Goal: Information Seeking & Learning: Learn about a topic

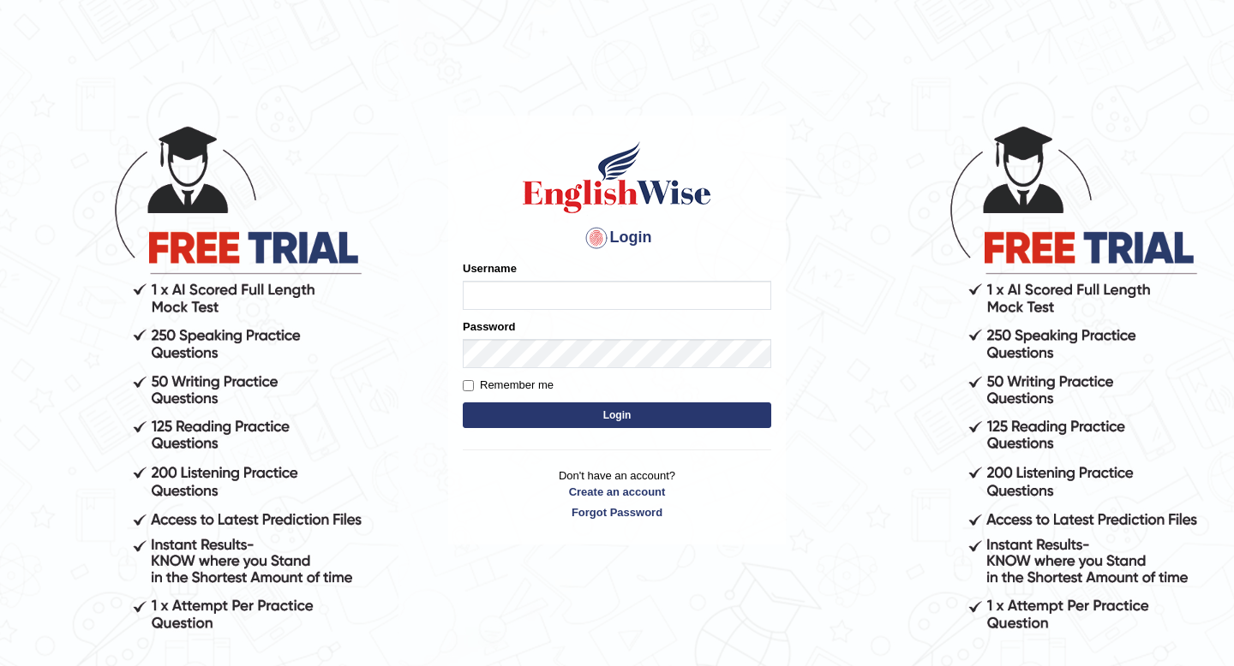
type input "susmitag_parramatta"
click at [570, 421] on button "Login" at bounding box center [617, 416] width 308 height 26
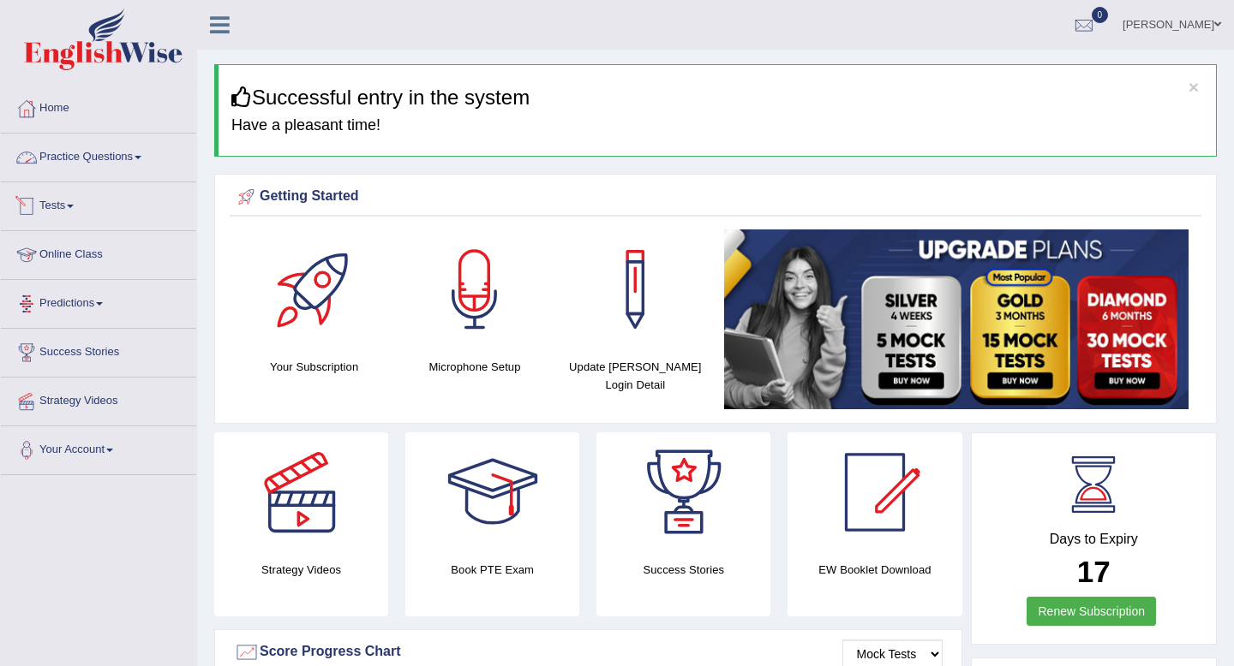
click at [67, 158] on link "Practice Questions" at bounding box center [98, 155] width 195 height 43
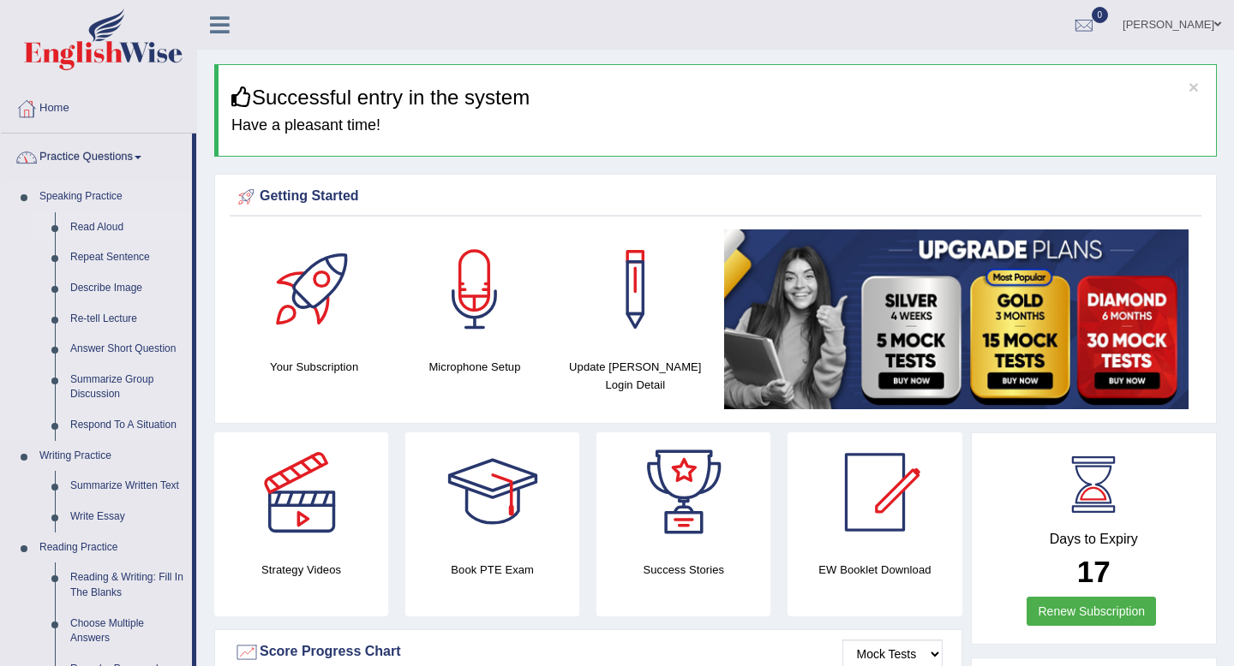
click at [88, 225] on link "Read Aloud" at bounding box center [127, 227] width 129 height 31
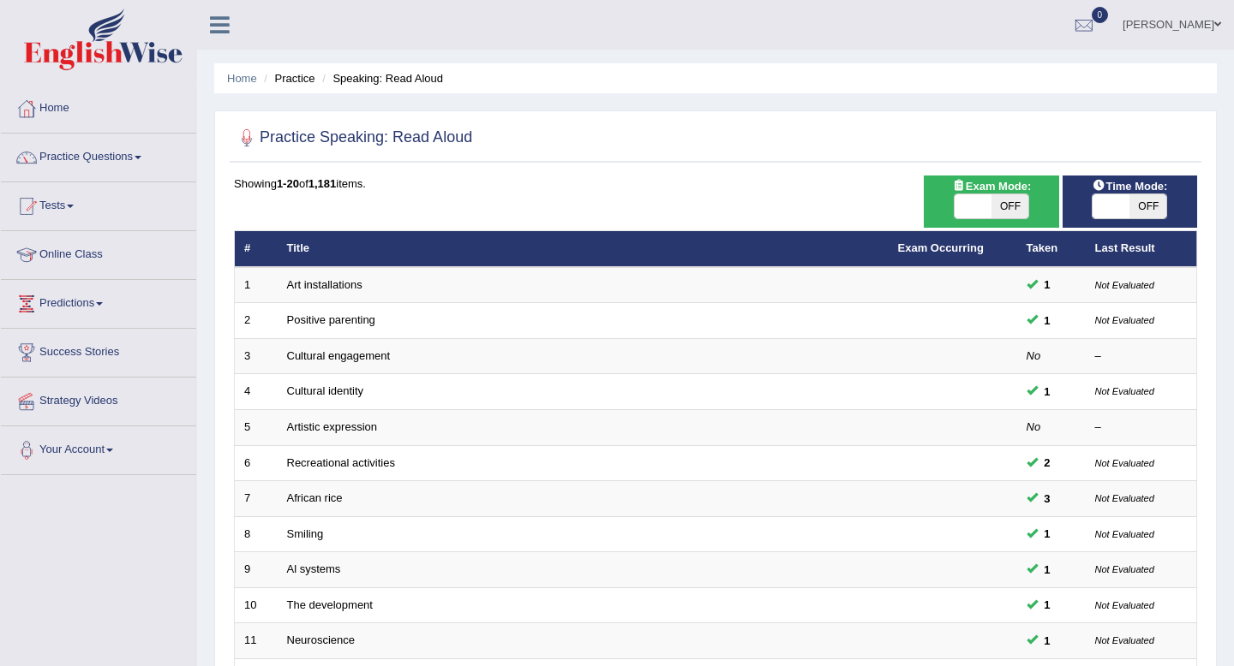
click at [1004, 219] on div "Exam Mode: ON OFF" at bounding box center [990, 202] width 134 height 52
click at [981, 198] on span at bounding box center [972, 206] width 37 height 24
checkbox input "true"
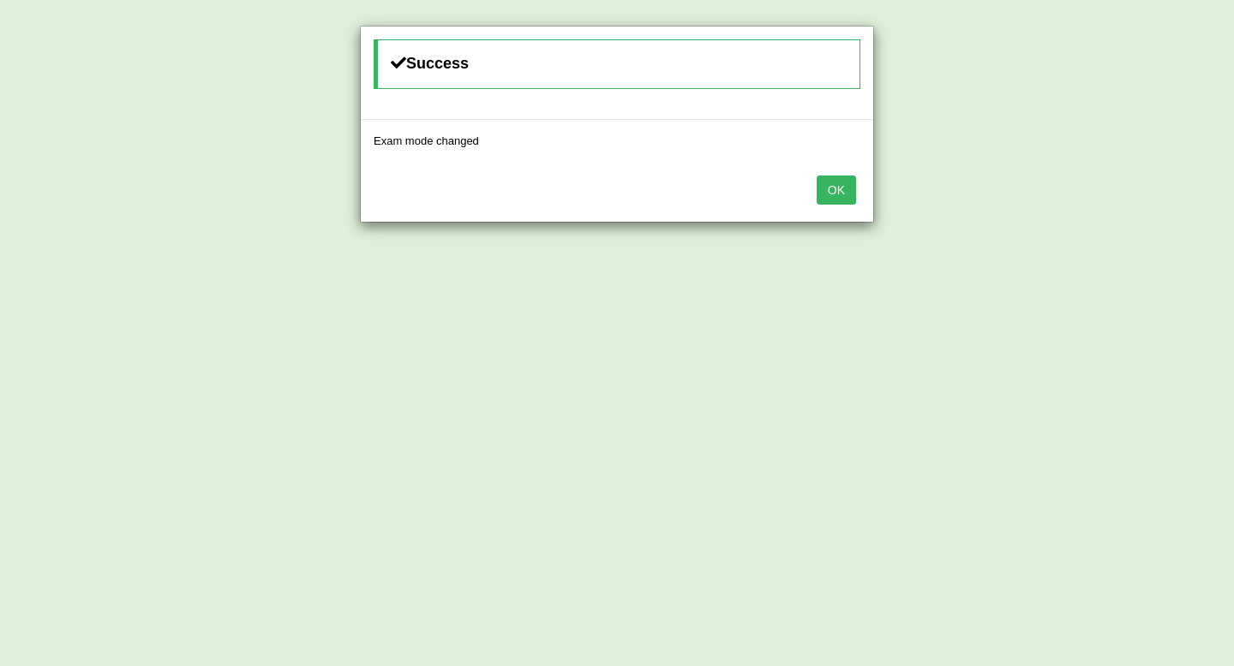
click at [837, 188] on button "OK" at bounding box center [835, 190] width 39 height 29
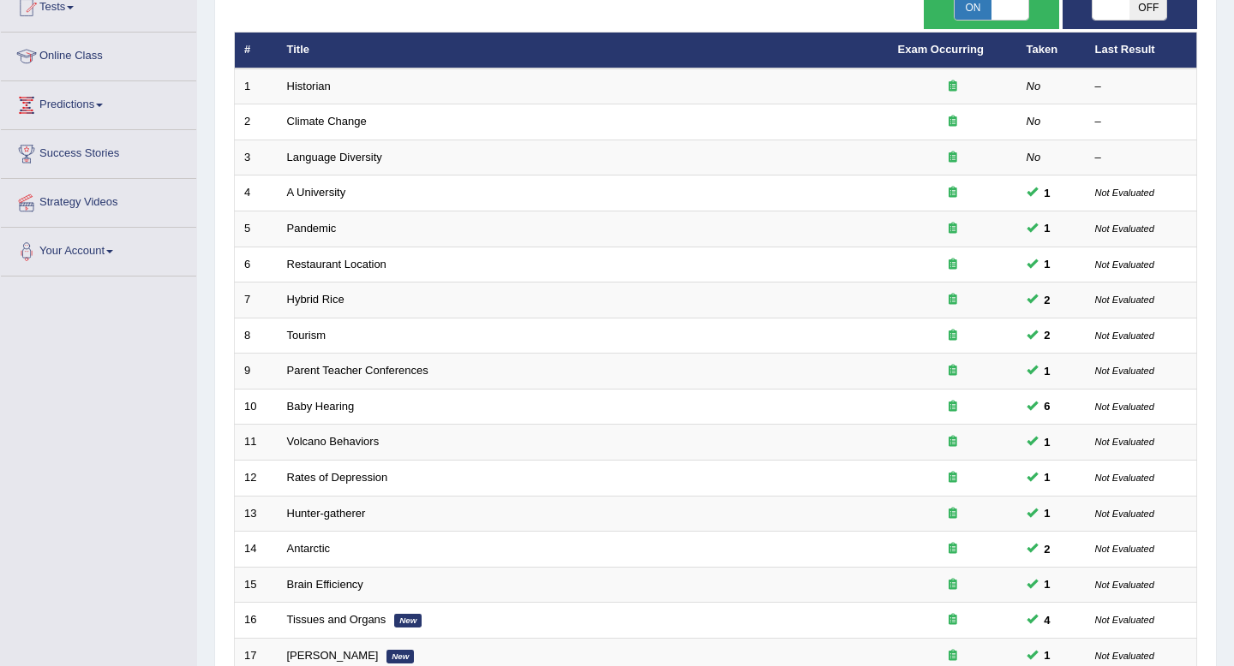
scroll to position [468, 0]
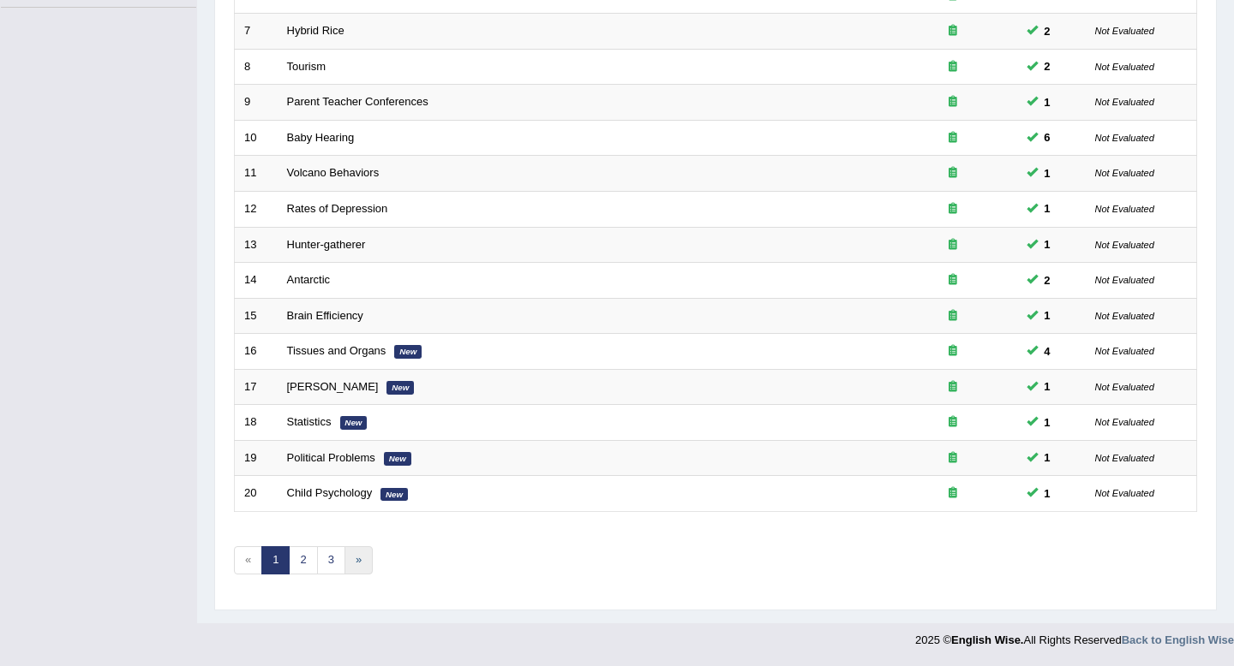
click at [351, 560] on link "»" at bounding box center [358, 561] width 28 height 28
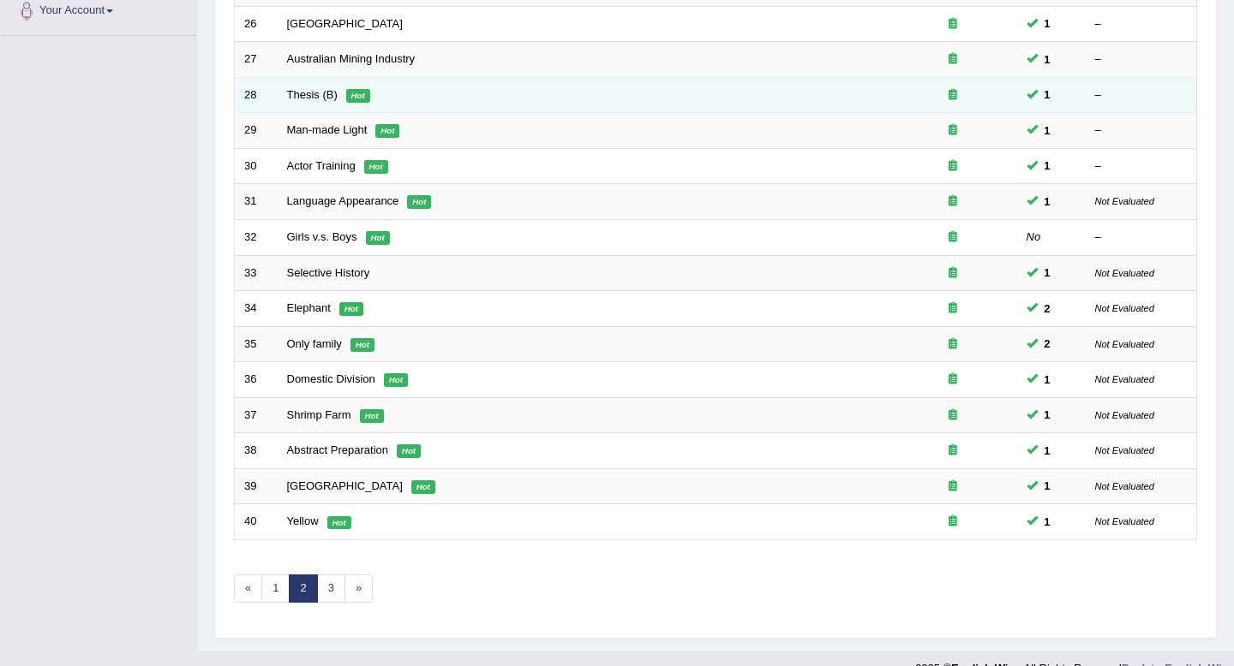
scroll to position [468, 0]
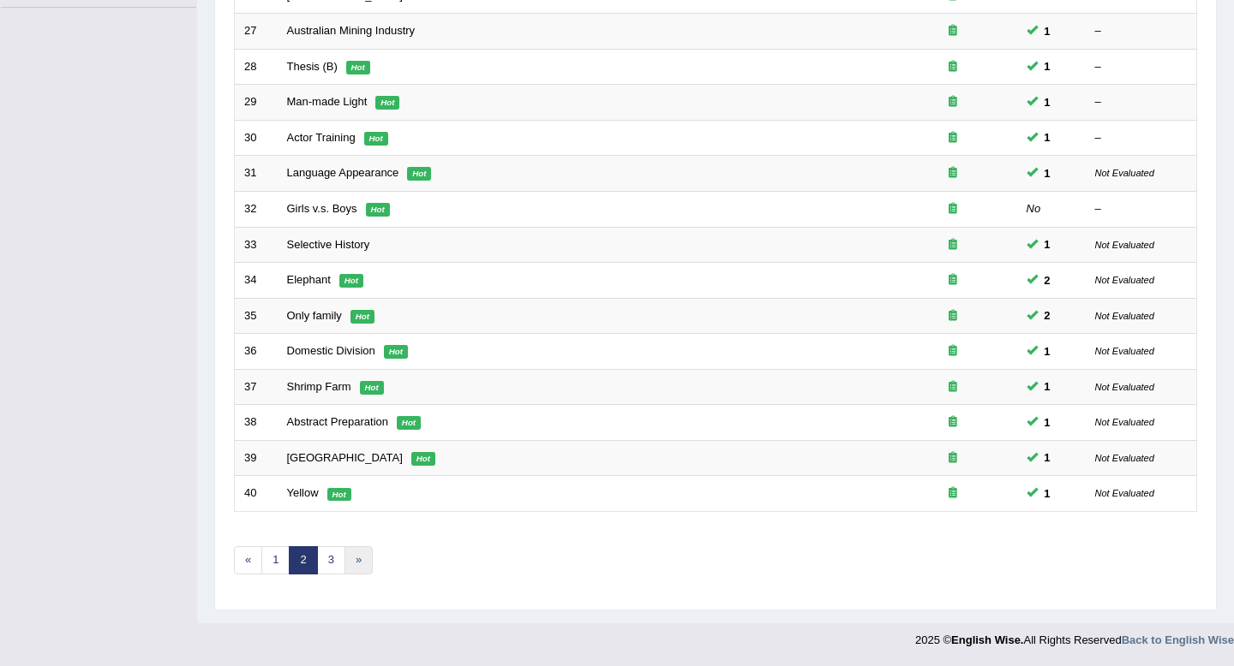
click at [361, 562] on link "»" at bounding box center [358, 561] width 28 height 28
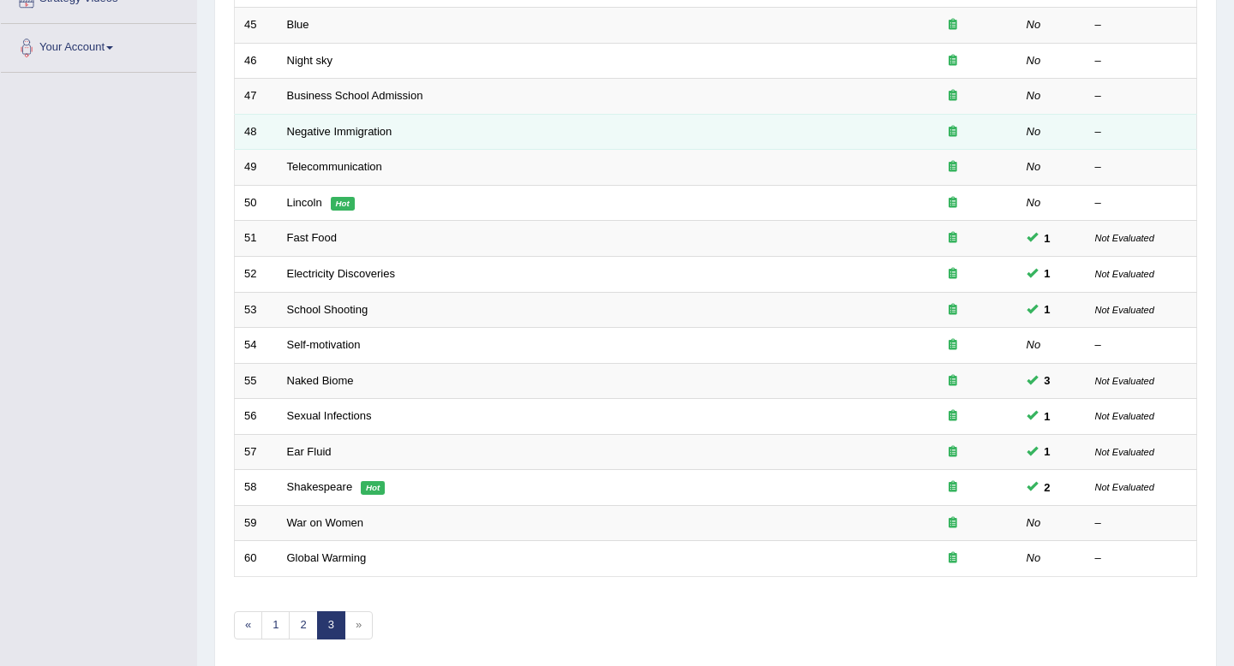
scroll to position [468, 0]
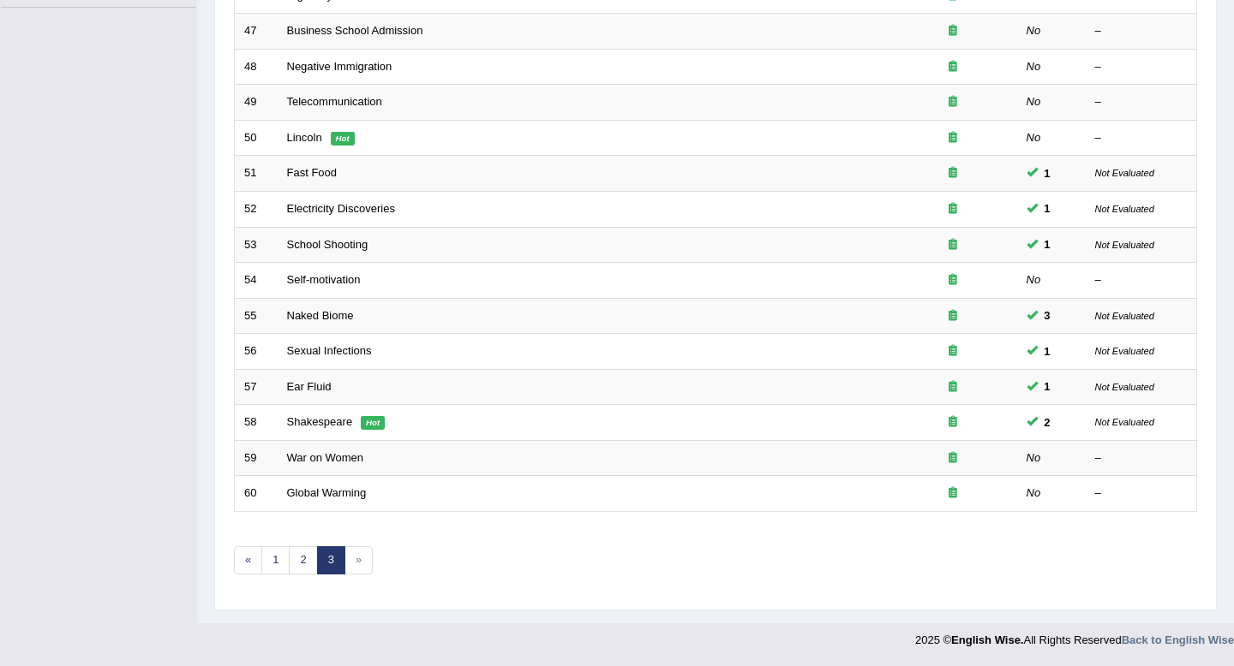
click span "»"
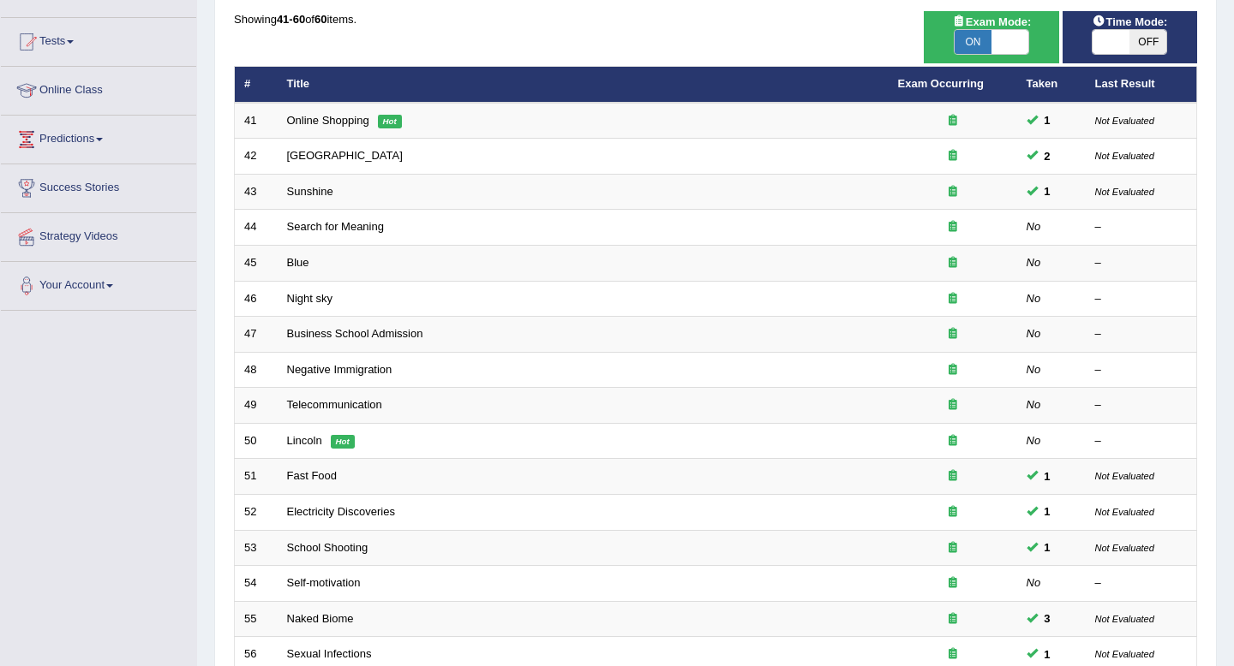
scroll to position [0, 0]
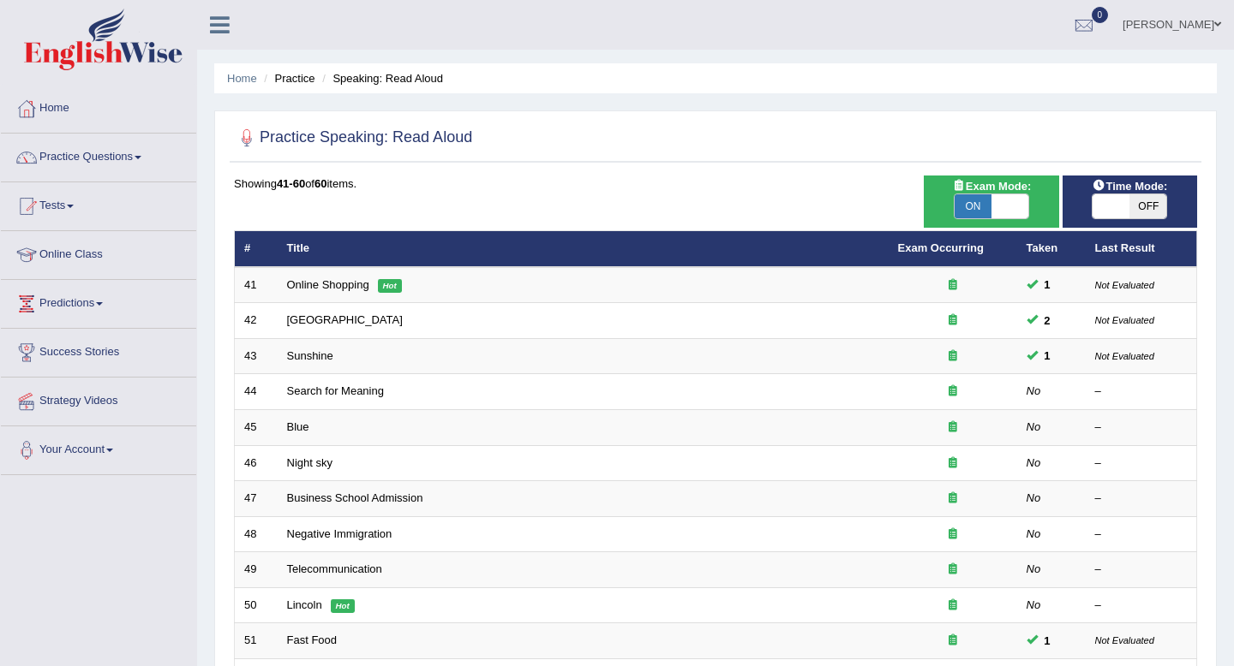
click span "ON"
checkbox input "false"
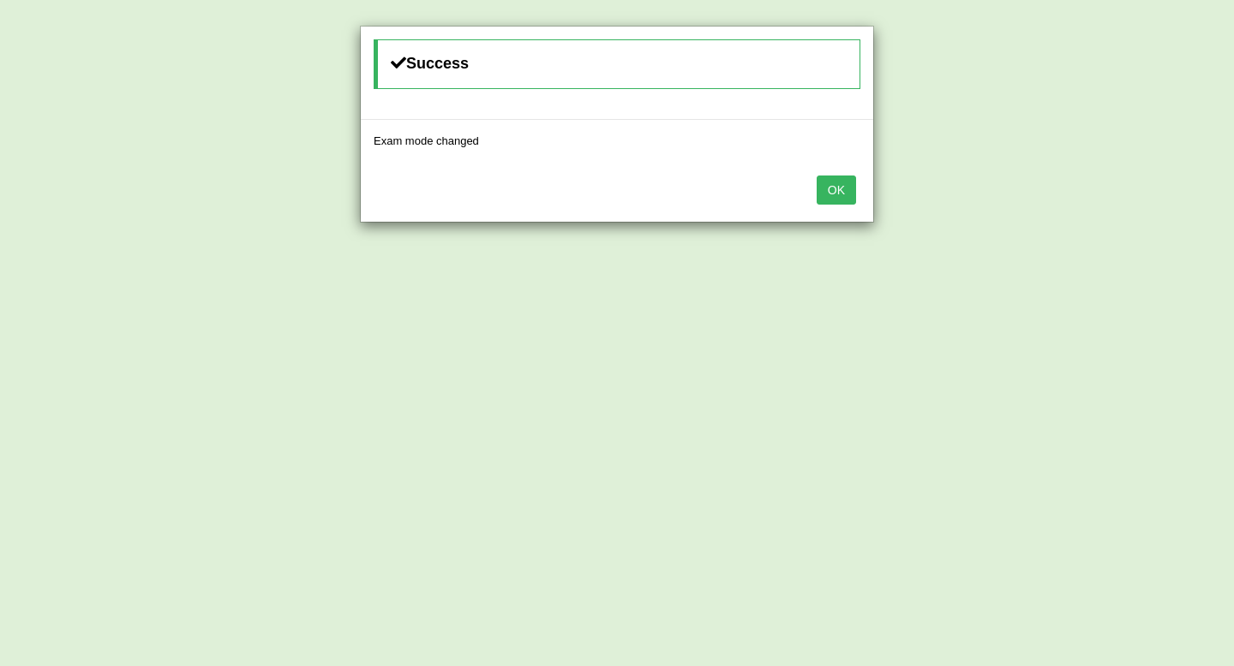
click button "OK"
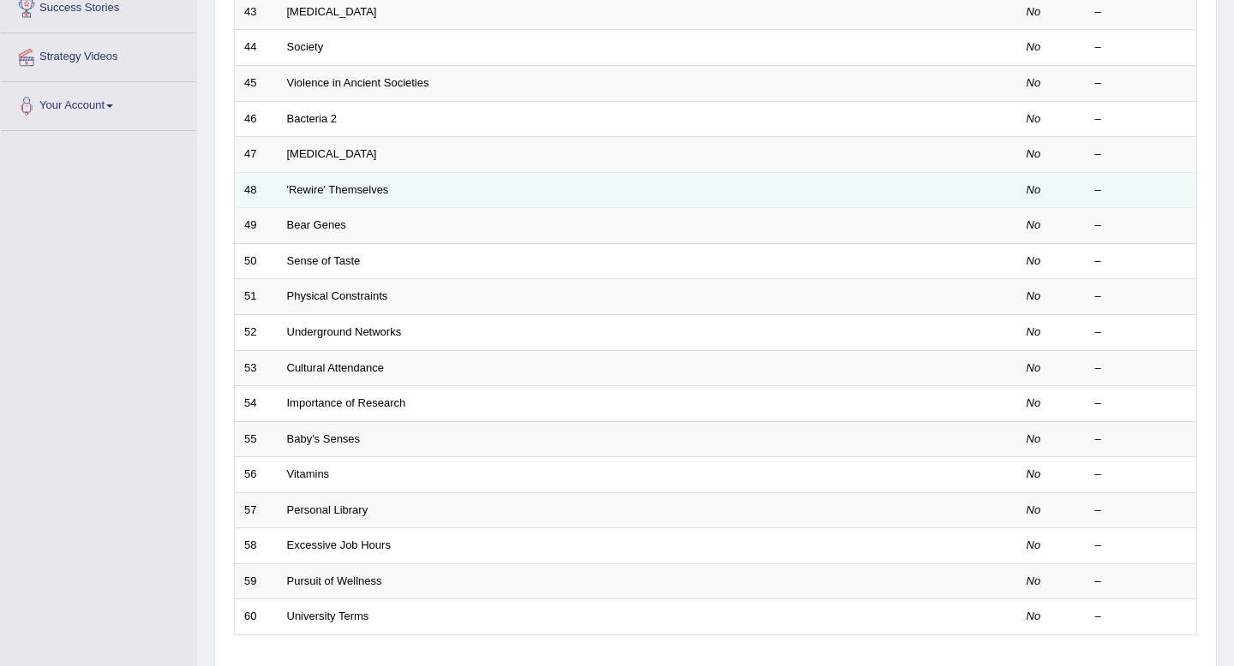
scroll to position [468, 0]
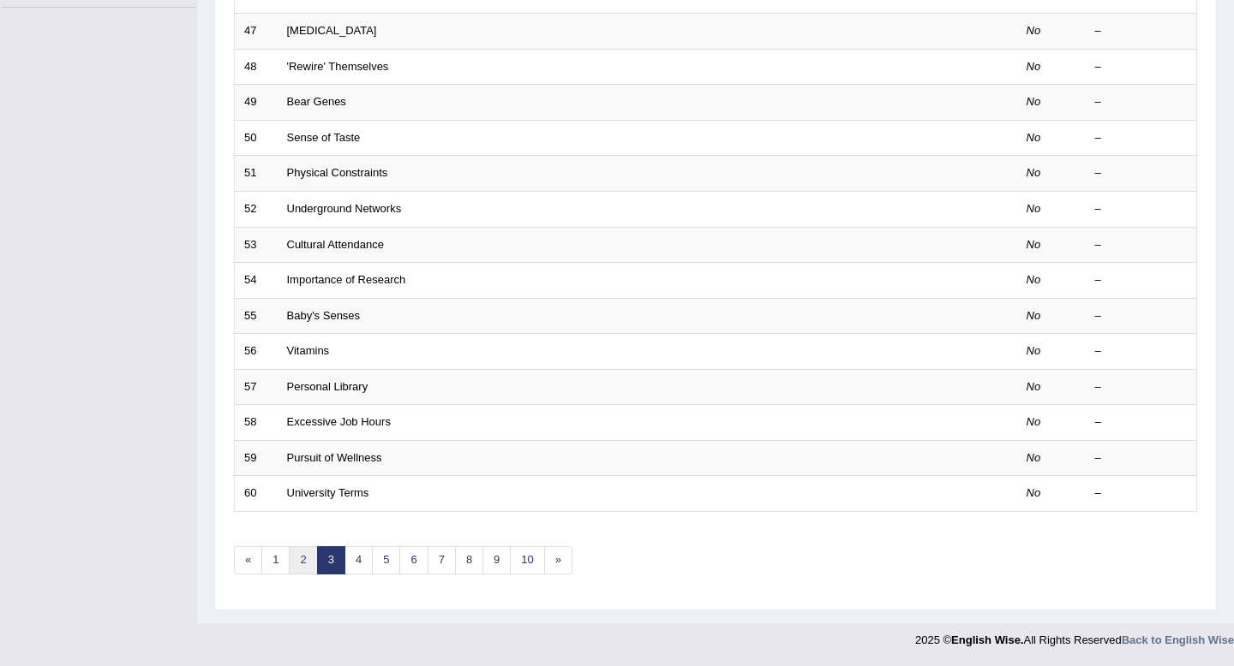
click at [300, 556] on link "2" at bounding box center [303, 561] width 28 height 28
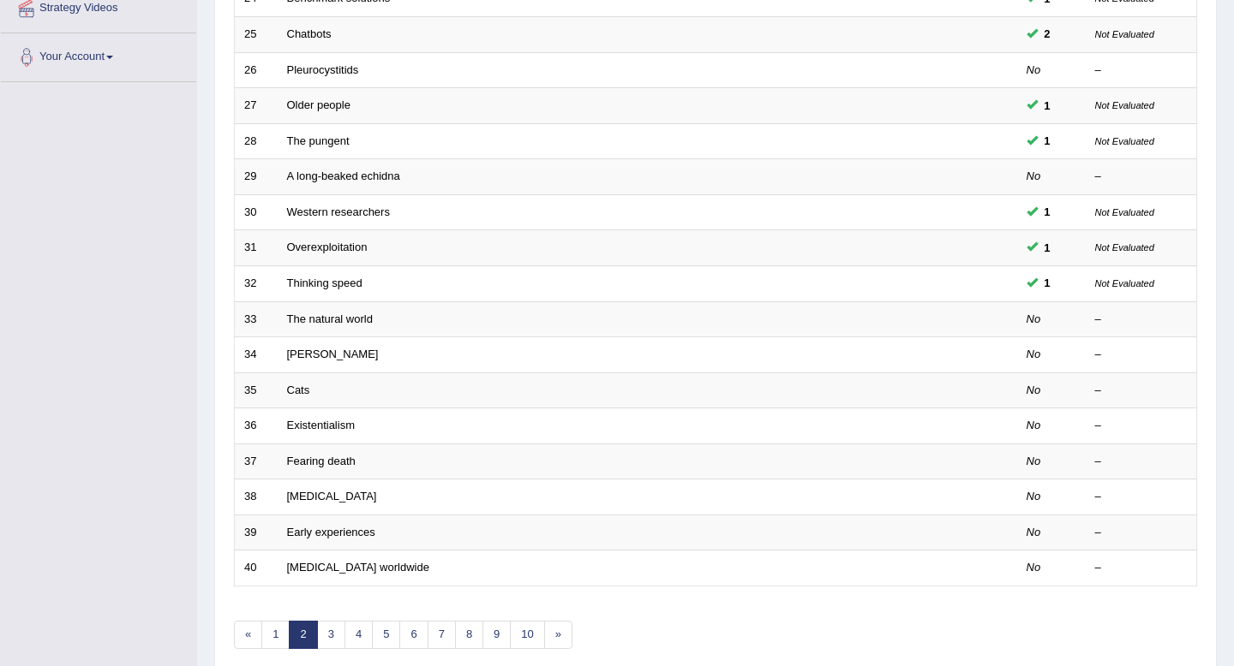
scroll to position [394, 0]
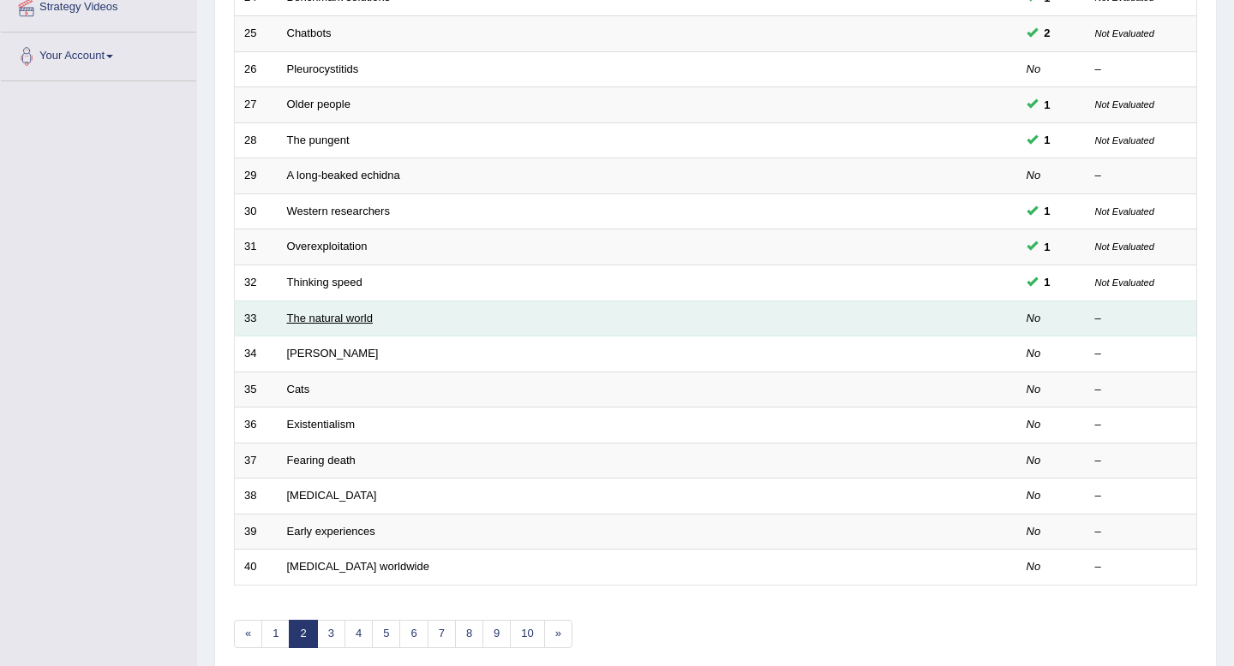
click at [335, 320] on link "The natural world" at bounding box center [330, 318] width 86 height 13
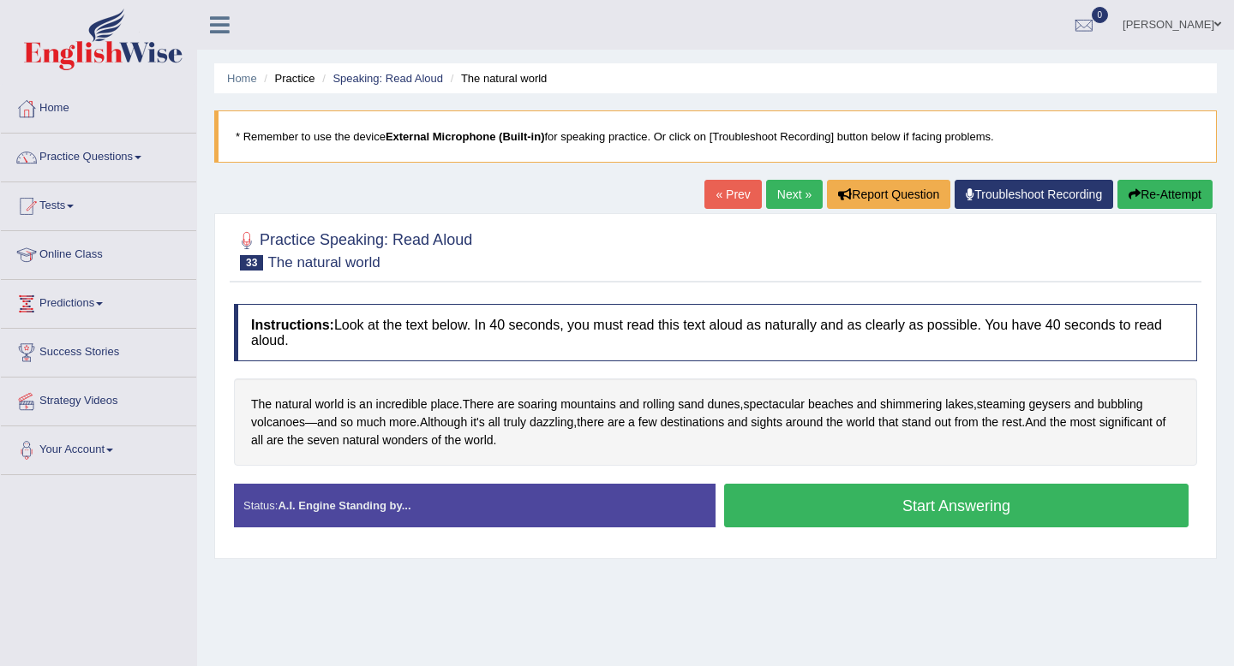
click at [862, 502] on button "Start Answering" at bounding box center [956, 506] width 464 height 44
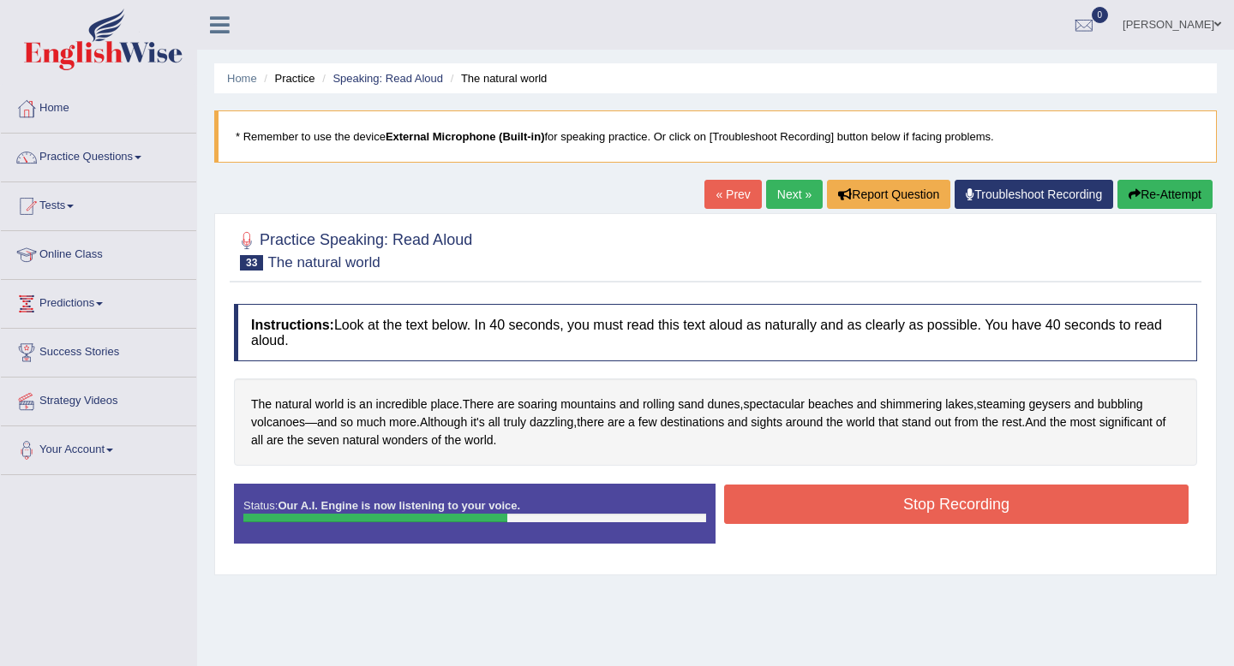
click at [862, 502] on button "Stop Recording" at bounding box center [956, 504] width 464 height 39
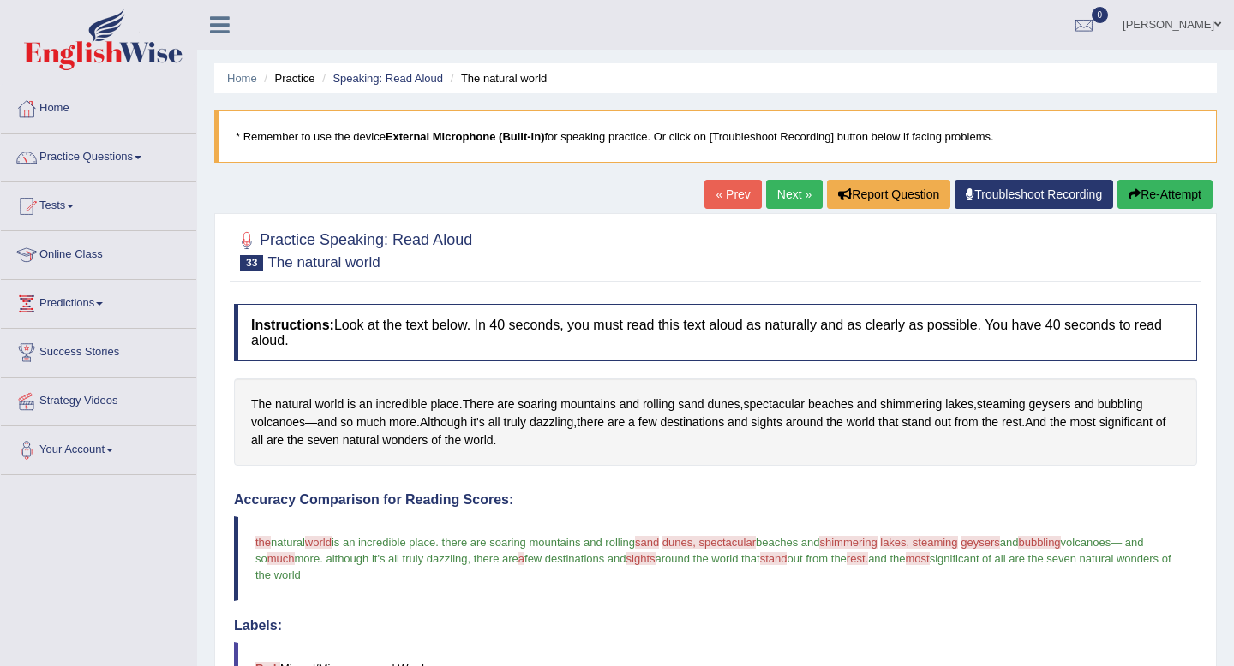
click at [772, 199] on link "Next »" at bounding box center [794, 194] width 57 height 29
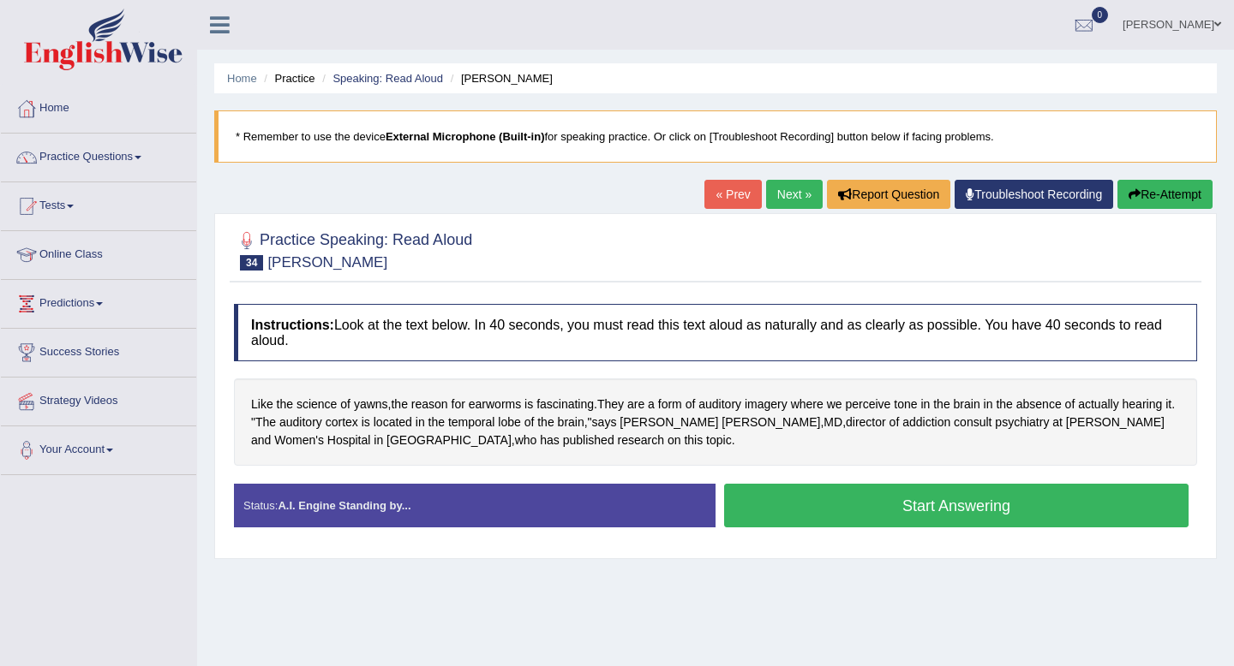
click at [939, 508] on button "Start Answering" at bounding box center [956, 506] width 464 height 44
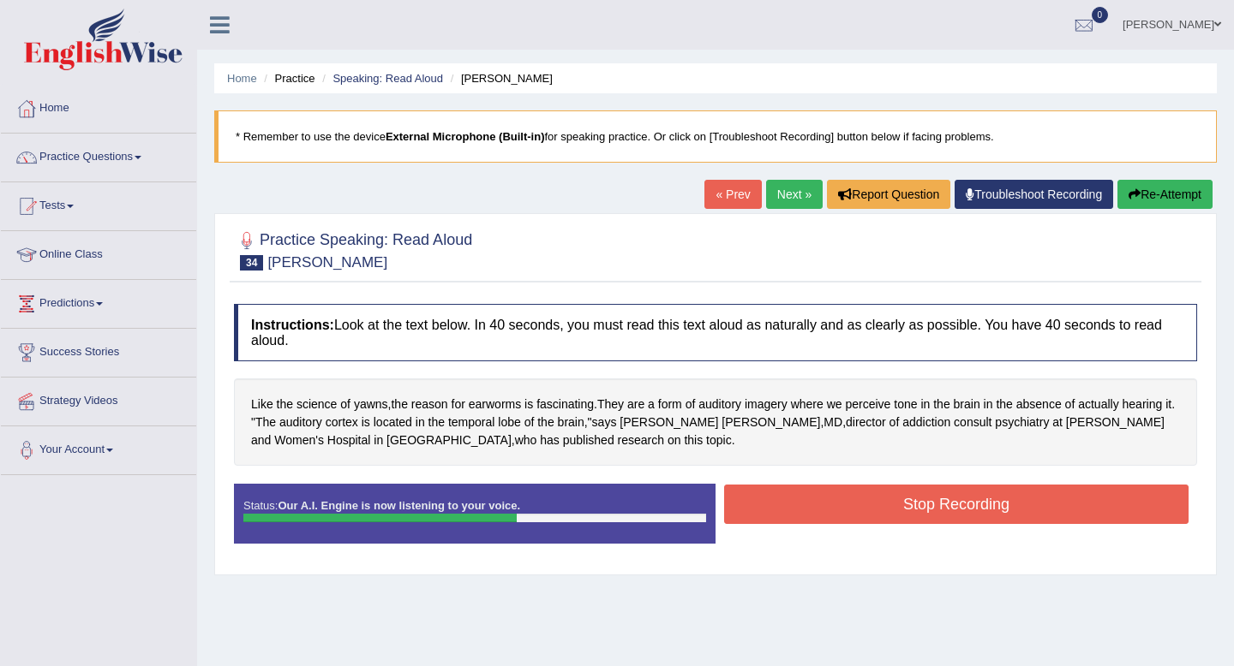
click at [939, 508] on button "Stop Recording" at bounding box center [956, 504] width 464 height 39
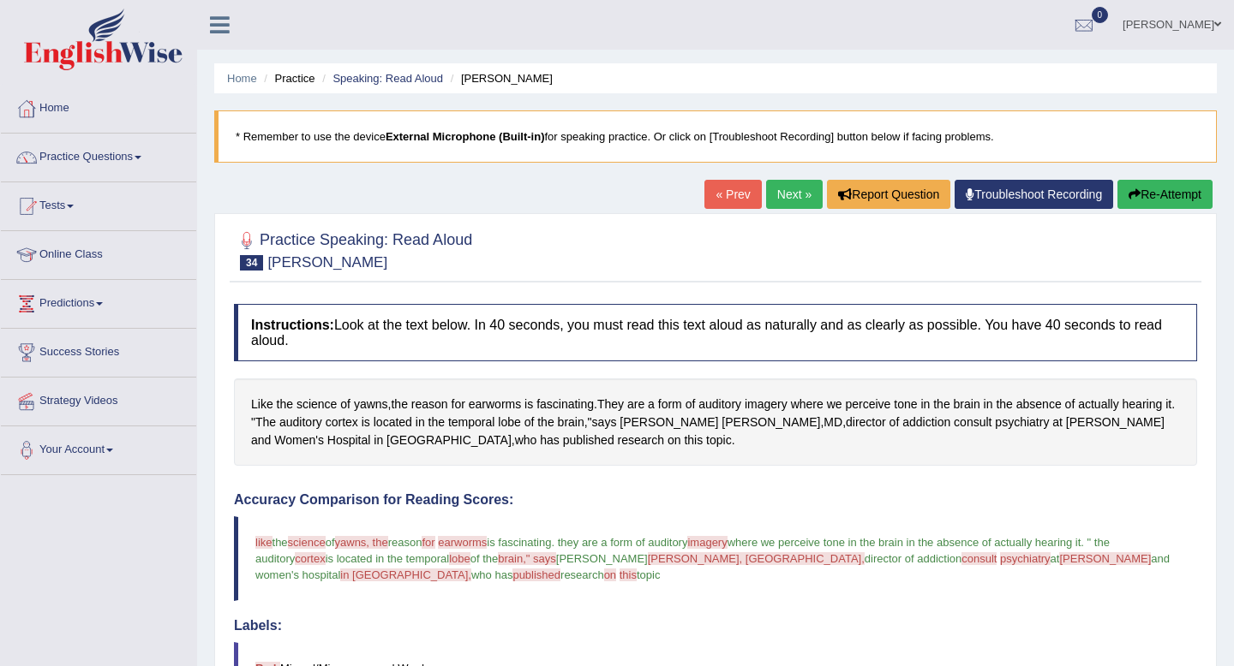
click at [792, 199] on link "Next »" at bounding box center [794, 194] width 57 height 29
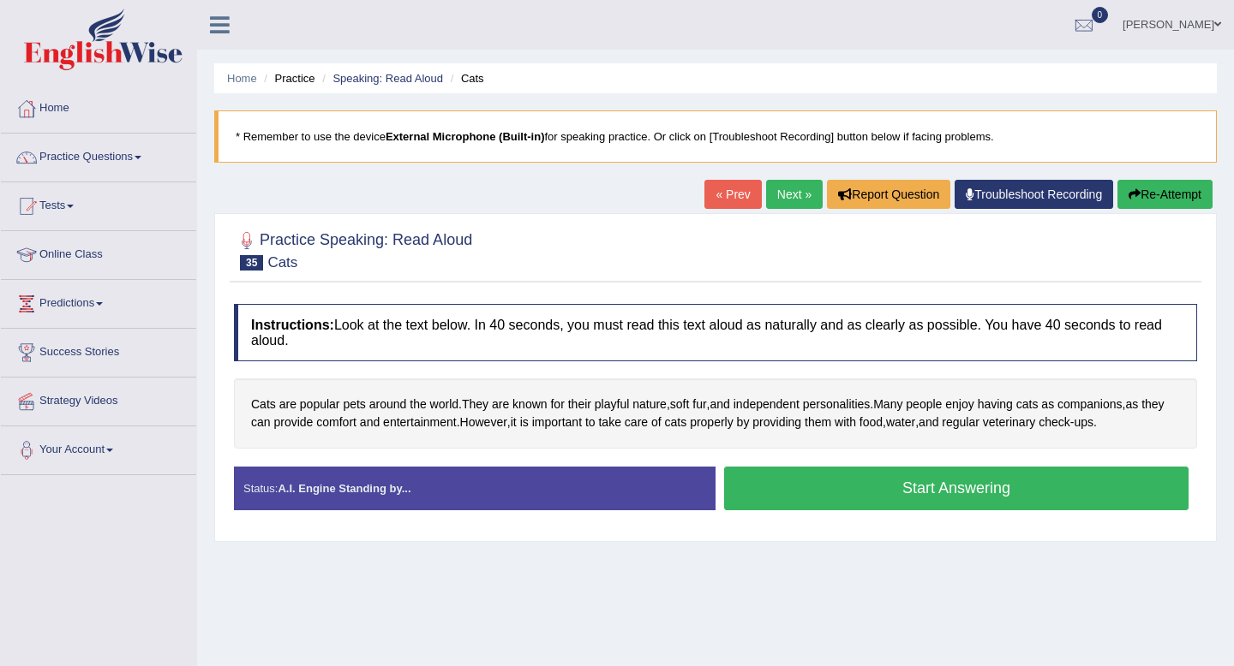
click at [834, 499] on button "Start Answering" at bounding box center [956, 489] width 464 height 44
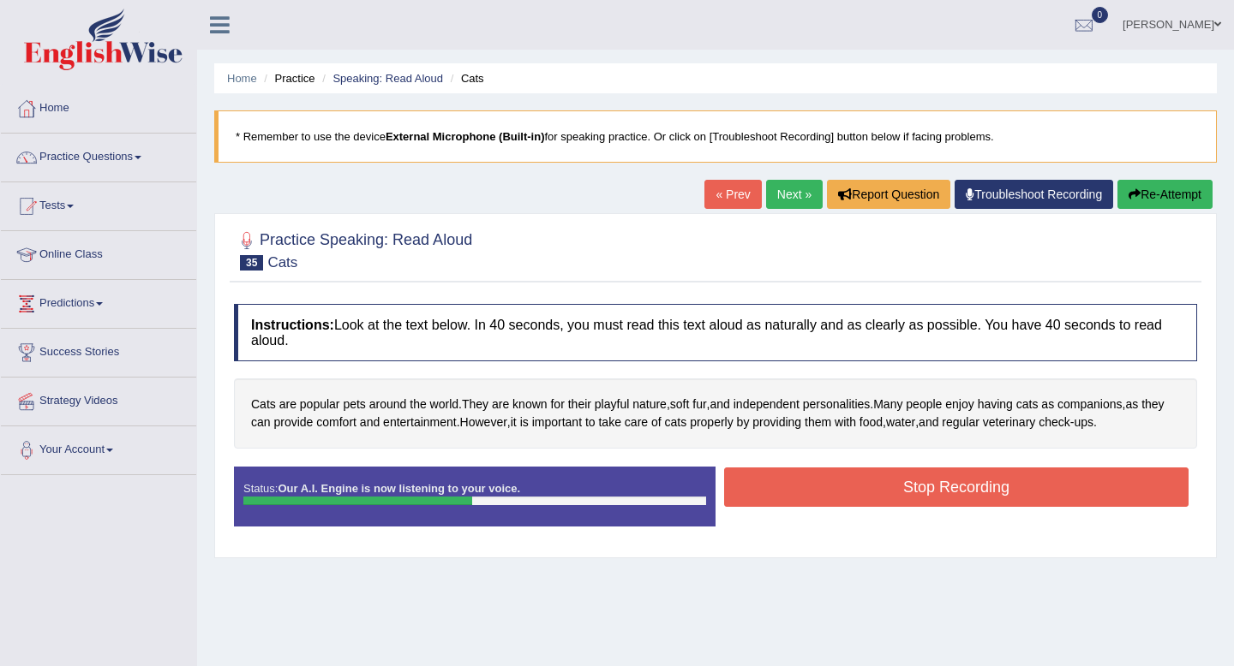
click at [834, 499] on button "Stop Recording" at bounding box center [956, 487] width 464 height 39
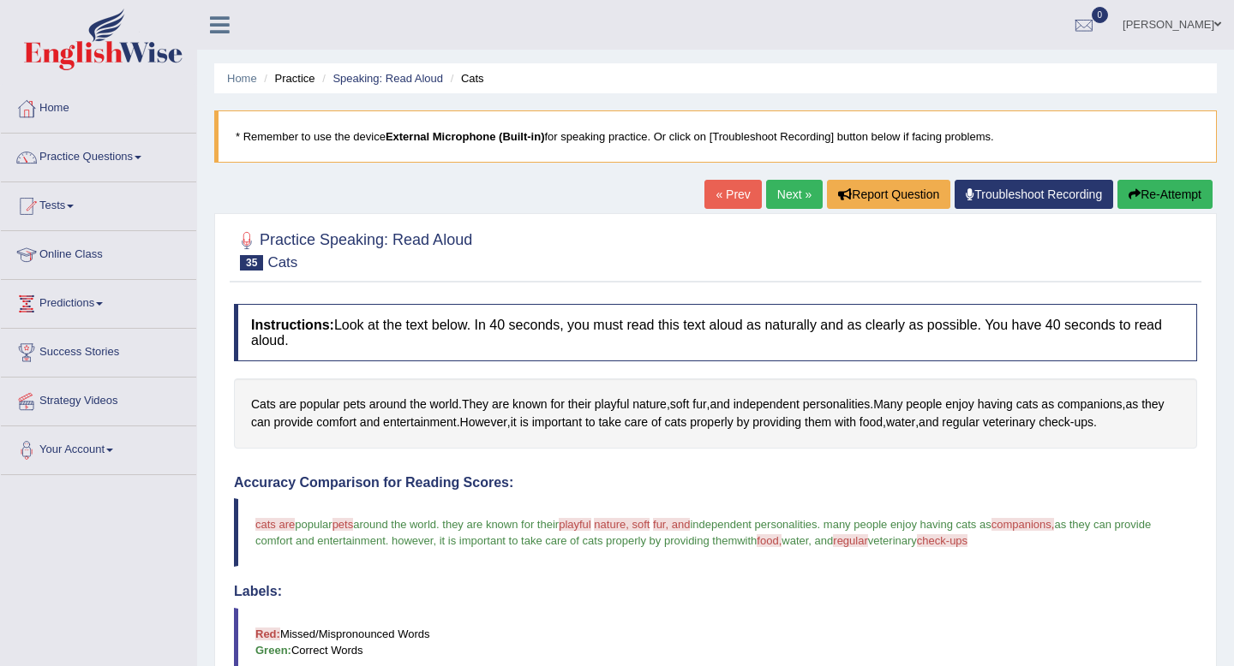
click at [1165, 200] on button "Re-Attempt" at bounding box center [1164, 194] width 95 height 29
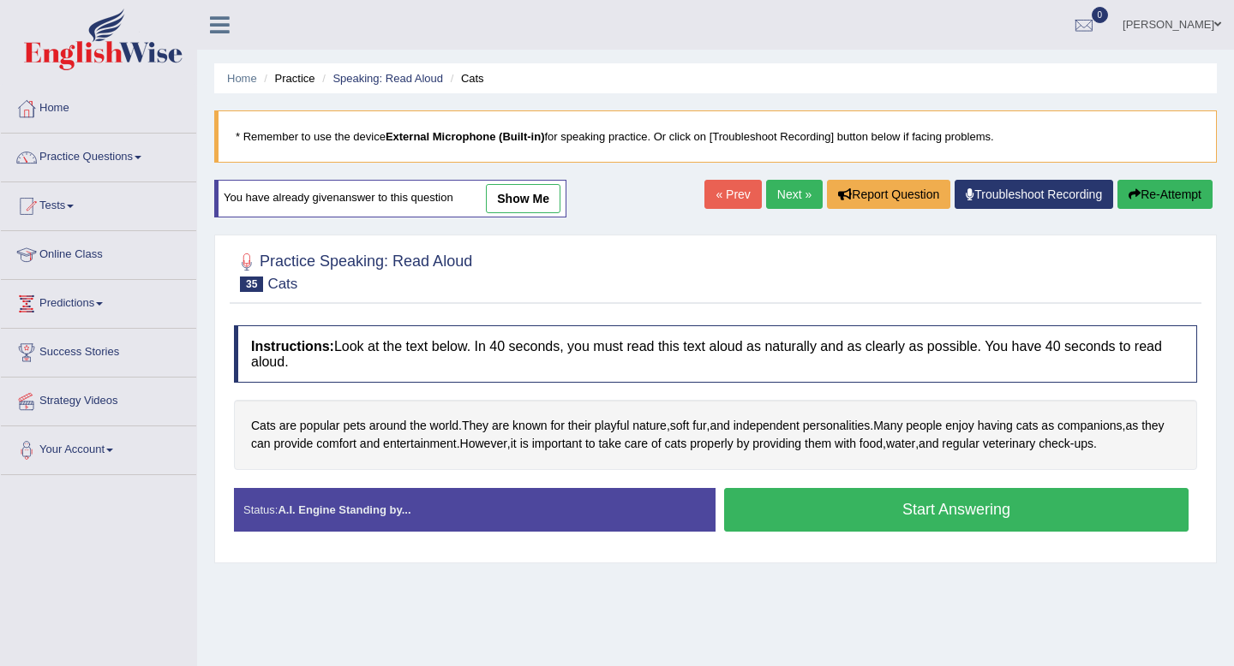
click at [870, 512] on button "Start Answering" at bounding box center [956, 510] width 464 height 44
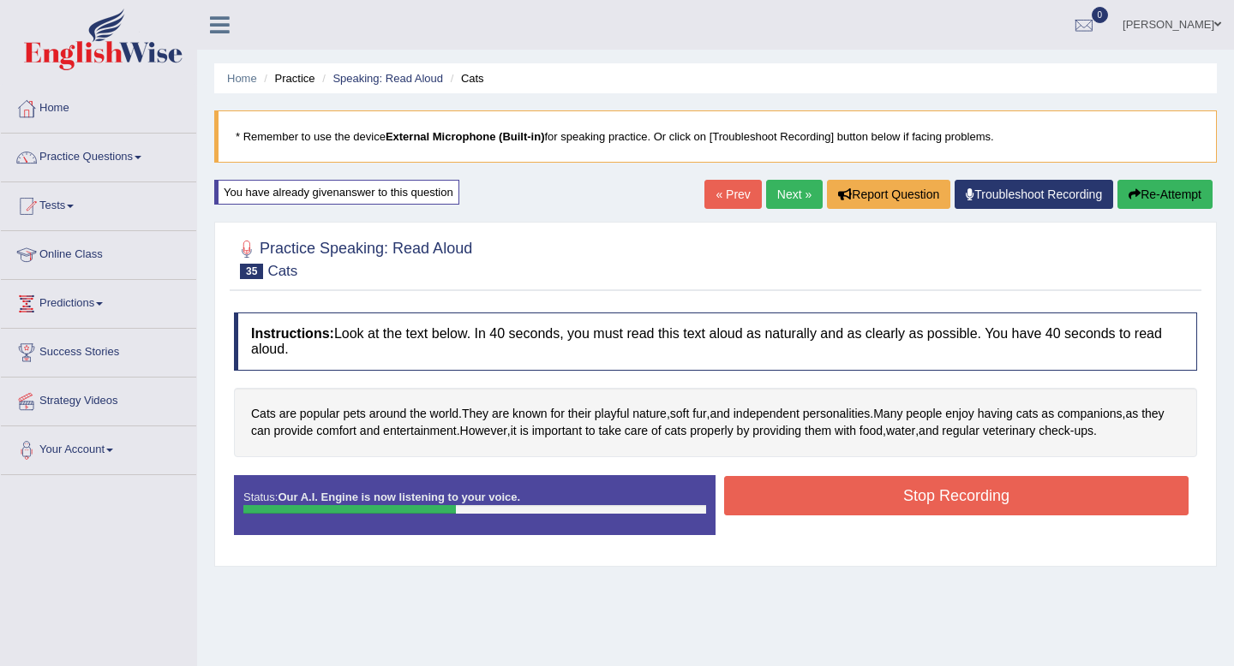
click at [870, 512] on button "Stop Recording" at bounding box center [956, 495] width 464 height 39
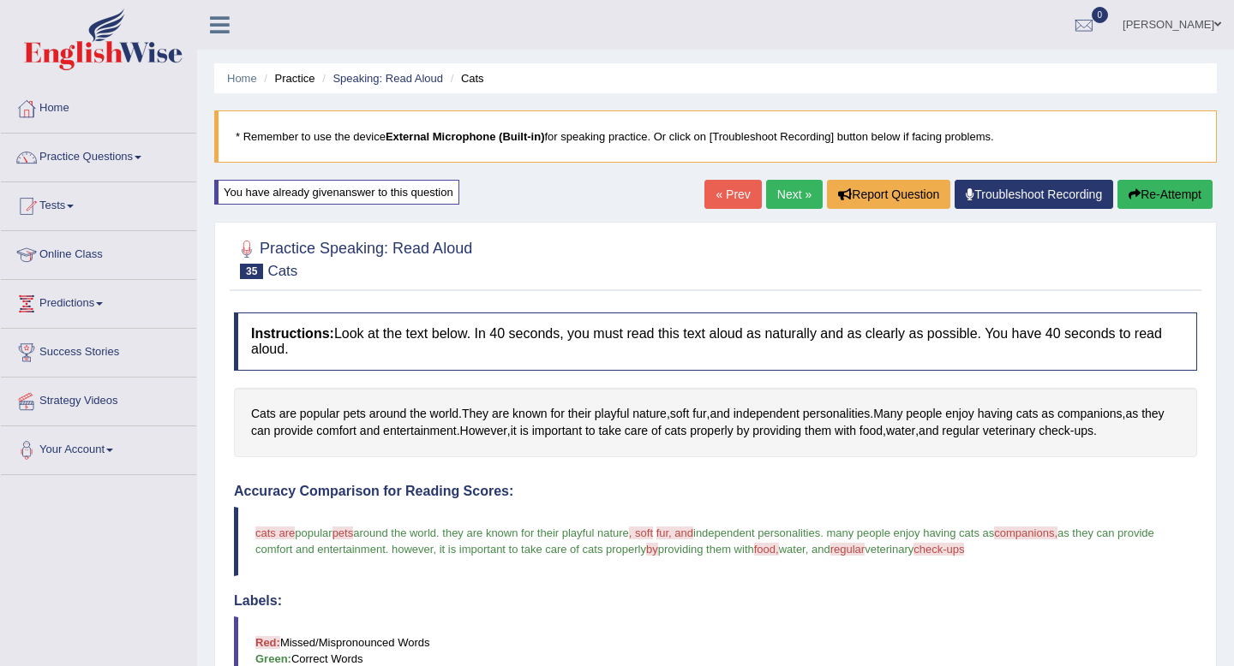
click at [788, 197] on link "Next »" at bounding box center [794, 194] width 57 height 29
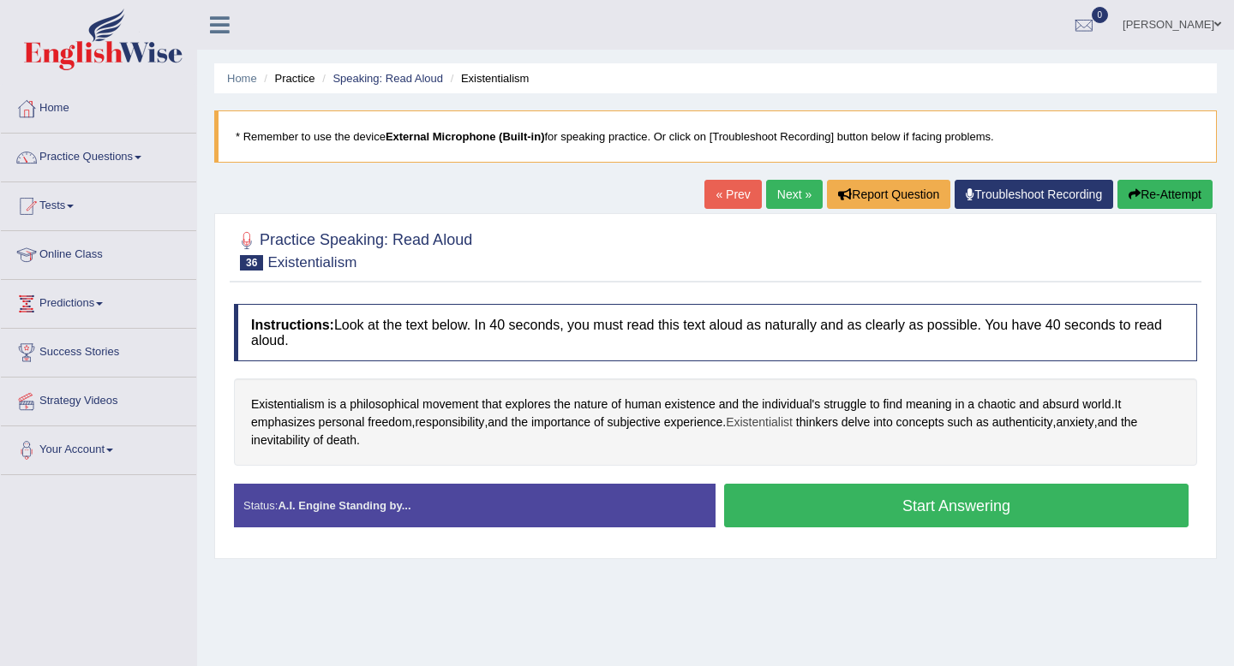
click at [782, 424] on span "Existentialist" at bounding box center [759, 423] width 67 height 18
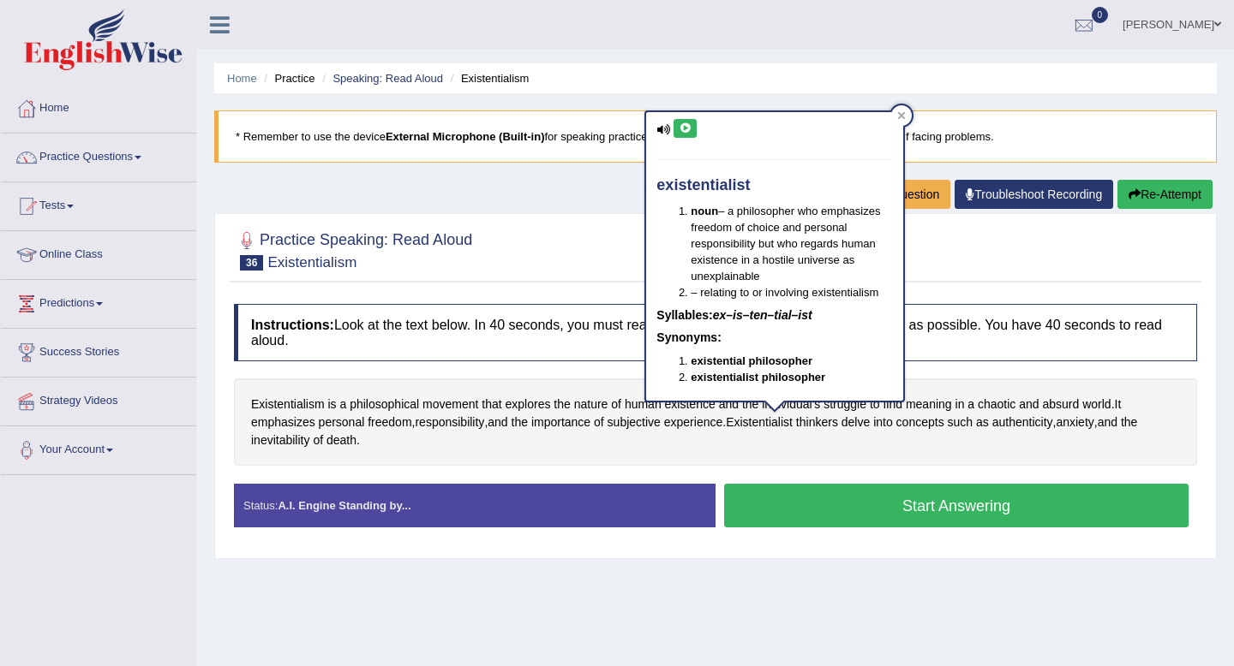
click at [683, 131] on icon at bounding box center [684, 128] width 13 height 10
click at [899, 111] on icon at bounding box center [901, 115] width 9 height 9
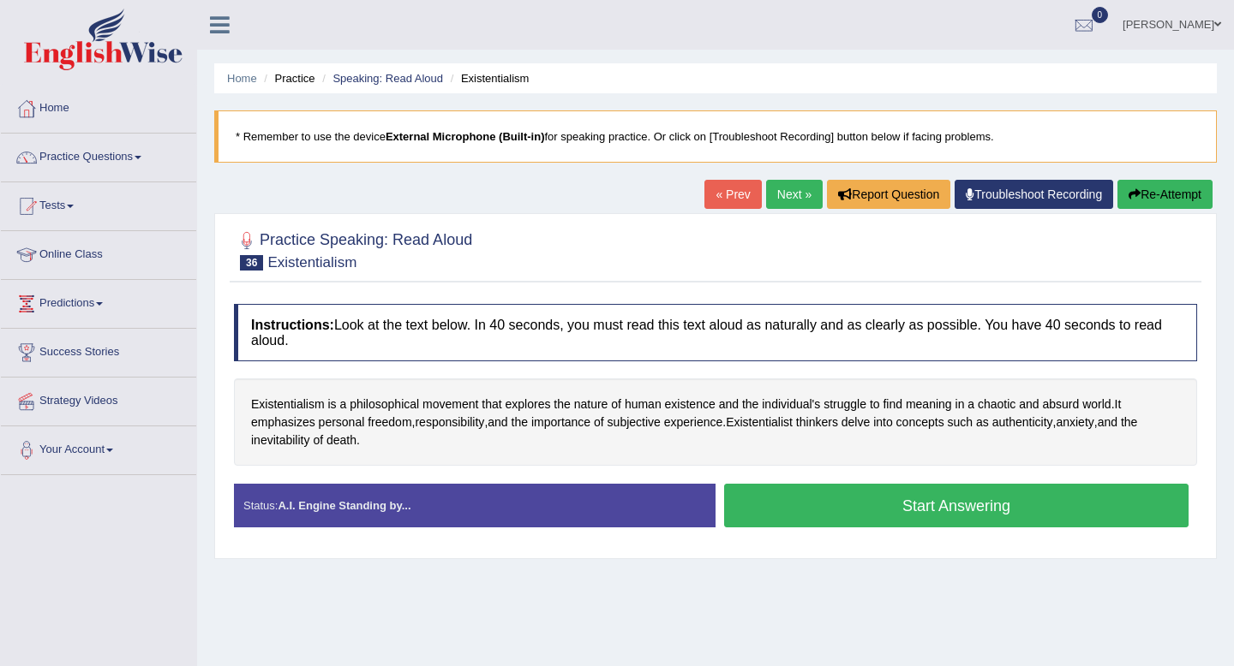
click at [803, 510] on button "Start Answering" at bounding box center [956, 506] width 464 height 44
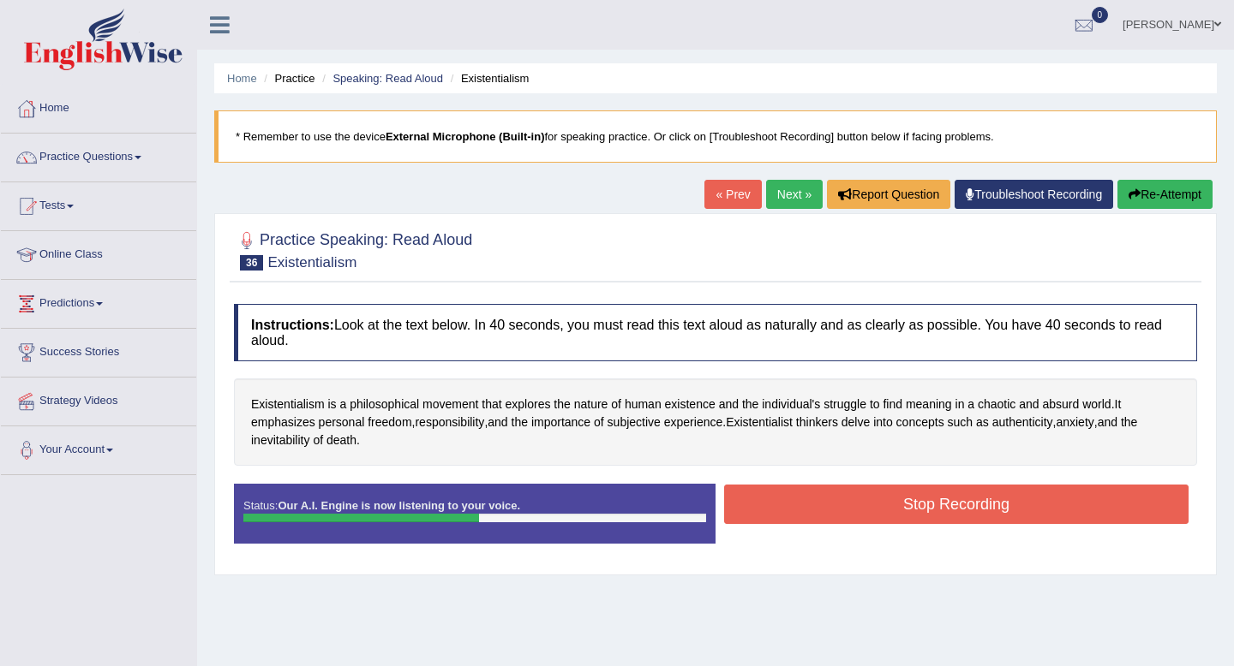
click at [803, 510] on button "Stop Recording" at bounding box center [956, 504] width 464 height 39
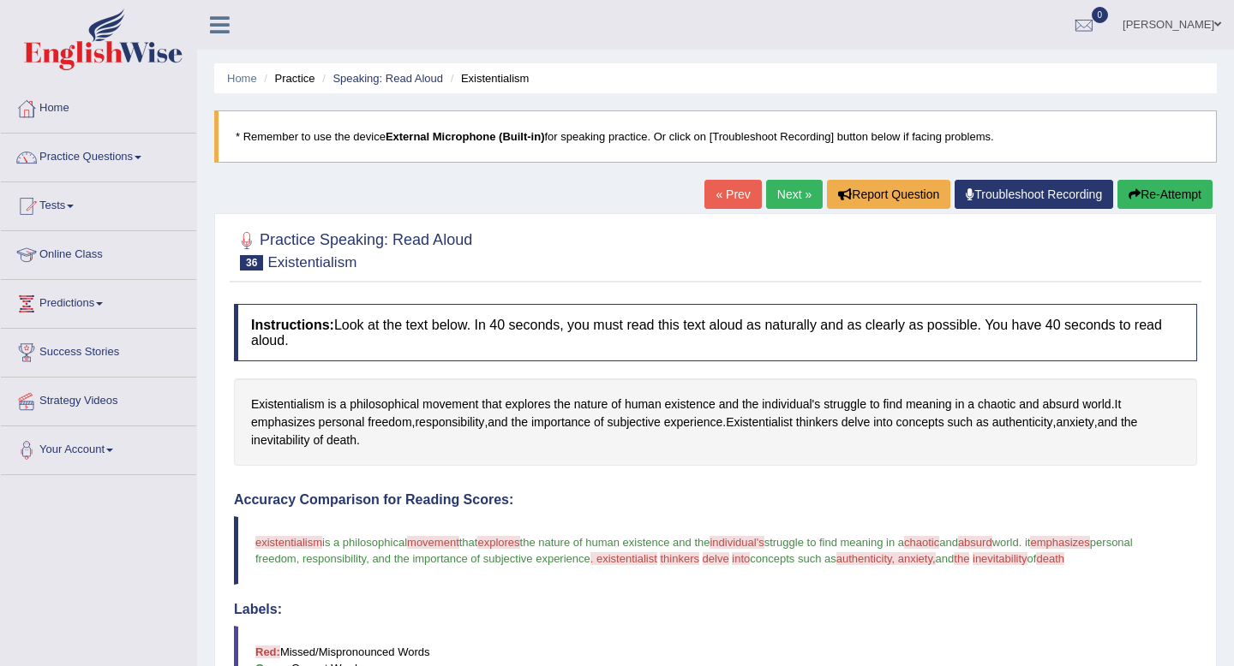
click at [787, 202] on link "Next »" at bounding box center [794, 194] width 57 height 29
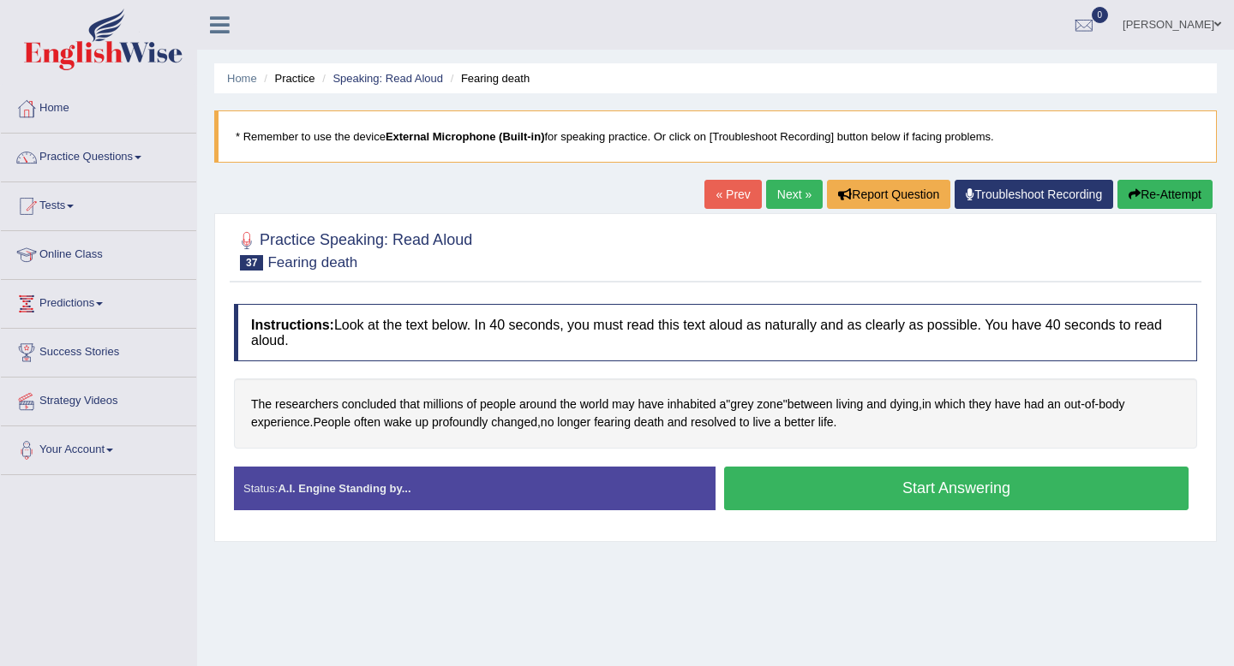
click at [881, 495] on button "Start Answering" at bounding box center [956, 489] width 464 height 44
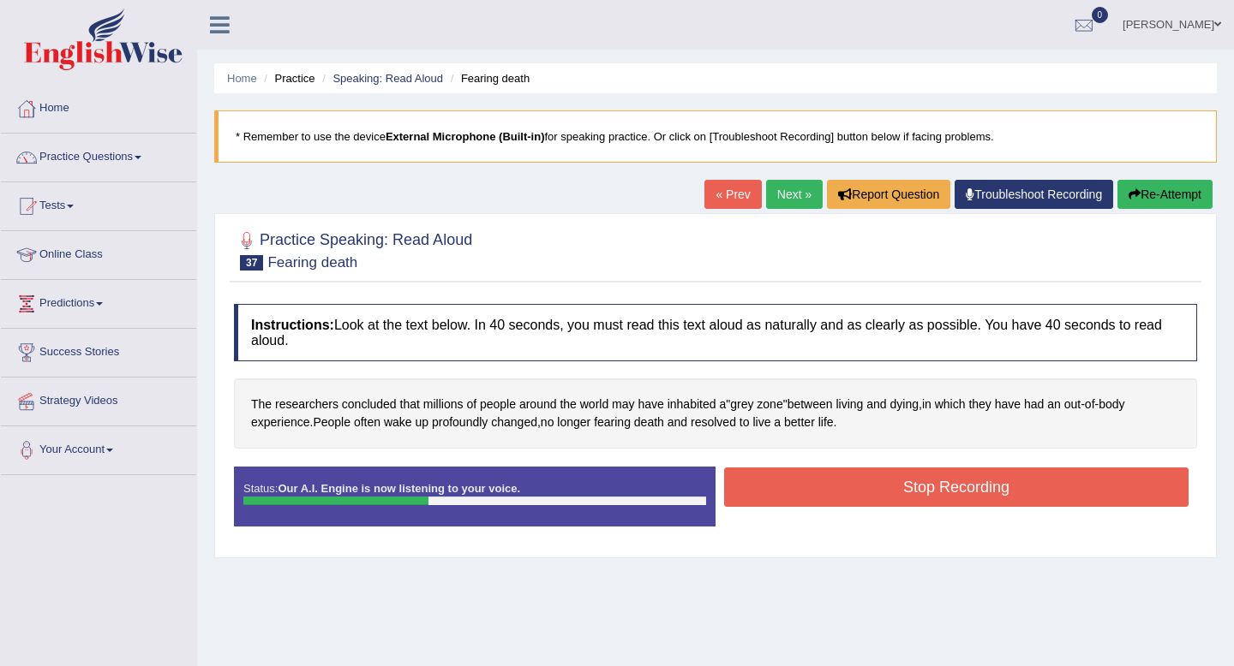
click at [881, 495] on button "Stop Recording" at bounding box center [956, 487] width 464 height 39
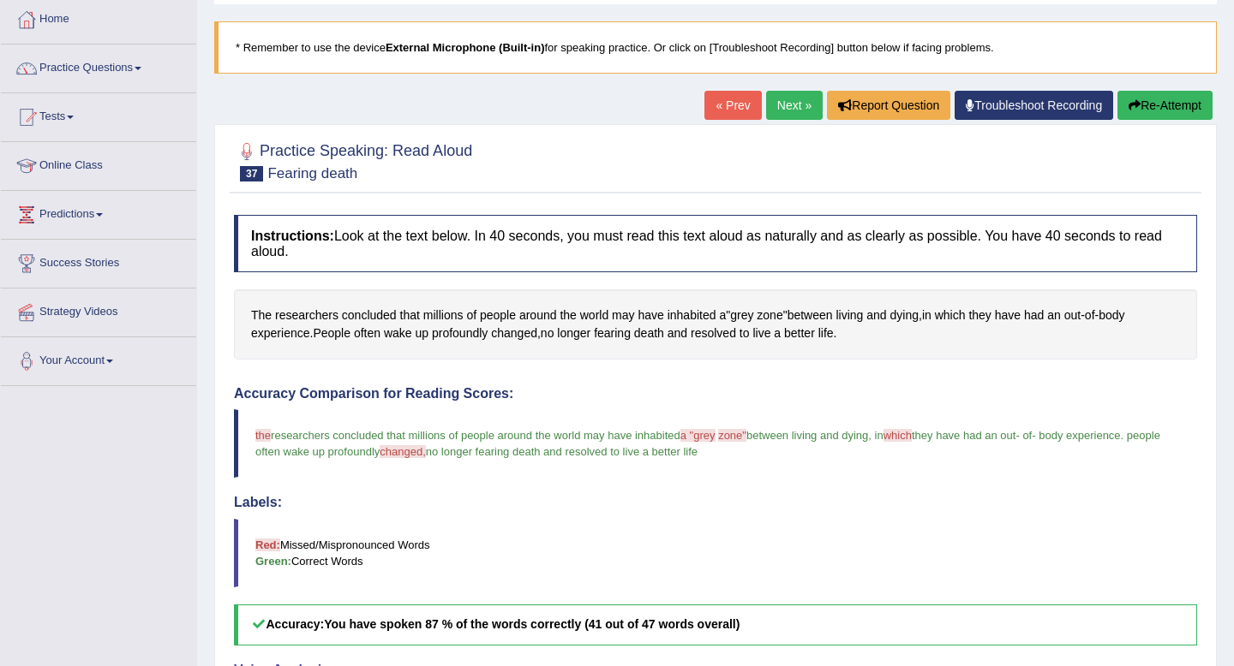
scroll to position [84, 0]
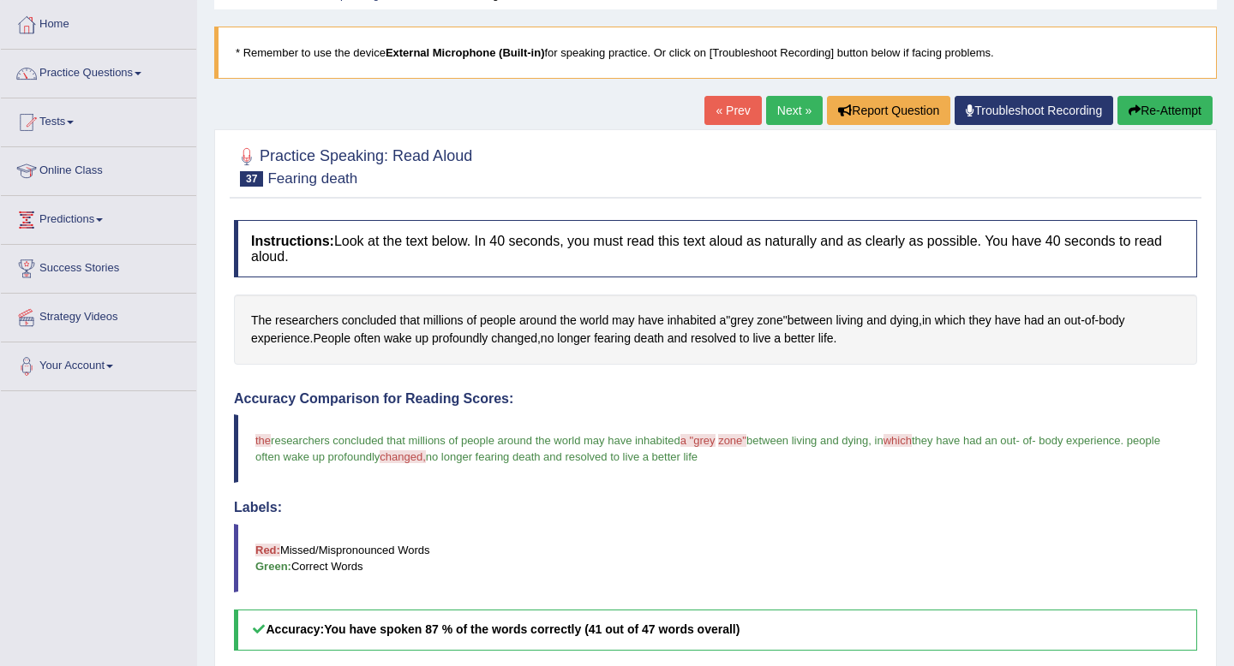
click at [782, 103] on link "Next »" at bounding box center [794, 110] width 57 height 29
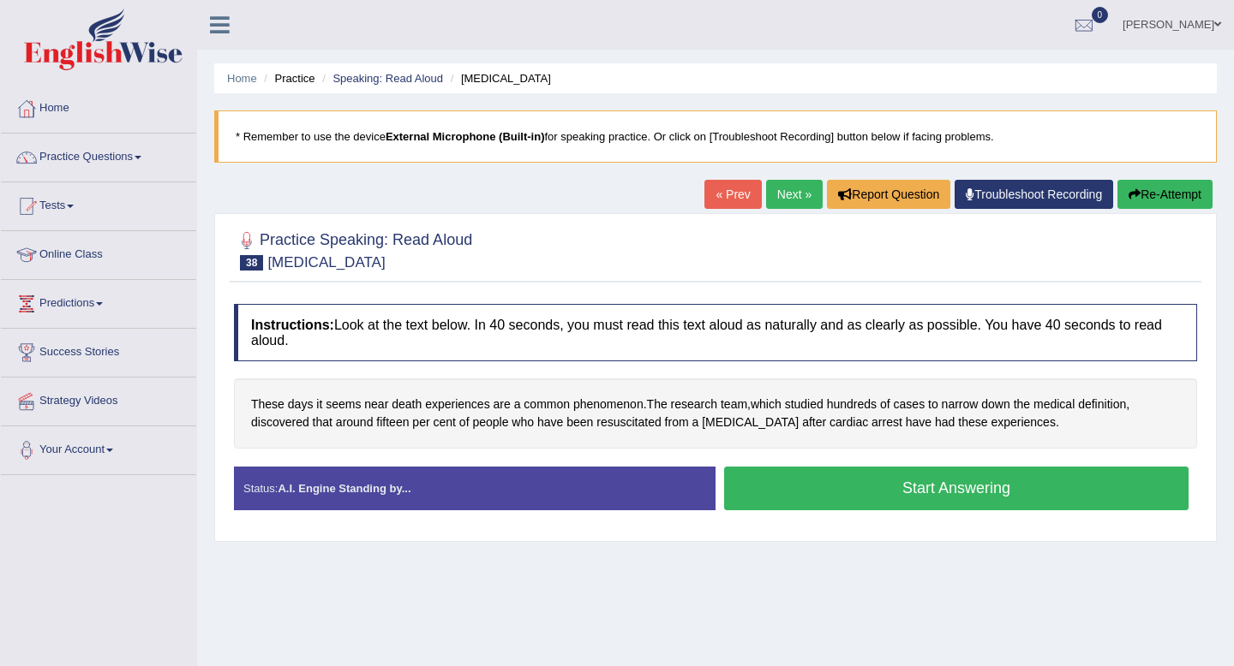
click at [852, 492] on button "Start Answering" at bounding box center [956, 489] width 464 height 44
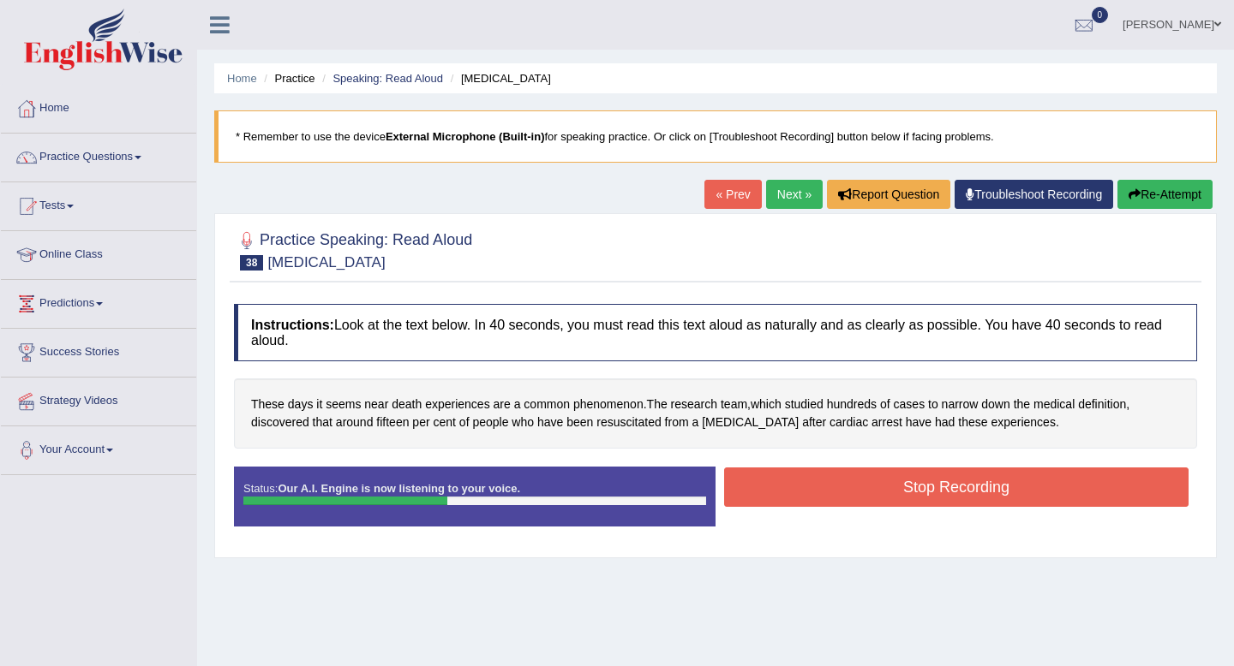
click at [852, 492] on button "Stop Recording" at bounding box center [956, 487] width 464 height 39
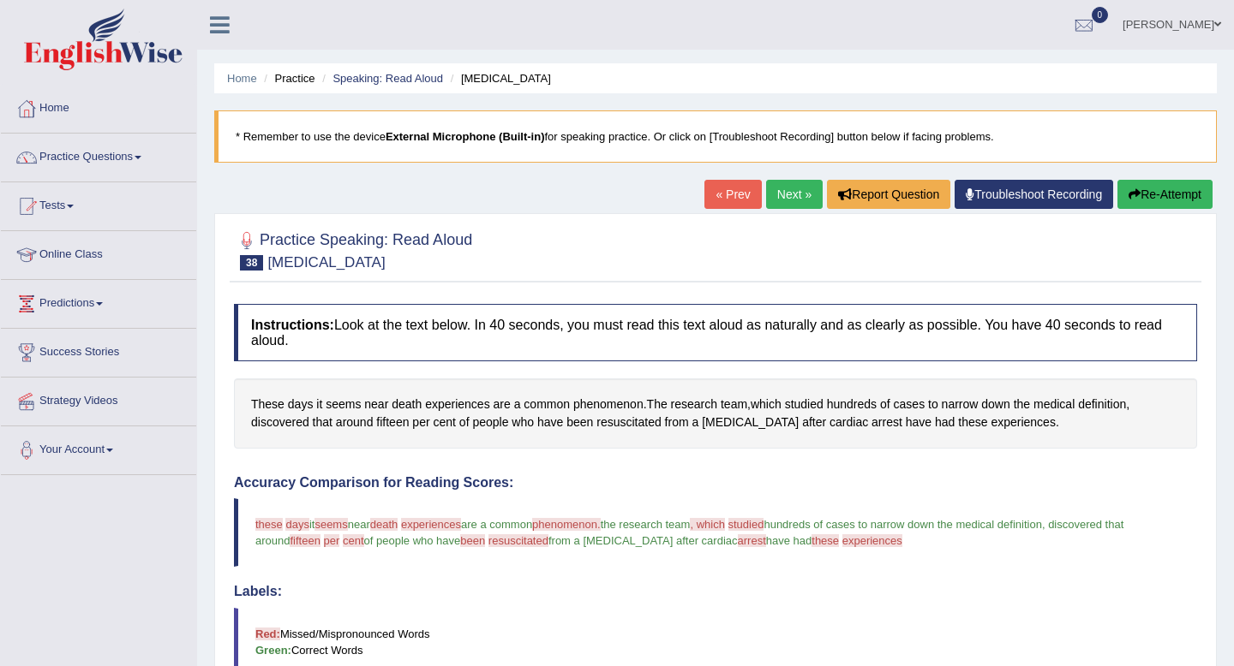
click at [778, 202] on link "Next »" at bounding box center [794, 194] width 57 height 29
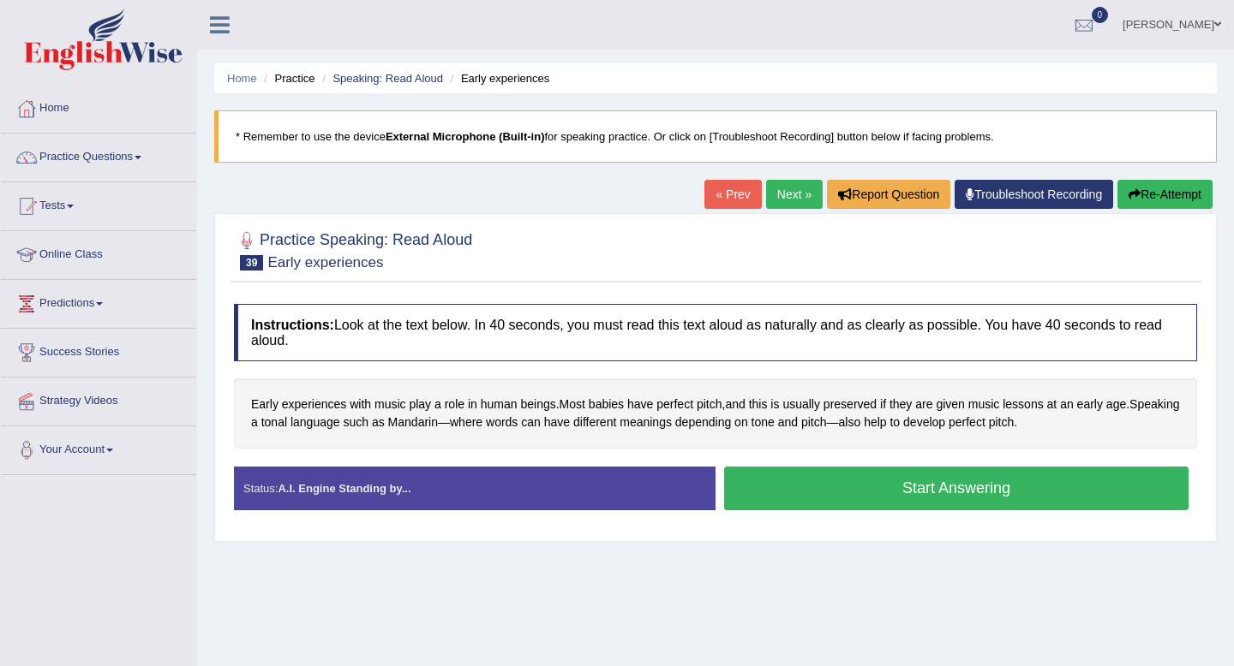
click at [835, 494] on button "Start Answering" at bounding box center [956, 489] width 464 height 44
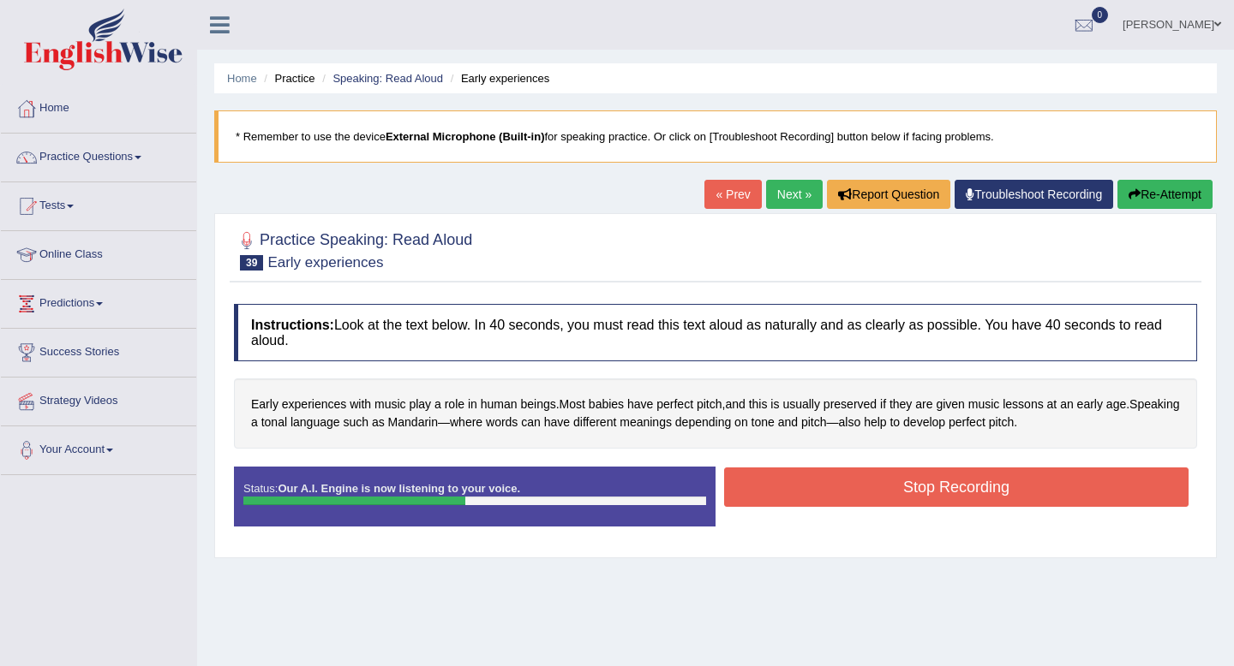
click at [835, 494] on button "Stop Recording" at bounding box center [956, 487] width 464 height 39
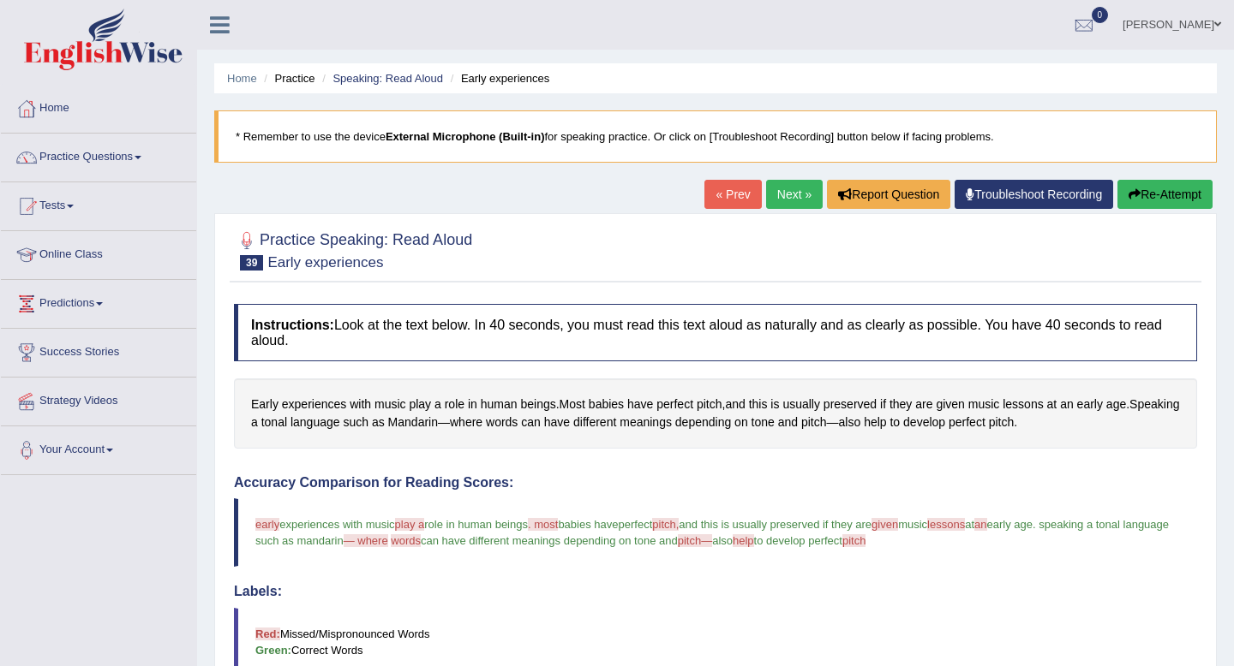
click at [786, 188] on link "Next »" at bounding box center [794, 194] width 57 height 29
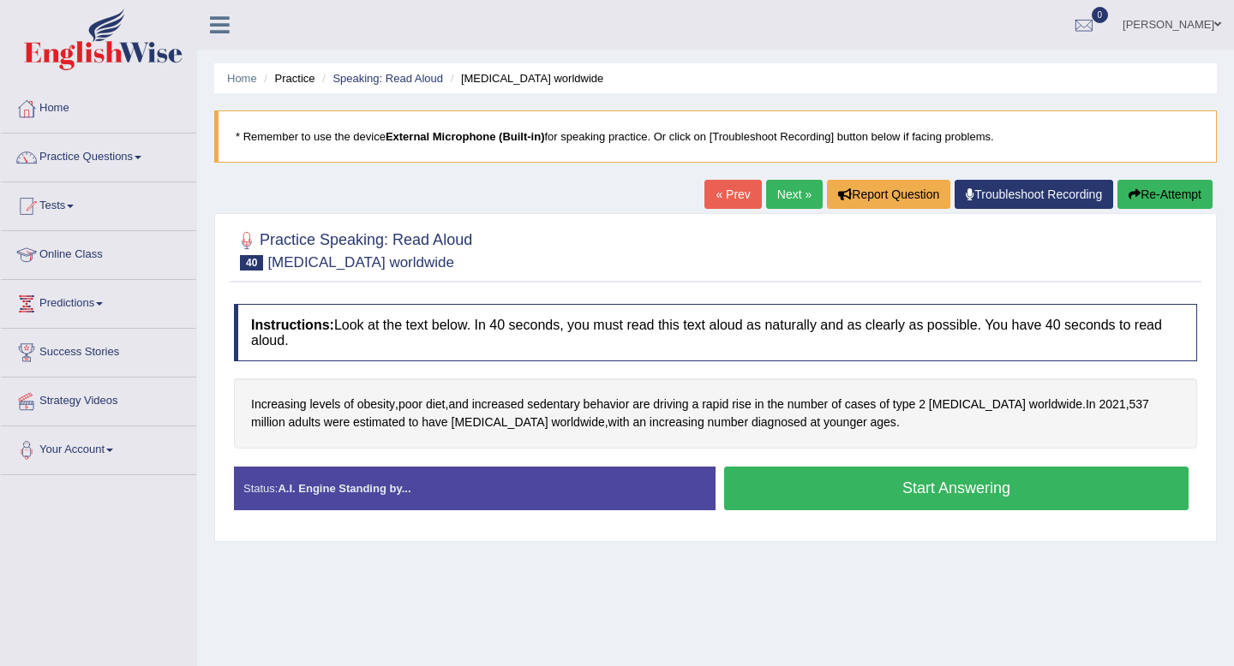
click at [924, 481] on button "Start Answering" at bounding box center [956, 489] width 464 height 44
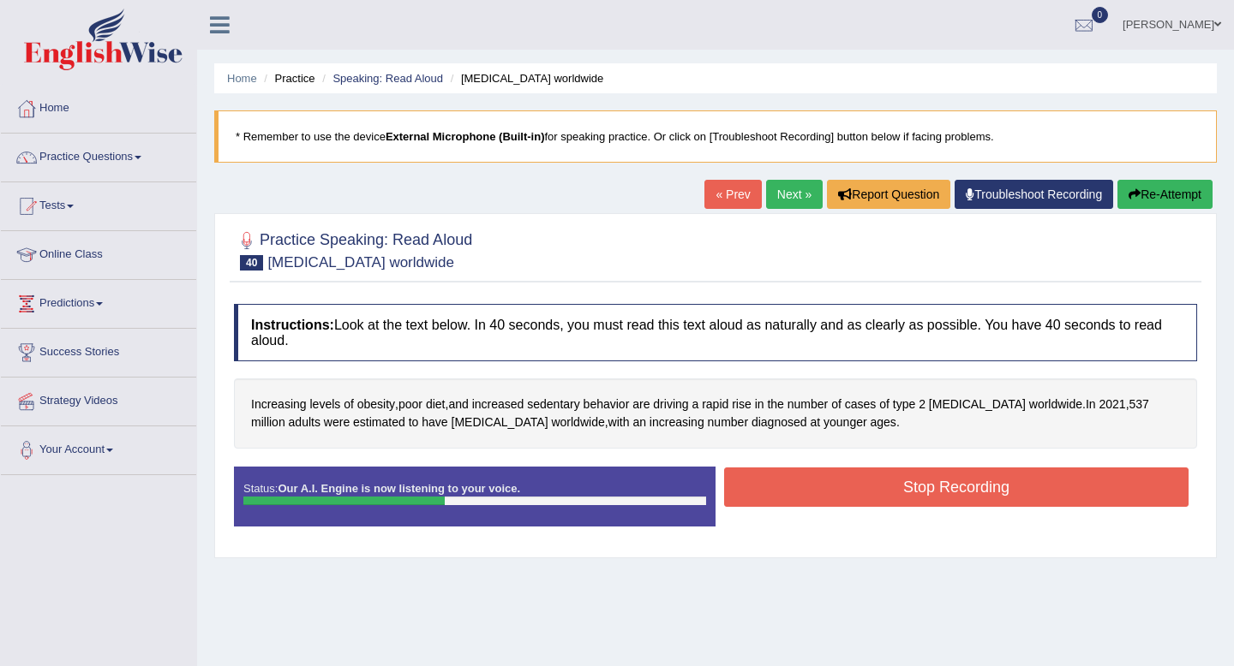
click at [924, 481] on button "Stop Recording" at bounding box center [956, 487] width 464 height 39
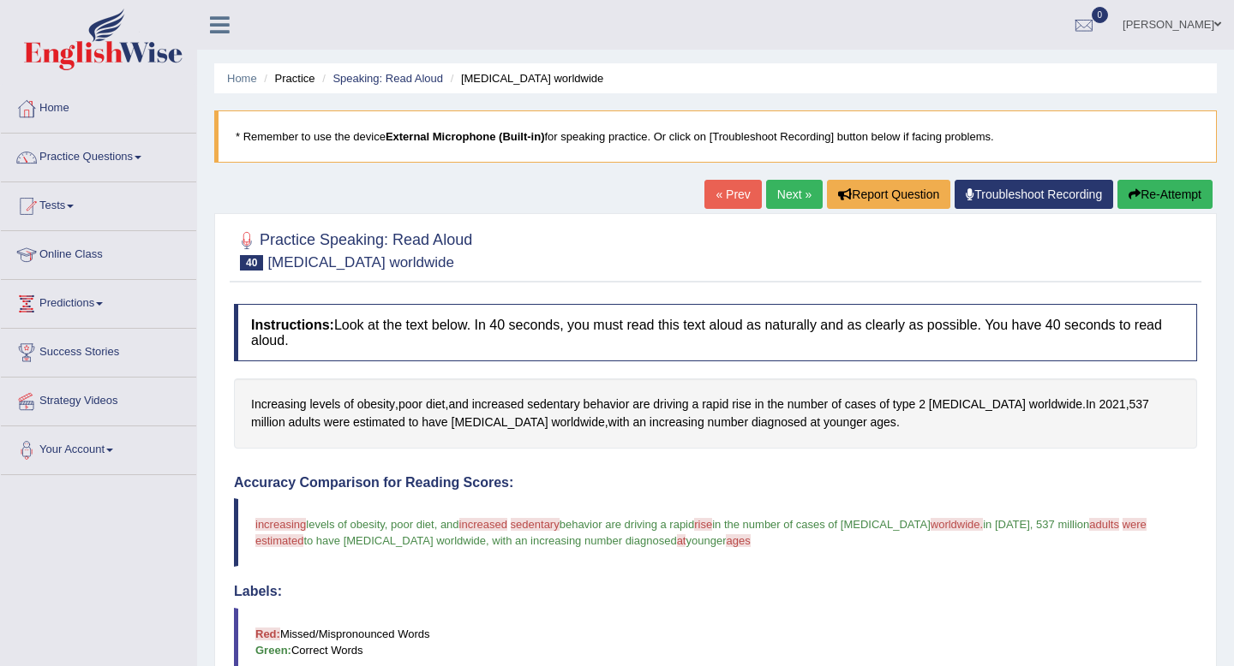
click at [801, 195] on link "Next »" at bounding box center [794, 194] width 57 height 29
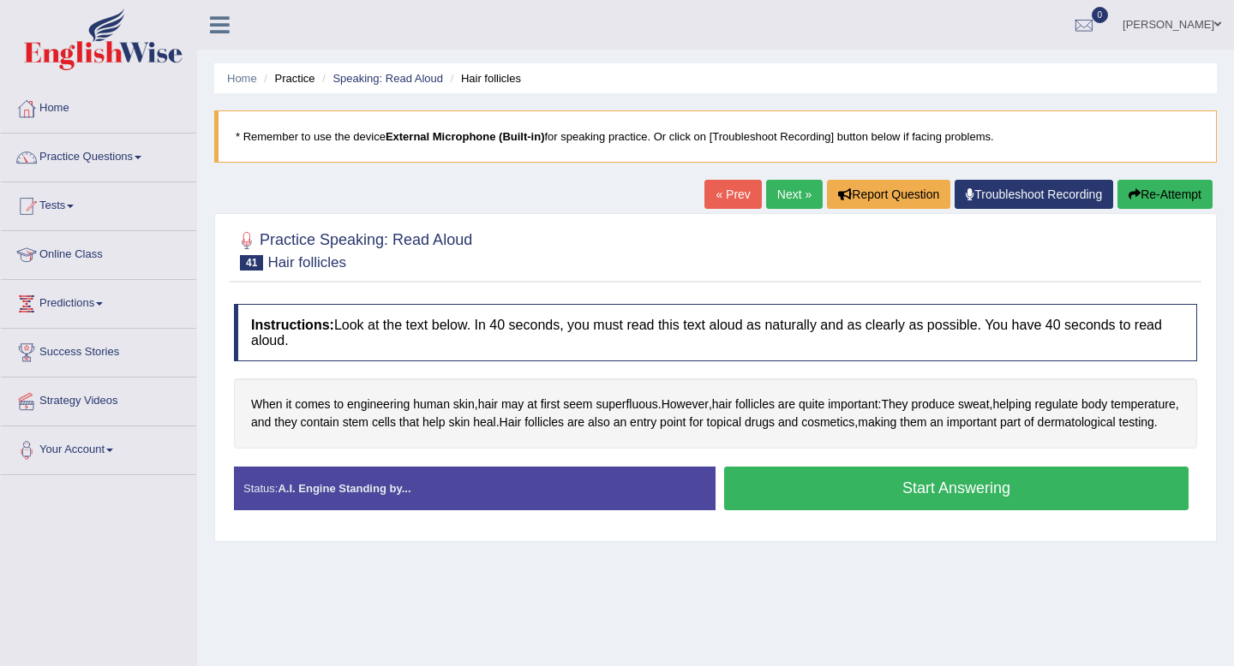
click at [871, 504] on button "Start Answering" at bounding box center [956, 489] width 464 height 44
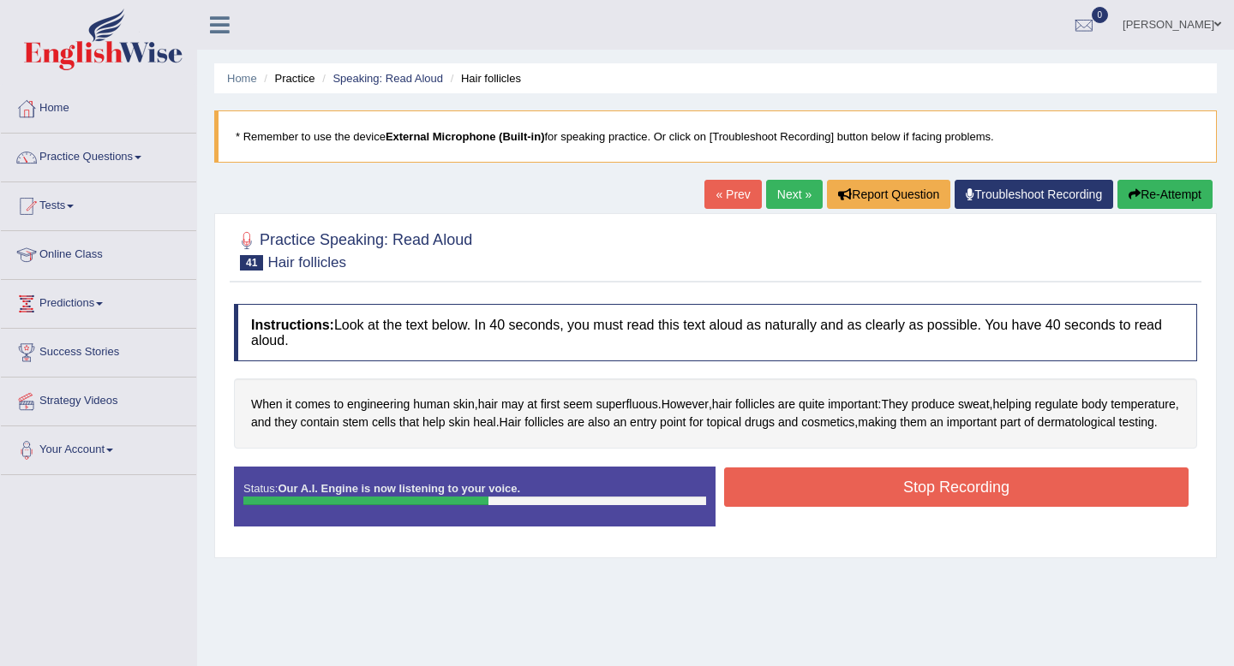
click at [871, 504] on button "Stop Recording" at bounding box center [956, 487] width 464 height 39
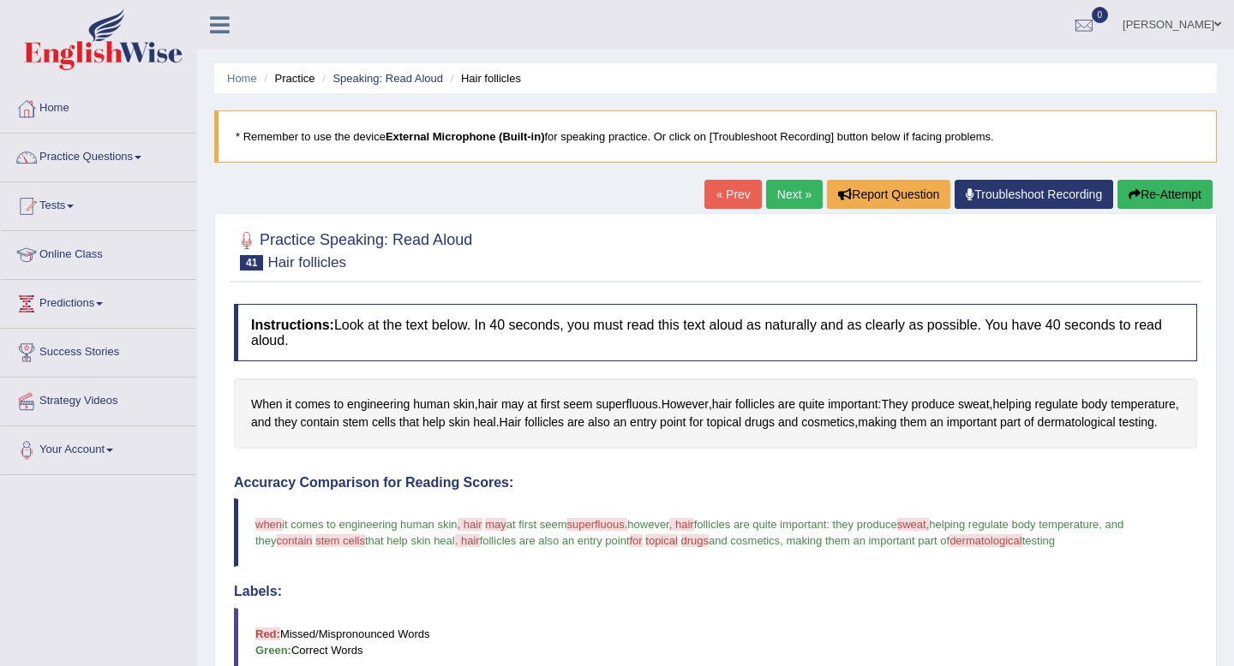
click at [792, 197] on link "Next »" at bounding box center [794, 194] width 57 height 29
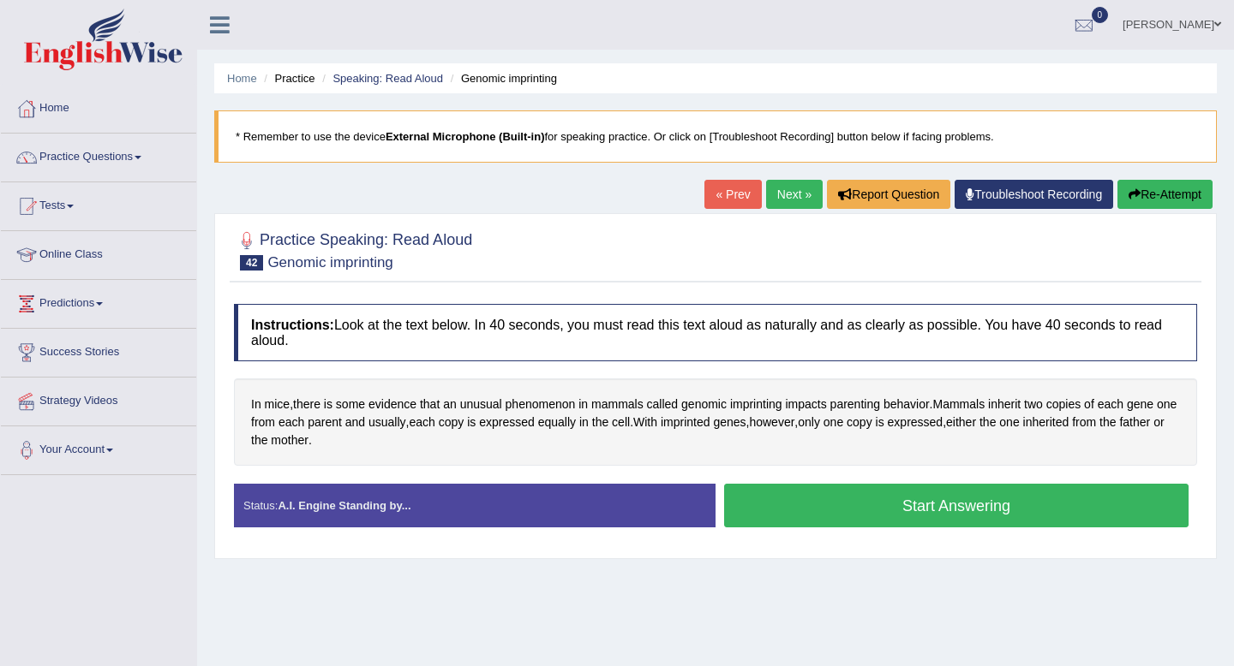
click at [792, 189] on link "Next »" at bounding box center [794, 194] width 57 height 29
click at [941, 522] on button "Start Answering" at bounding box center [956, 506] width 464 height 44
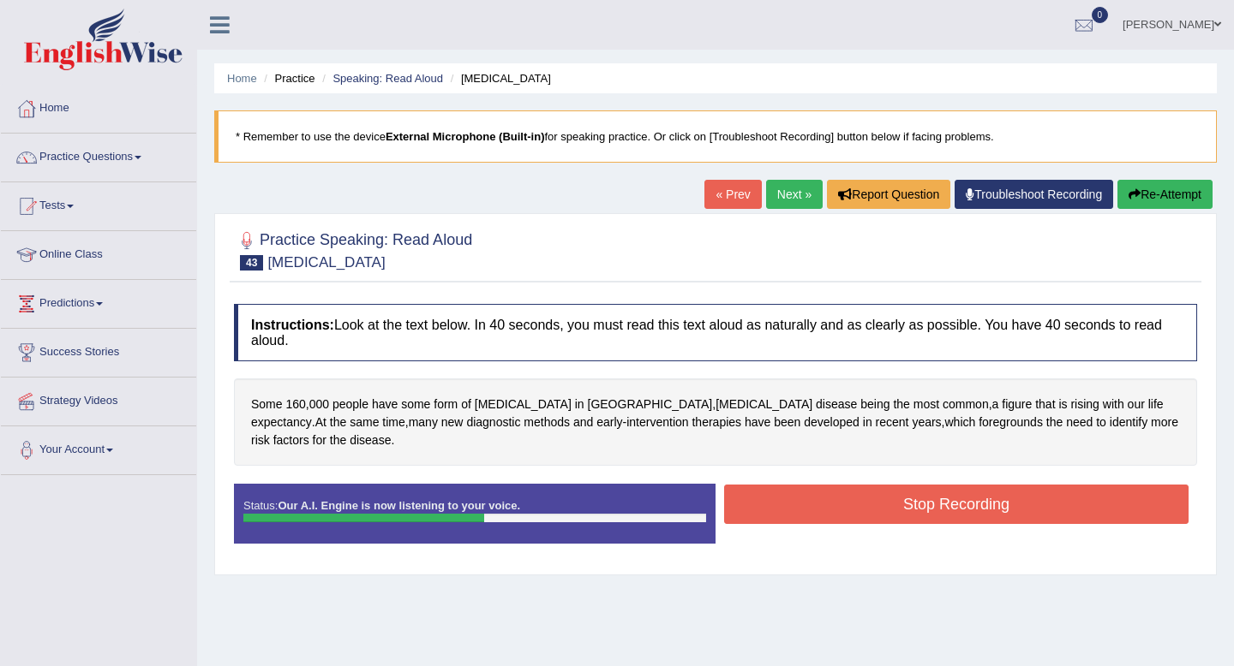
click at [941, 522] on button "Stop Recording" at bounding box center [956, 504] width 464 height 39
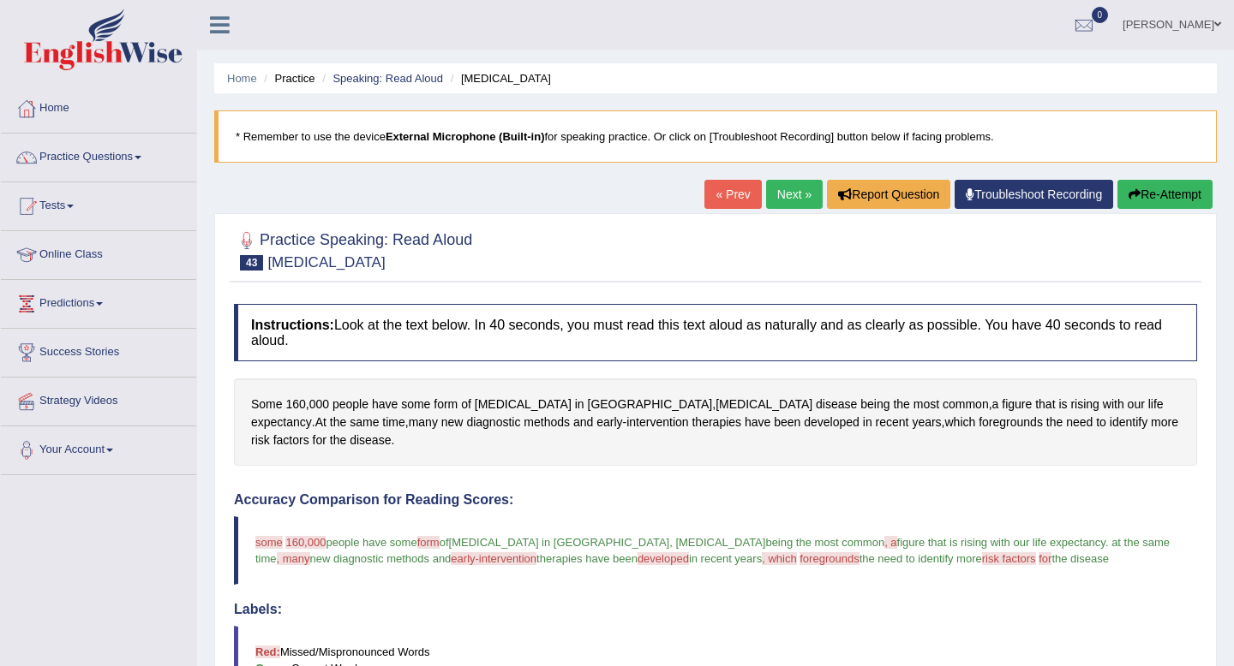
click at [798, 200] on link "Next »" at bounding box center [794, 194] width 57 height 29
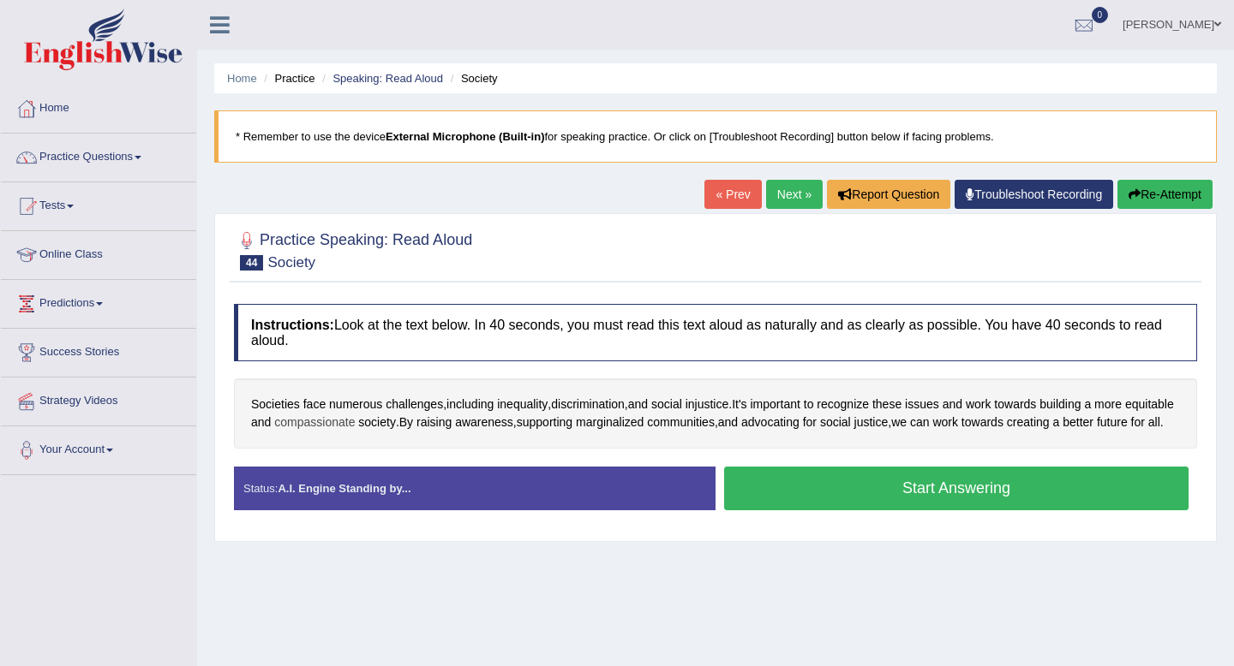
click at [355, 425] on span "compassionate" at bounding box center [314, 423] width 81 height 18
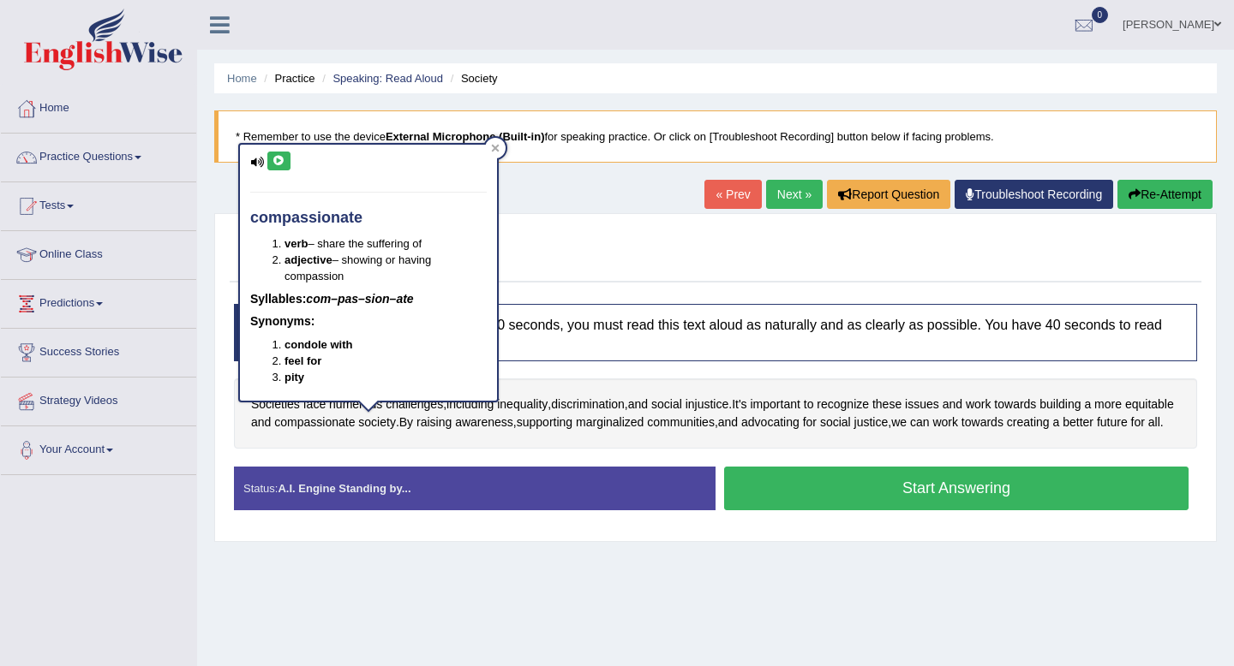
click at [279, 162] on icon at bounding box center [278, 161] width 13 height 10
click at [495, 151] on icon at bounding box center [495, 148] width 9 height 9
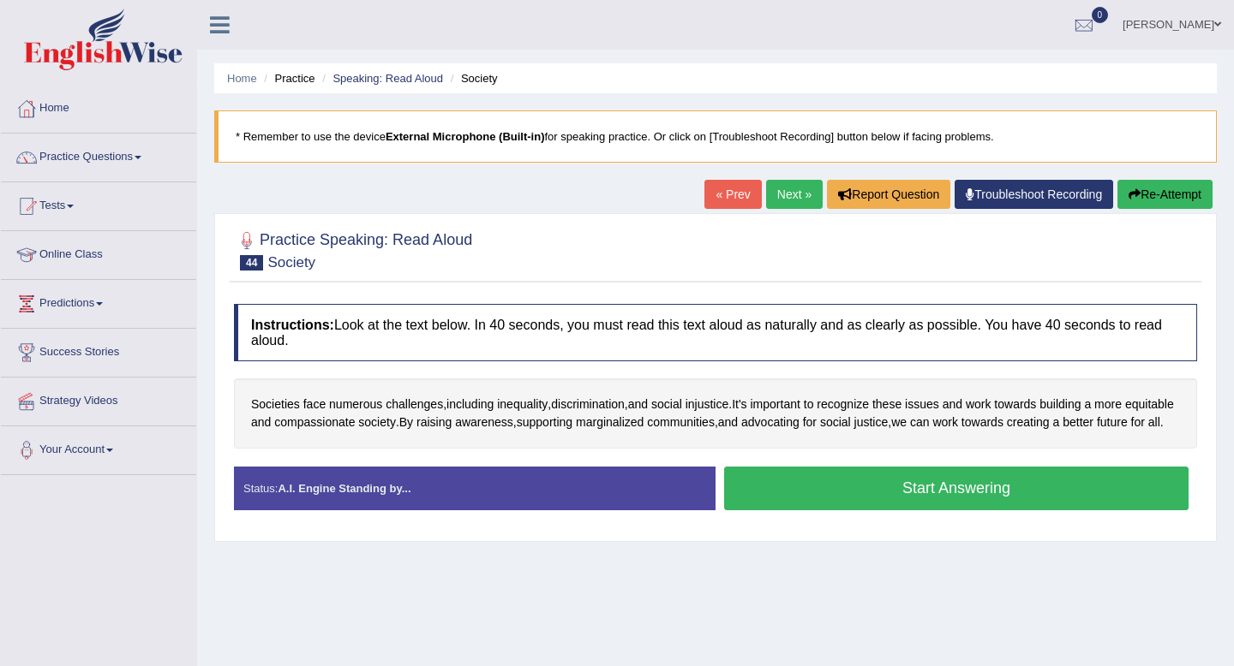
click at [929, 511] on button "Start Answering" at bounding box center [956, 489] width 464 height 44
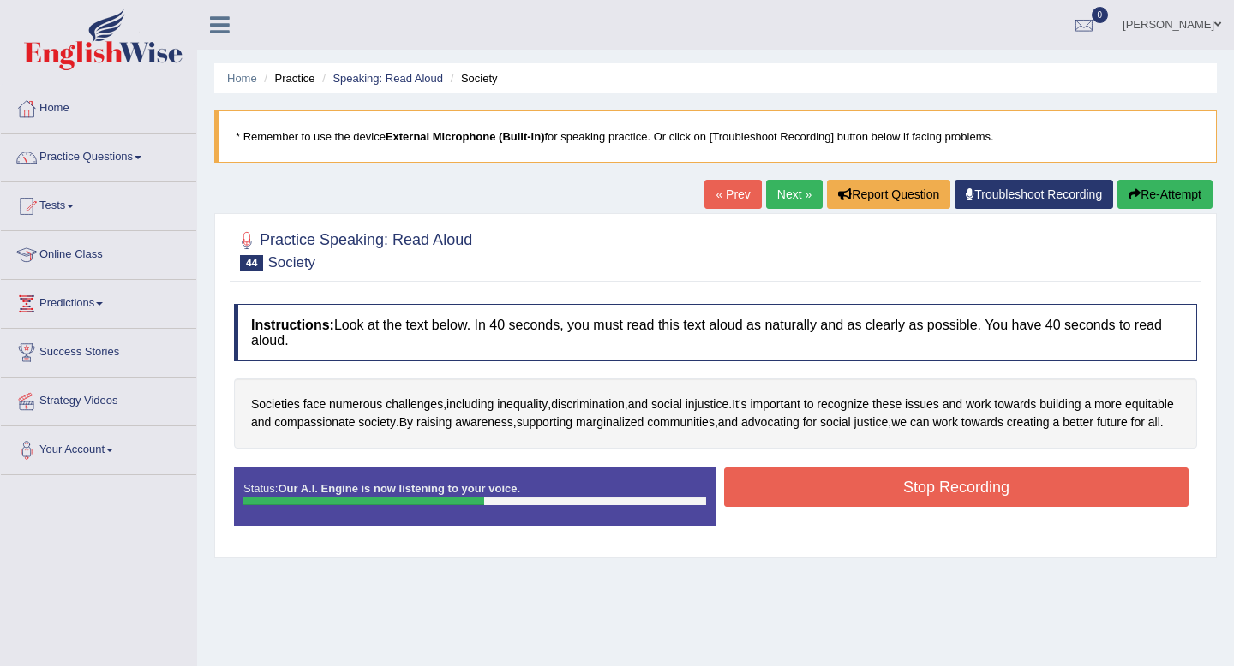
click at [929, 507] on button "Stop Recording" at bounding box center [956, 487] width 464 height 39
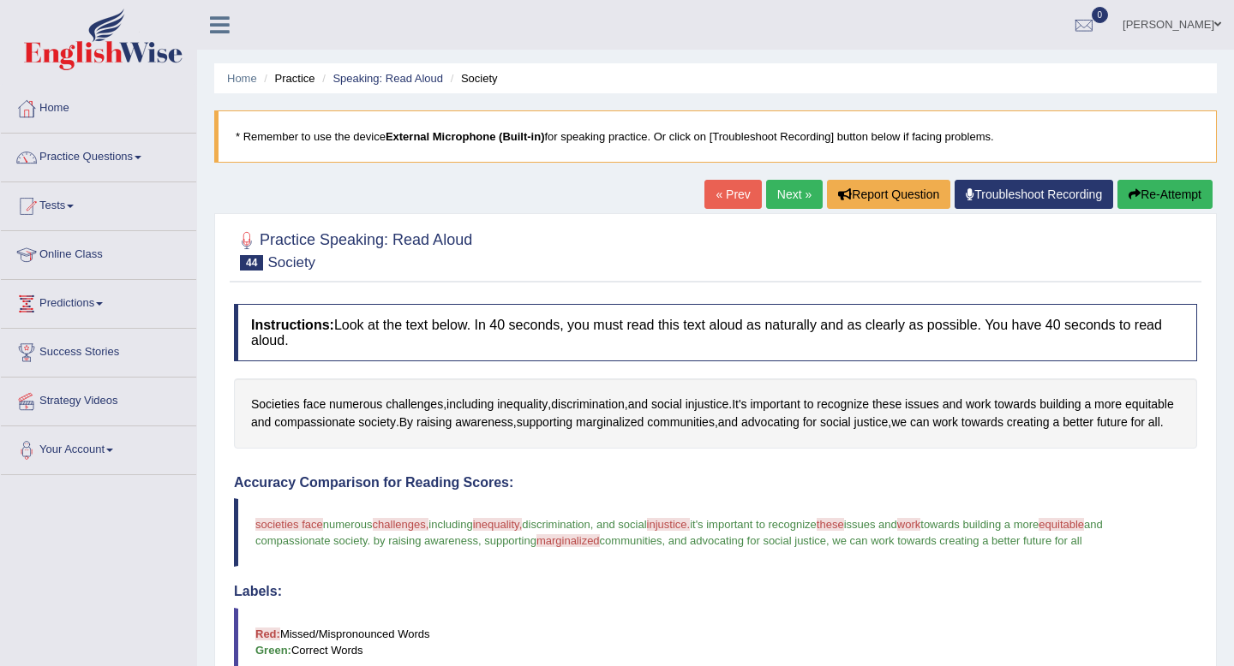
click at [792, 192] on link "Next »" at bounding box center [794, 194] width 57 height 29
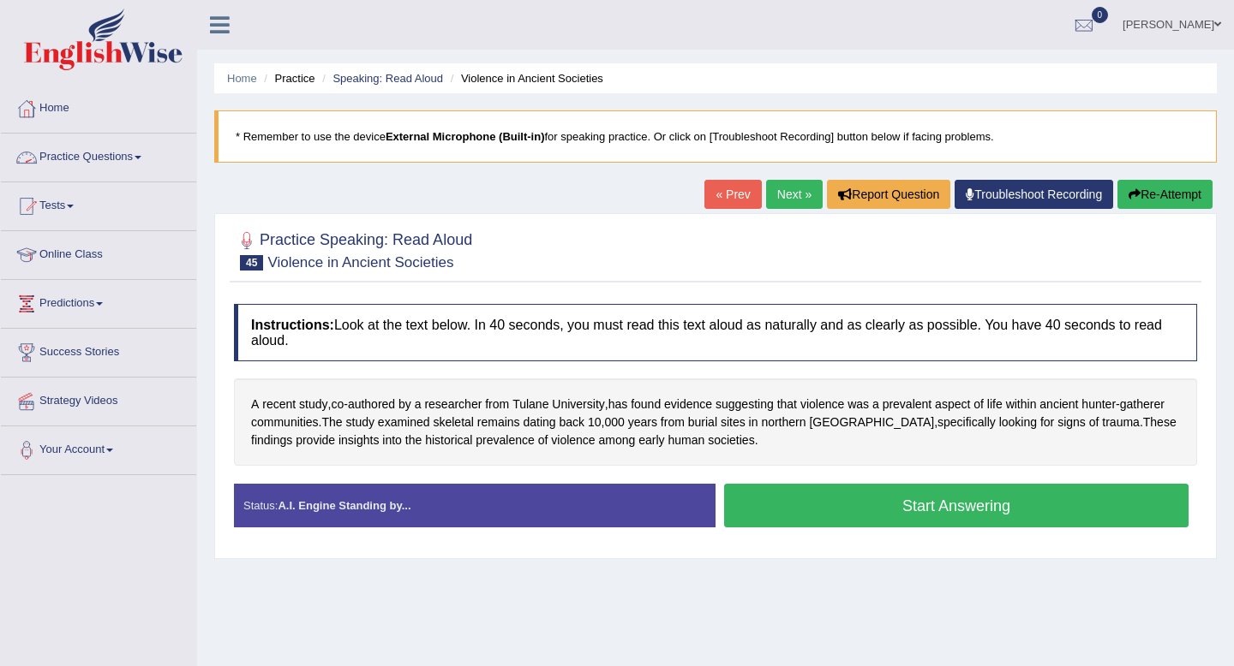
click at [134, 158] on link "Practice Questions" at bounding box center [98, 155] width 195 height 43
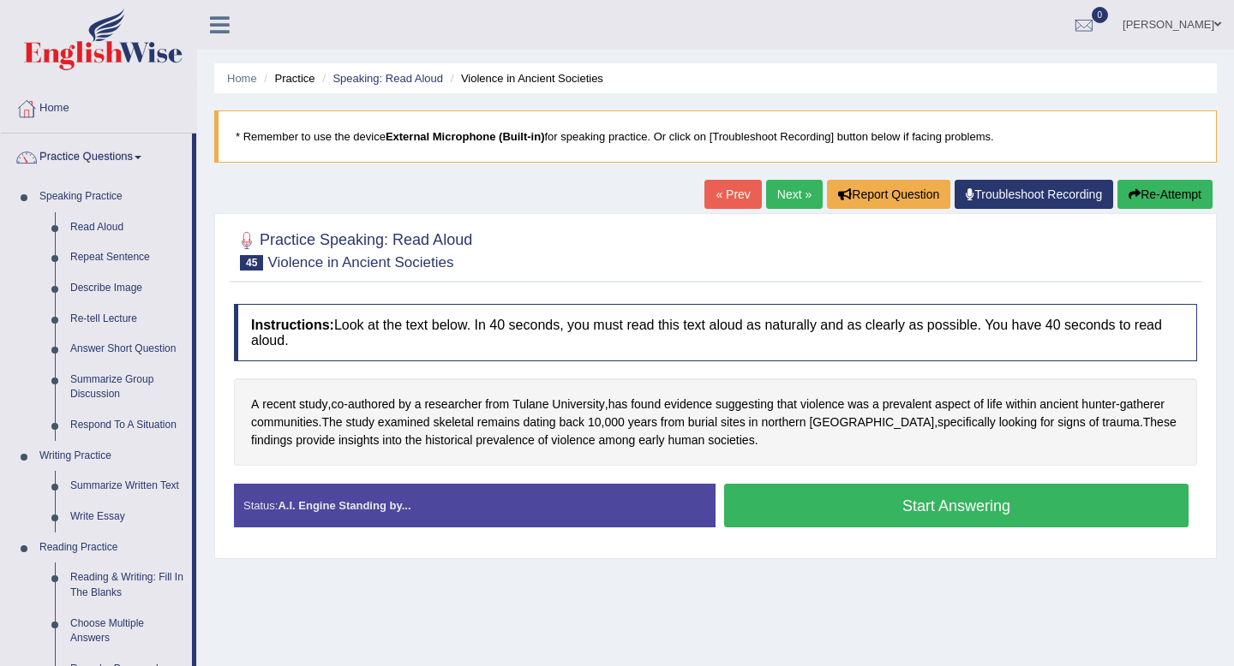
click at [781, 204] on link "Next »" at bounding box center [794, 194] width 57 height 29
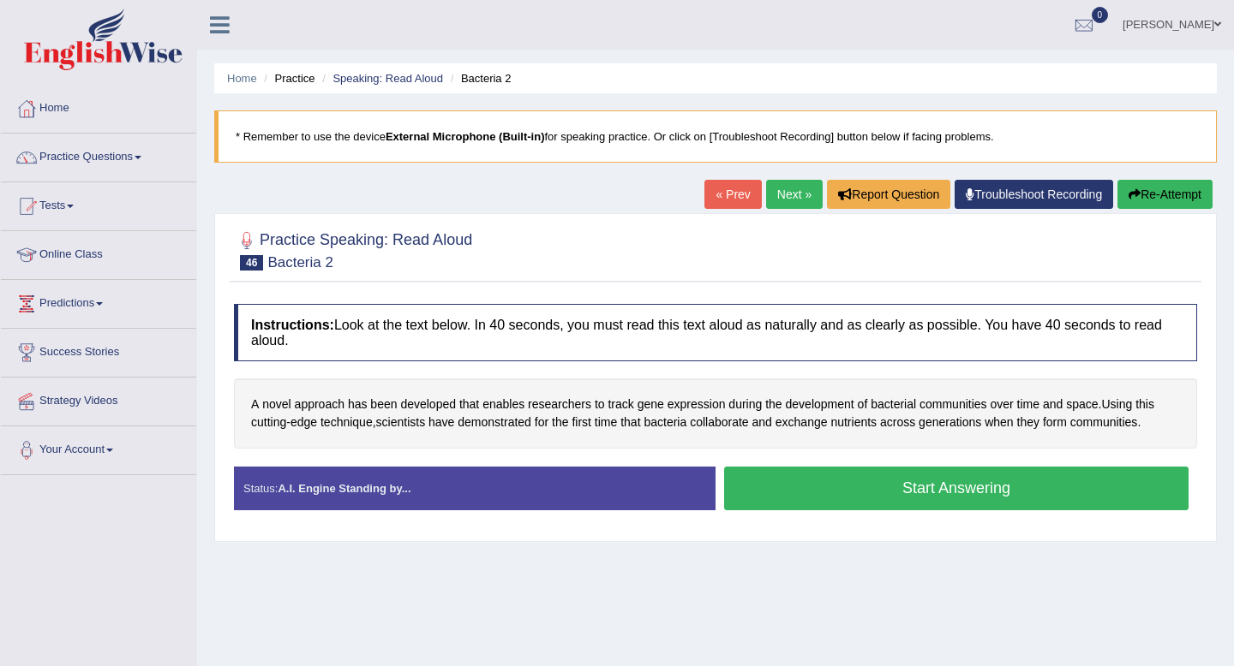
click at [897, 493] on button "Start Answering" at bounding box center [956, 489] width 464 height 44
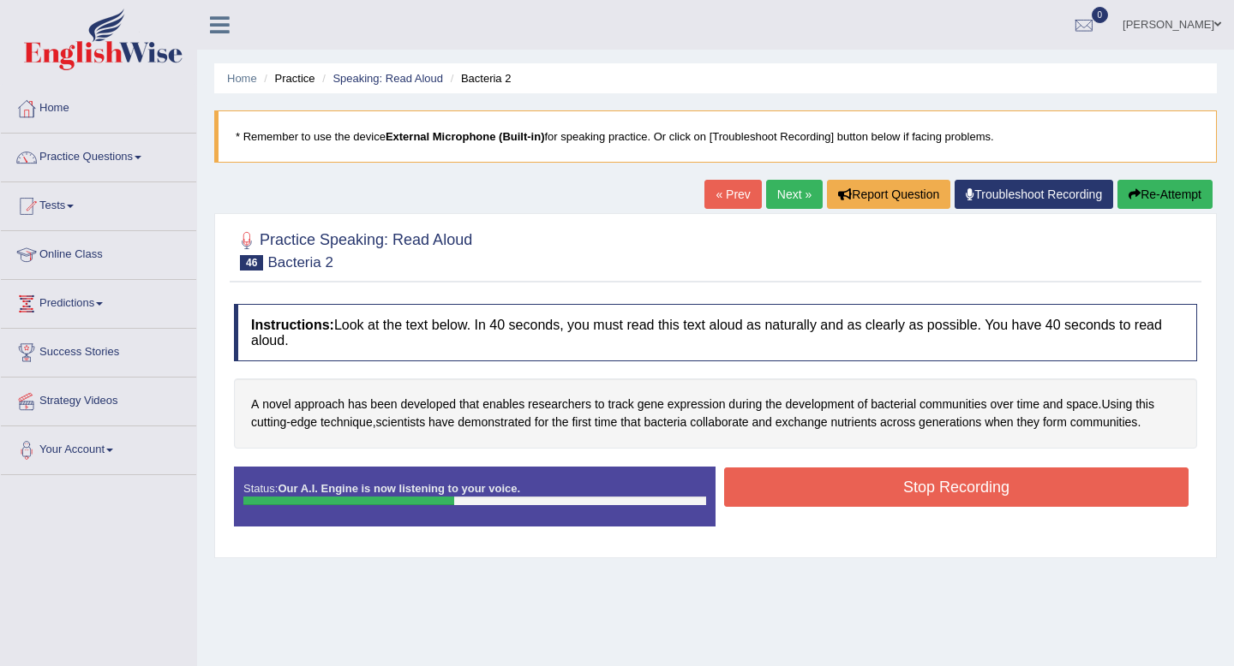
click at [897, 493] on button "Stop Recording" at bounding box center [956, 487] width 464 height 39
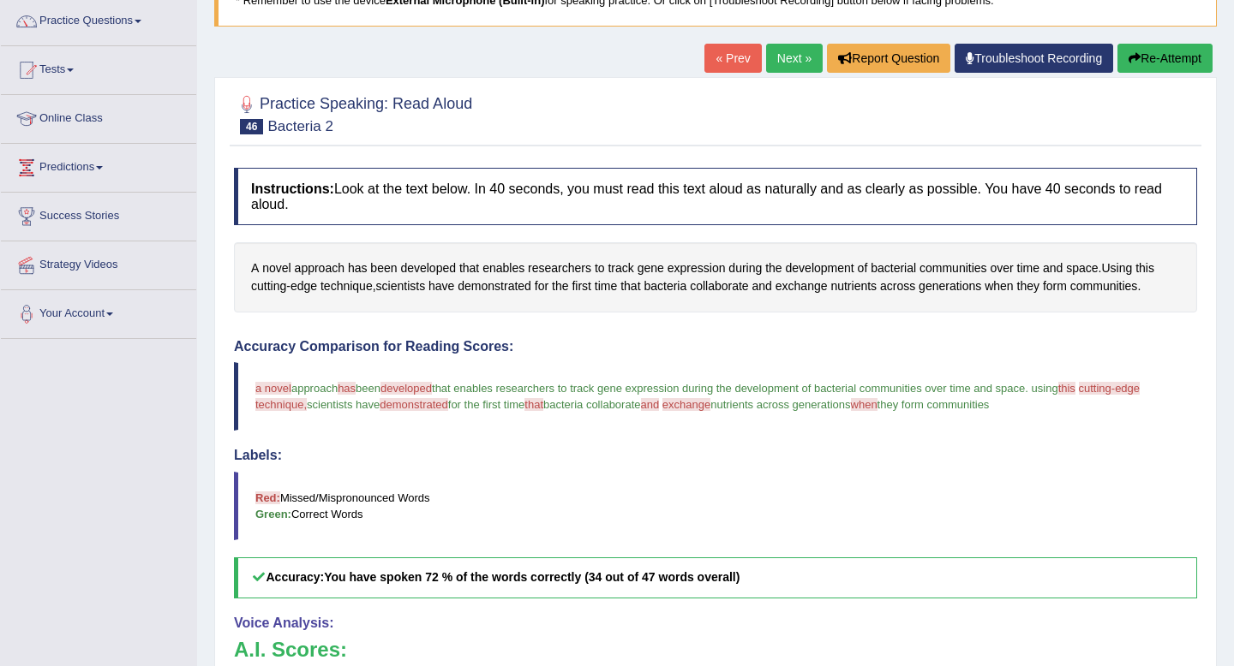
scroll to position [65, 0]
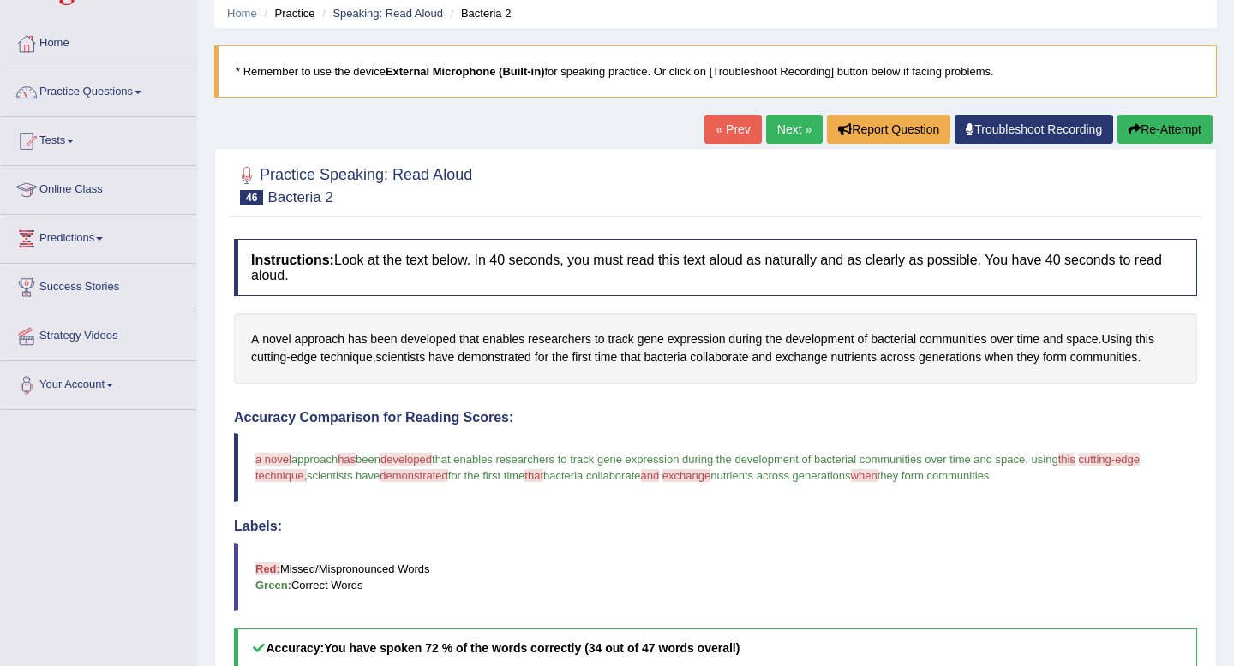
click at [788, 125] on link "Next »" at bounding box center [794, 129] width 57 height 29
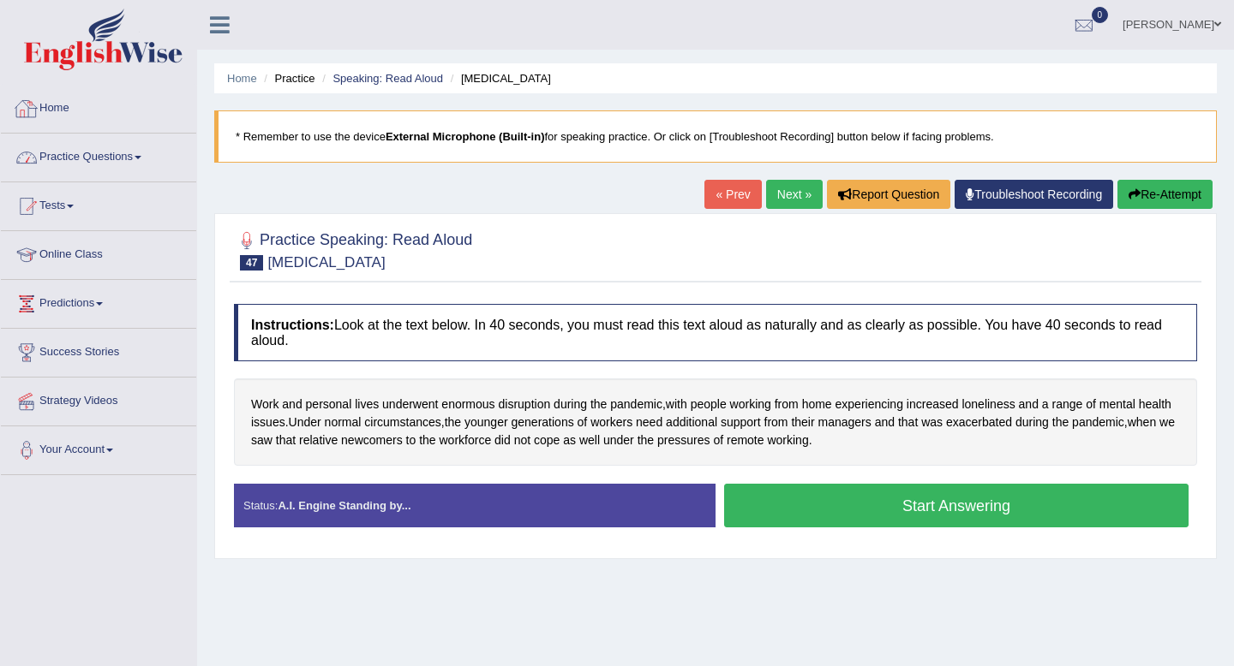
click at [74, 158] on link "Practice Questions" at bounding box center [98, 155] width 195 height 43
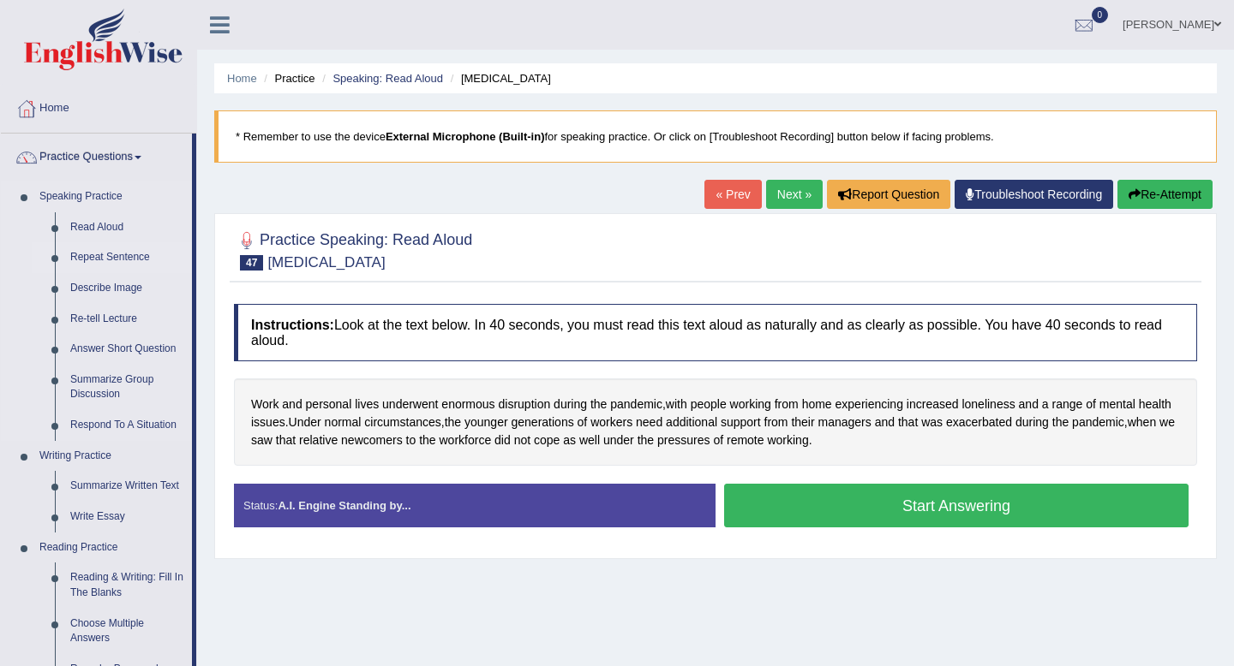
click at [105, 250] on link "Repeat Sentence" at bounding box center [127, 257] width 129 height 31
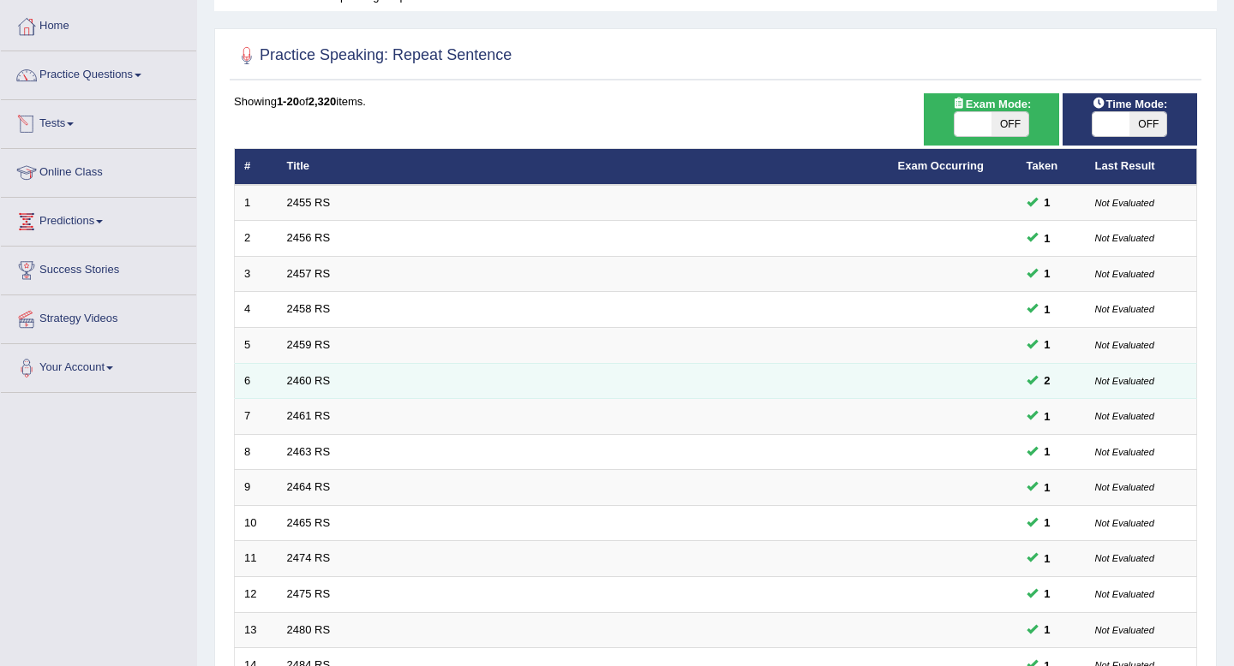
scroll to position [468, 0]
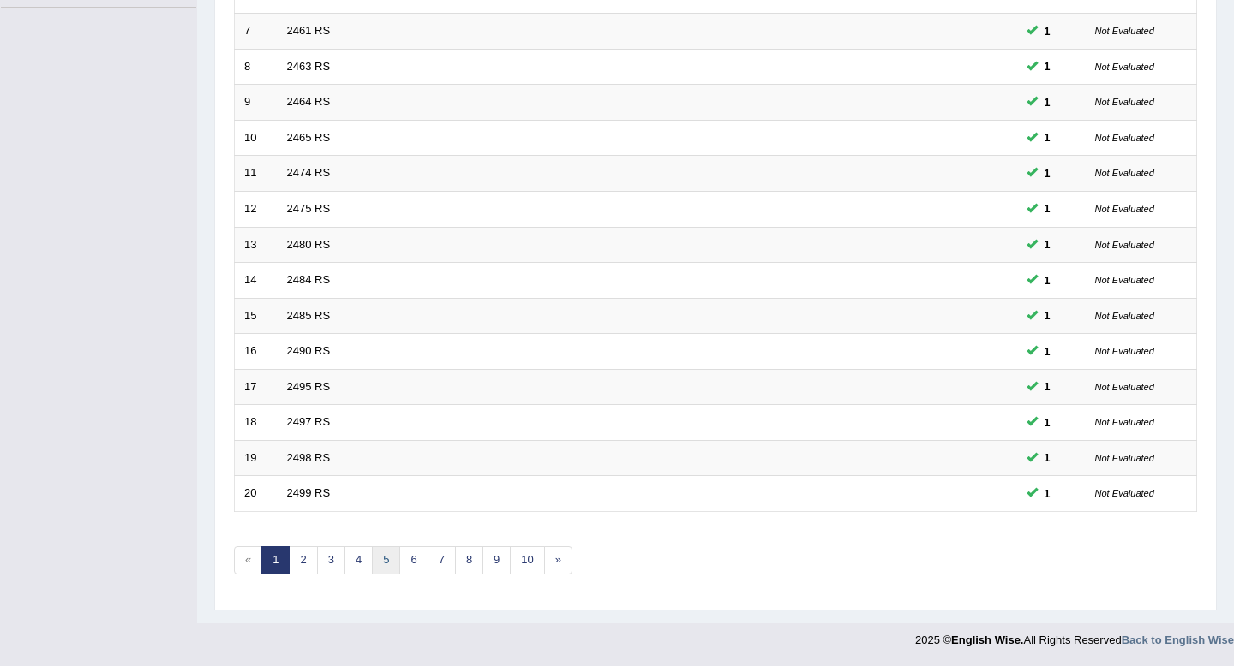
click at [379, 565] on link "5" at bounding box center [386, 561] width 28 height 28
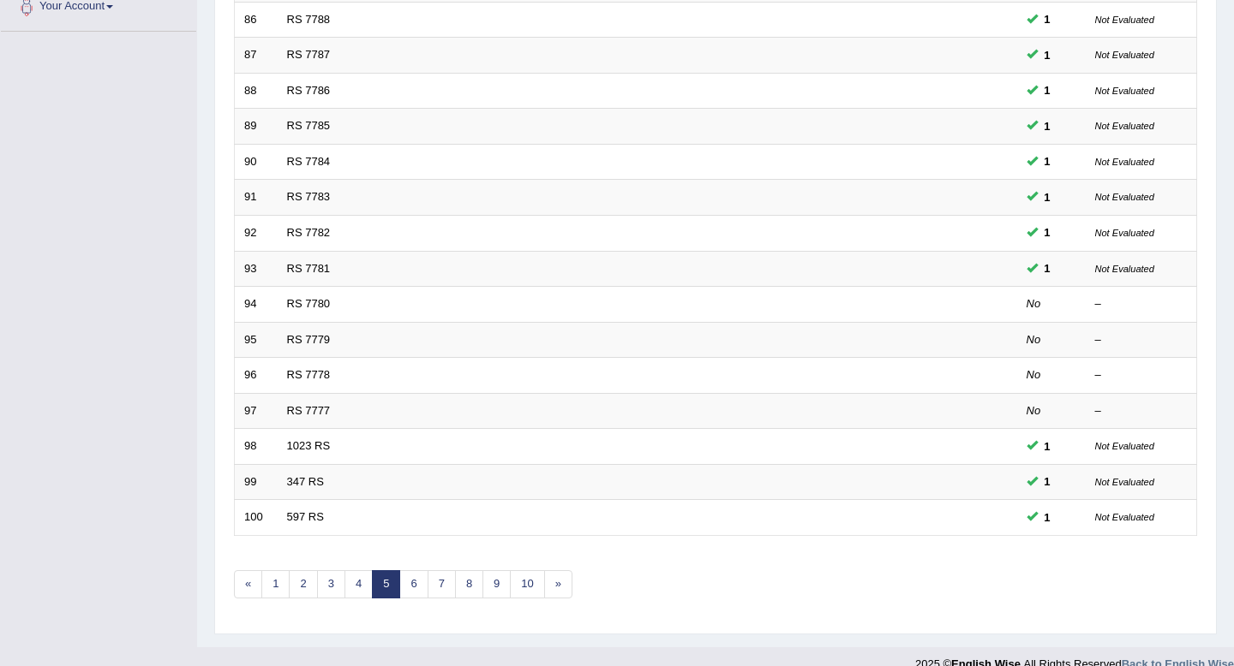
scroll to position [468, 0]
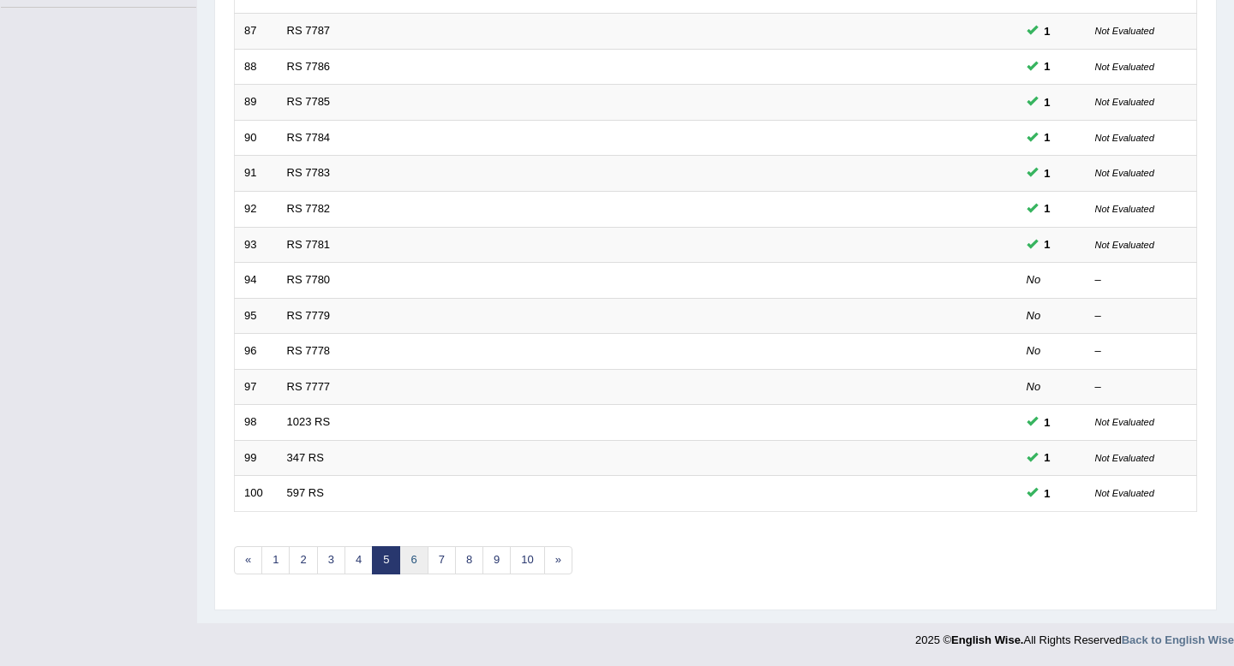
click at [409, 563] on link "6" at bounding box center [413, 561] width 28 height 28
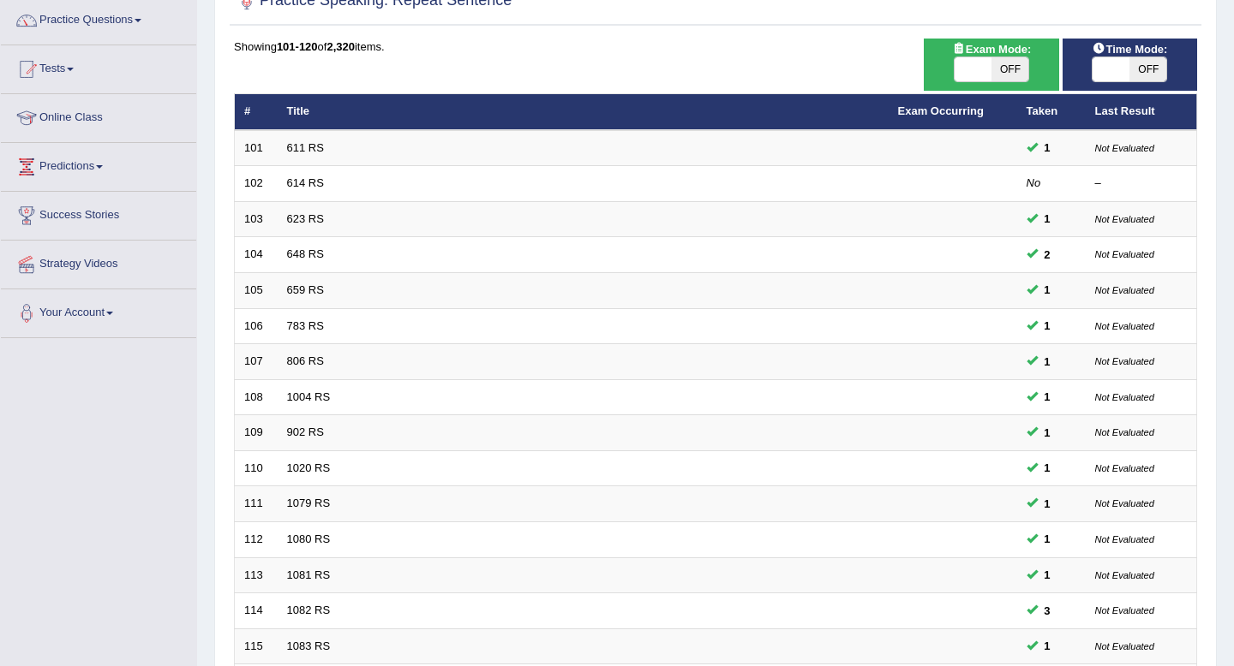
scroll to position [468, 0]
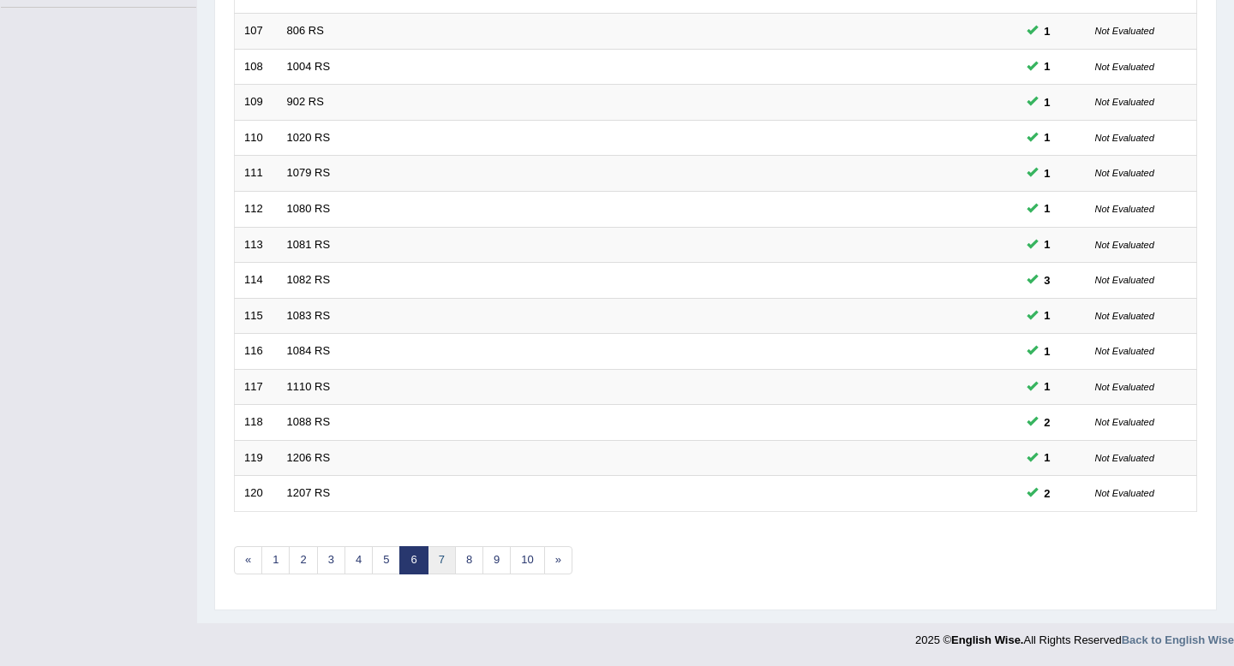
click at [439, 560] on link "7" at bounding box center [441, 561] width 28 height 28
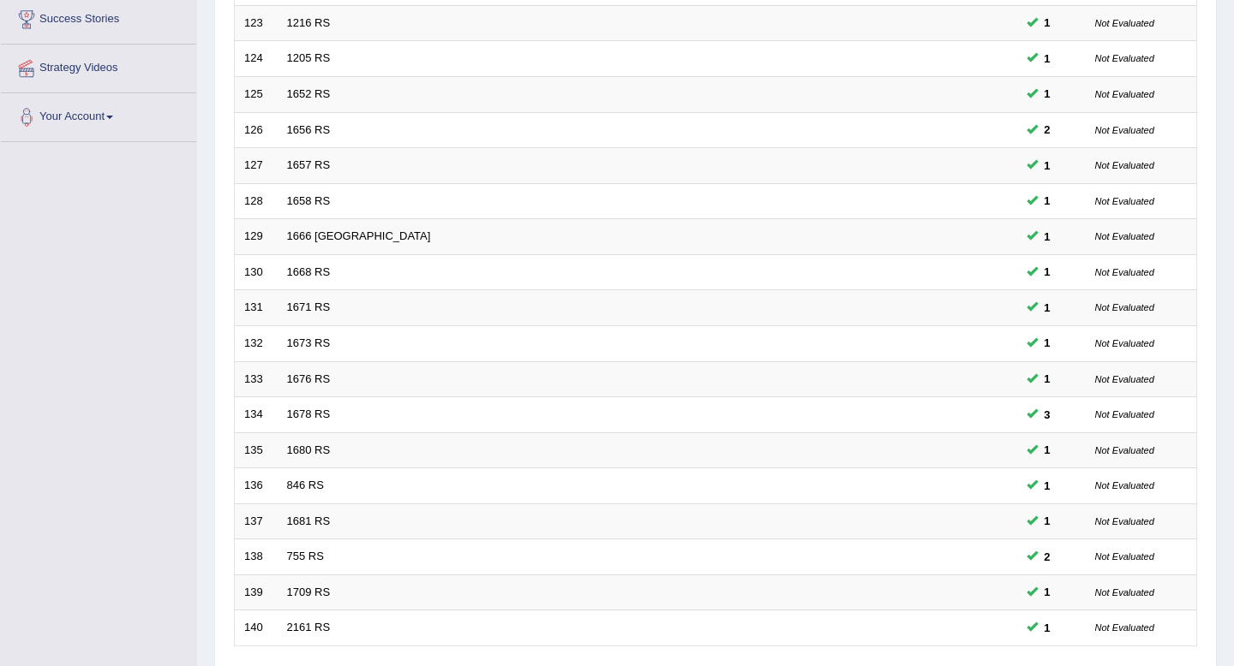
scroll to position [468, 0]
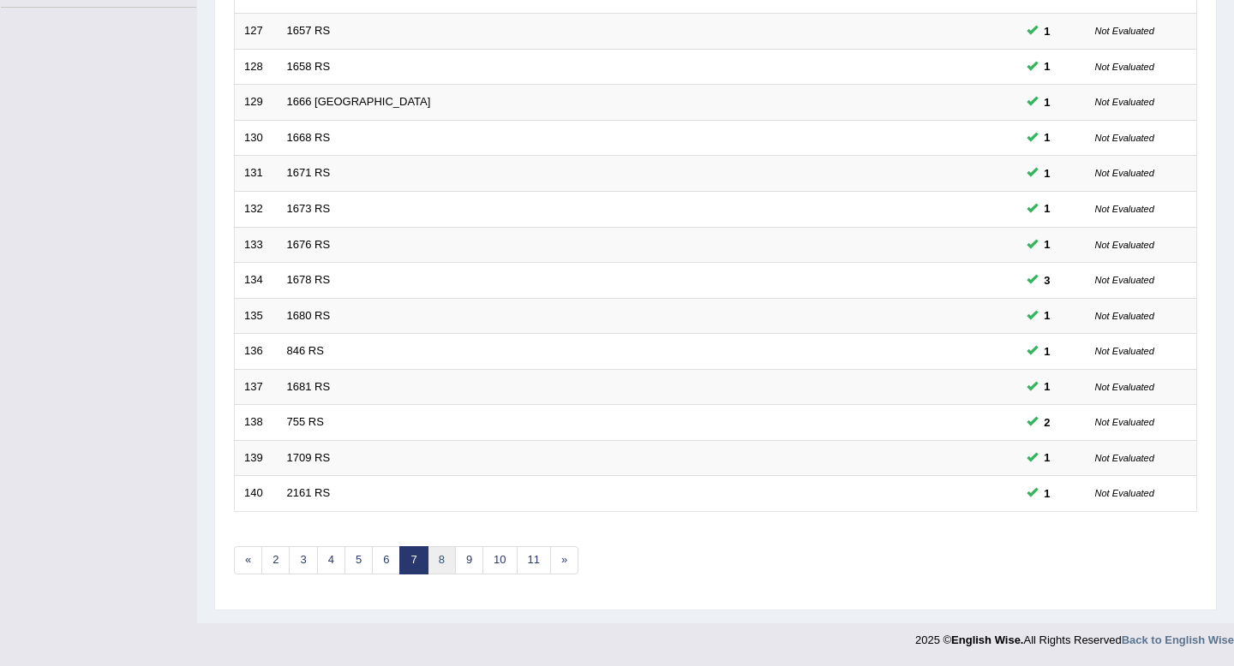
click at [445, 555] on link "8" at bounding box center [441, 561] width 28 height 28
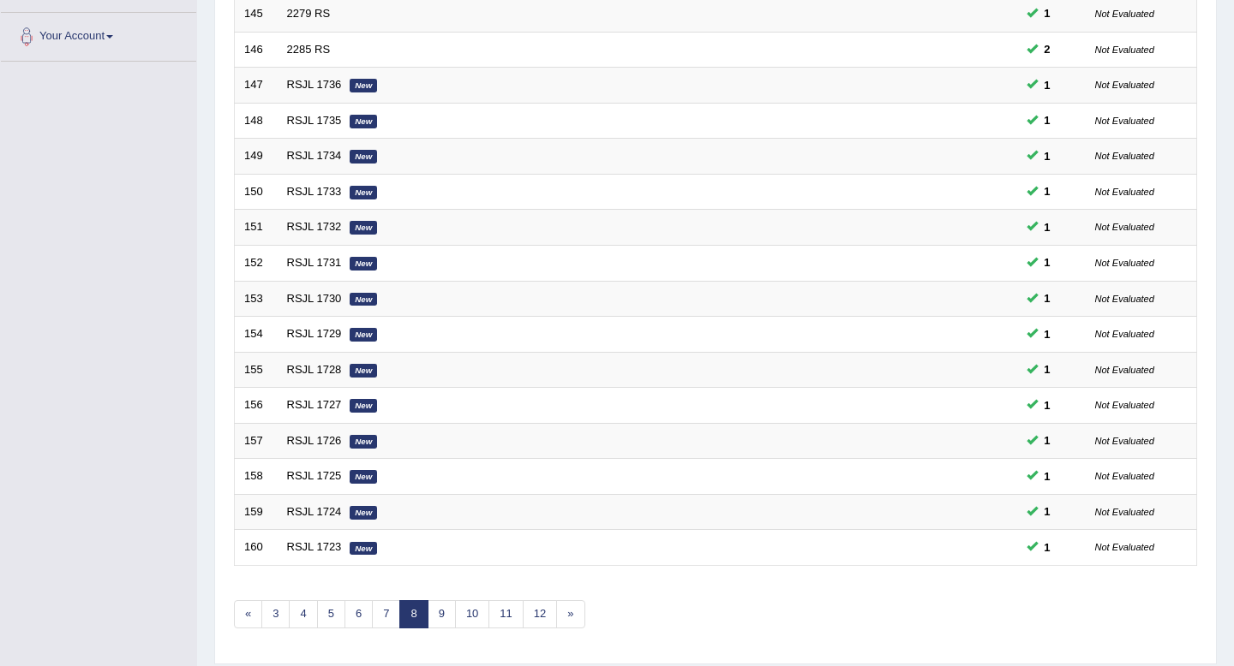
scroll to position [468, 0]
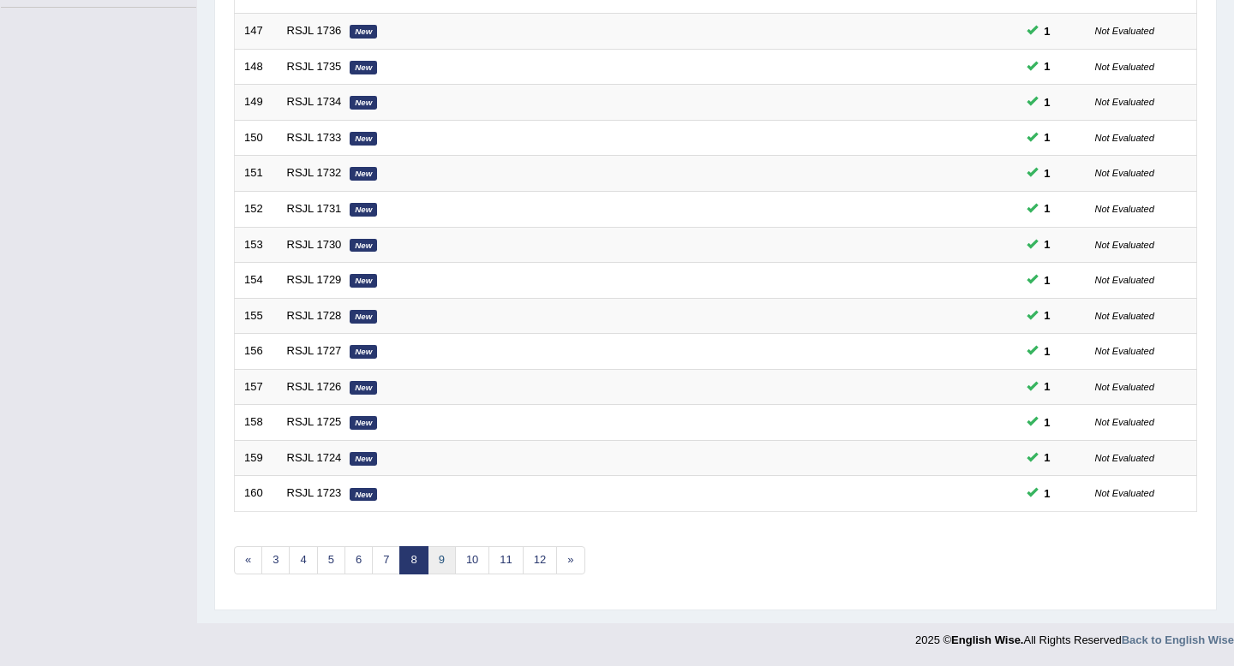
click at [450, 559] on link "9" at bounding box center [441, 561] width 28 height 28
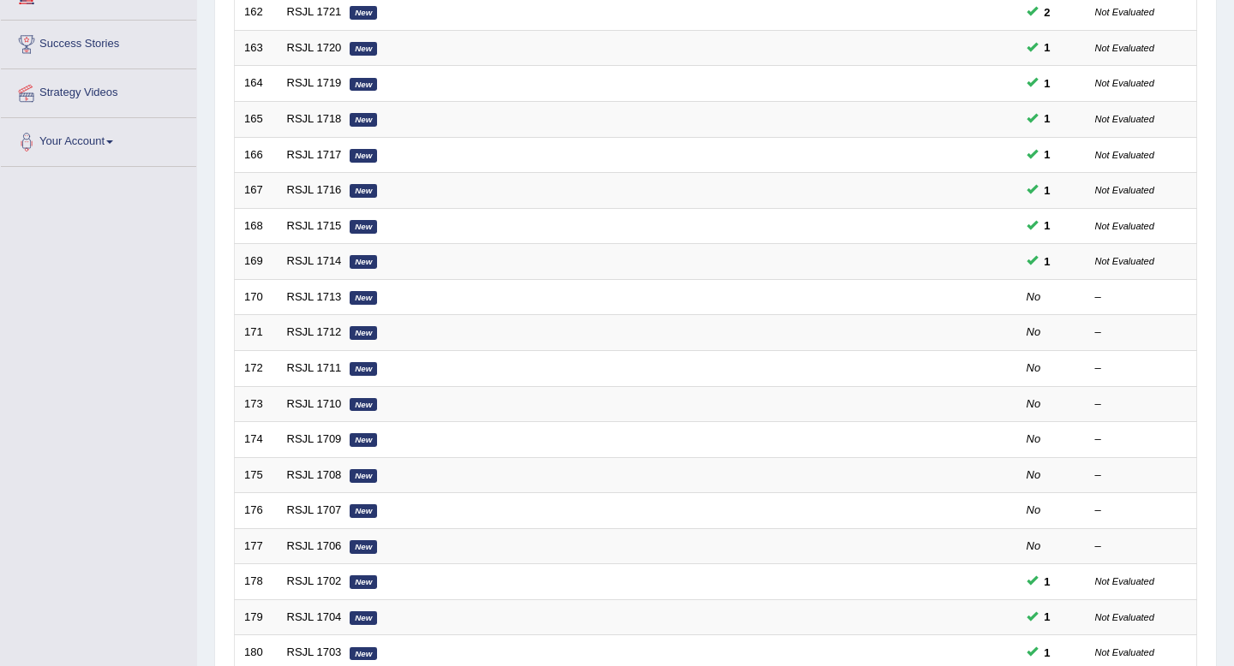
scroll to position [468, 0]
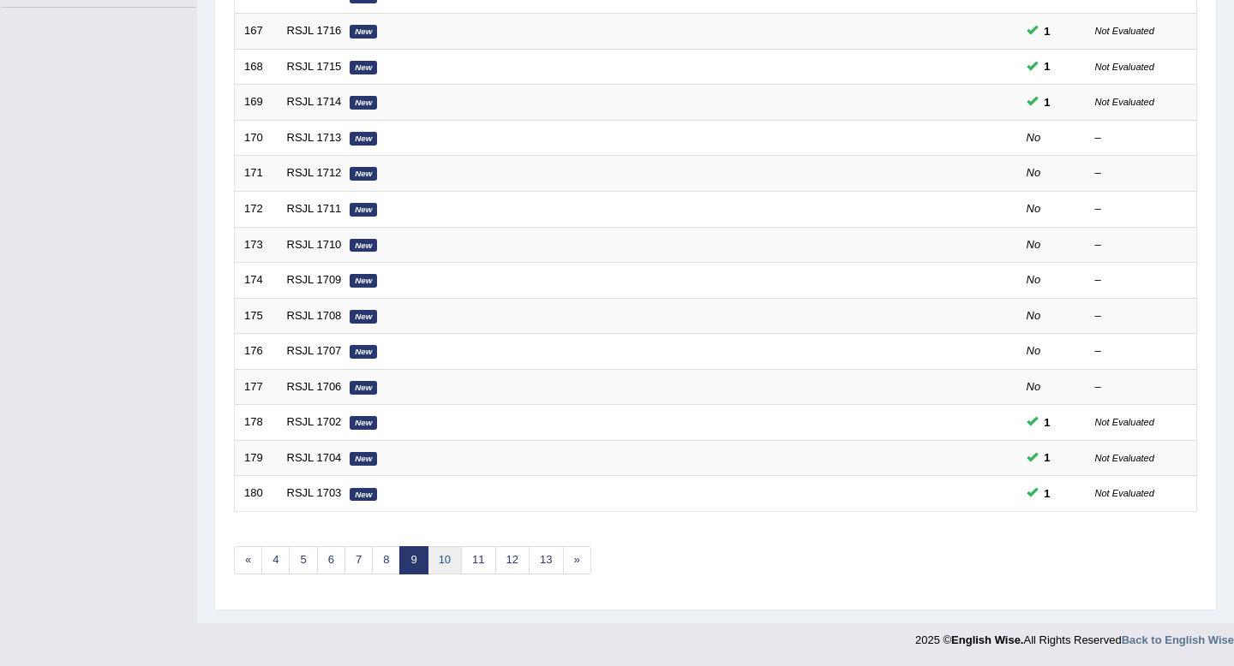
click at [443, 555] on link "10" at bounding box center [444, 561] width 34 height 28
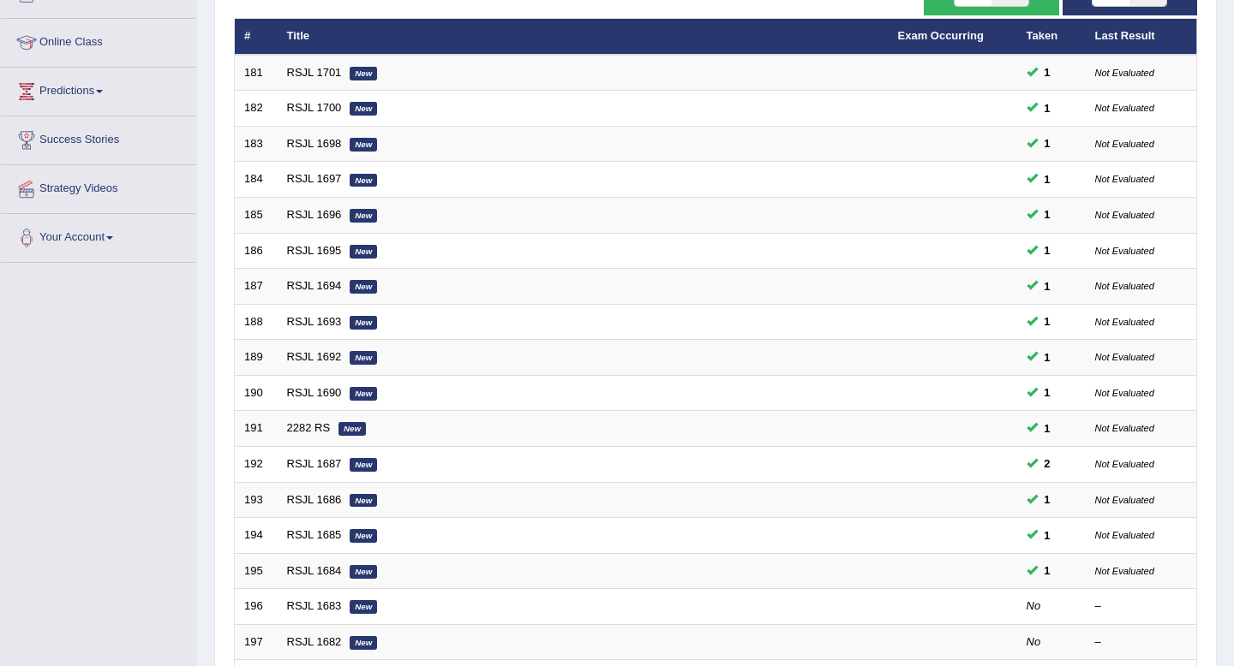
scroll to position [459, 0]
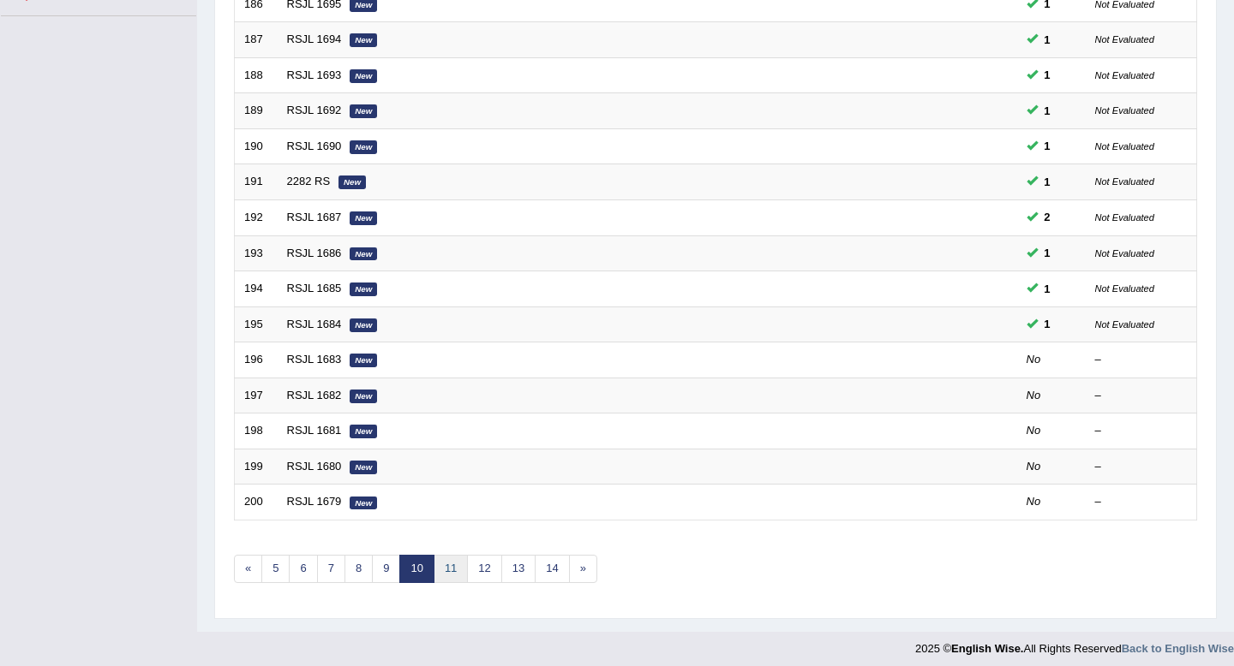
click at [455, 571] on link "11" at bounding box center [450, 569] width 34 height 28
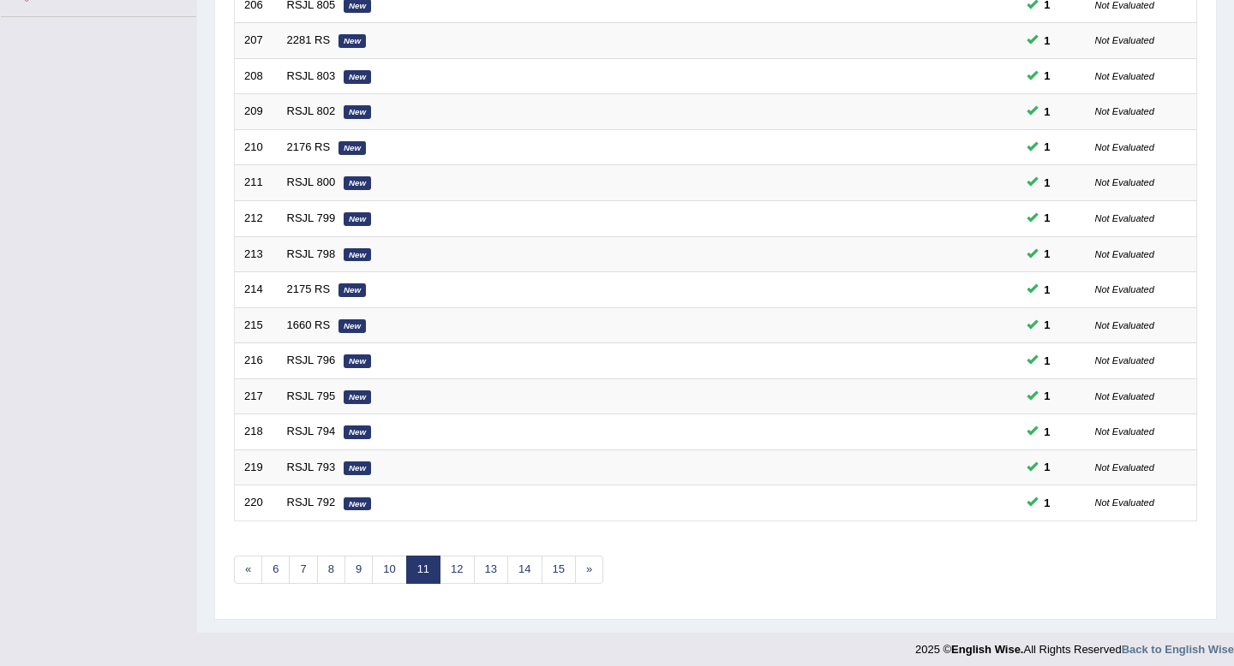
scroll to position [468, 0]
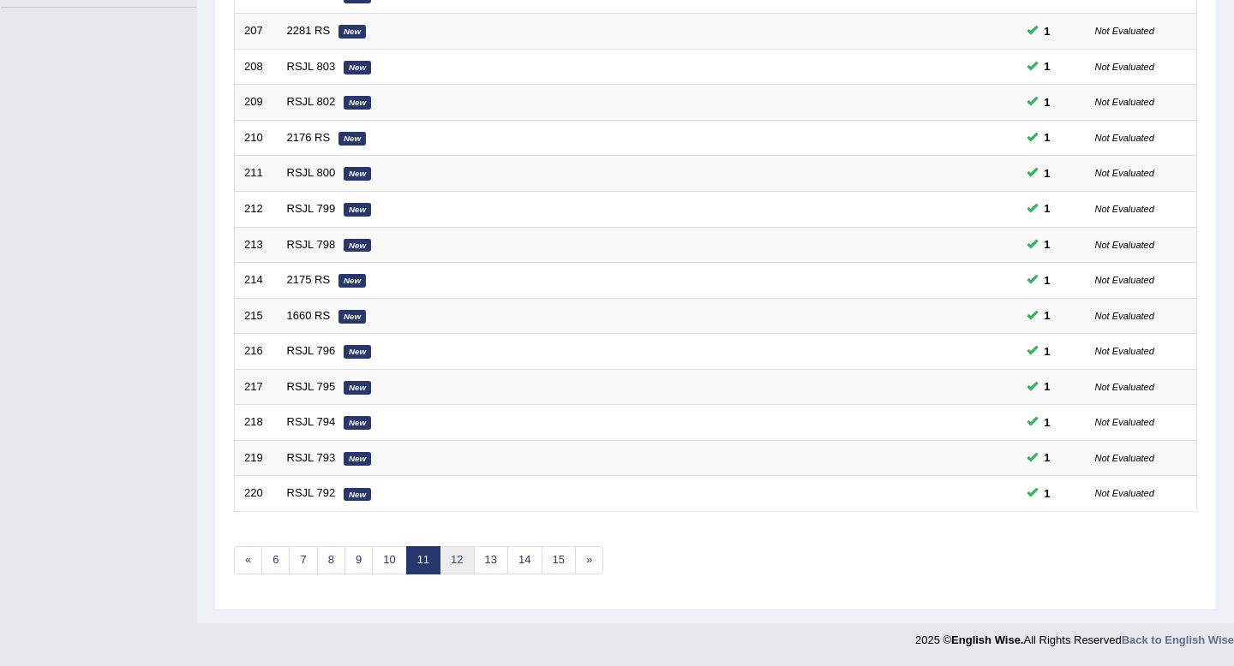
click at [462, 568] on link "12" at bounding box center [456, 561] width 34 height 28
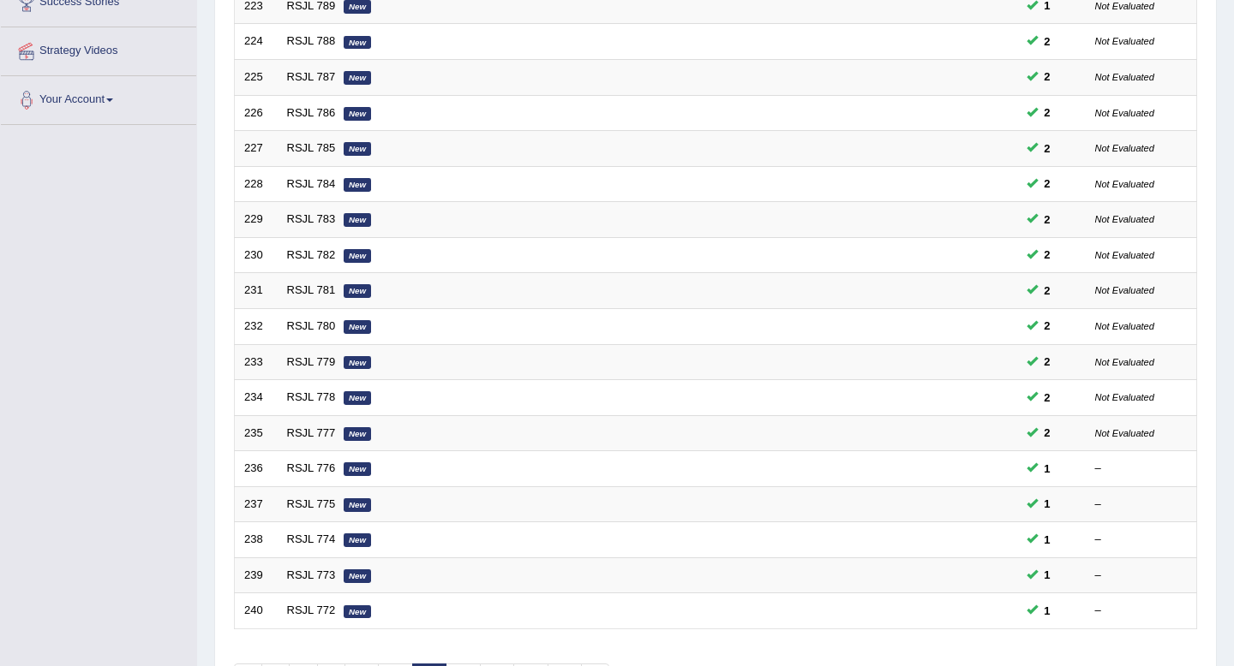
scroll to position [468, 0]
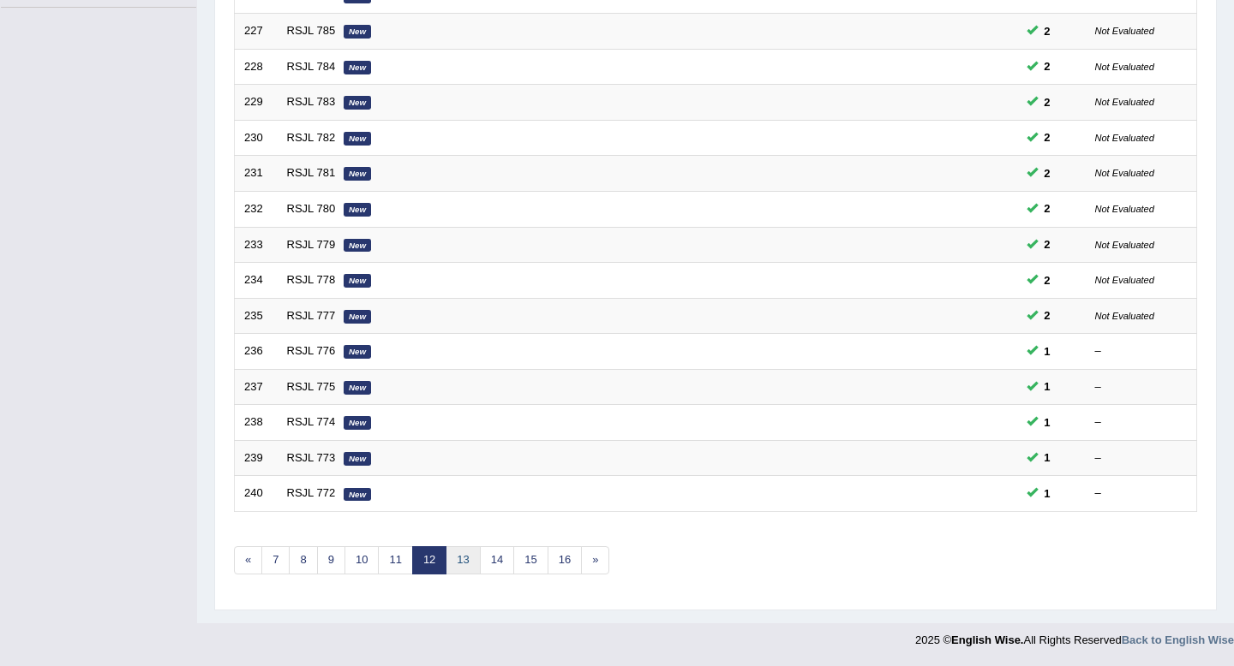
click at [474, 567] on link "13" at bounding box center [462, 561] width 34 height 28
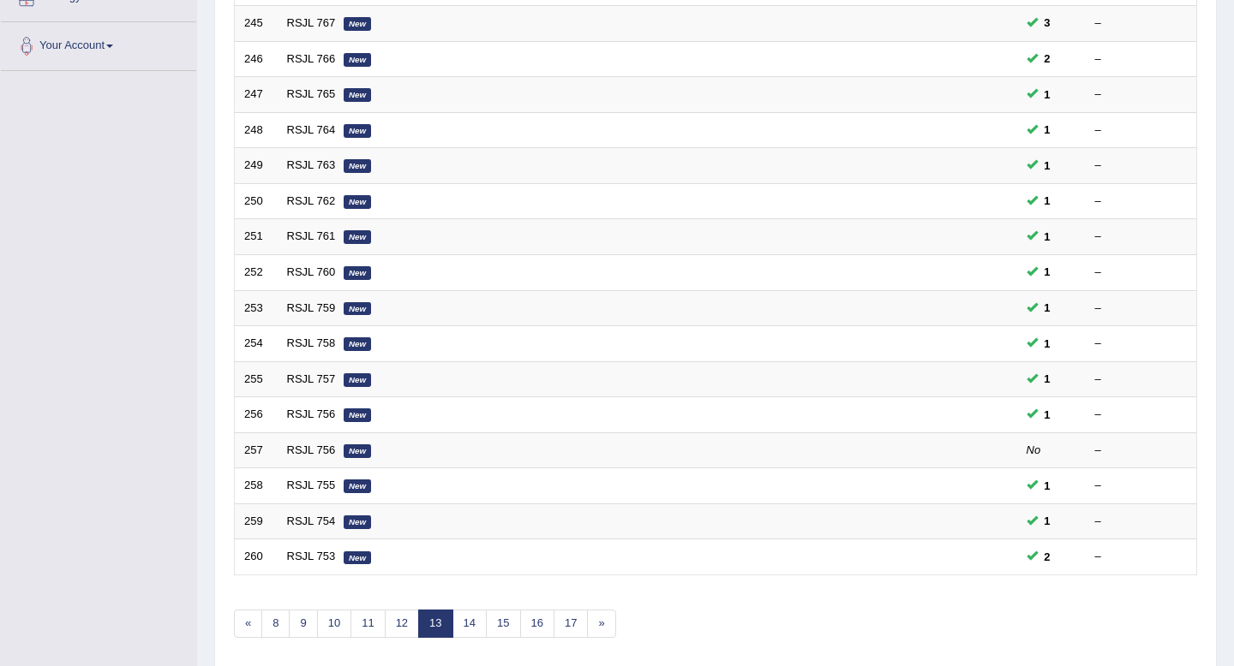
scroll to position [468, 0]
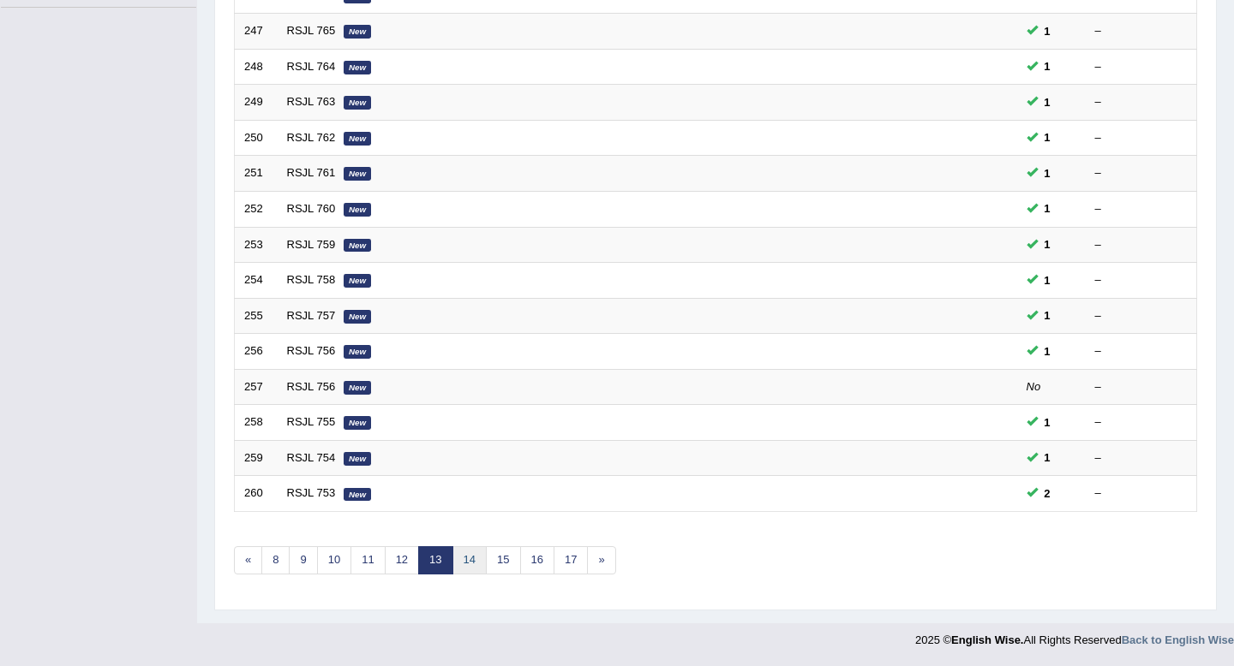
click at [475, 565] on link "14" at bounding box center [469, 561] width 34 height 28
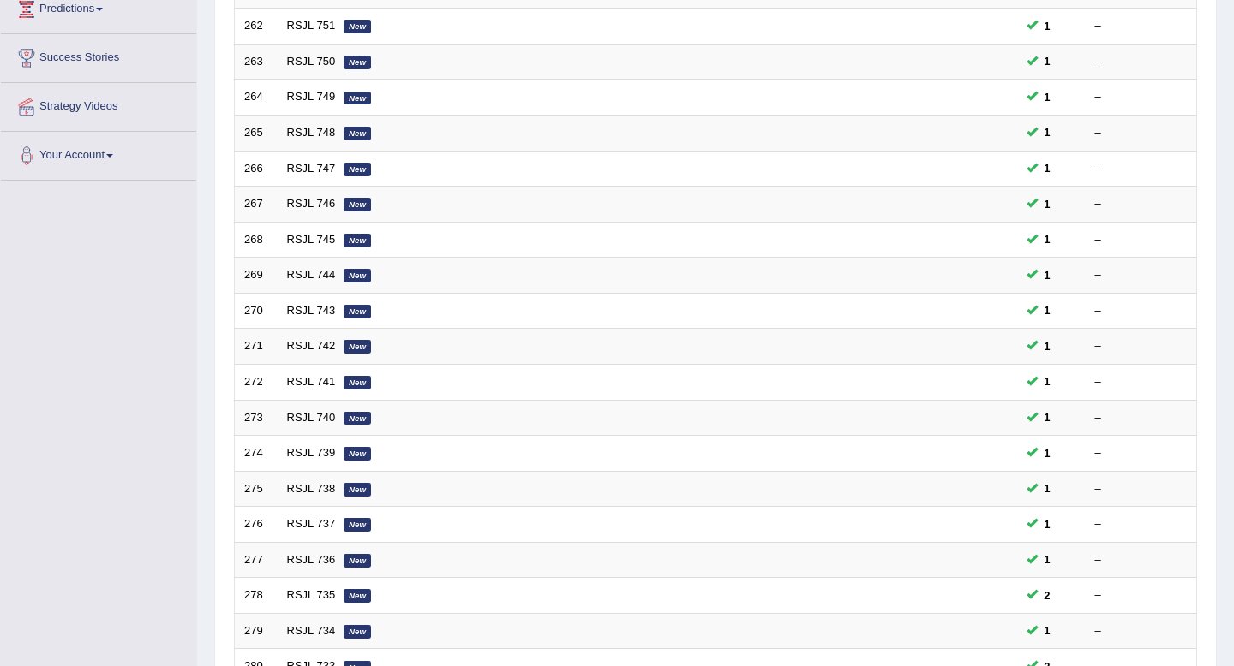
scroll to position [468, 0]
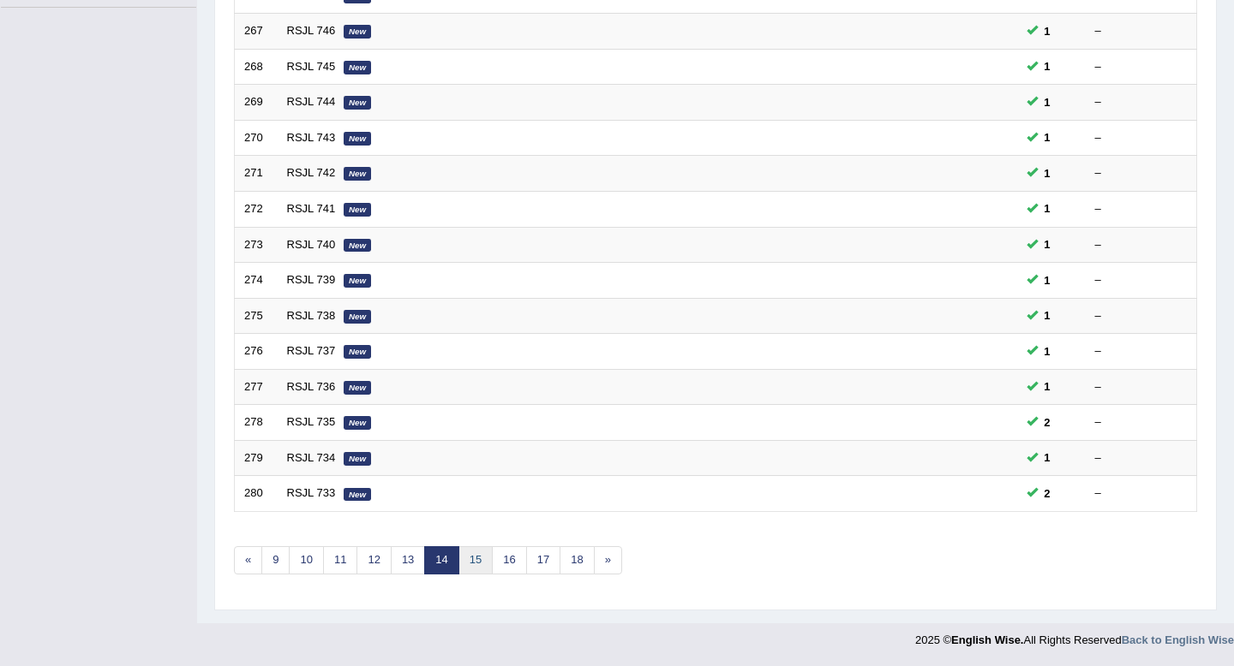
click at [485, 566] on link "15" at bounding box center [475, 561] width 34 height 28
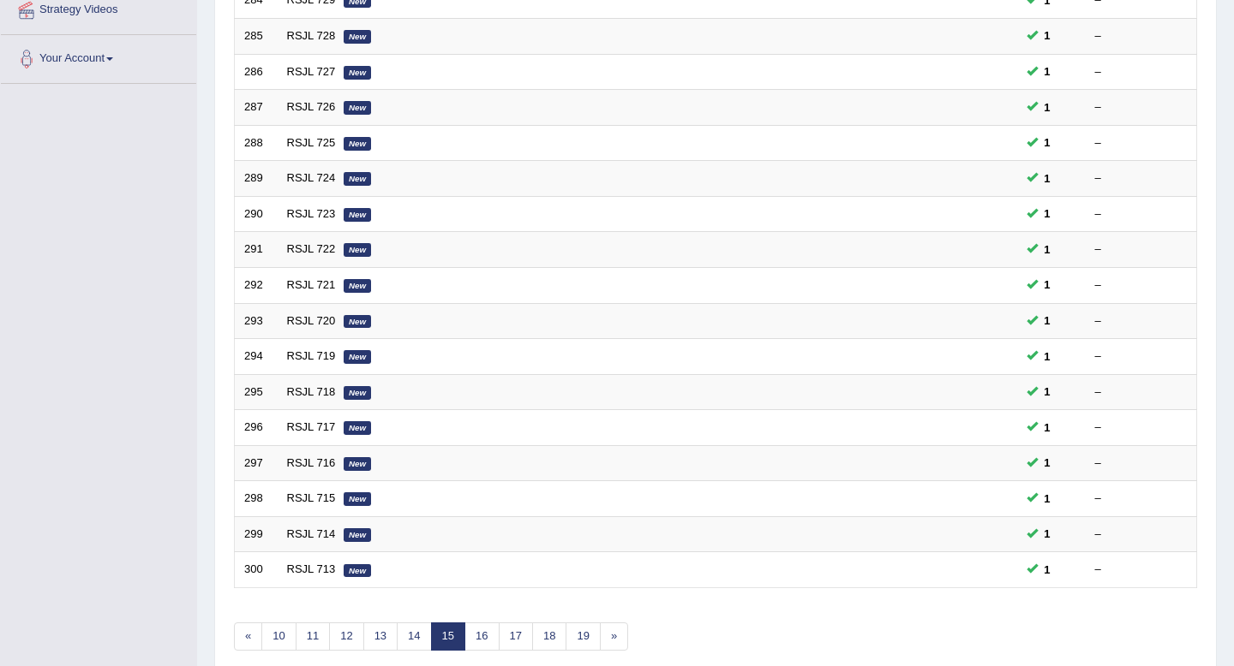
scroll to position [468, 0]
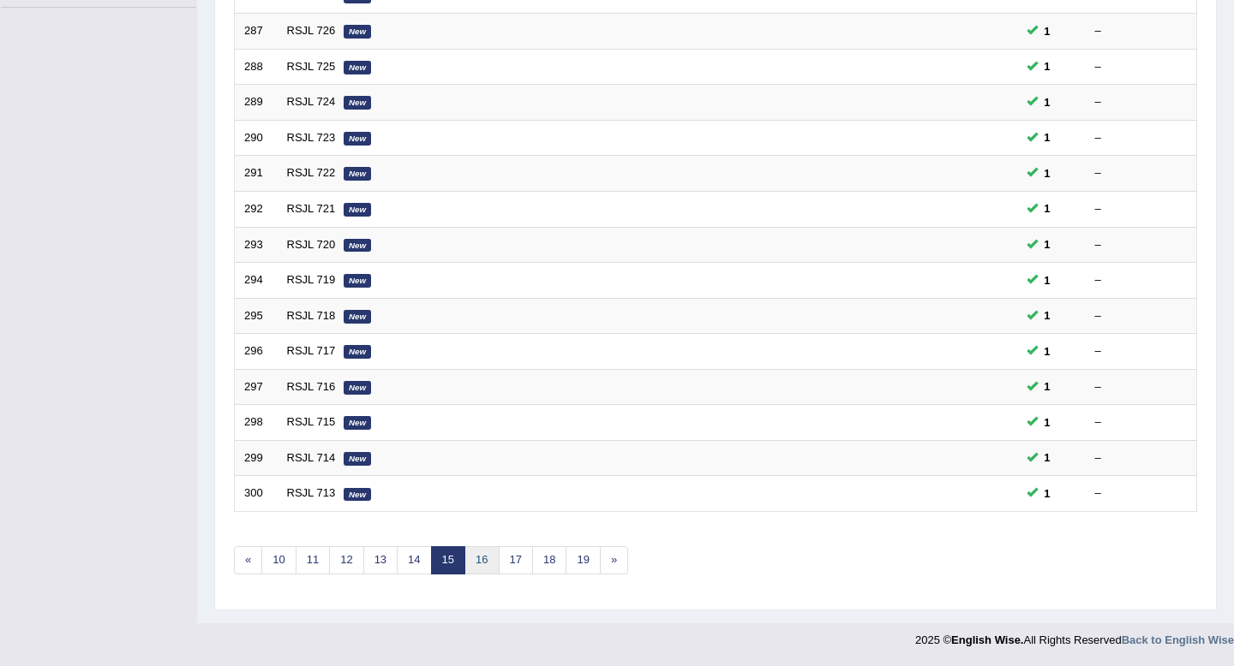
click at [489, 567] on link "16" at bounding box center [481, 561] width 34 height 28
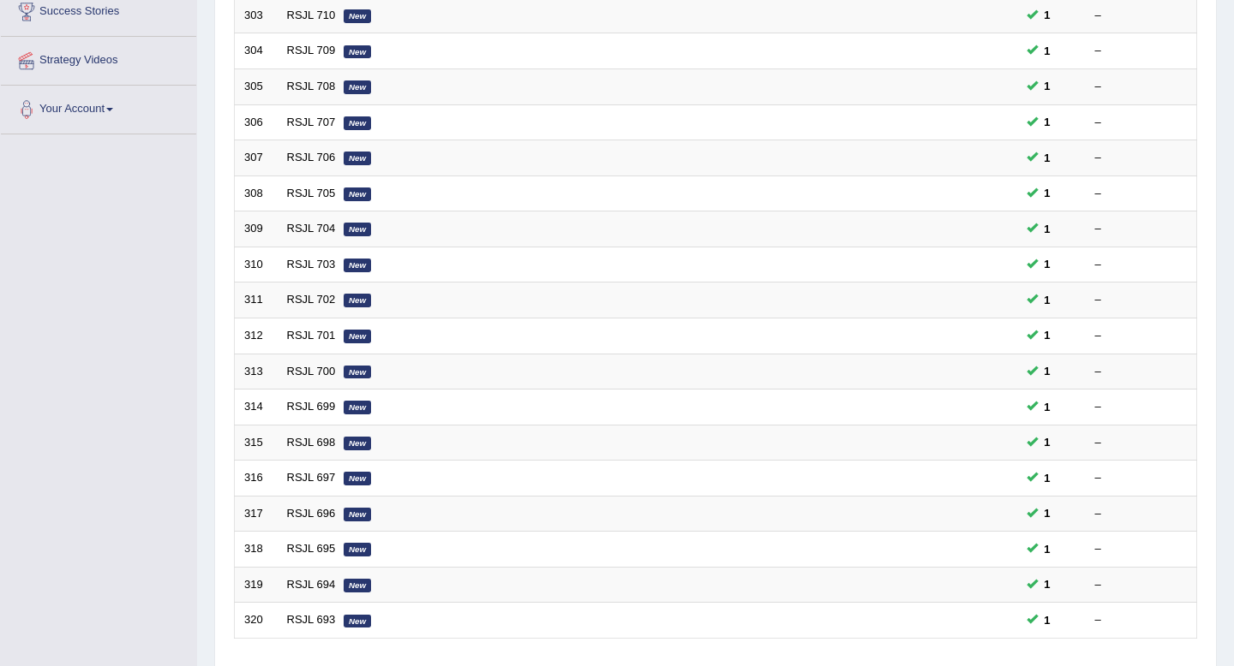
scroll to position [468, 0]
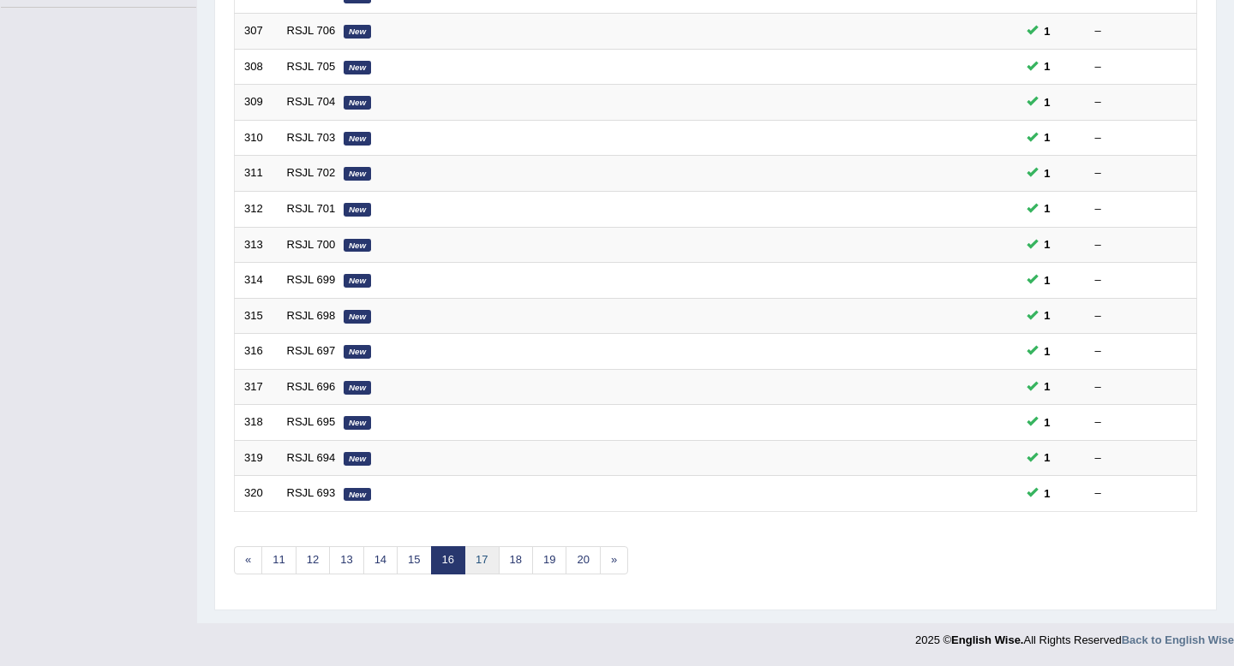
click at [493, 567] on link "17" at bounding box center [481, 561] width 34 height 28
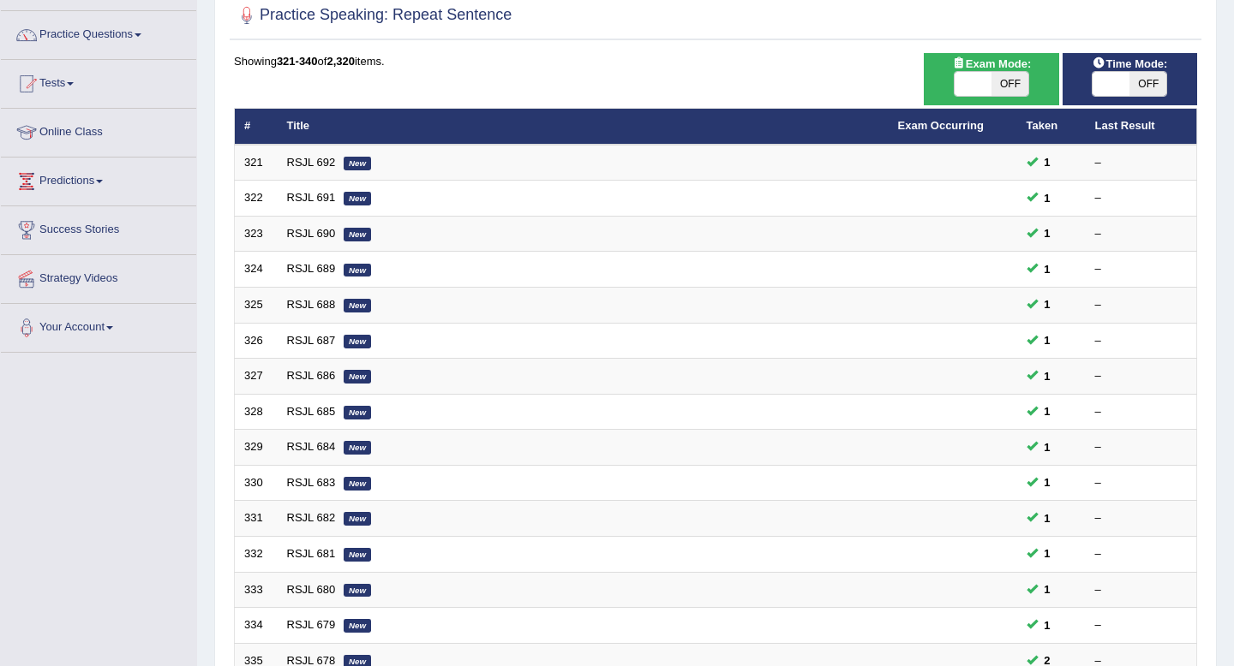
scroll to position [468, 0]
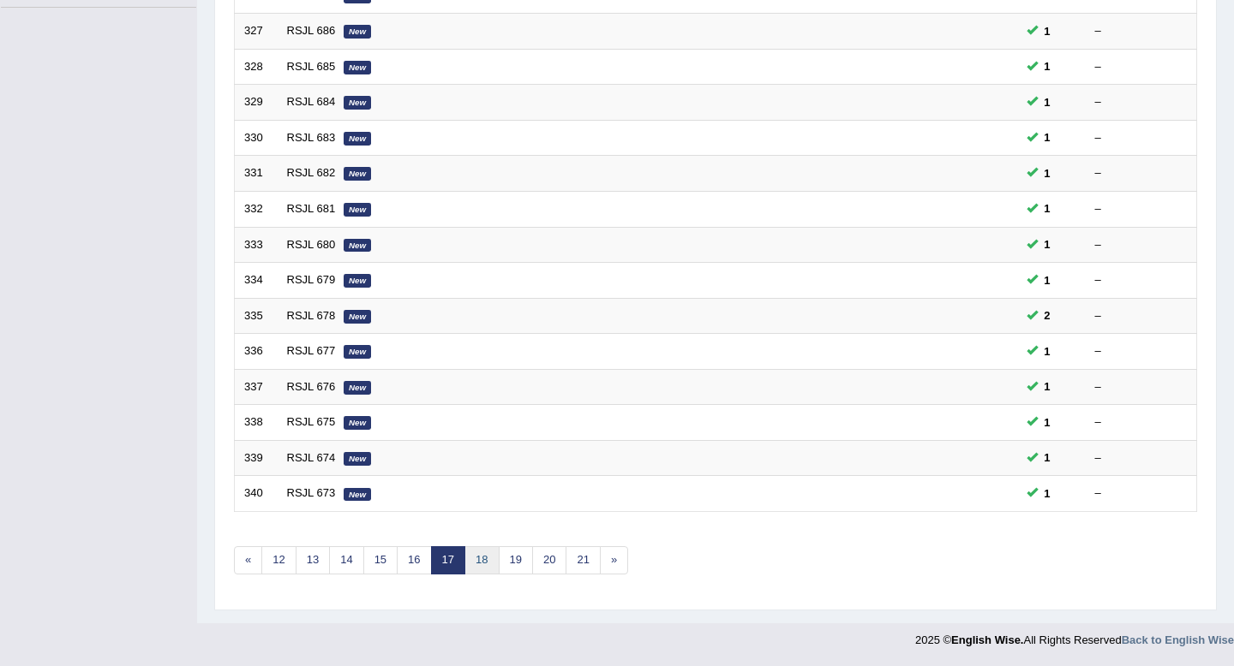
click at [495, 559] on link "18" at bounding box center [481, 561] width 34 height 28
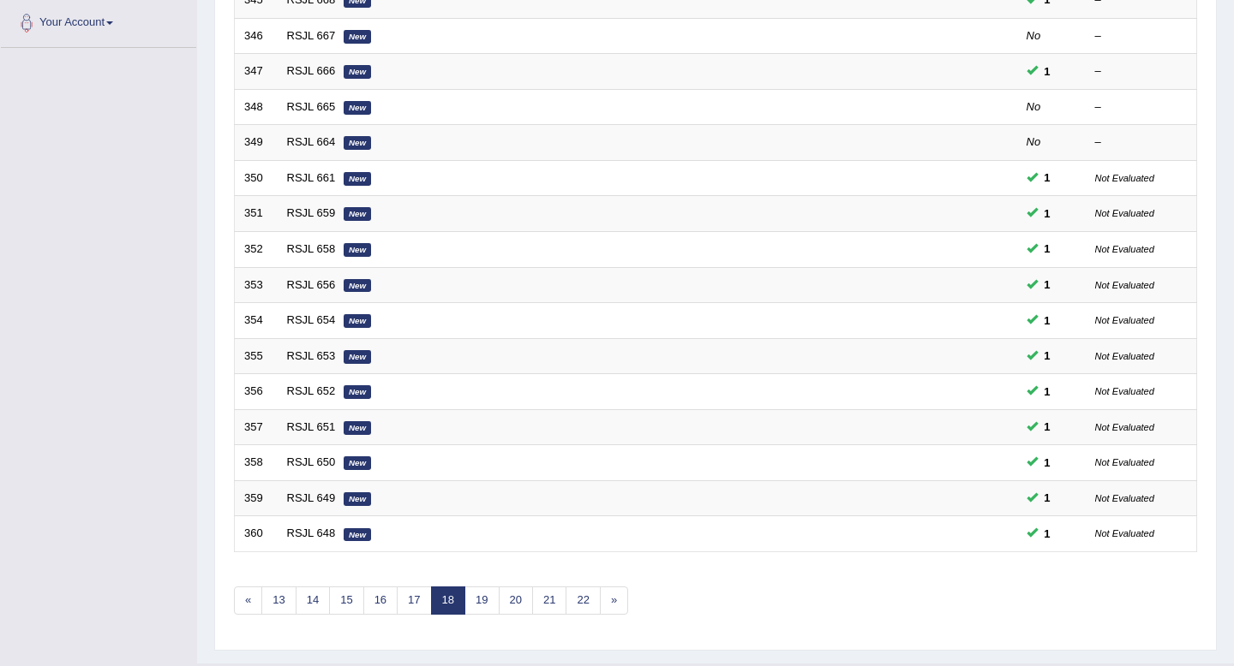
scroll to position [468, 0]
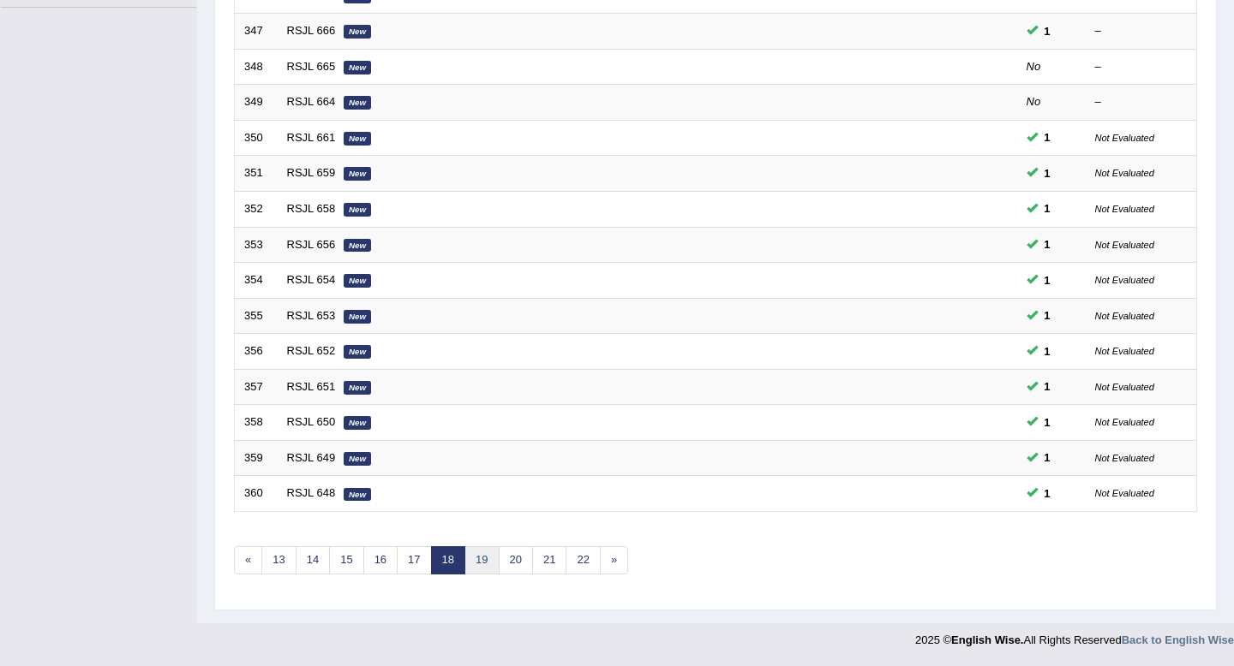
click at [481, 560] on link "19" at bounding box center [481, 561] width 34 height 28
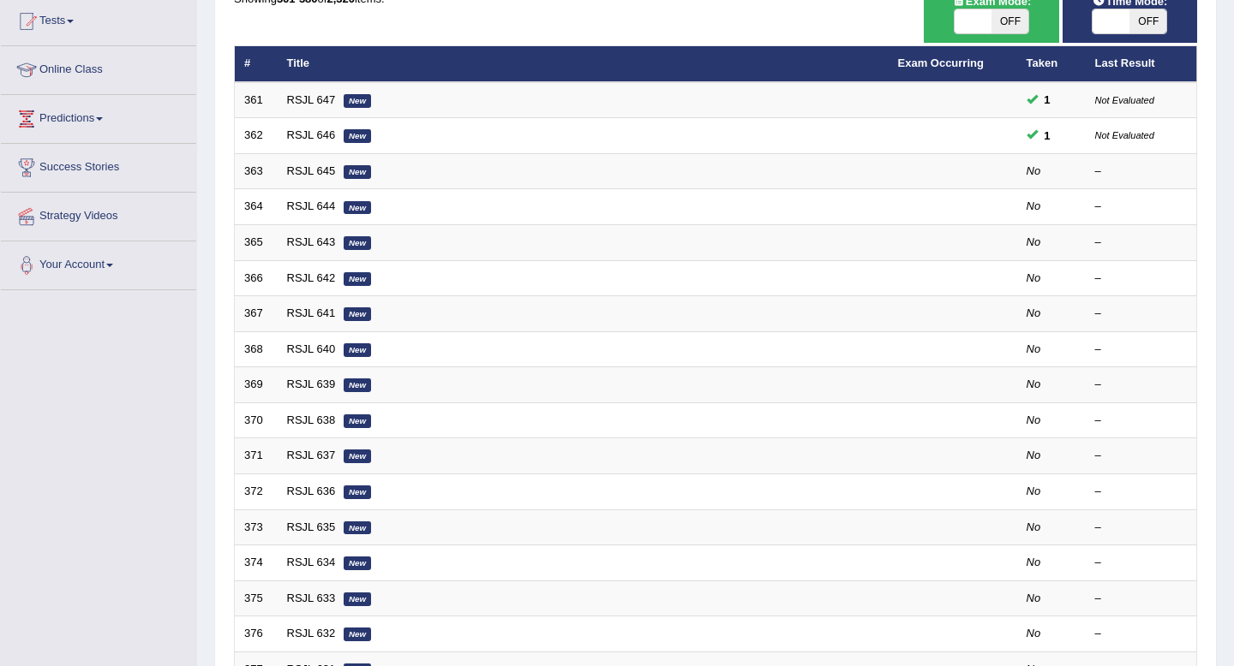
scroll to position [176, 0]
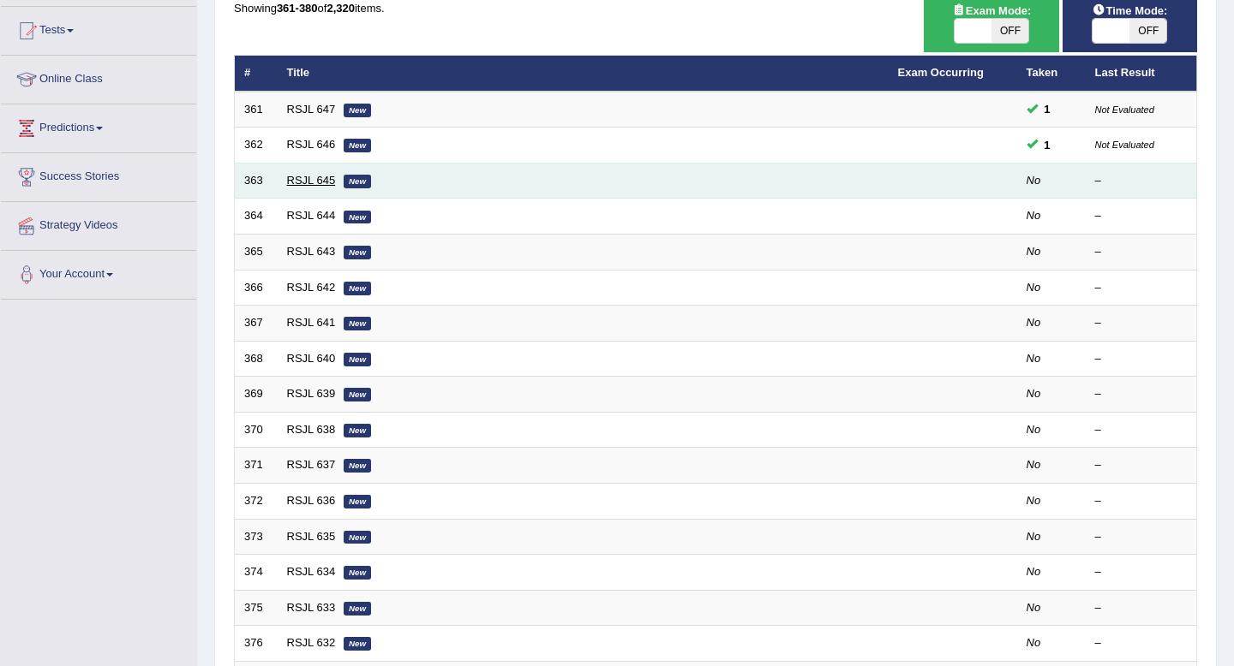
click at [319, 182] on link "RSJL 645" at bounding box center [311, 180] width 49 height 13
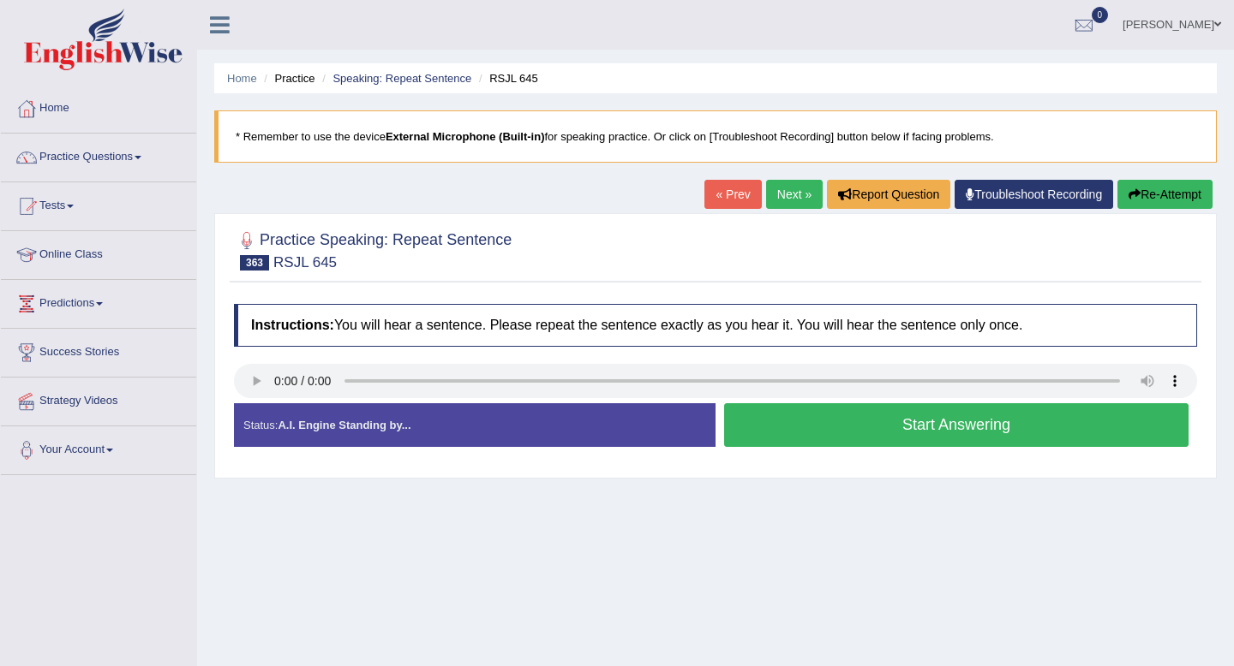
click at [809, 425] on button "Start Answering" at bounding box center [956, 425] width 464 height 44
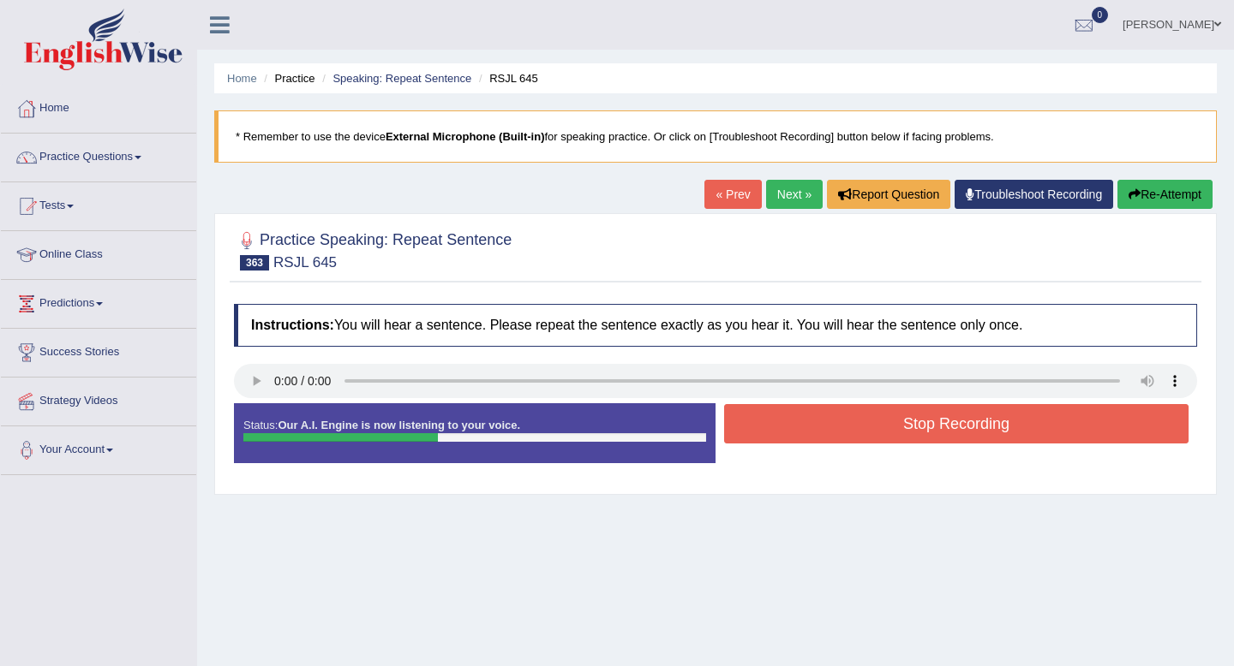
click at [809, 425] on button "Stop Recording" at bounding box center [956, 423] width 464 height 39
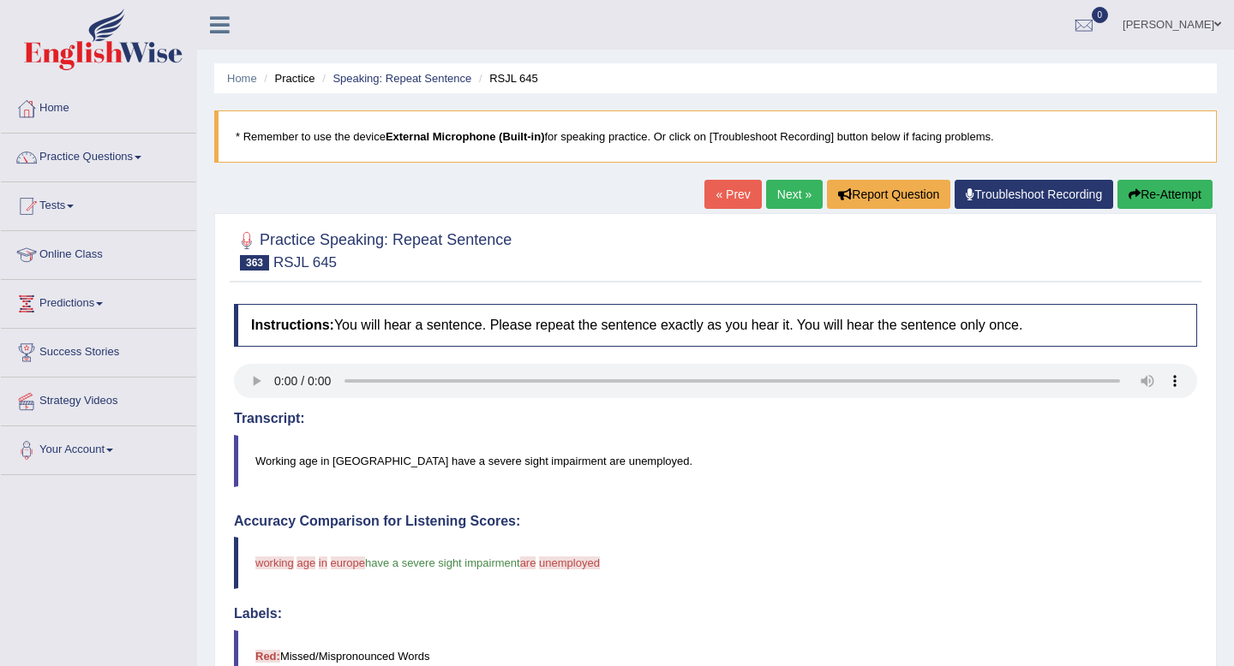
click at [780, 192] on link "Next »" at bounding box center [794, 194] width 57 height 29
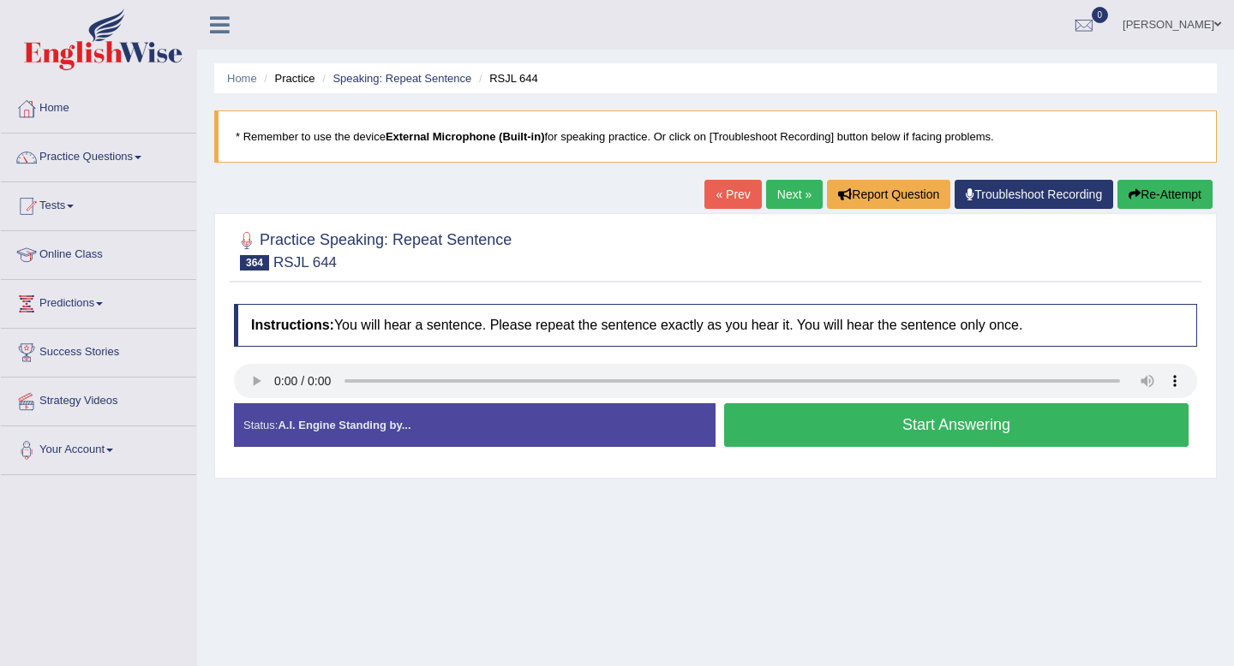
click at [954, 431] on button "Start Answering" at bounding box center [956, 425] width 464 height 44
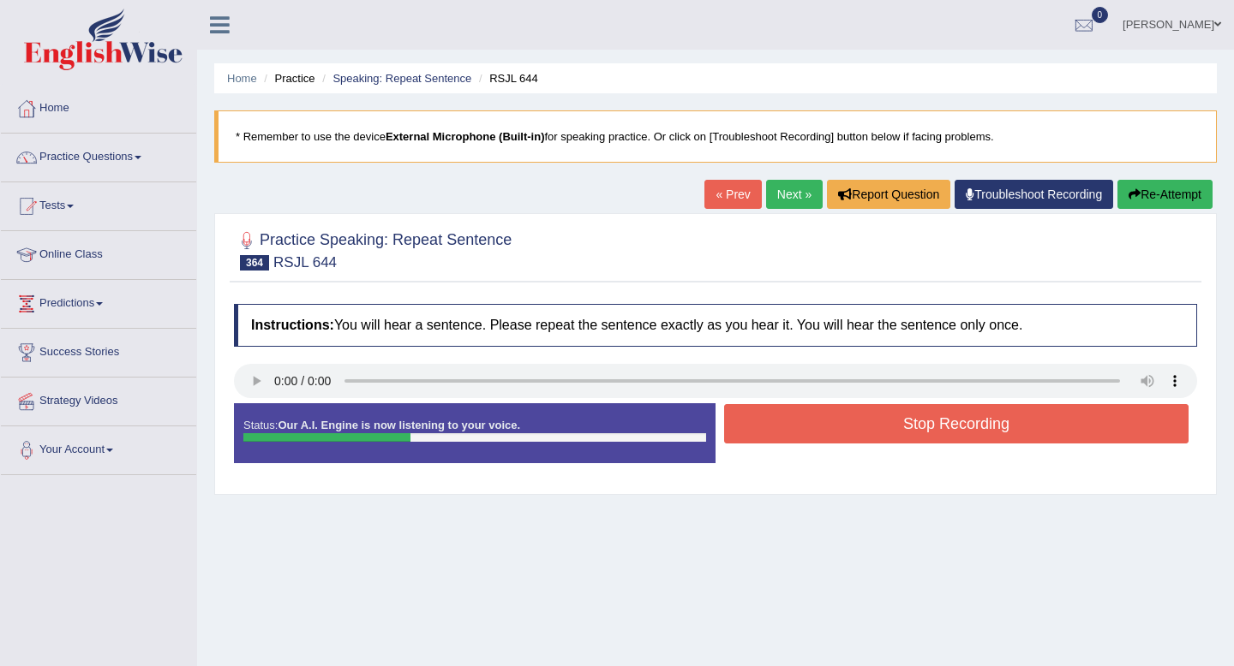
click at [954, 431] on button "Stop Recording" at bounding box center [956, 423] width 464 height 39
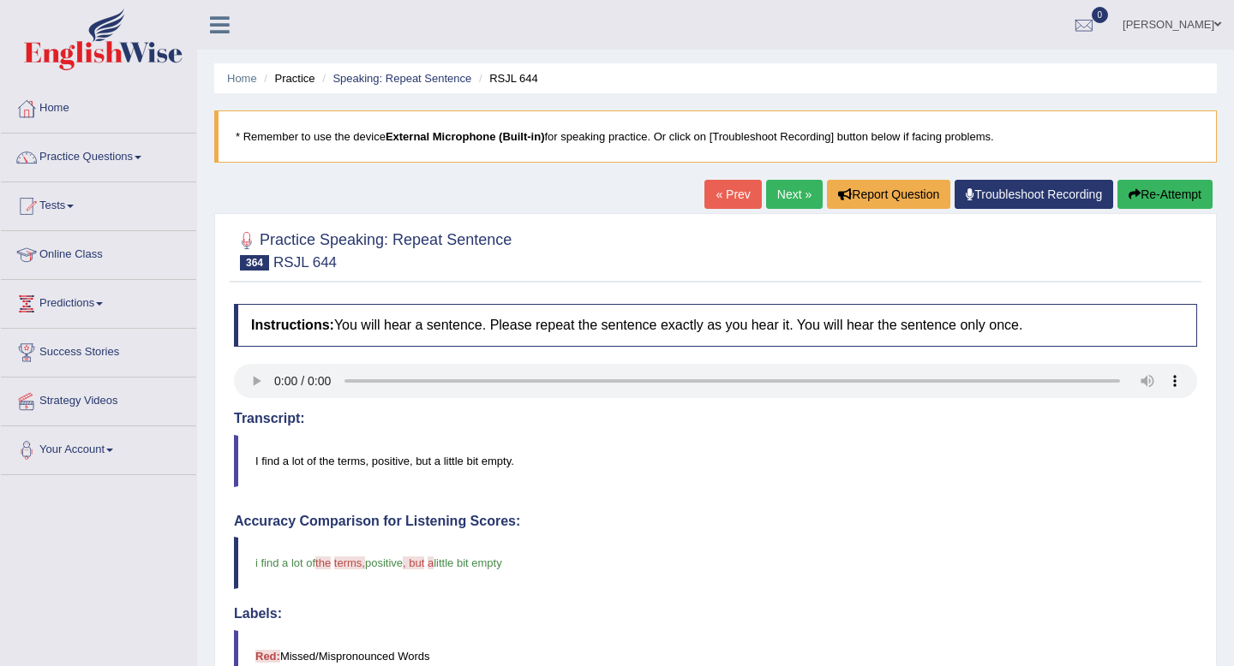
click at [793, 188] on link "Next »" at bounding box center [794, 194] width 57 height 29
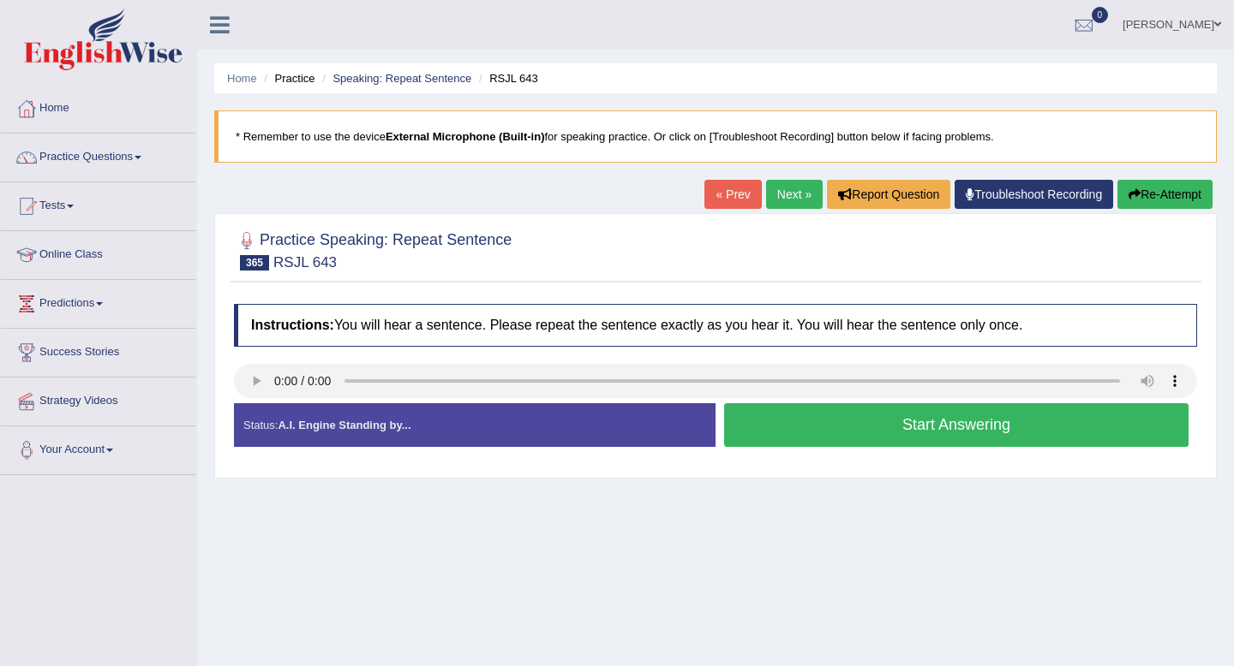
click at [797, 427] on button "Start Answering" at bounding box center [956, 425] width 464 height 44
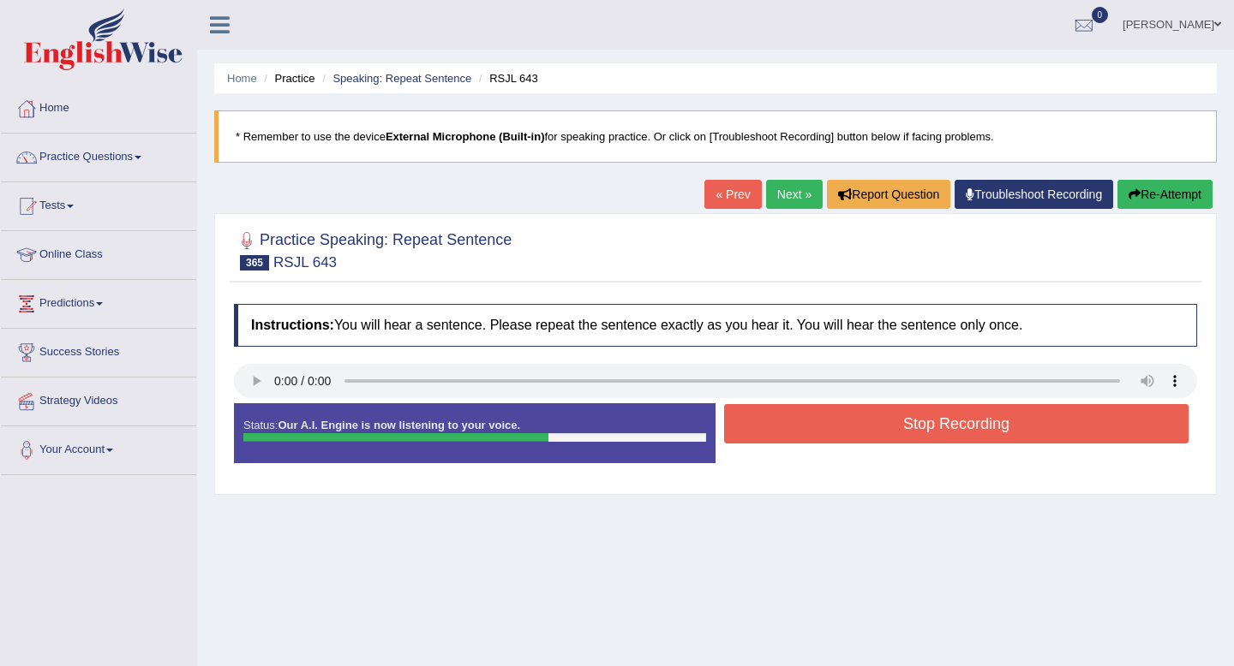
click at [797, 427] on button "Stop Recording" at bounding box center [956, 423] width 464 height 39
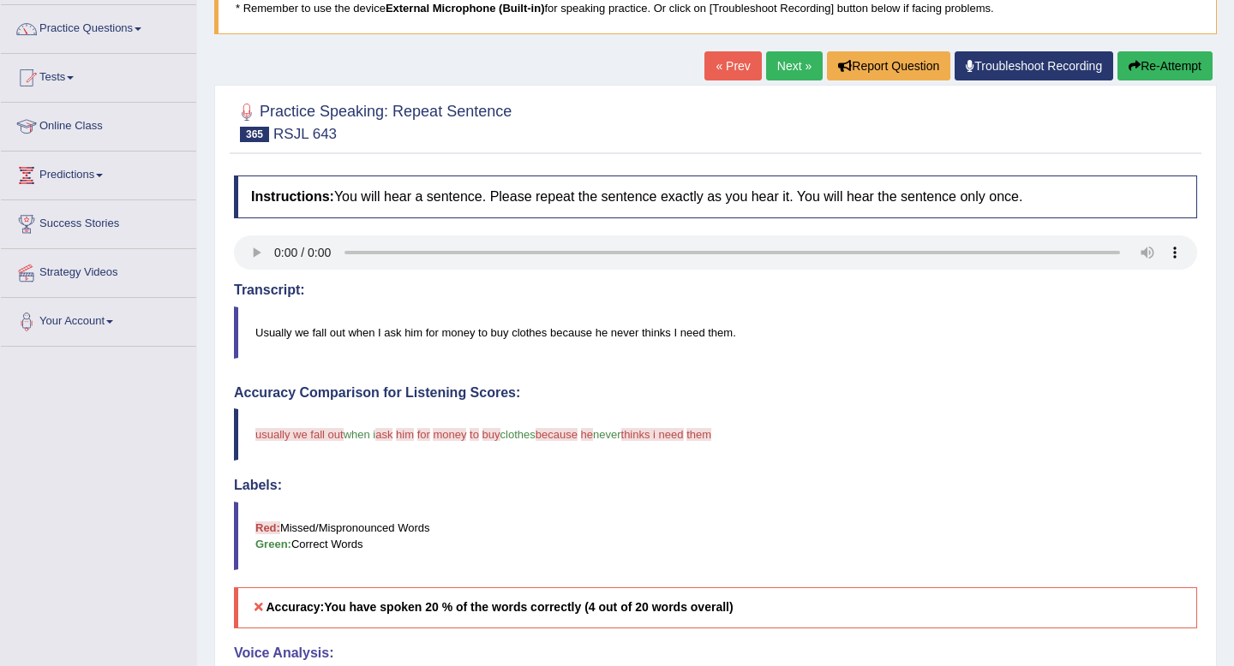
scroll to position [117, 0]
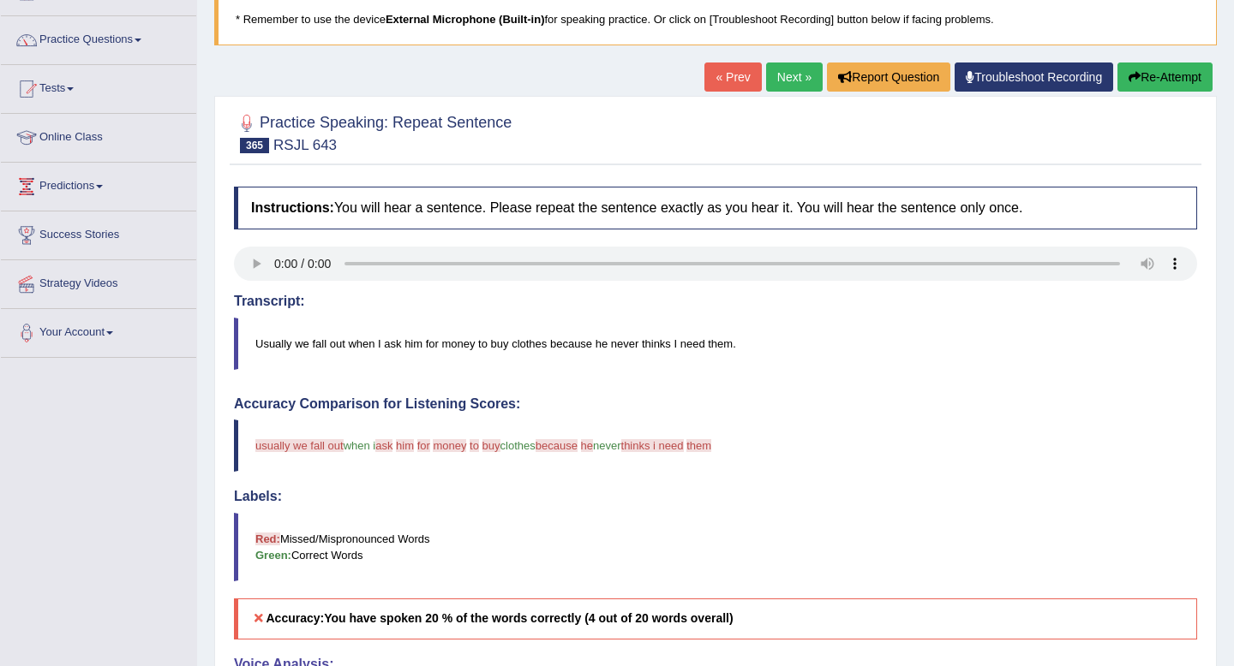
click at [786, 83] on link "Next »" at bounding box center [794, 77] width 57 height 29
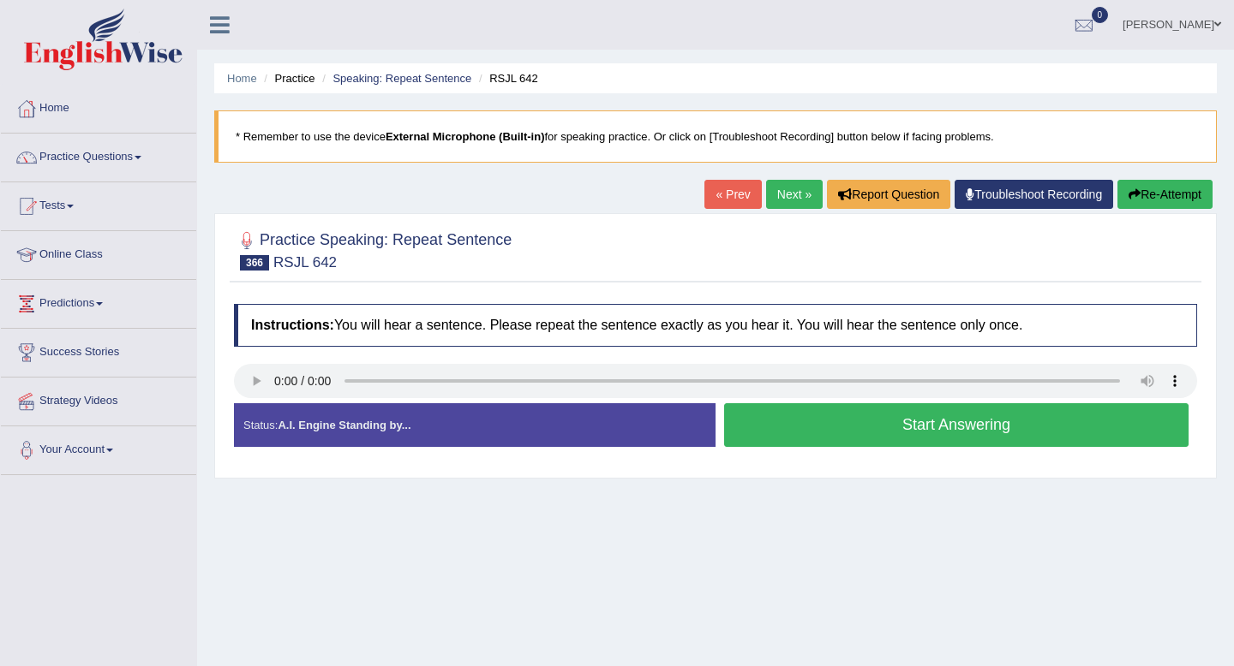
click at [795, 421] on button "Start Answering" at bounding box center [956, 425] width 464 height 44
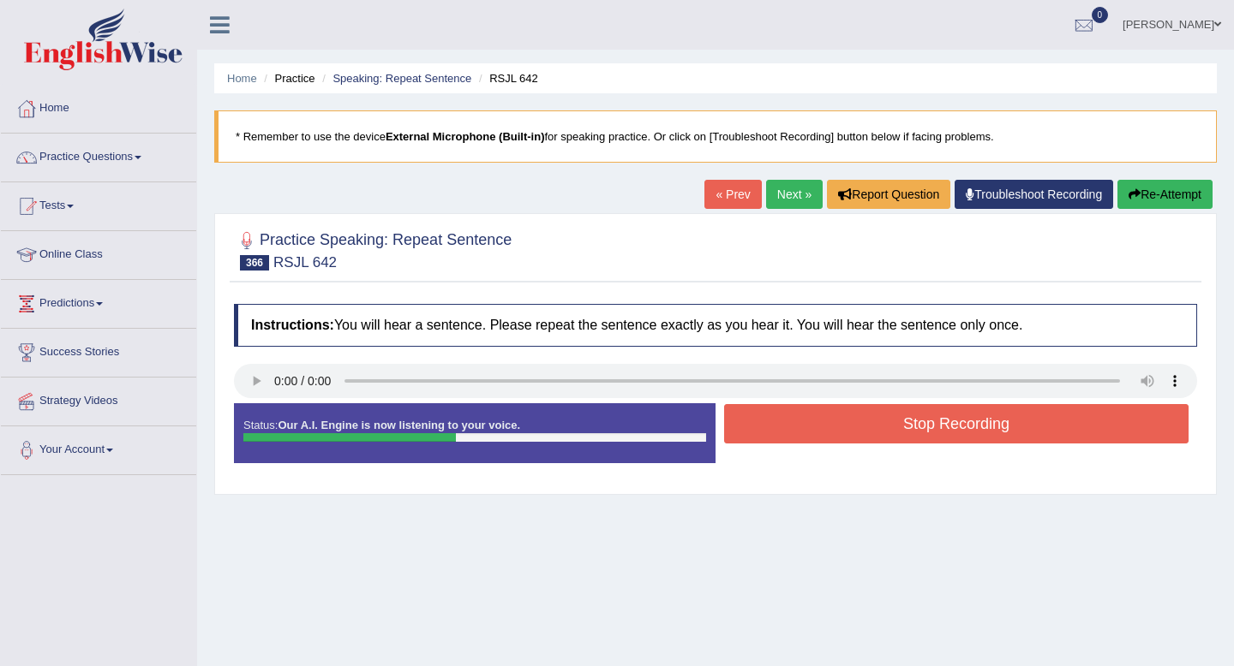
click at [795, 421] on button "Stop Recording" at bounding box center [956, 423] width 464 height 39
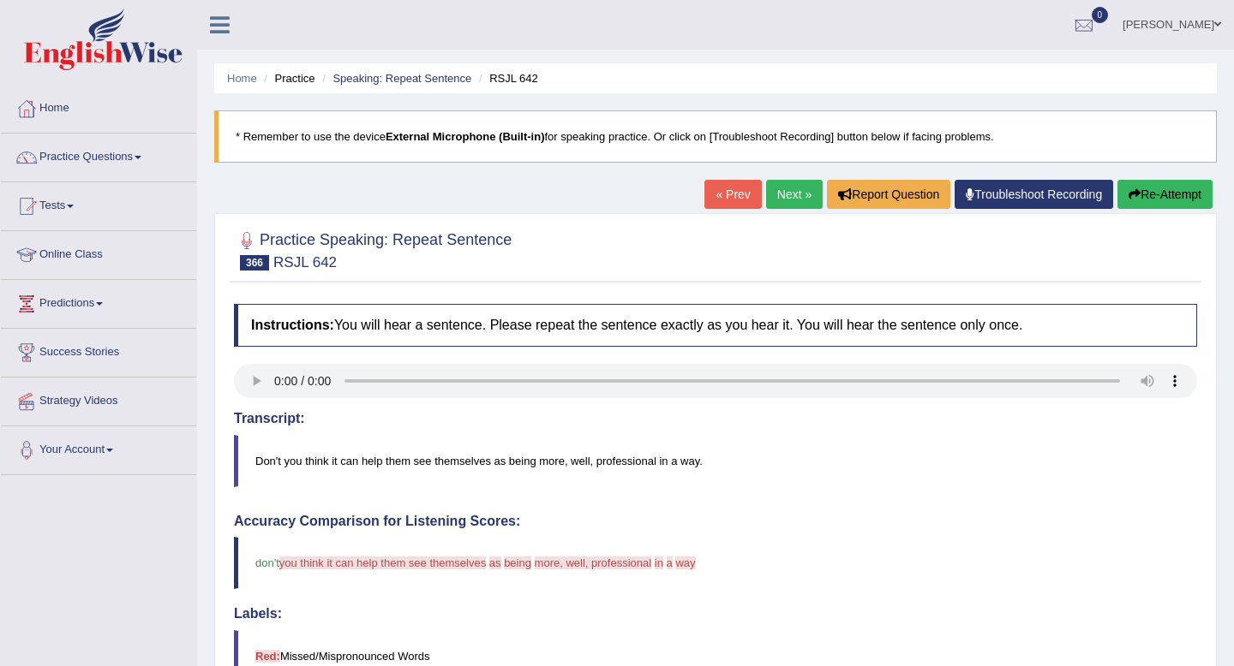
click at [773, 182] on link "Next »" at bounding box center [794, 194] width 57 height 29
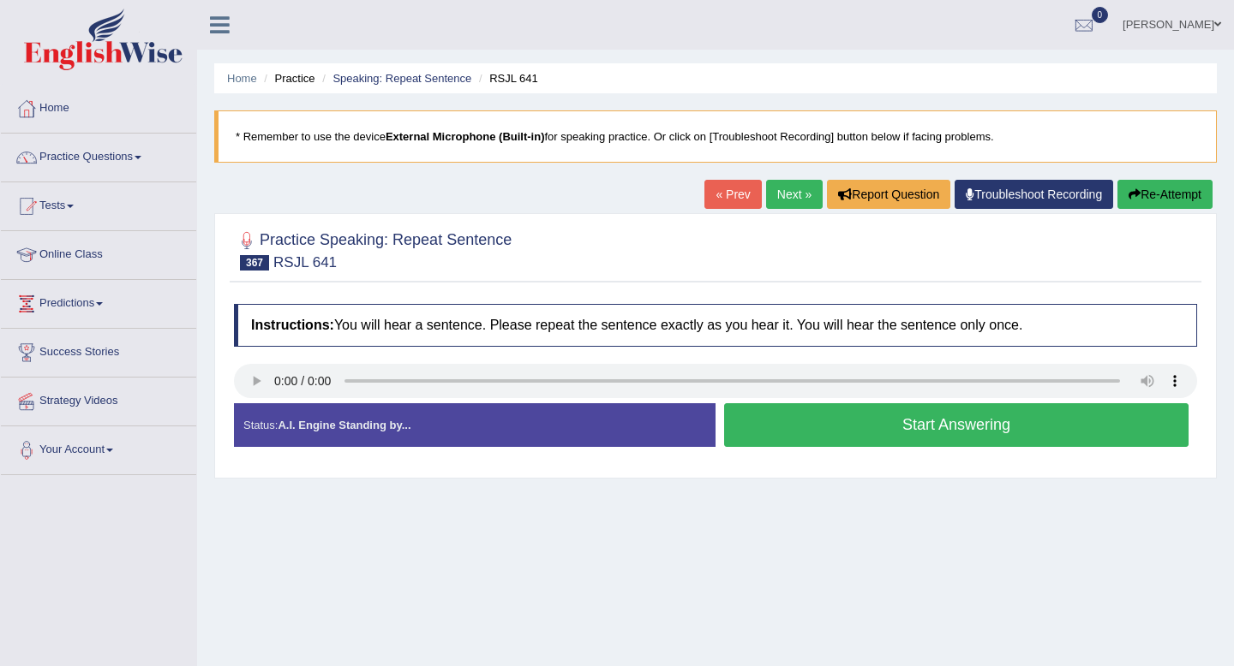
click at [862, 439] on button "Start Answering" at bounding box center [956, 425] width 464 height 44
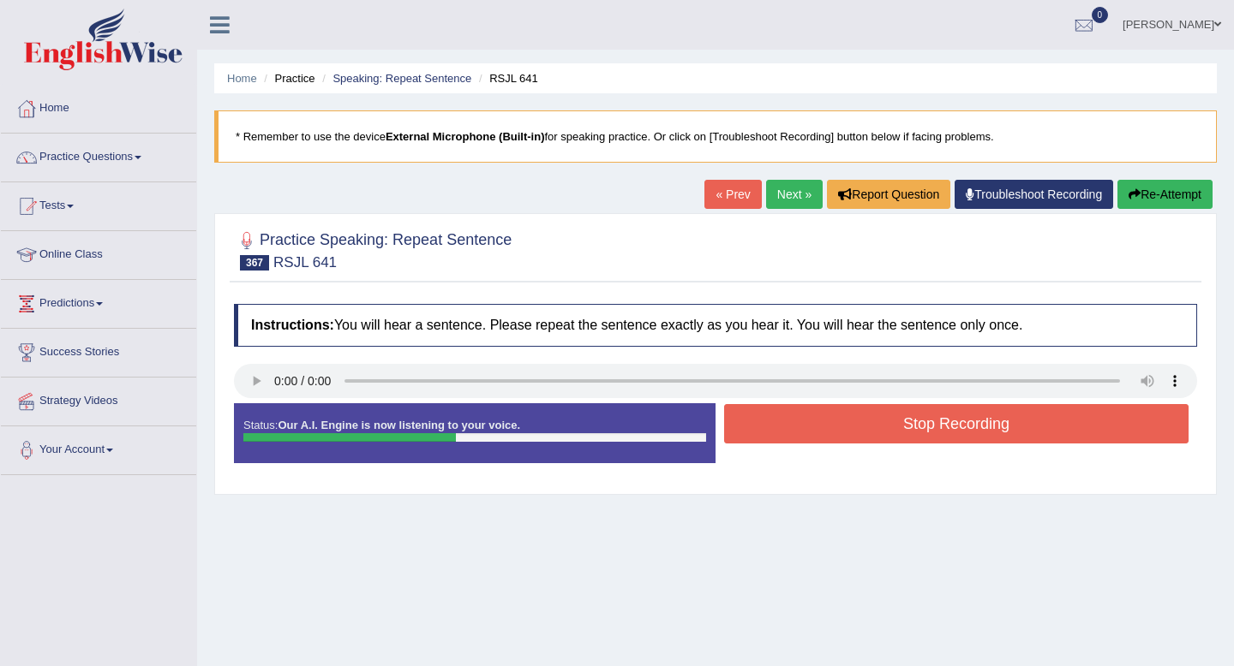
click at [862, 439] on button "Stop Recording" at bounding box center [956, 423] width 464 height 39
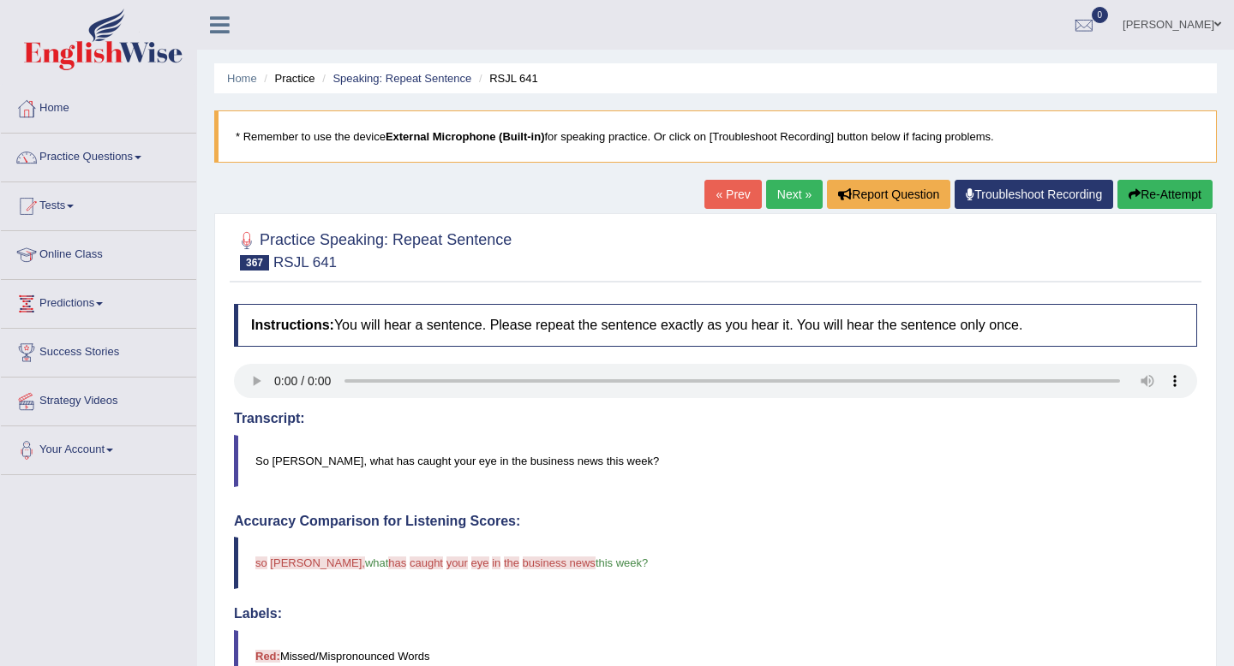
click at [785, 196] on link "Next »" at bounding box center [794, 194] width 57 height 29
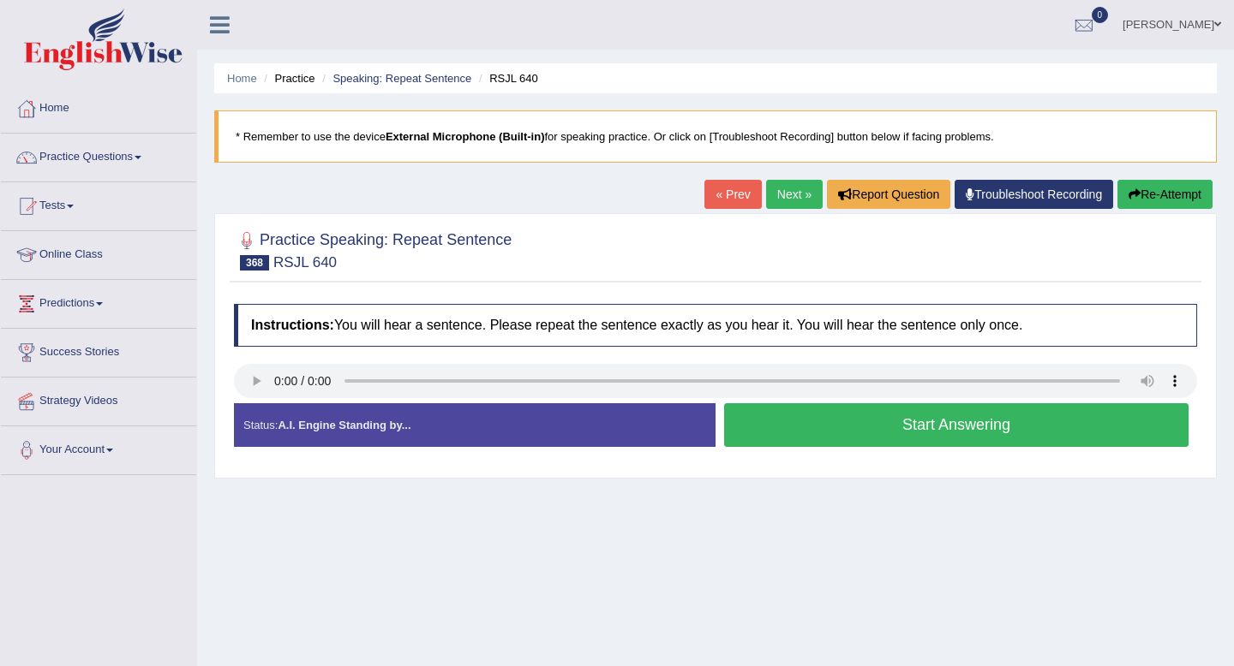
click at [774, 432] on button "Start Answering" at bounding box center [956, 425] width 464 height 44
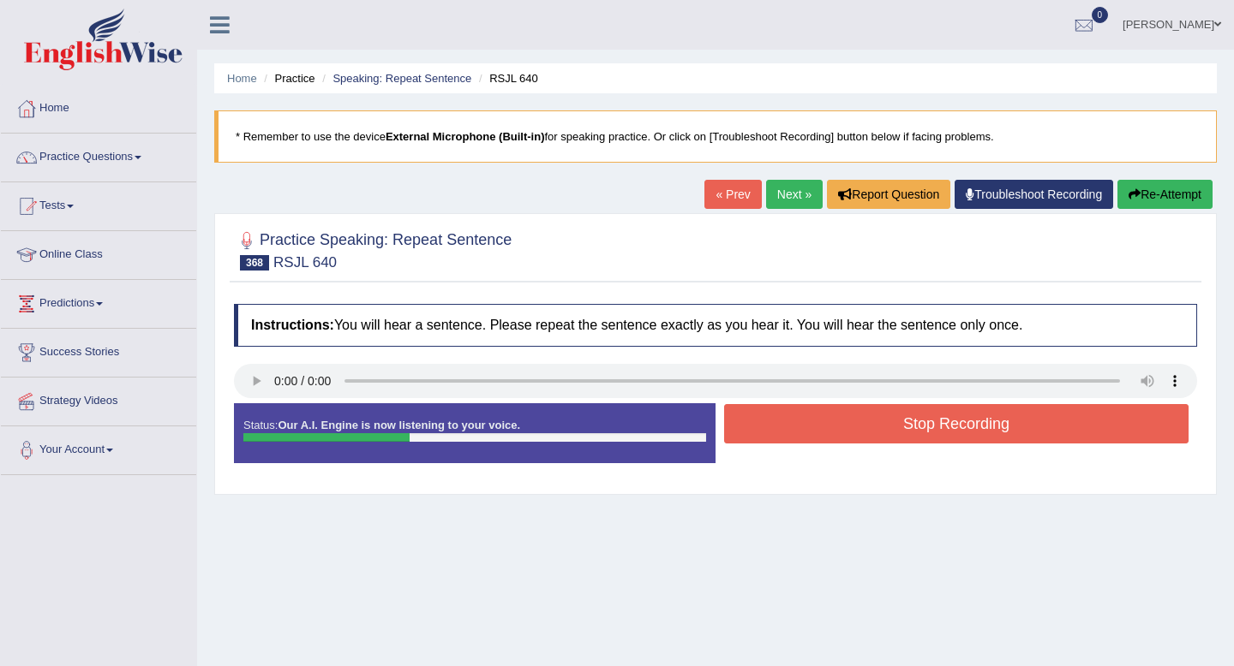
click at [774, 432] on button "Stop Recording" at bounding box center [956, 423] width 464 height 39
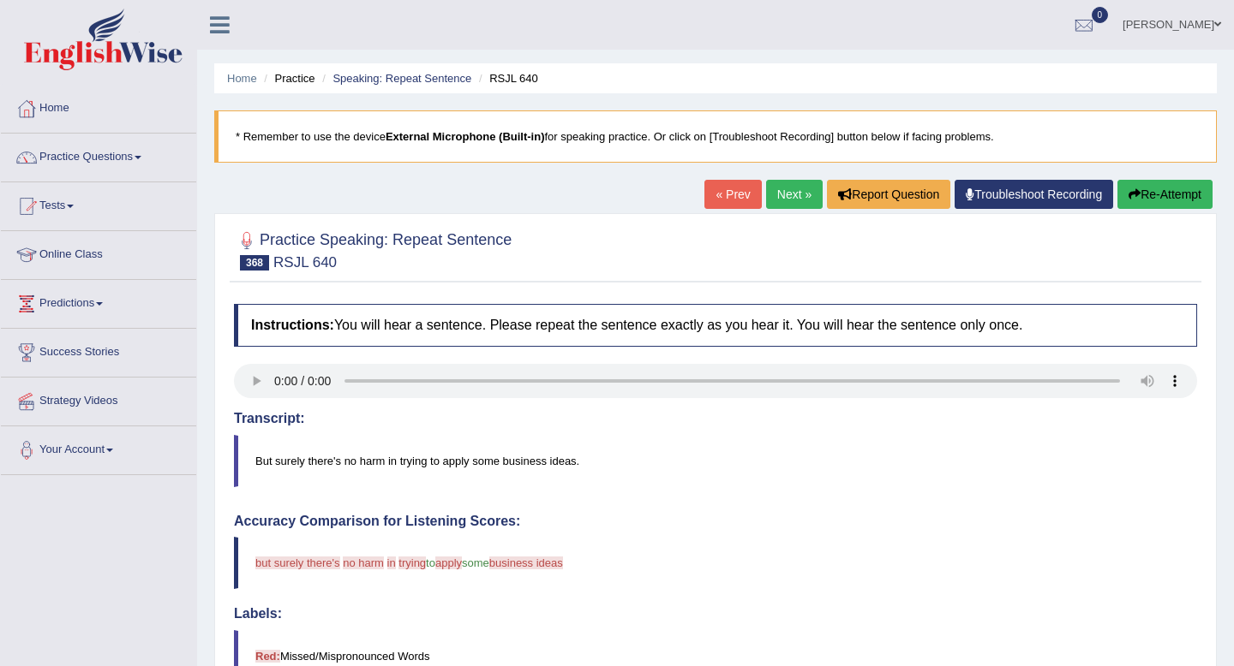
click at [780, 200] on link "Next »" at bounding box center [794, 194] width 57 height 29
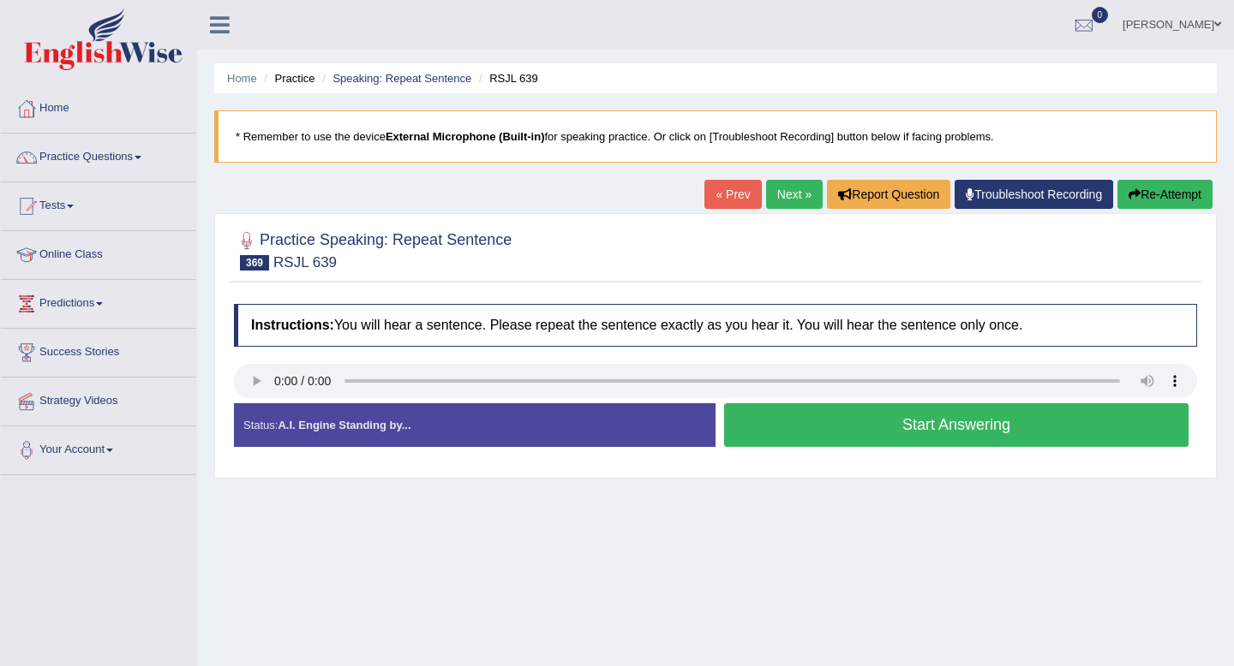
click at [881, 429] on button "Start Answering" at bounding box center [956, 425] width 464 height 44
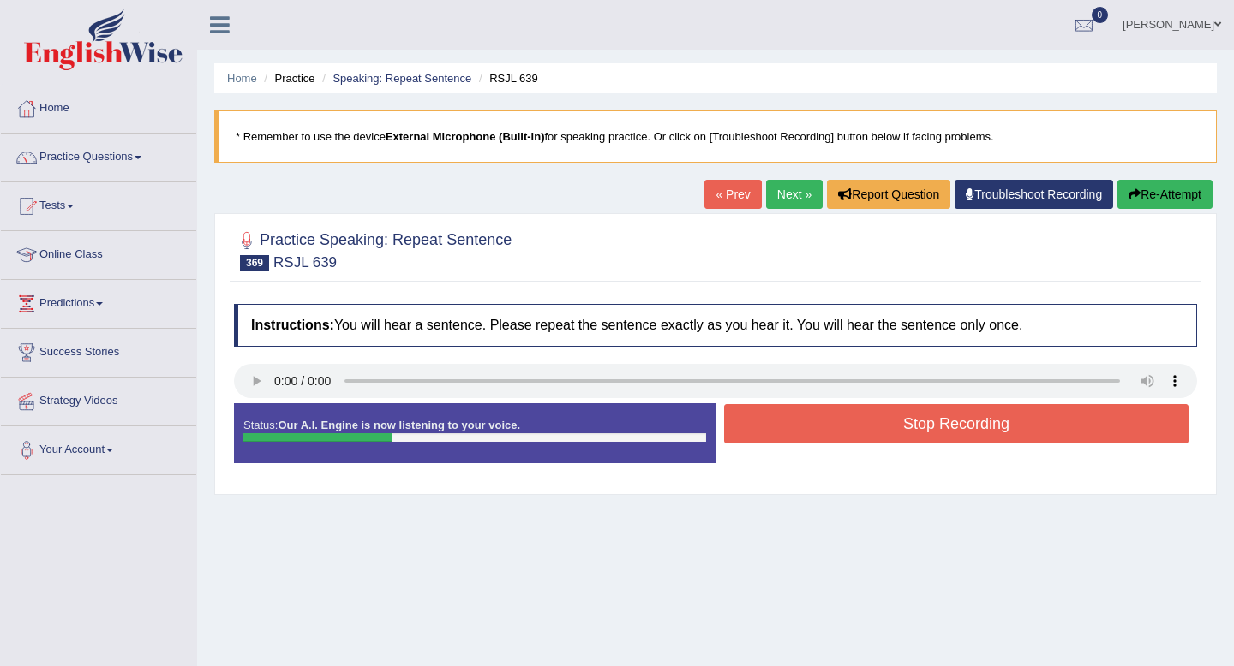
click at [881, 429] on button "Stop Recording" at bounding box center [956, 423] width 464 height 39
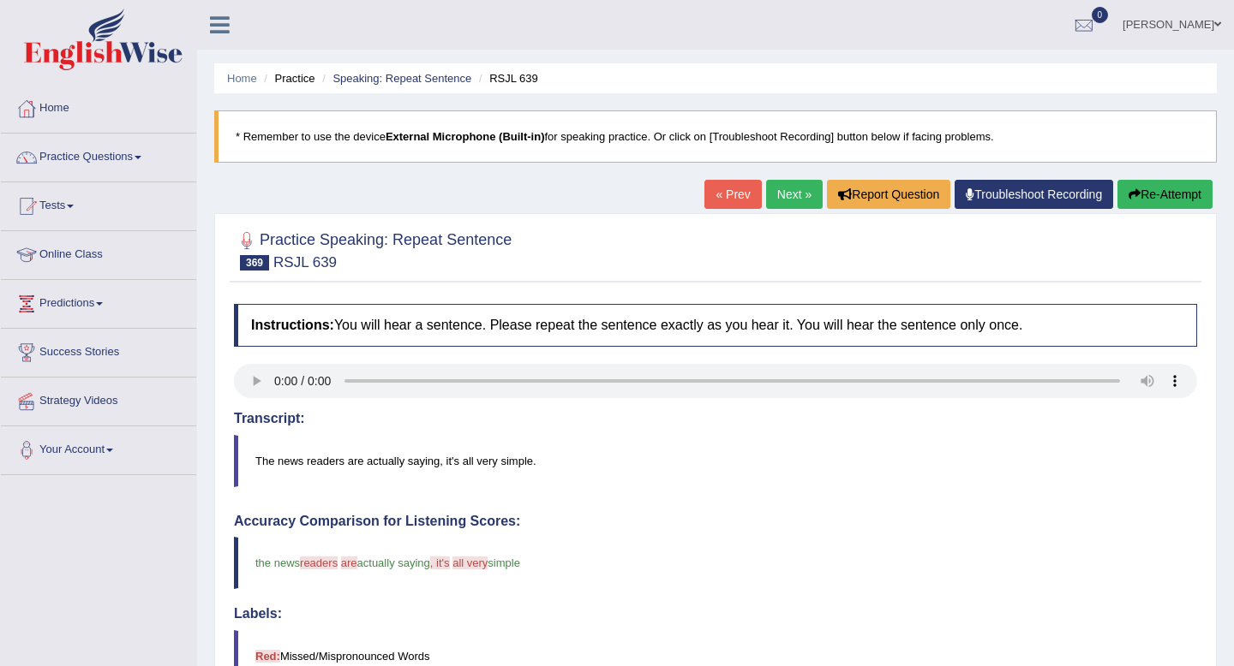
click at [774, 194] on link "Next »" at bounding box center [794, 194] width 57 height 29
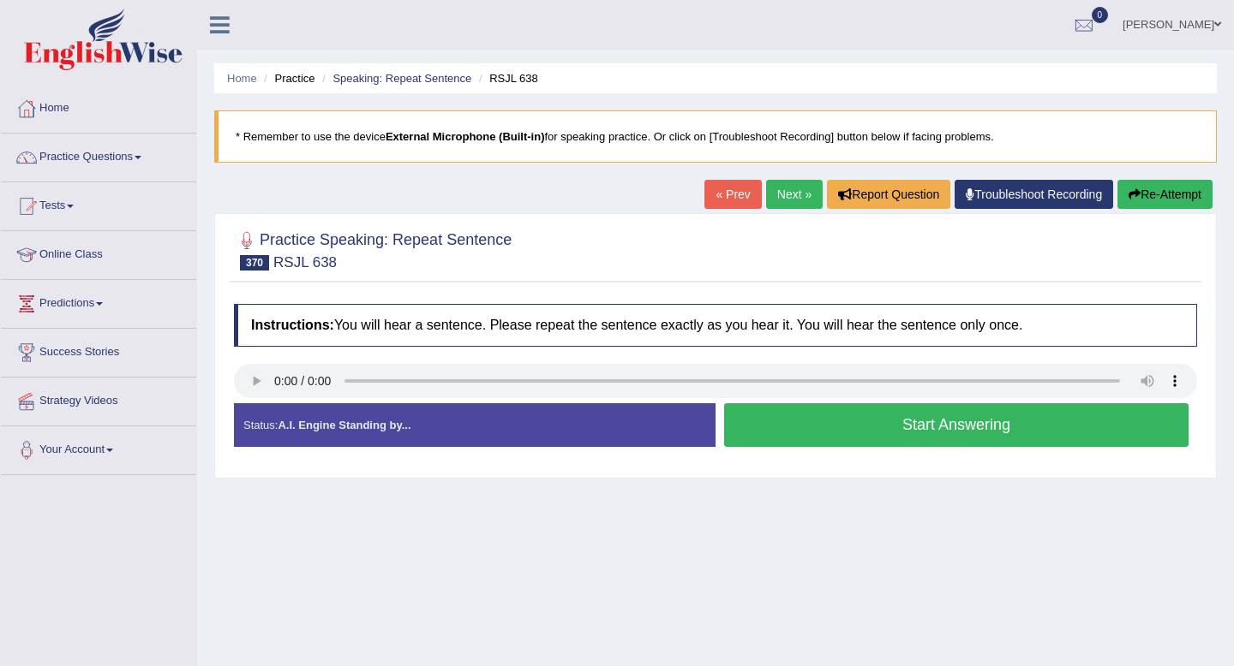
click at [816, 430] on button "Start Answering" at bounding box center [956, 425] width 464 height 44
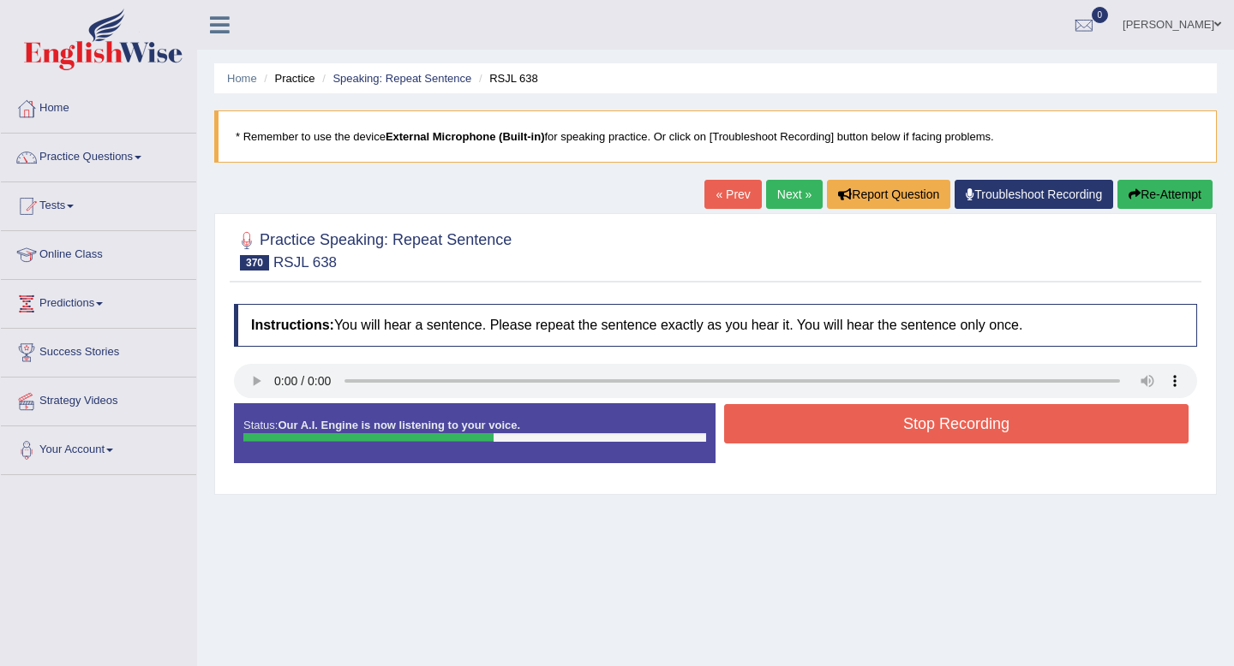
click at [816, 430] on button "Stop Recording" at bounding box center [956, 423] width 464 height 39
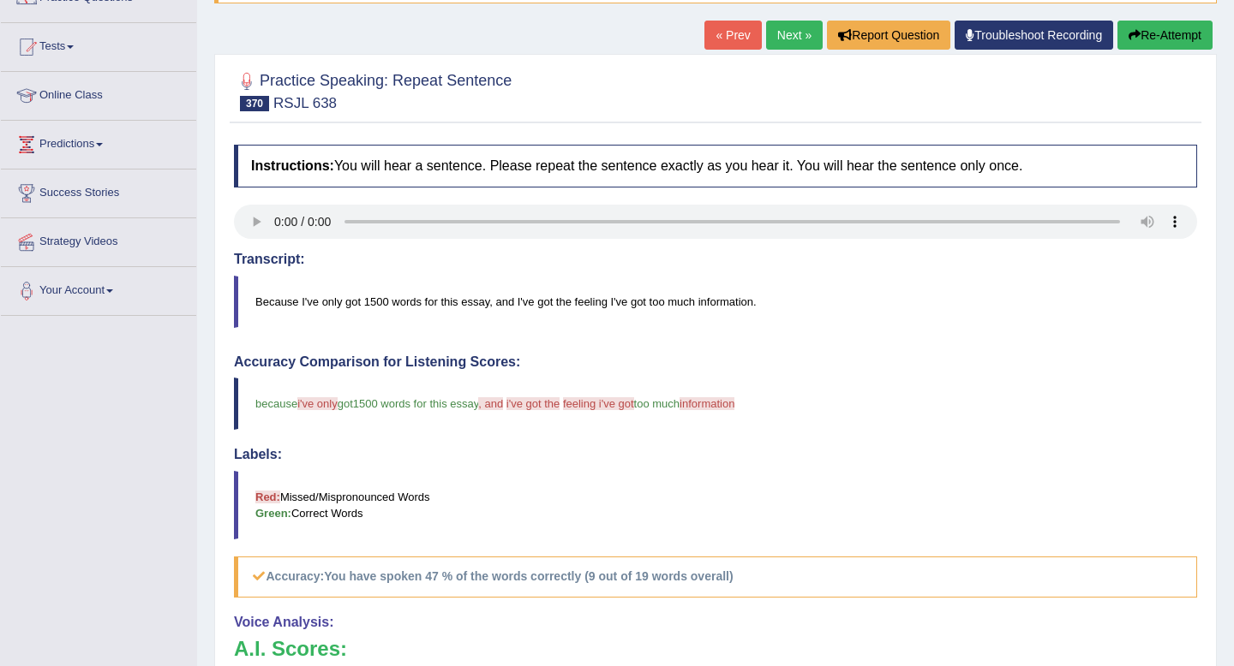
scroll to position [158, 0]
click at [792, 41] on link "Next »" at bounding box center [794, 35] width 57 height 29
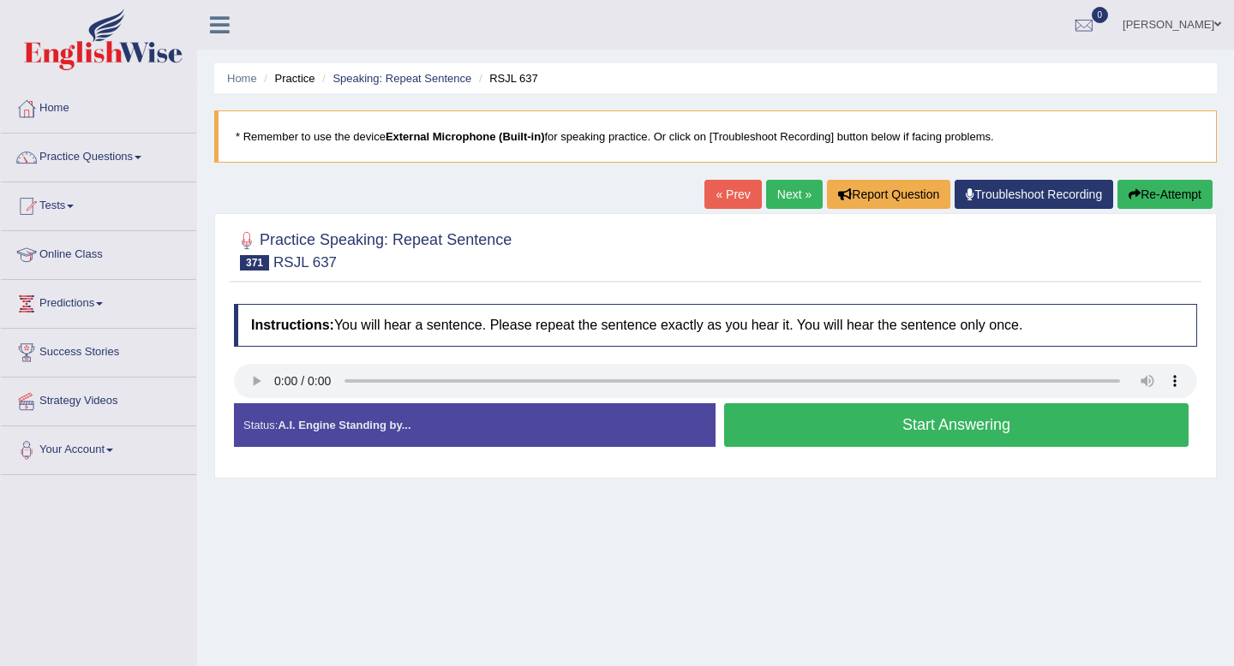
click at [794, 436] on button "Start Answering" at bounding box center [956, 425] width 464 height 44
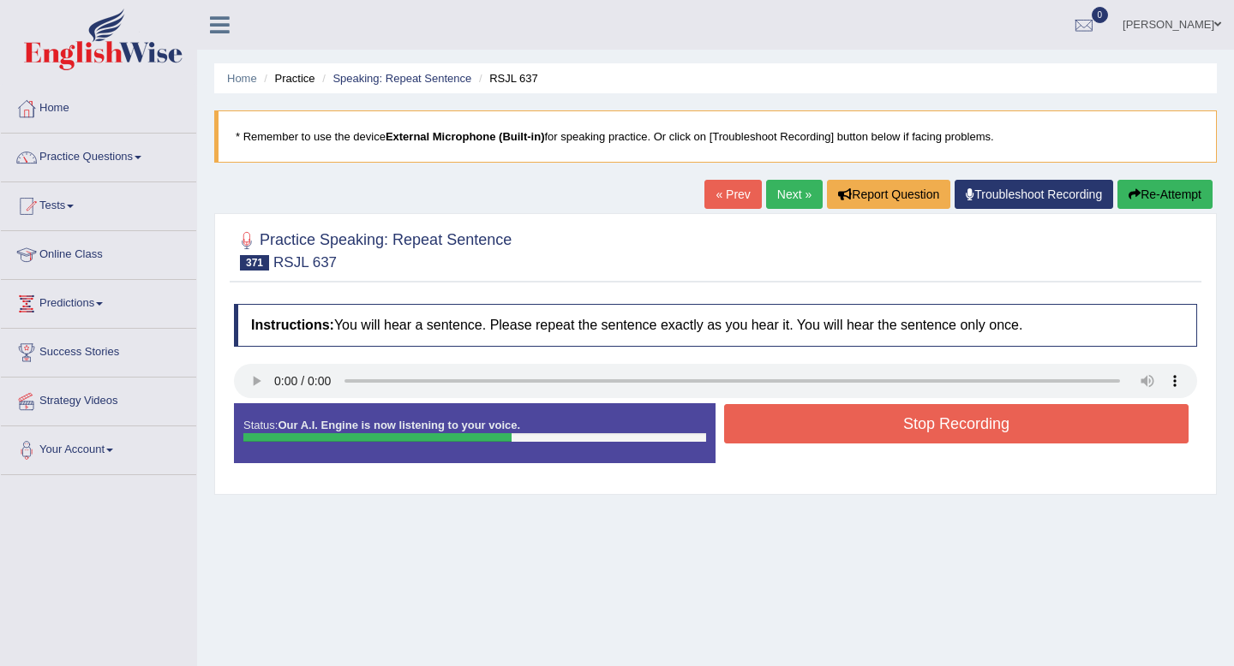
click at [794, 436] on button "Stop Recording" at bounding box center [956, 423] width 464 height 39
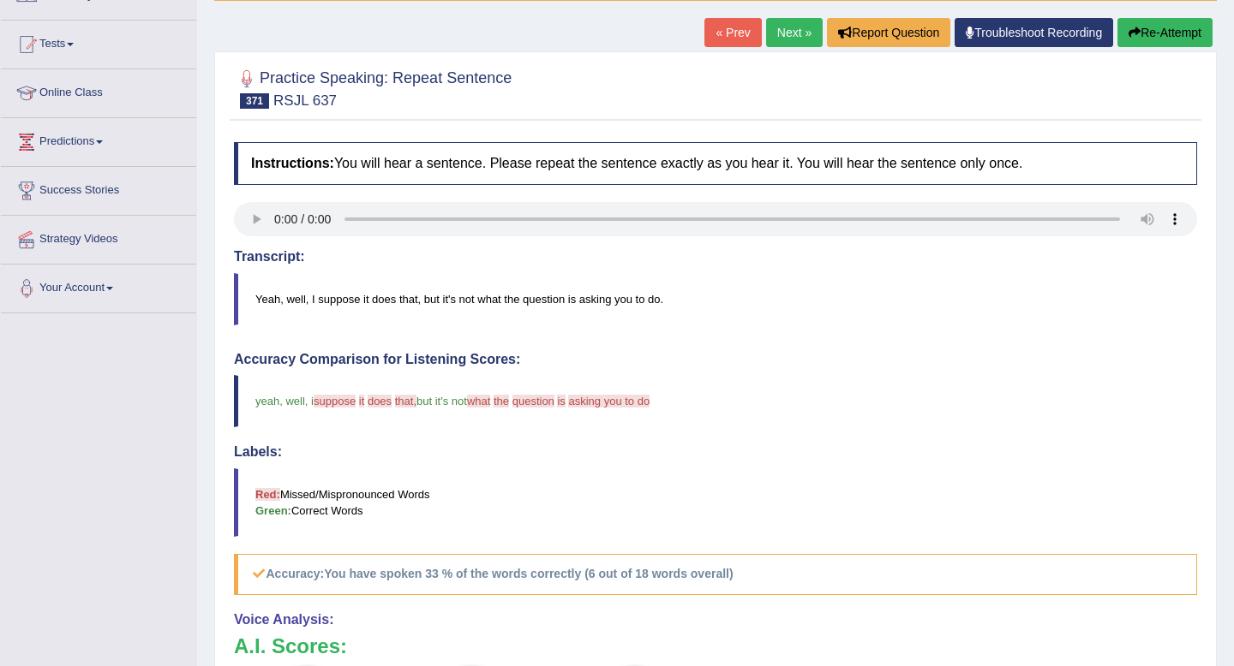
scroll to position [33, 0]
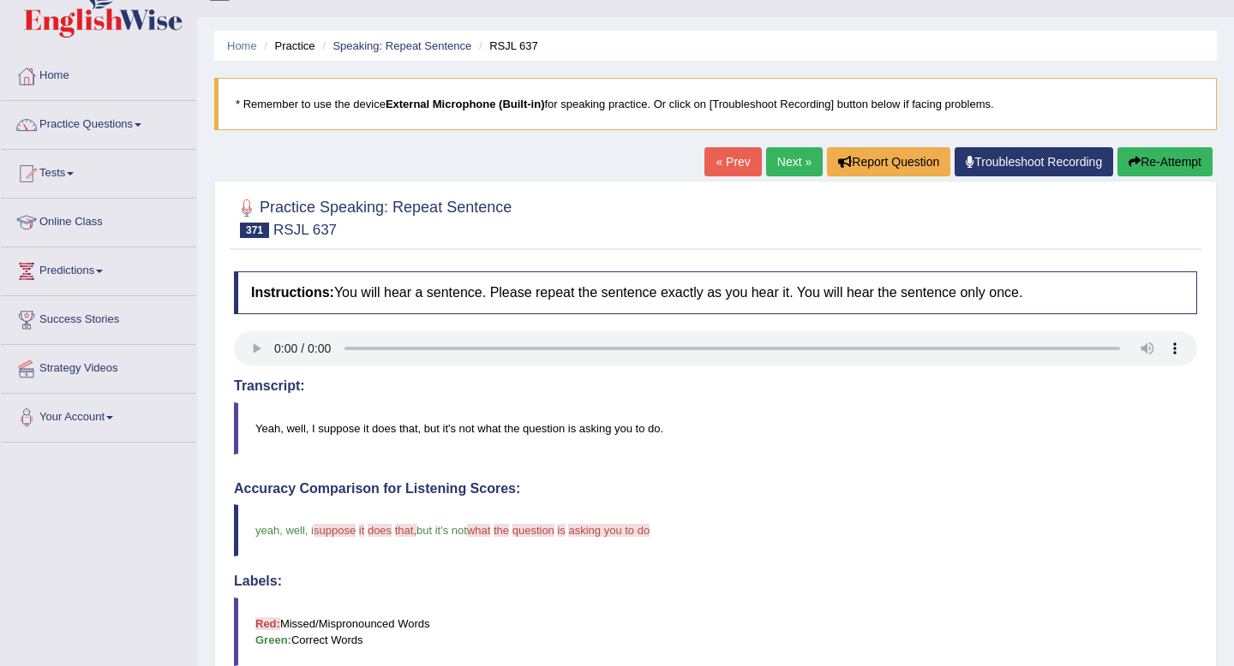
click at [787, 164] on link "Next »" at bounding box center [794, 161] width 57 height 29
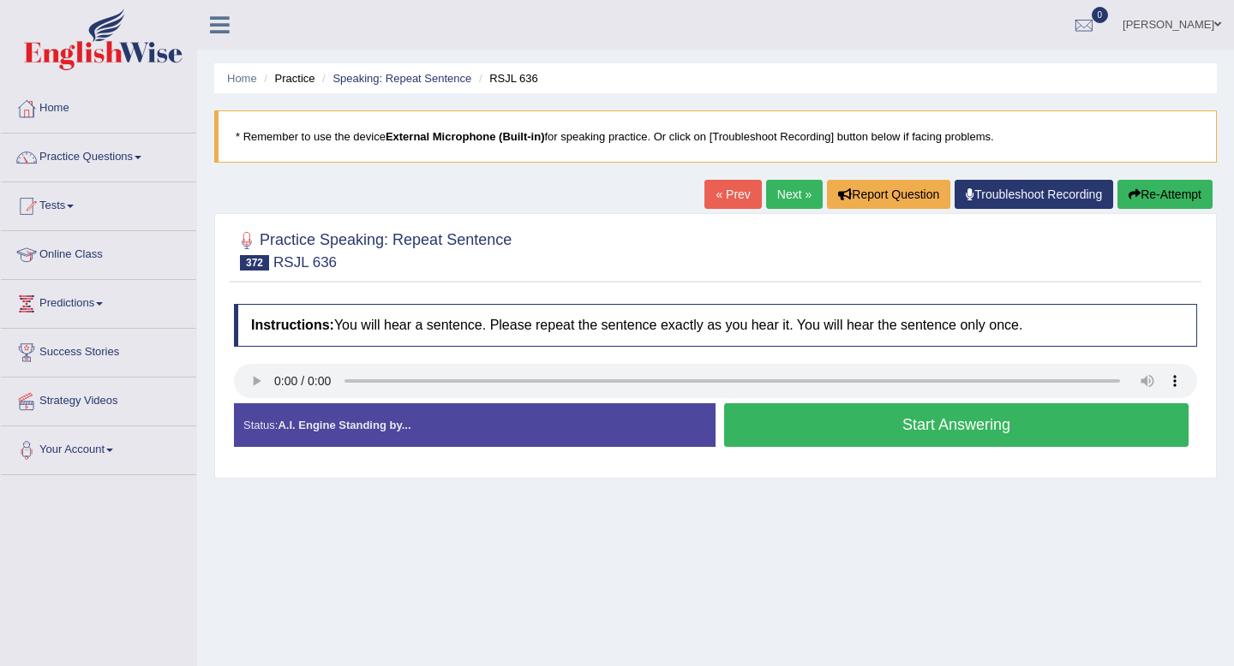
click at [765, 423] on button "Start Answering" at bounding box center [956, 425] width 464 height 44
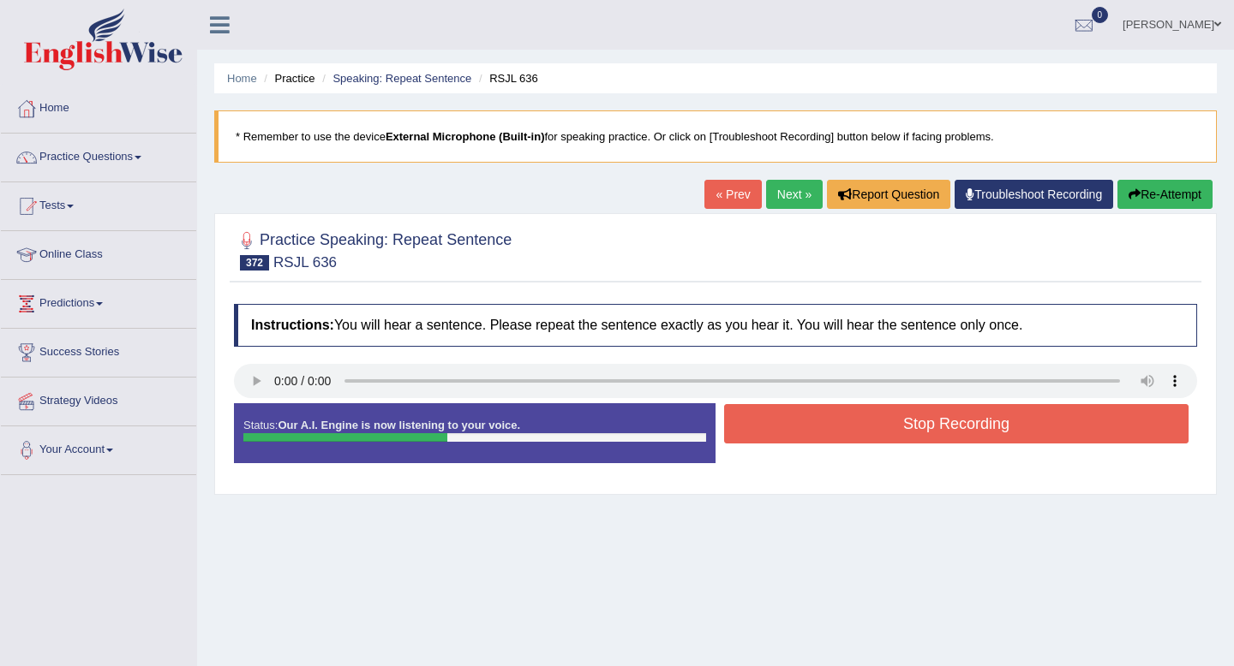
click at [768, 429] on button "Stop Recording" at bounding box center [956, 423] width 464 height 39
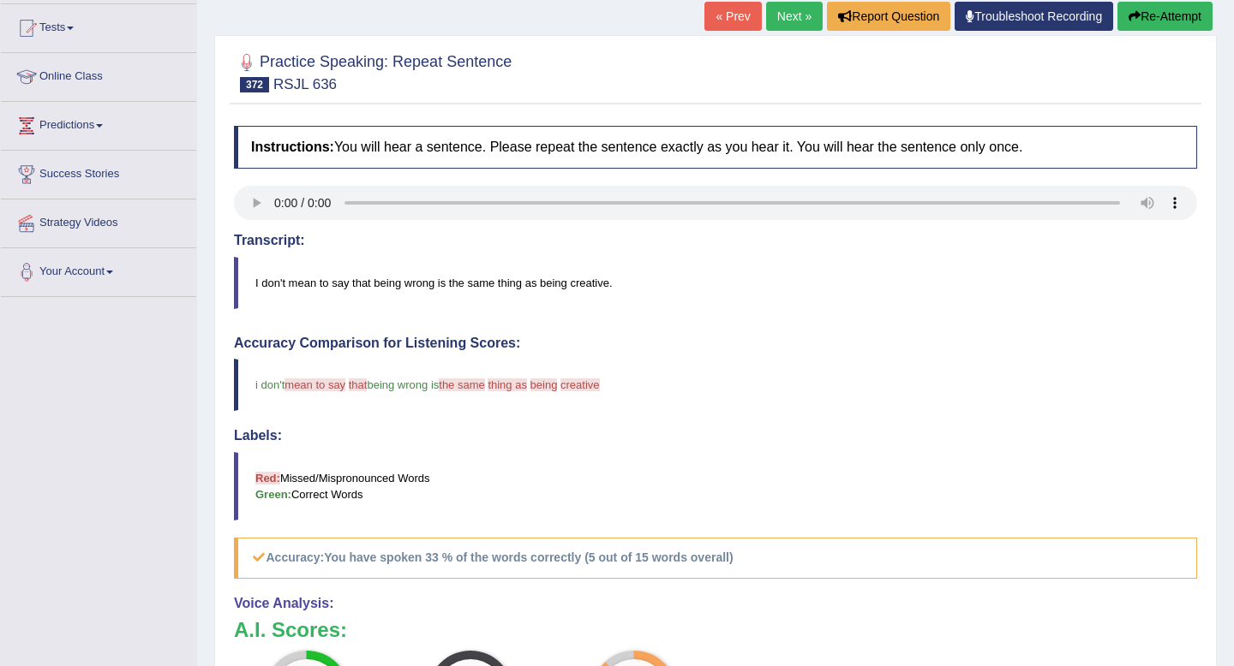
scroll to position [54, 0]
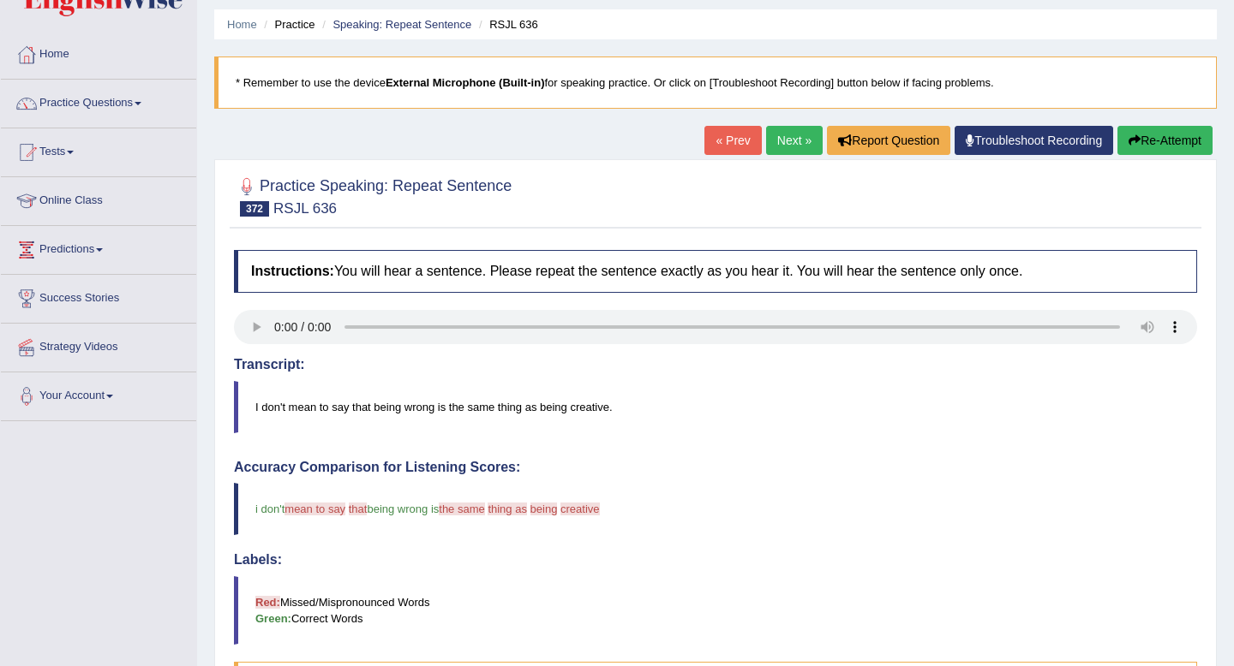
click at [769, 146] on link "Next »" at bounding box center [794, 140] width 57 height 29
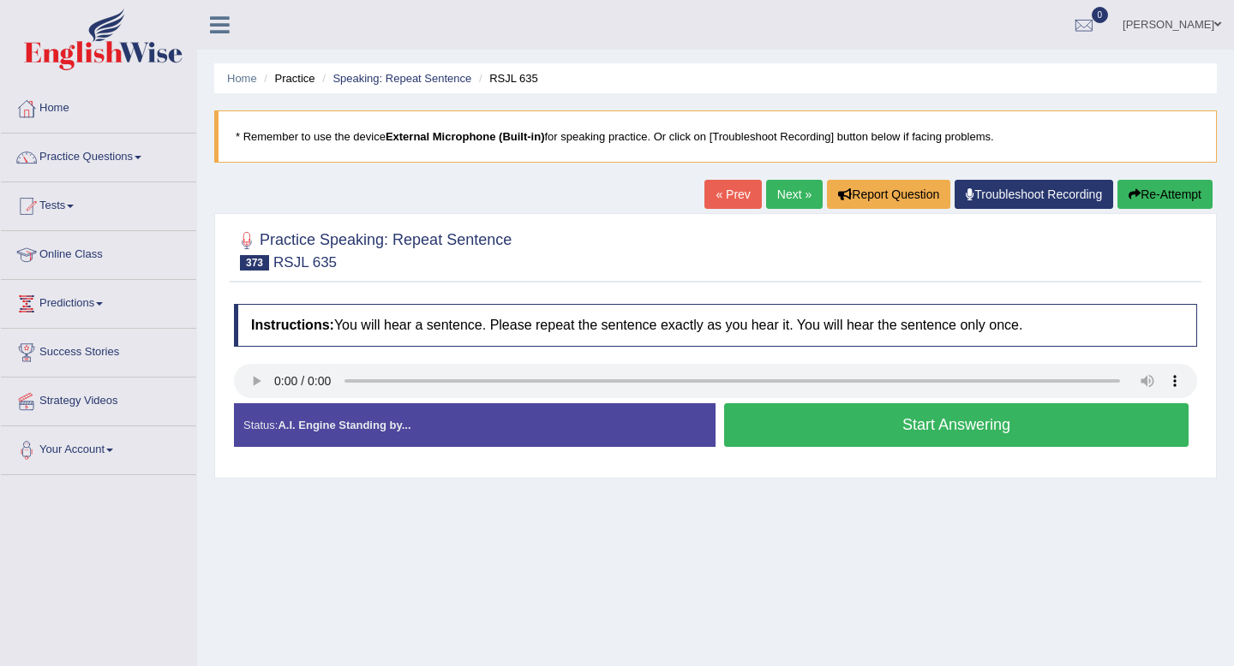
click at [792, 419] on button "Start Answering" at bounding box center [956, 425] width 464 height 44
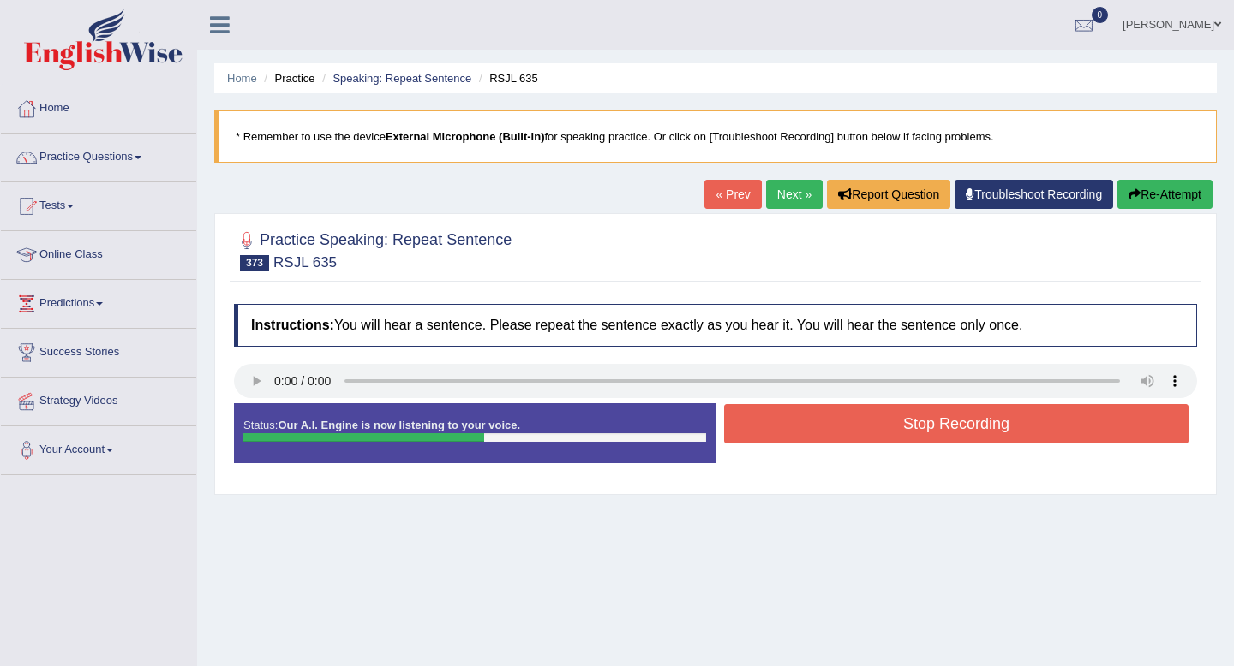
click at [792, 419] on button "Stop Recording" at bounding box center [956, 423] width 464 height 39
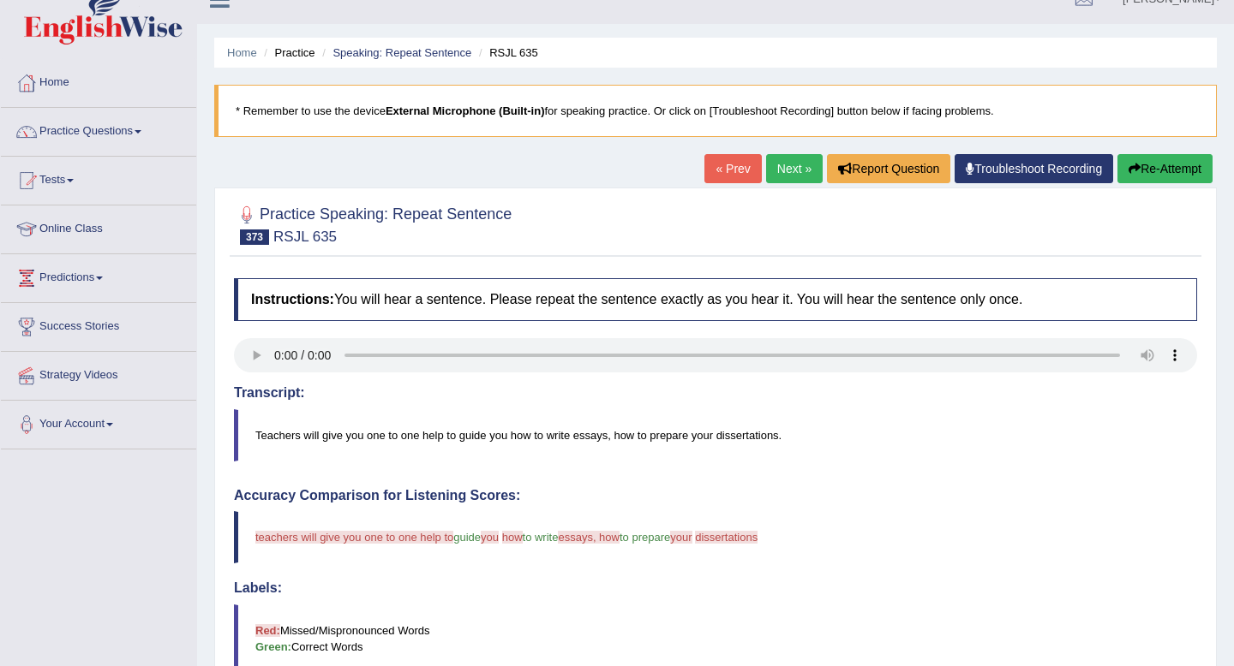
scroll to position [19, 0]
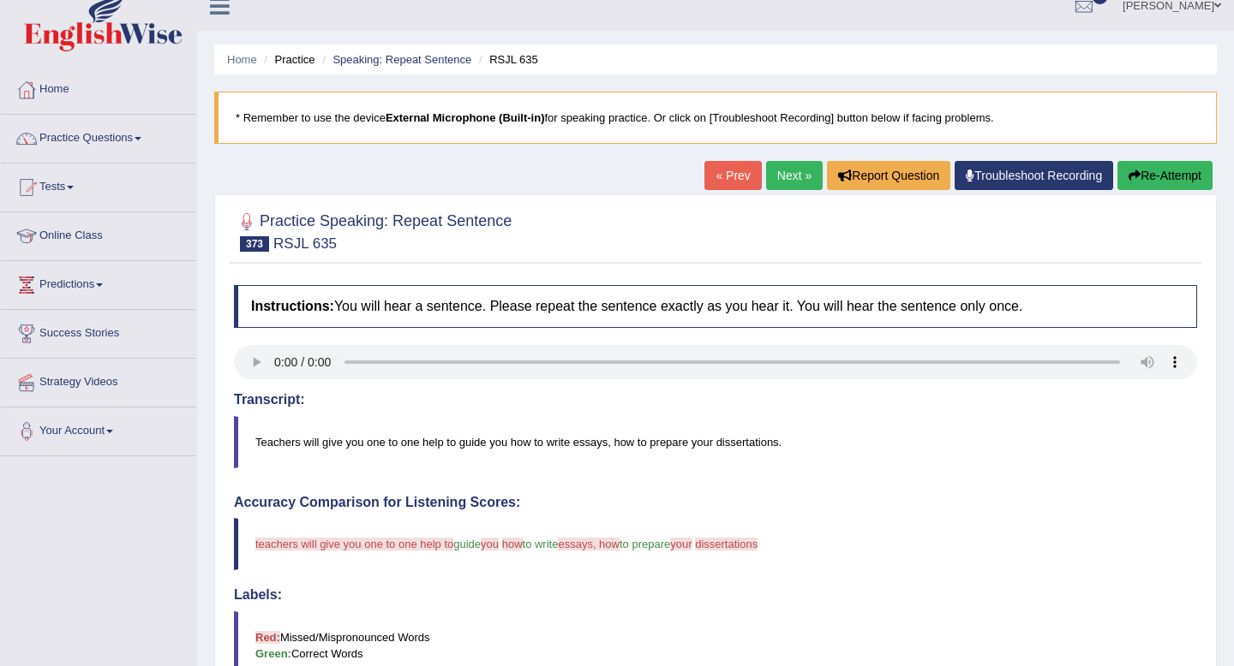
click at [774, 173] on link "Next »" at bounding box center [794, 175] width 57 height 29
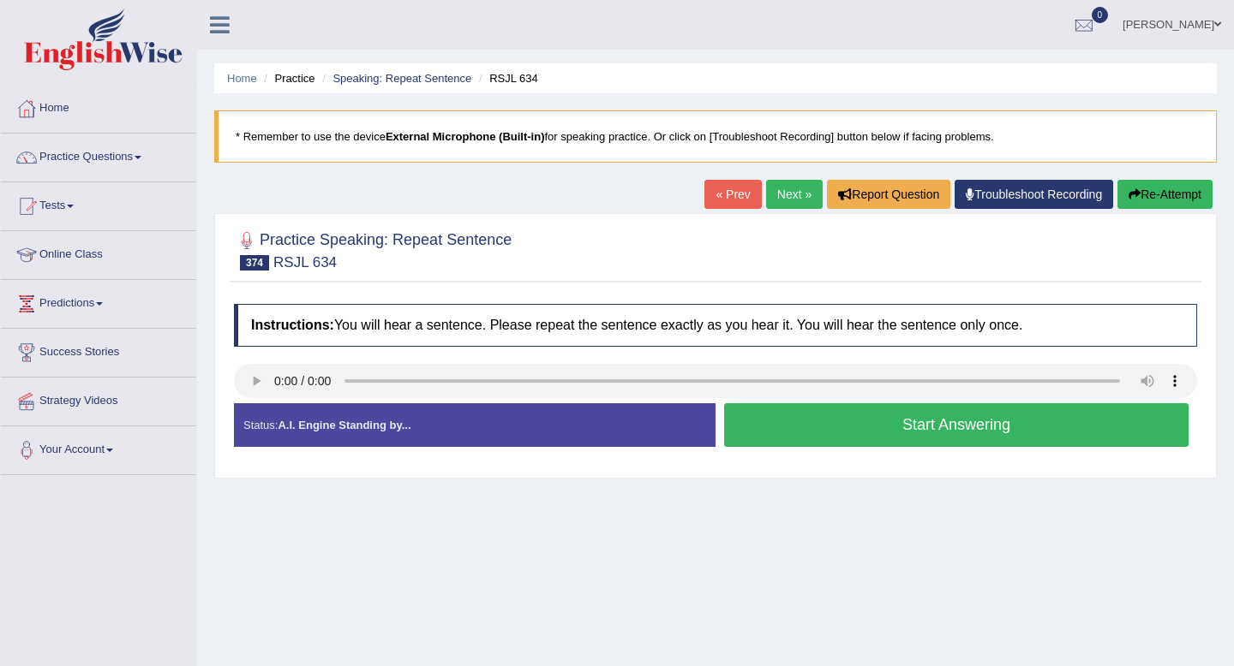
click at [997, 421] on button "Start Answering" at bounding box center [956, 425] width 464 height 44
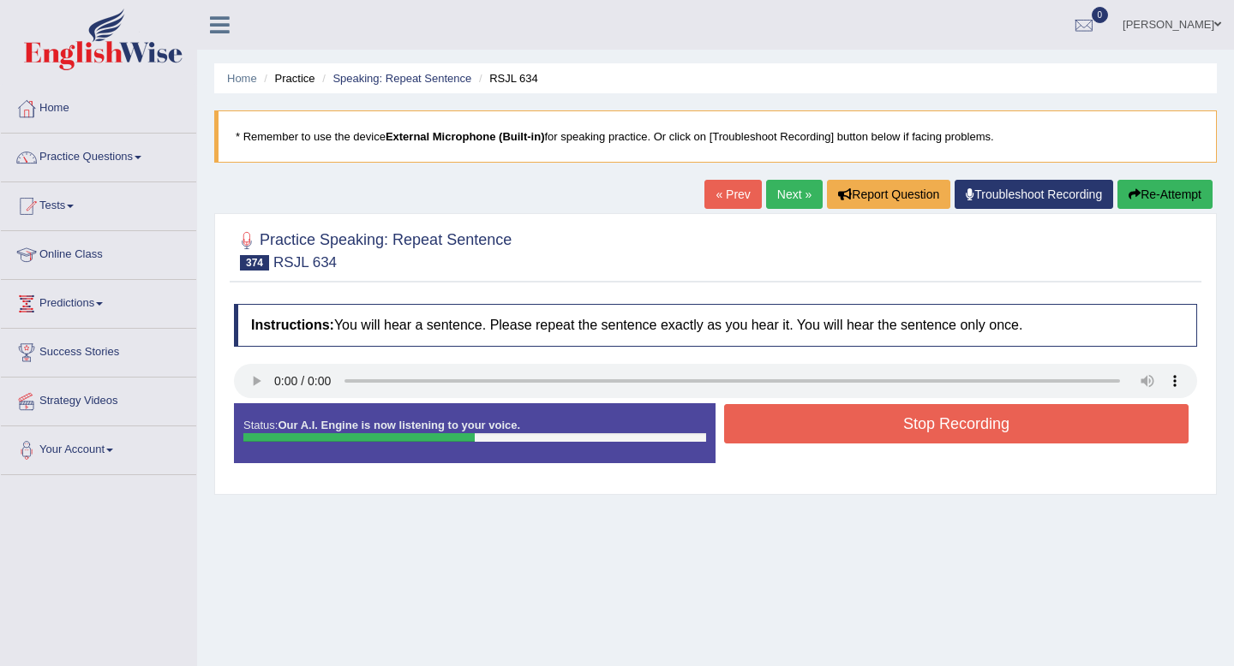
click at [997, 421] on button "Stop Recording" at bounding box center [956, 423] width 464 height 39
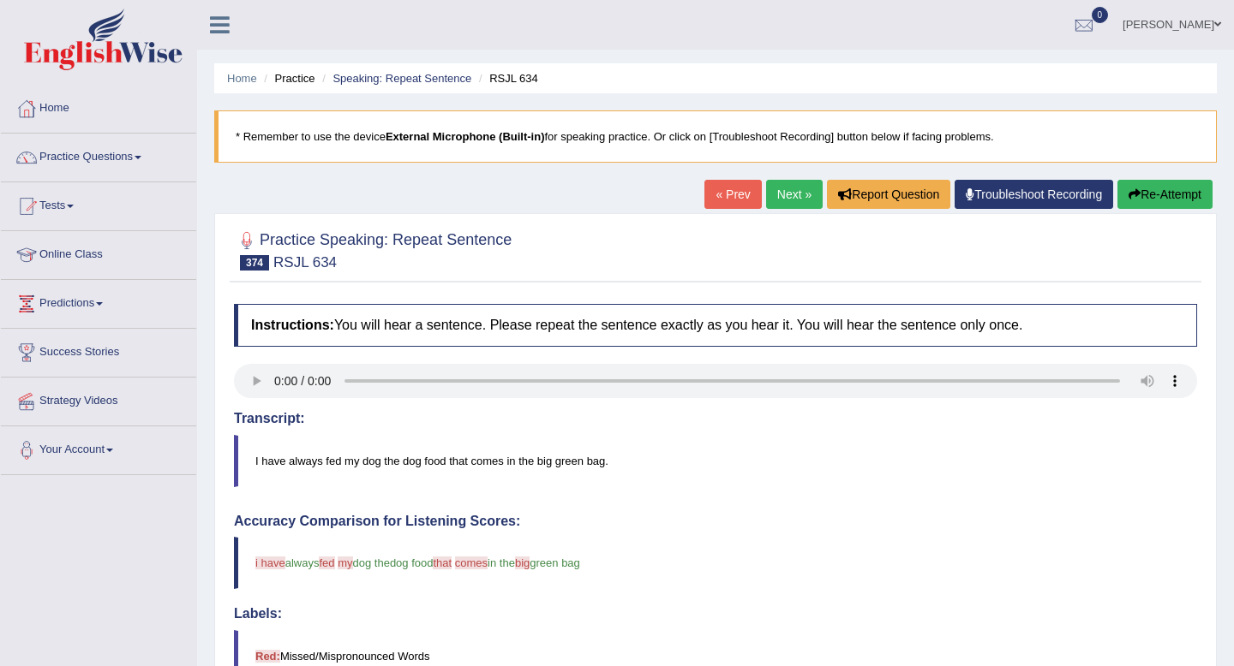
click at [776, 186] on link "Next »" at bounding box center [794, 194] width 57 height 29
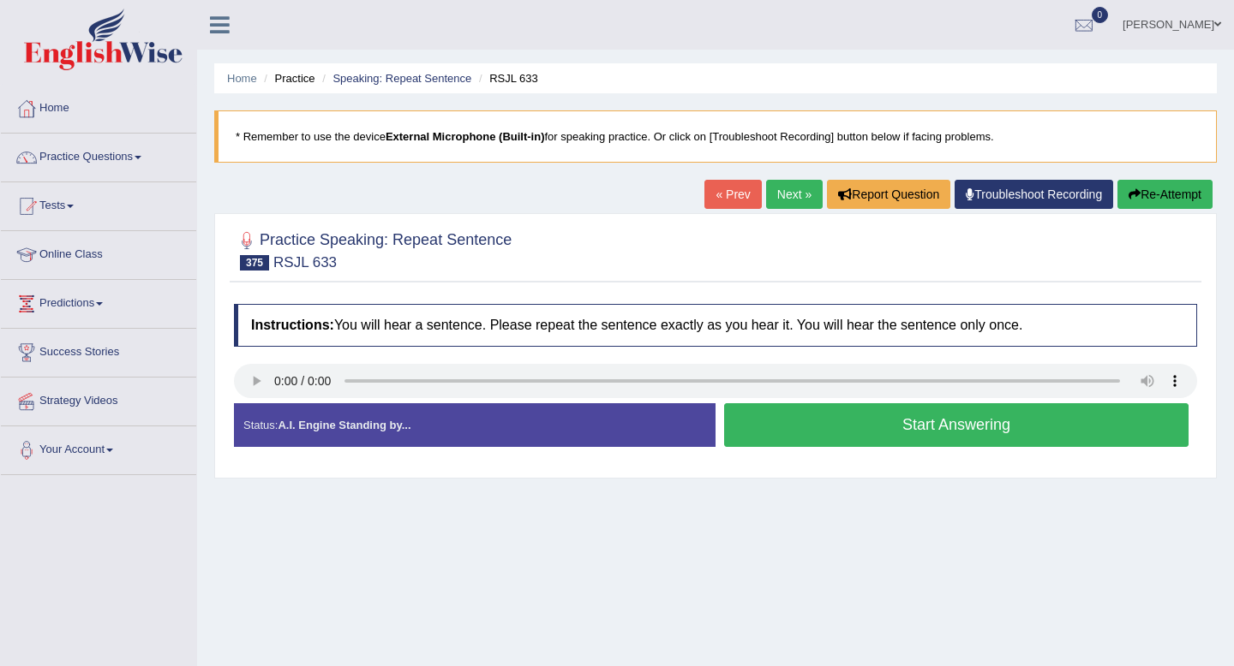
click at [757, 423] on button "Start Answering" at bounding box center [956, 425] width 464 height 44
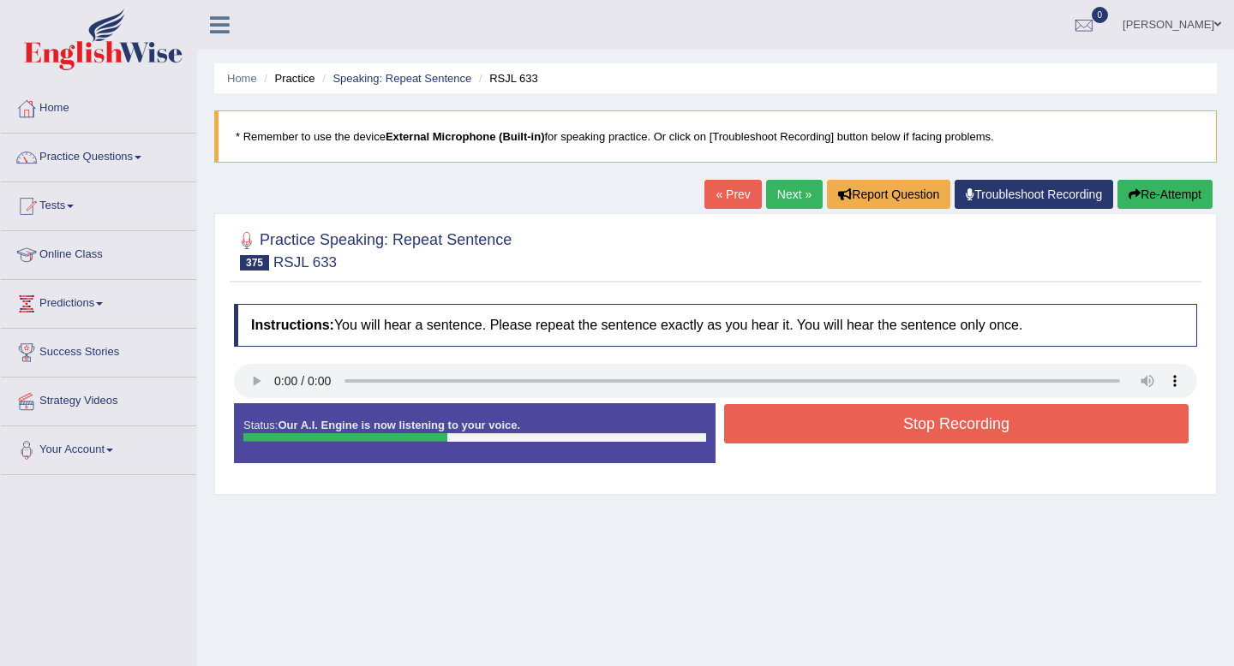
click at [757, 423] on button "Stop Recording" at bounding box center [956, 423] width 464 height 39
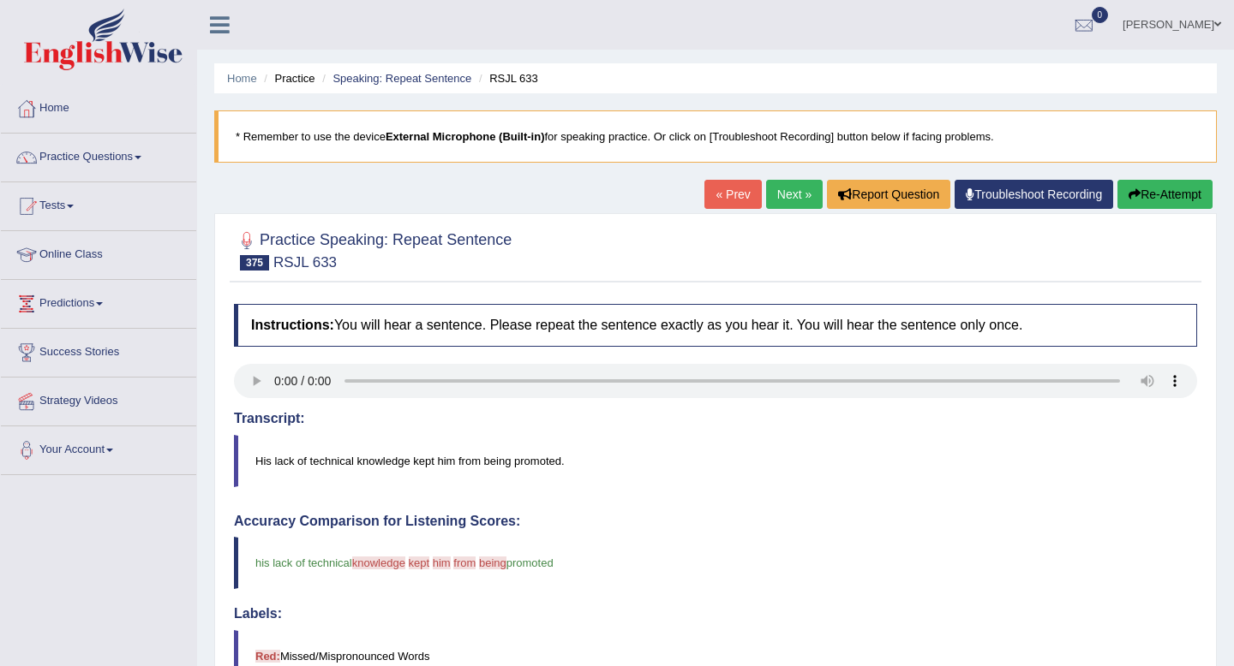
click at [787, 196] on link "Next »" at bounding box center [794, 194] width 57 height 29
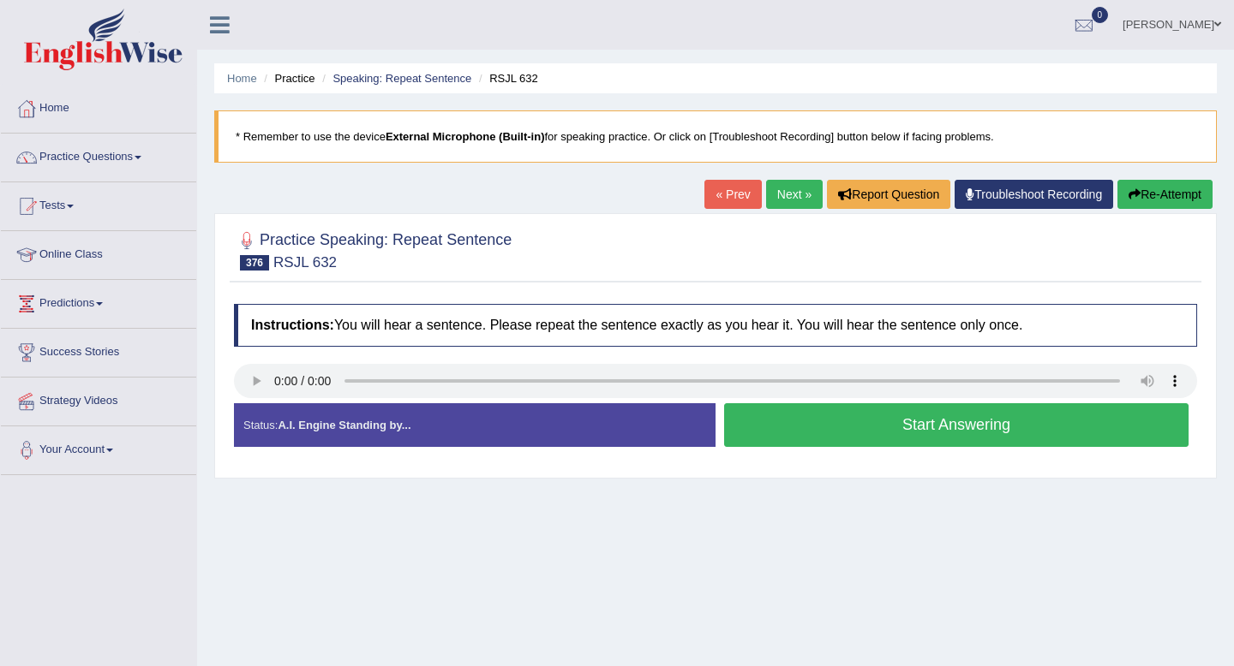
click at [832, 425] on button "Start Answering" at bounding box center [956, 425] width 464 height 44
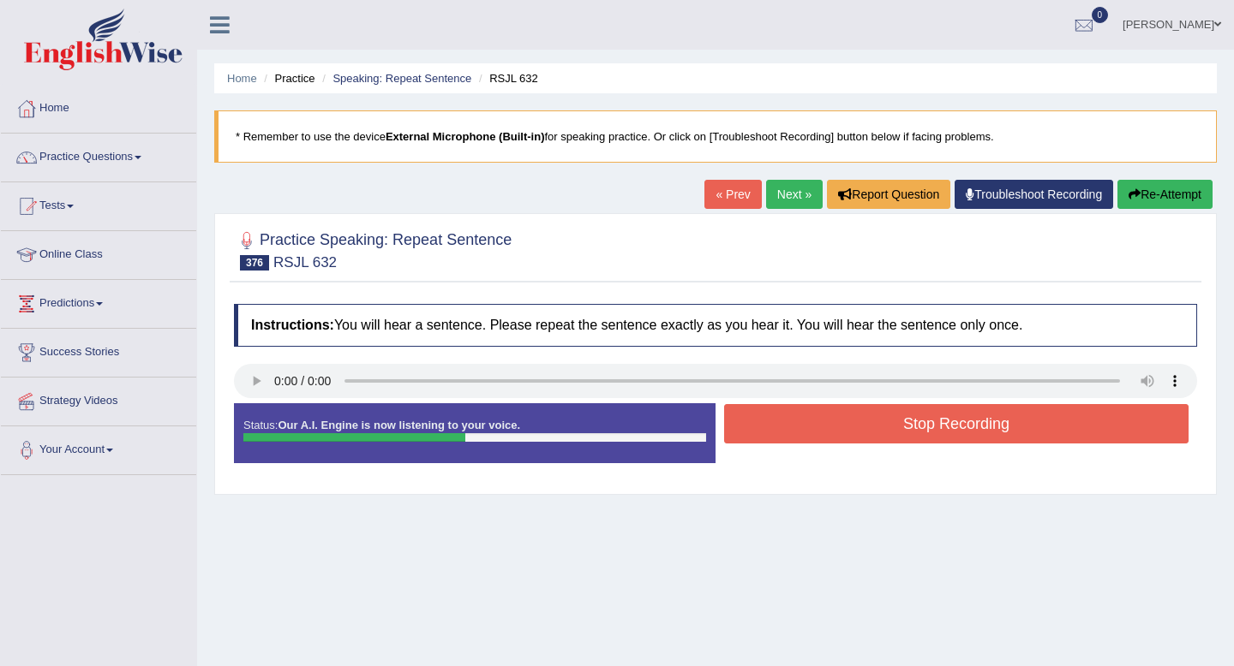
click at [832, 425] on button "Stop Recording" at bounding box center [956, 423] width 464 height 39
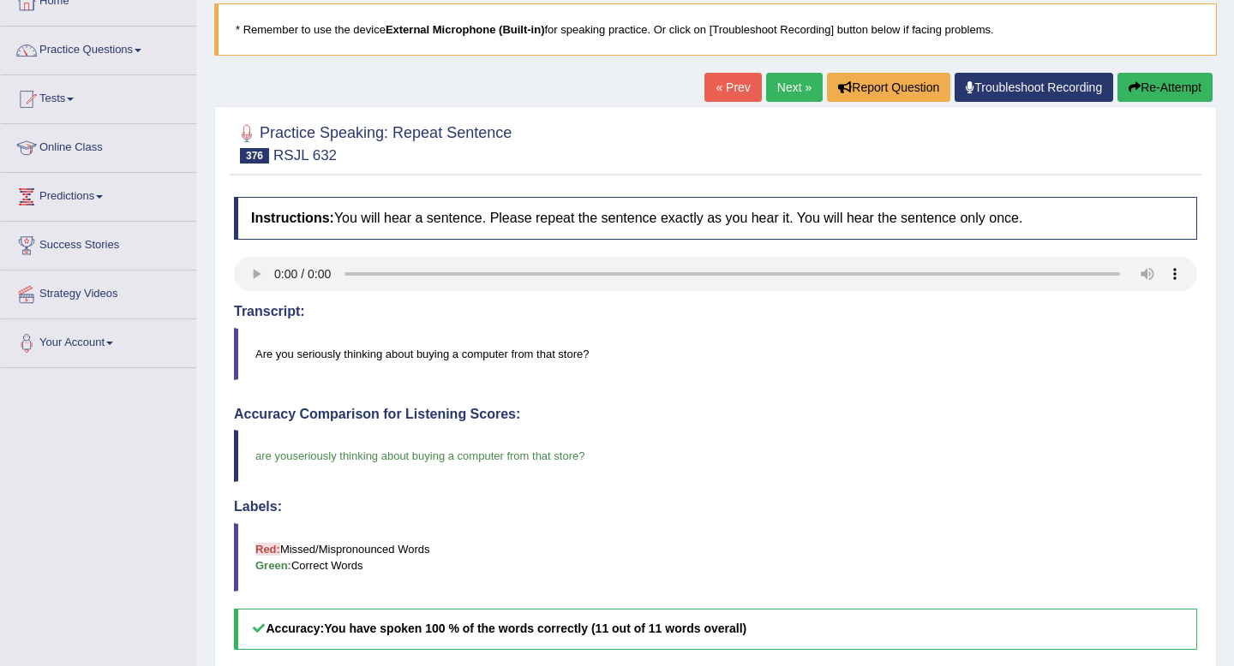
scroll to position [47, 0]
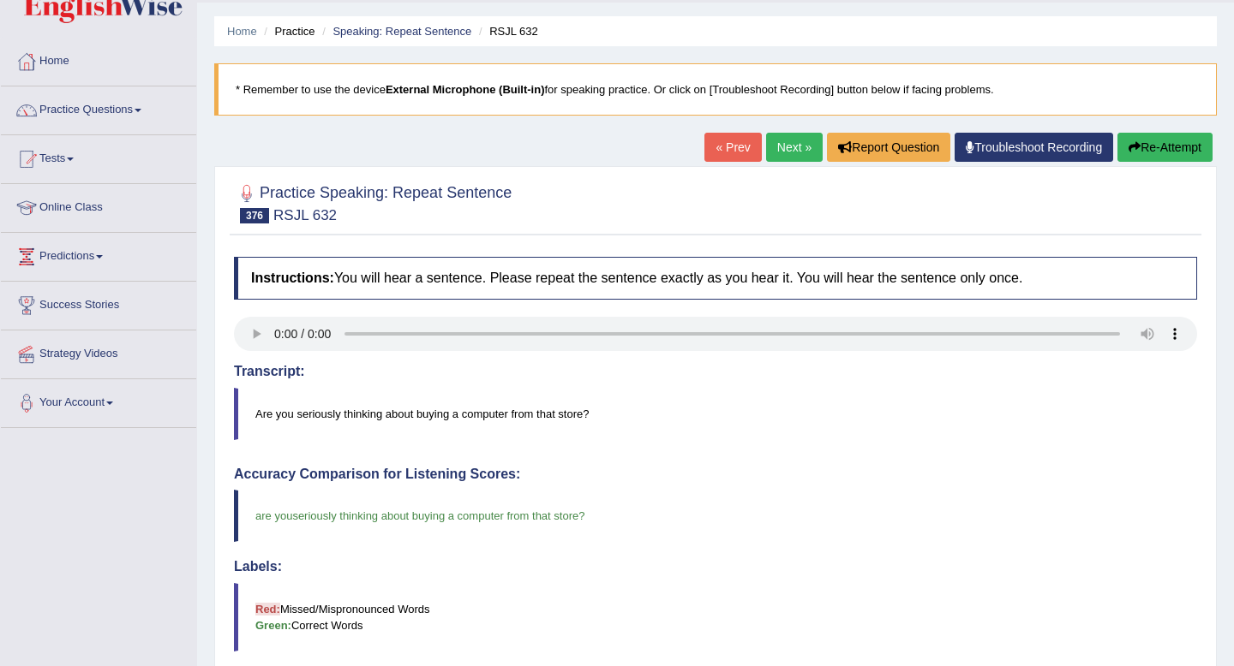
click at [797, 148] on link "Next »" at bounding box center [794, 147] width 57 height 29
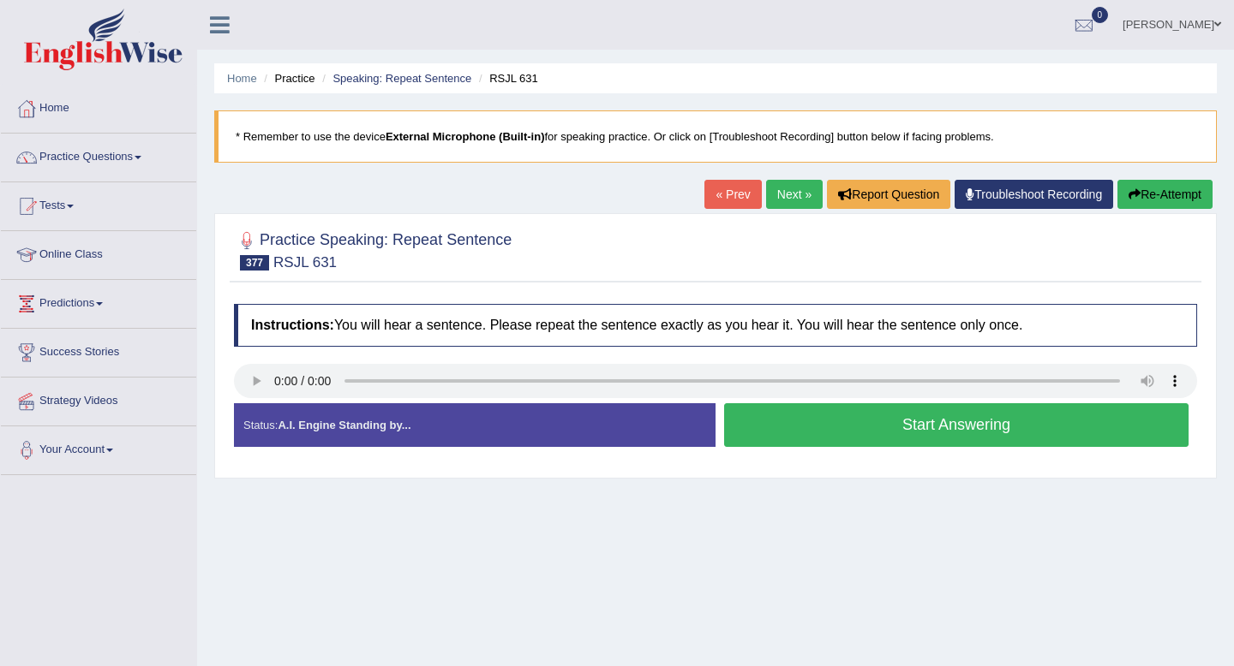
click at [802, 428] on button "Start Answering" at bounding box center [956, 425] width 464 height 44
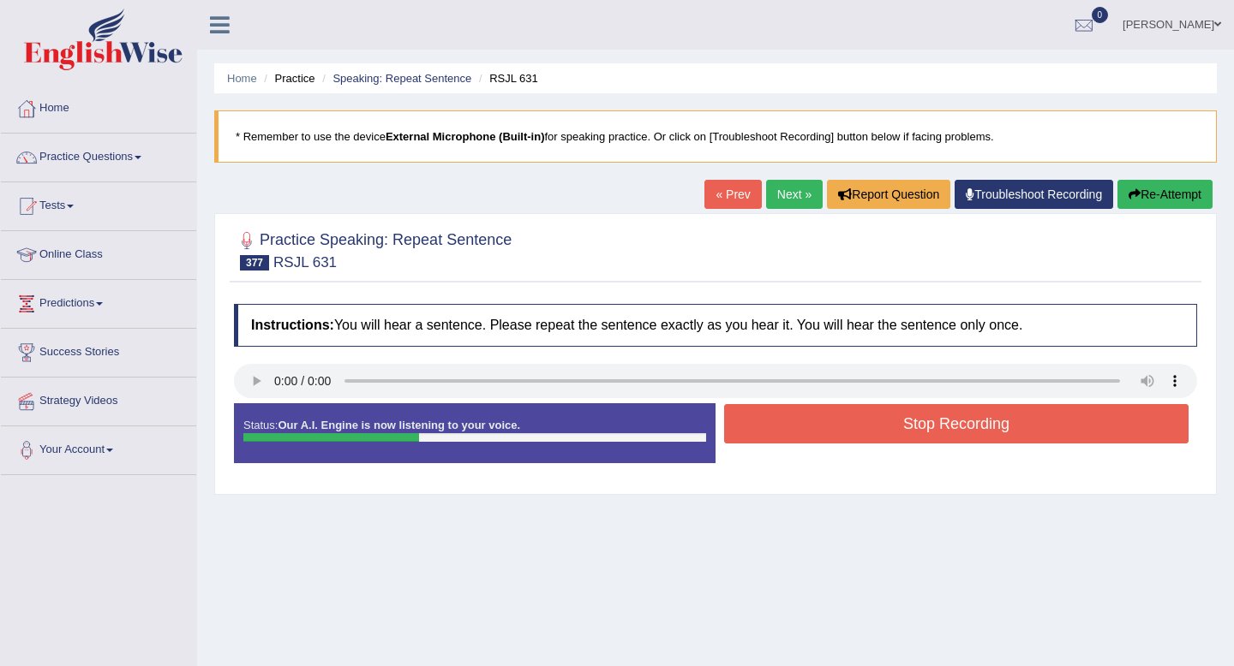
click at [802, 428] on button "Stop Recording" at bounding box center [956, 423] width 464 height 39
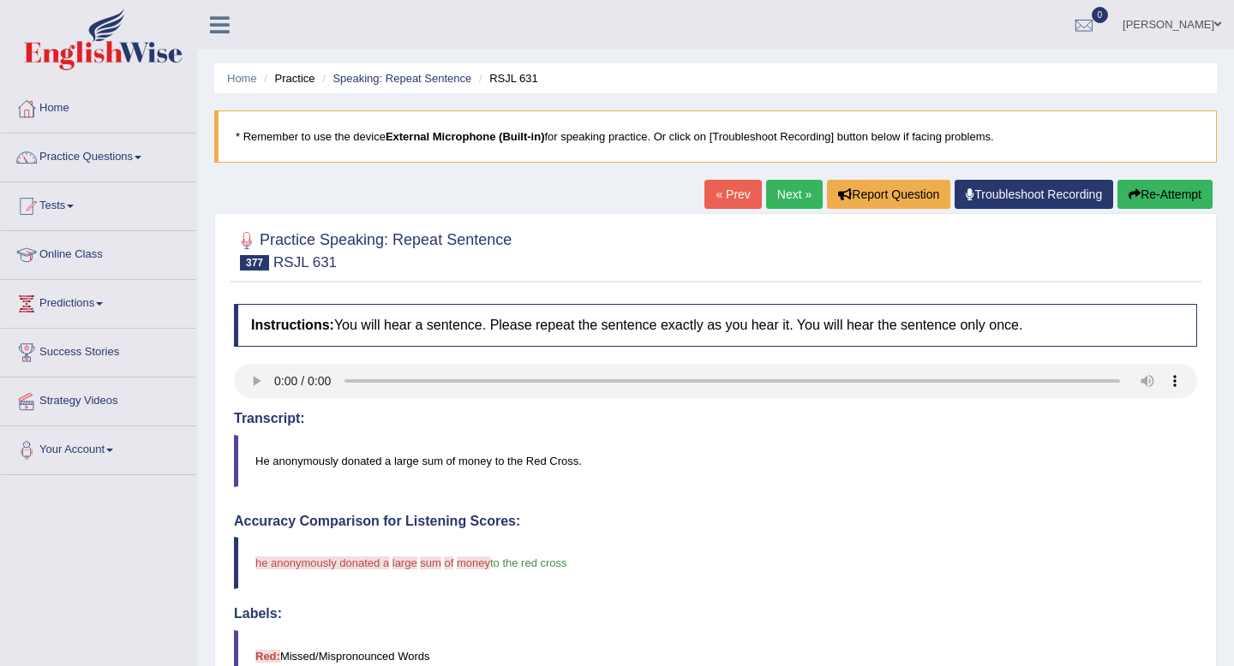
click at [797, 175] on div "Home Practice Speaking: Repeat Sentence RSJL 631 * Remember to use the device E…" at bounding box center [715, 557] width 1037 height 1115
click at [795, 194] on link "Next »" at bounding box center [794, 194] width 57 height 29
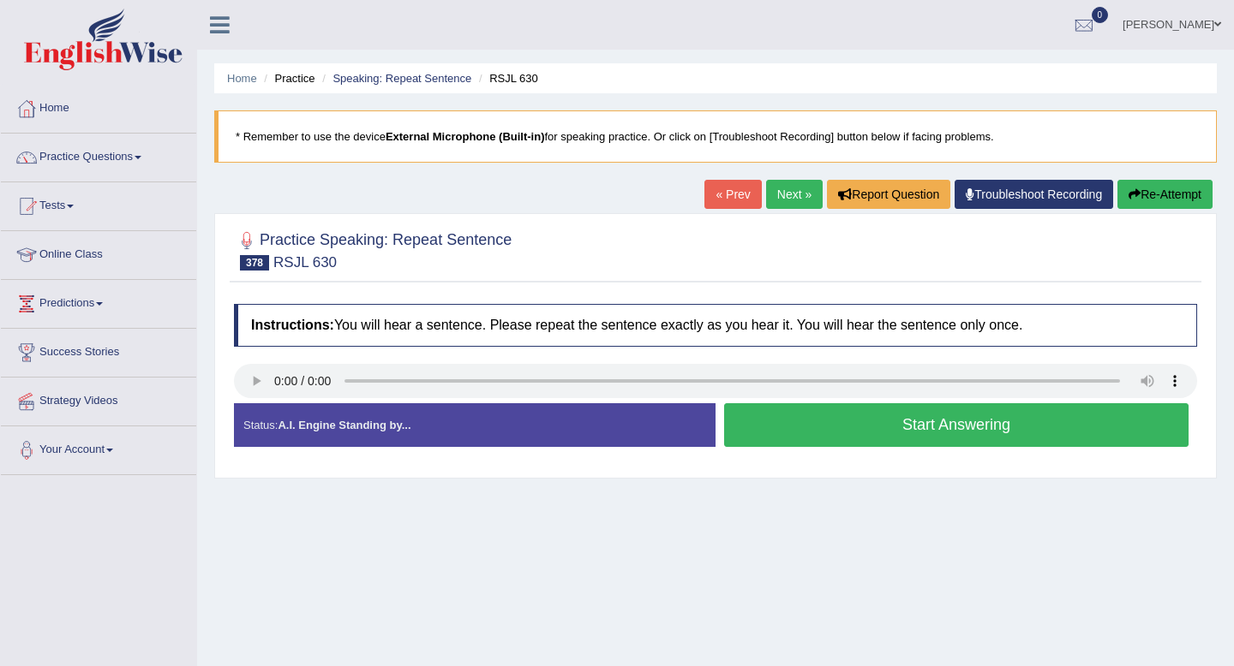
click at [816, 431] on button "Start Answering" at bounding box center [956, 425] width 464 height 44
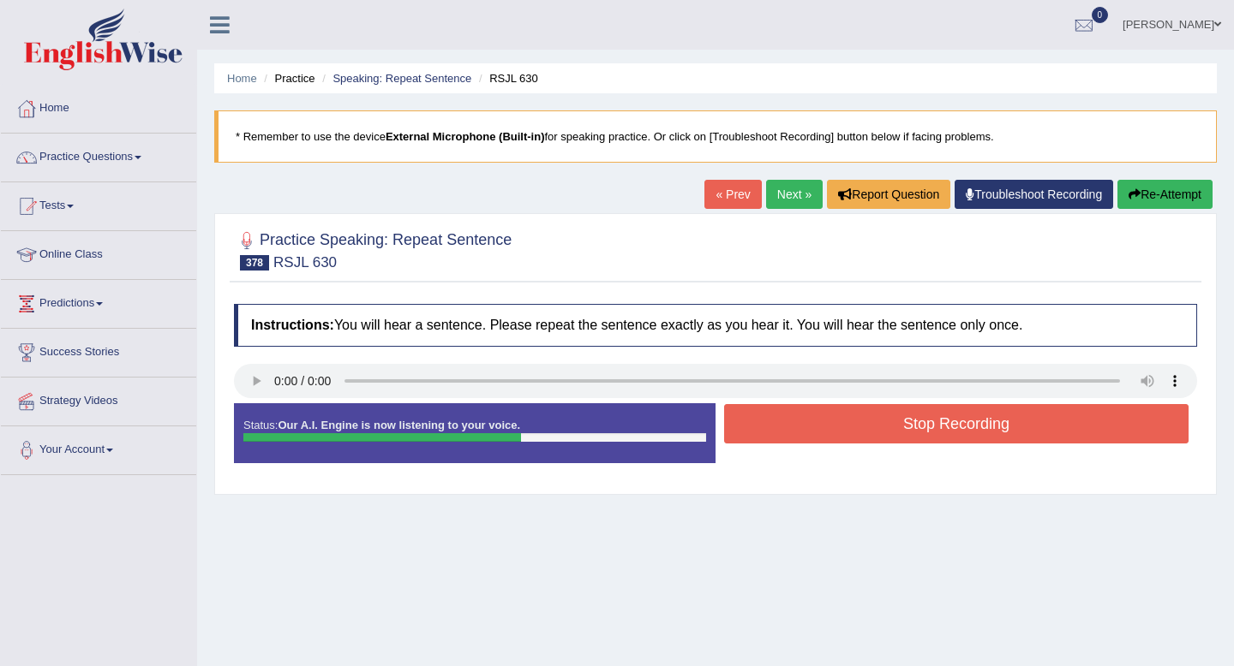
click at [816, 431] on button "Stop Recording" at bounding box center [956, 423] width 464 height 39
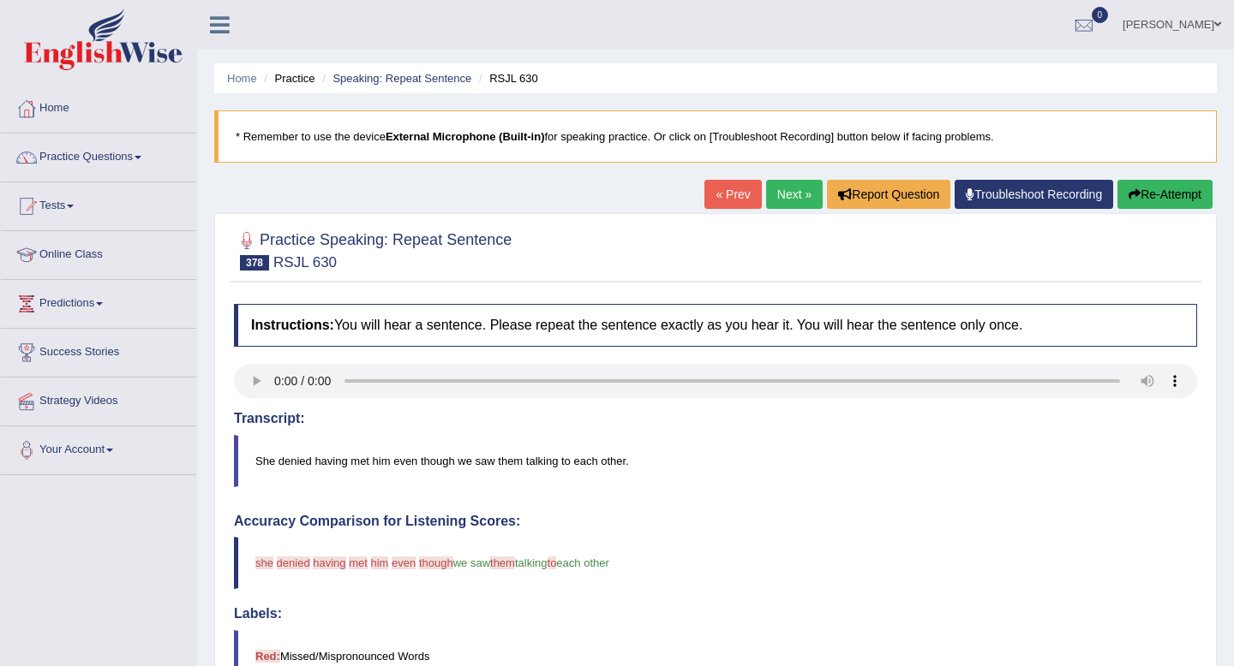
click at [786, 186] on link "Next »" at bounding box center [794, 194] width 57 height 29
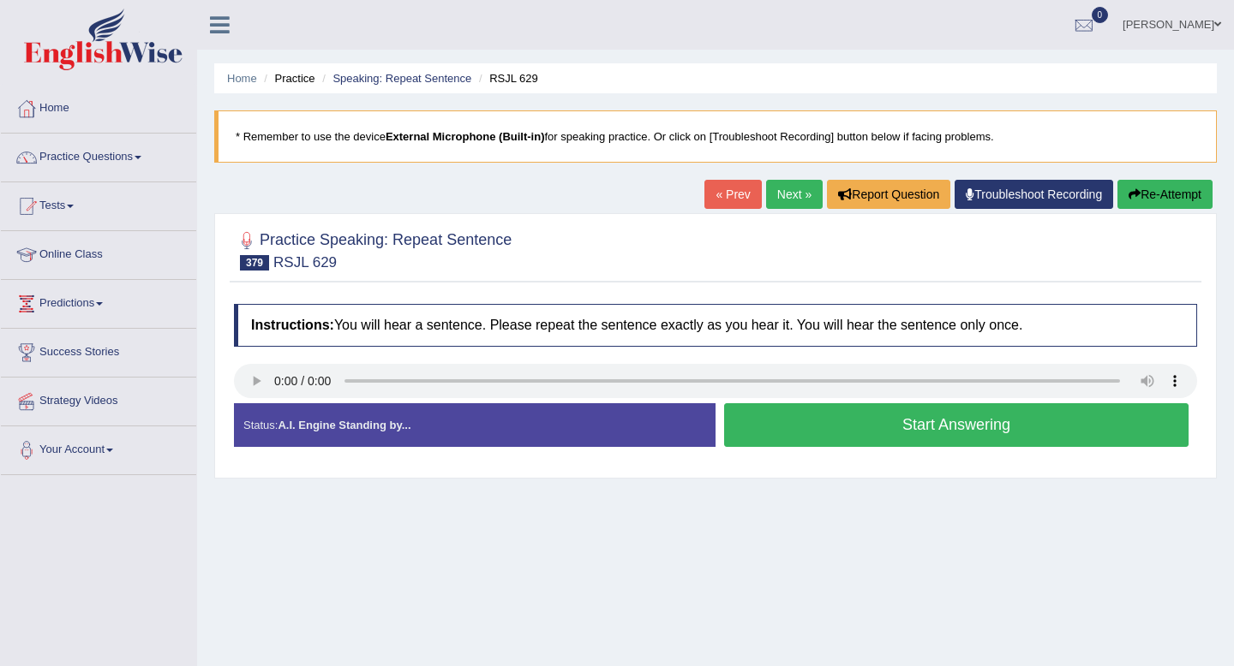
click at [890, 434] on button "Start Answering" at bounding box center [956, 425] width 464 height 44
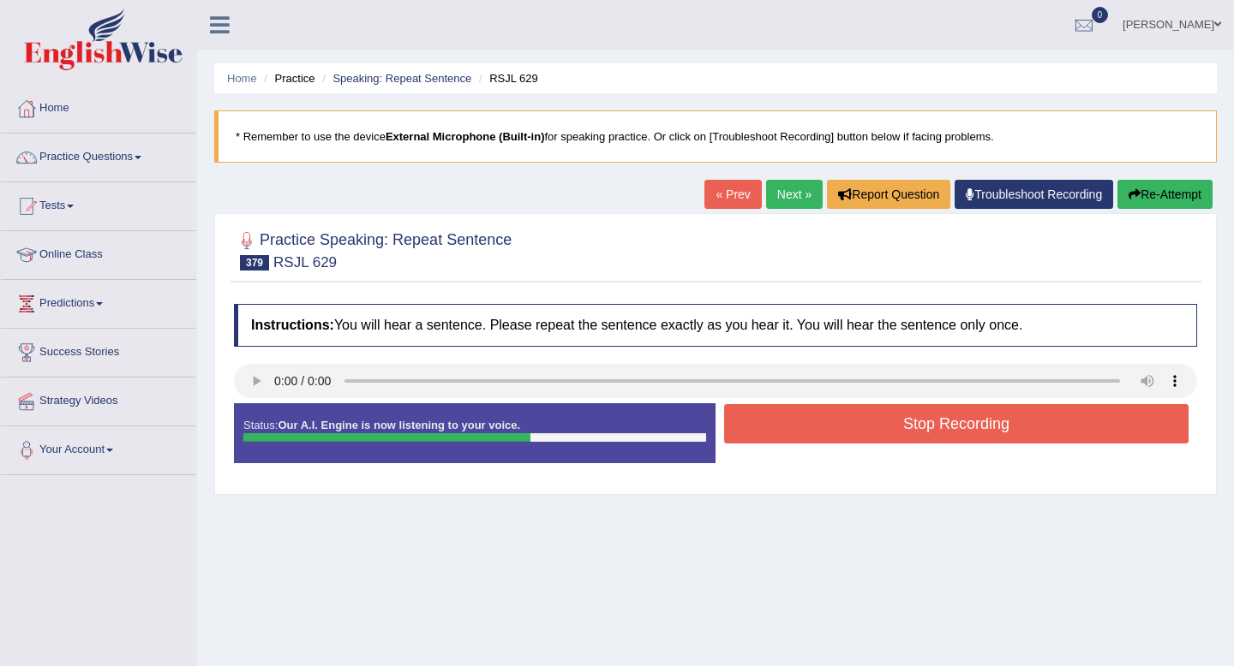
click at [890, 434] on button "Stop Recording" at bounding box center [956, 423] width 464 height 39
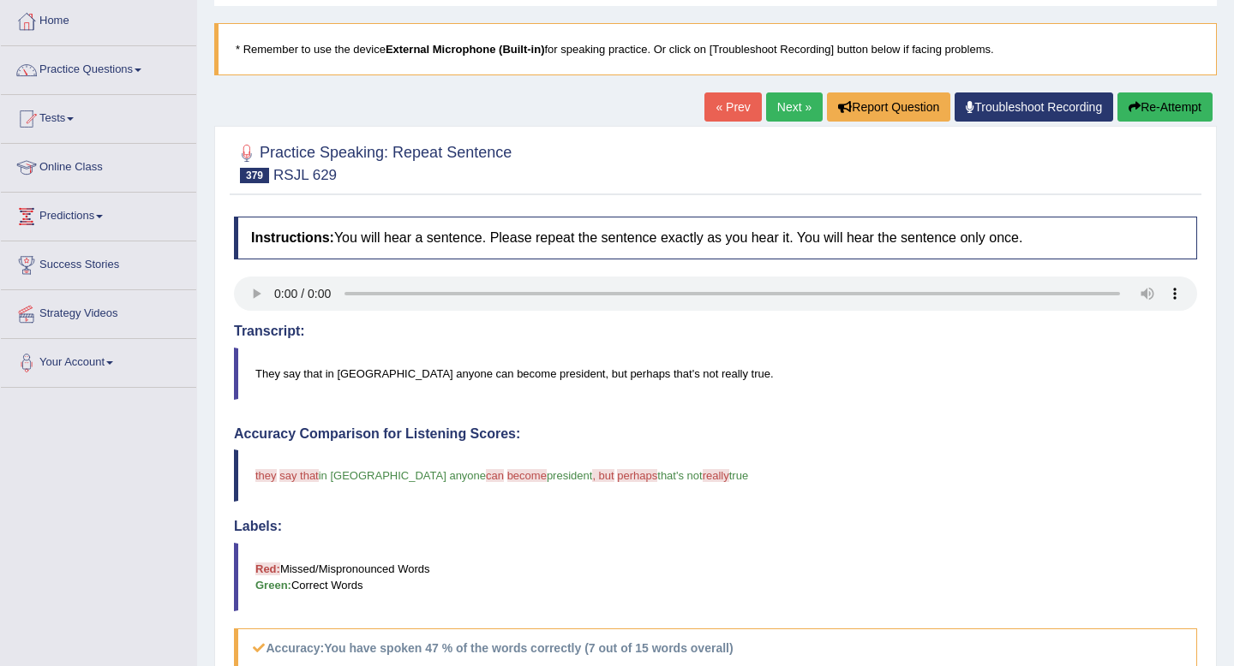
scroll to position [63, 0]
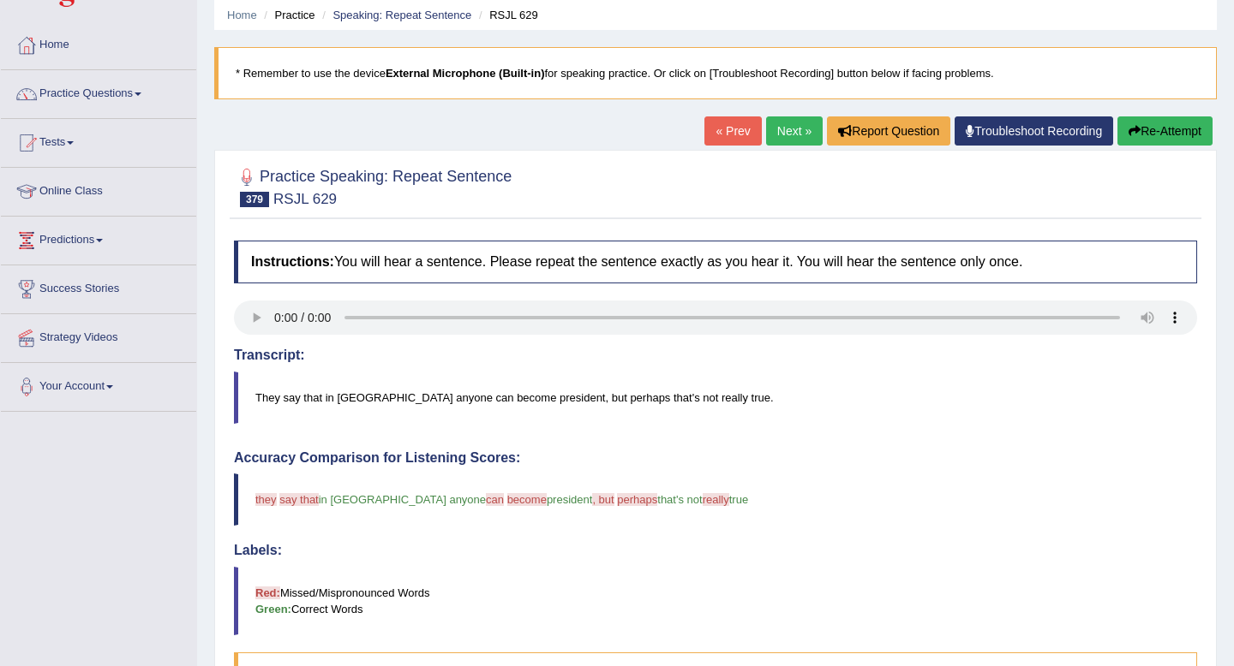
click at [804, 129] on link "Next »" at bounding box center [794, 131] width 57 height 29
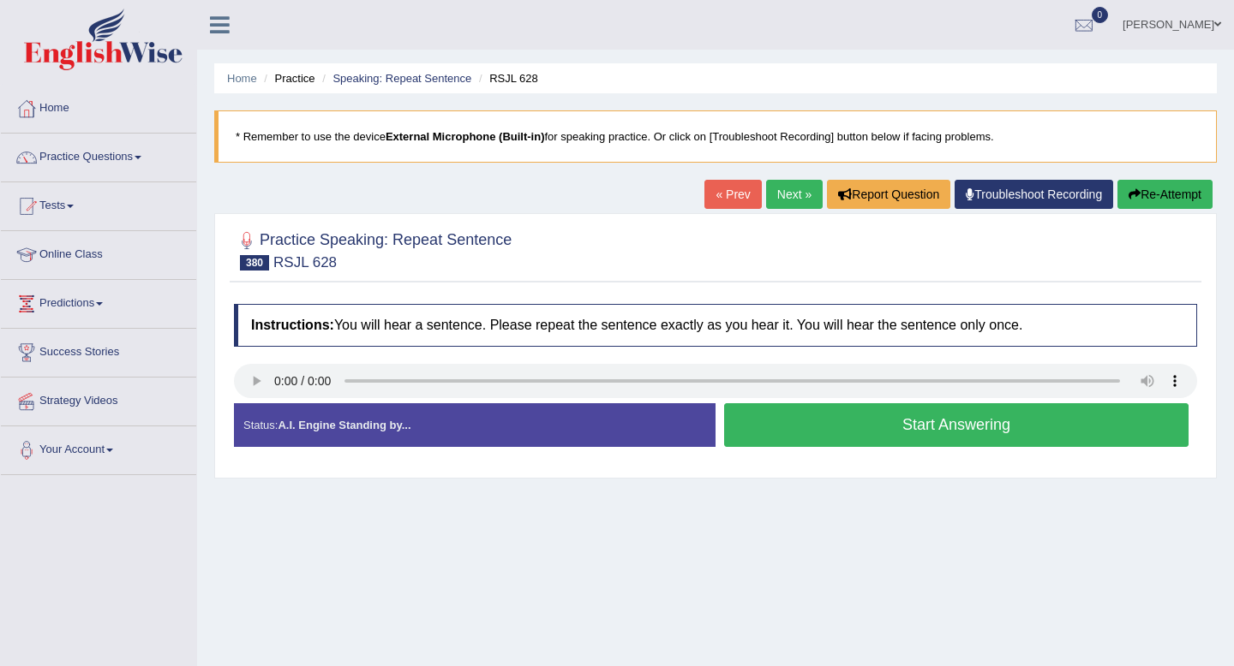
click at [795, 430] on button "Start Answering" at bounding box center [956, 425] width 464 height 44
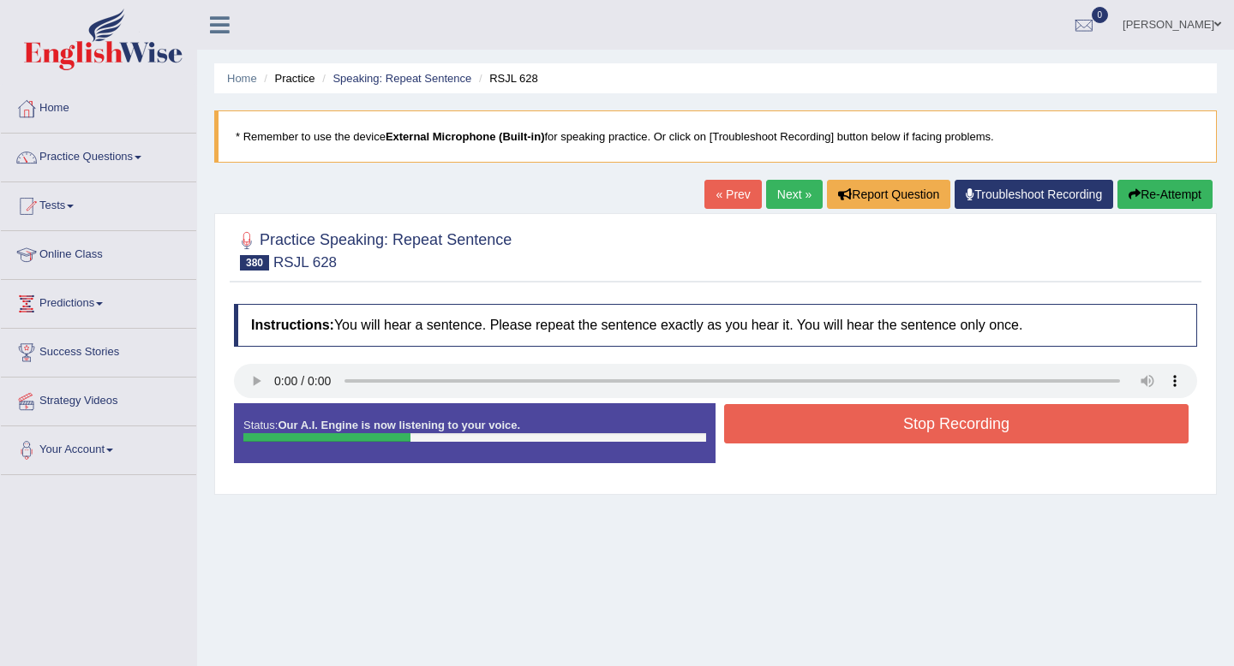
click at [795, 430] on button "Stop Recording" at bounding box center [956, 423] width 464 height 39
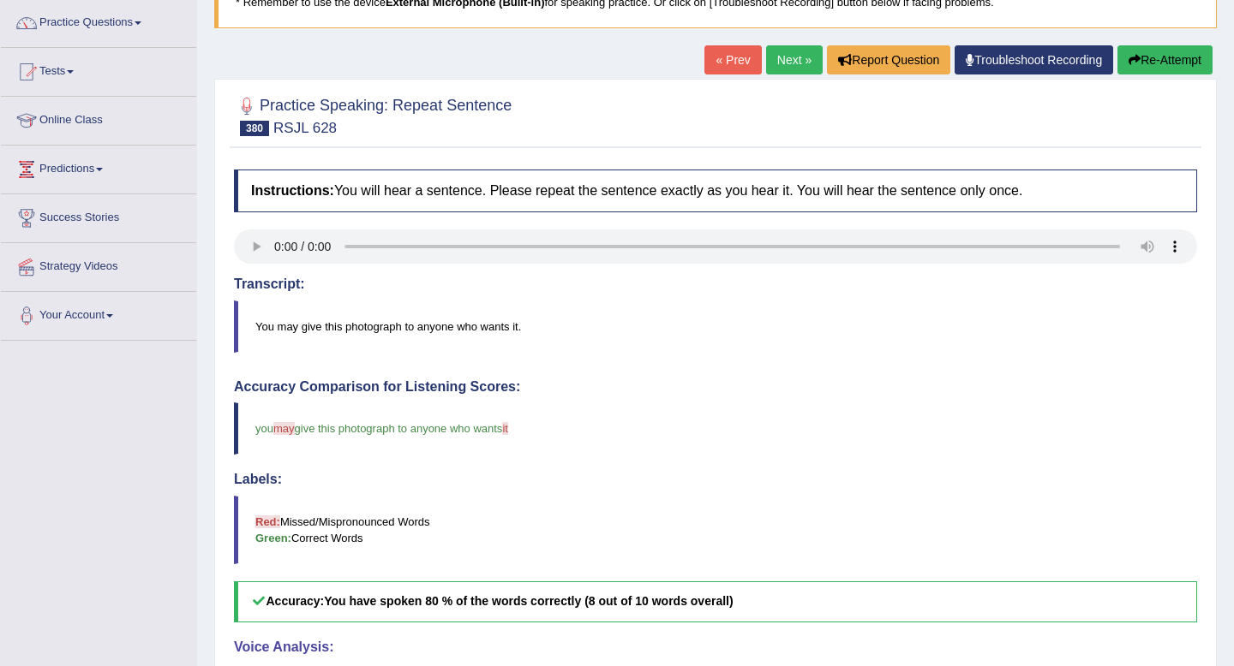
scroll to position [105, 0]
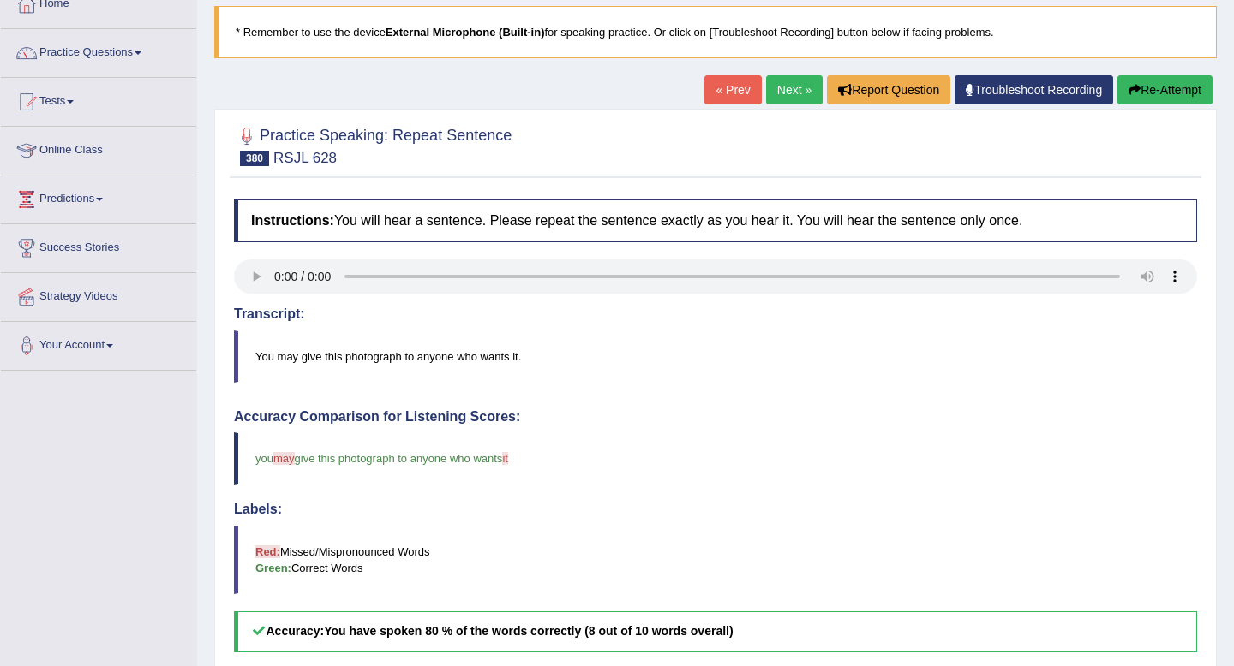
click at [792, 101] on link "Next »" at bounding box center [794, 89] width 57 height 29
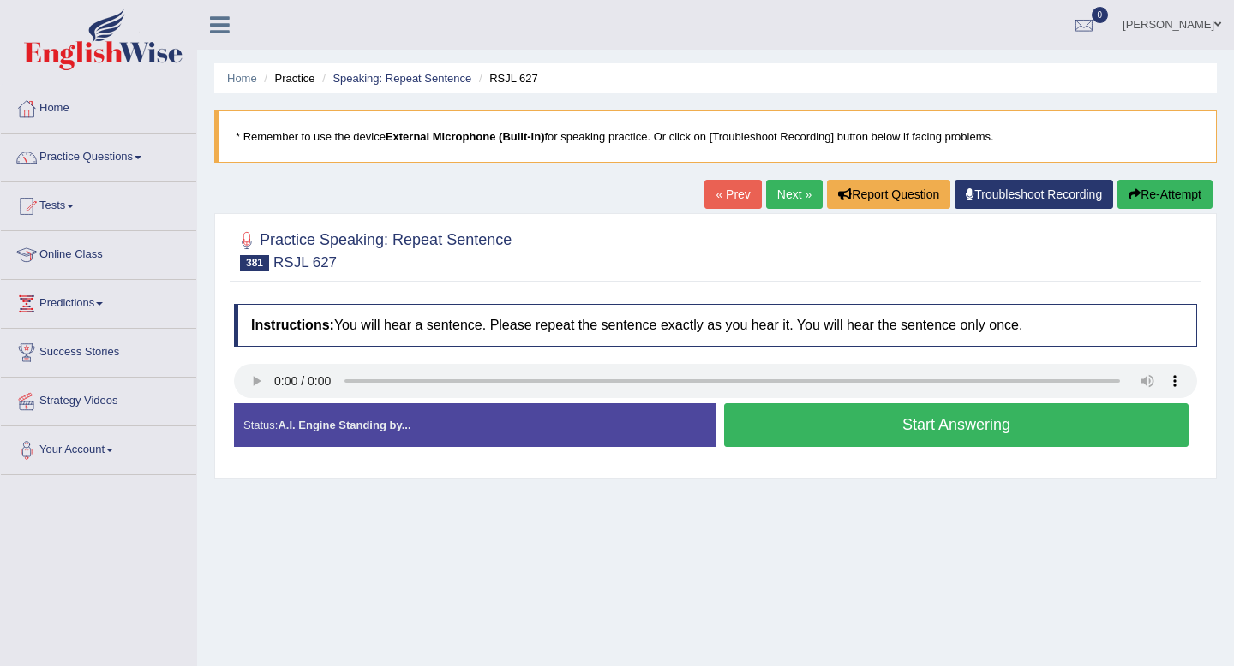
click at [920, 433] on button "Start Answering" at bounding box center [956, 425] width 464 height 44
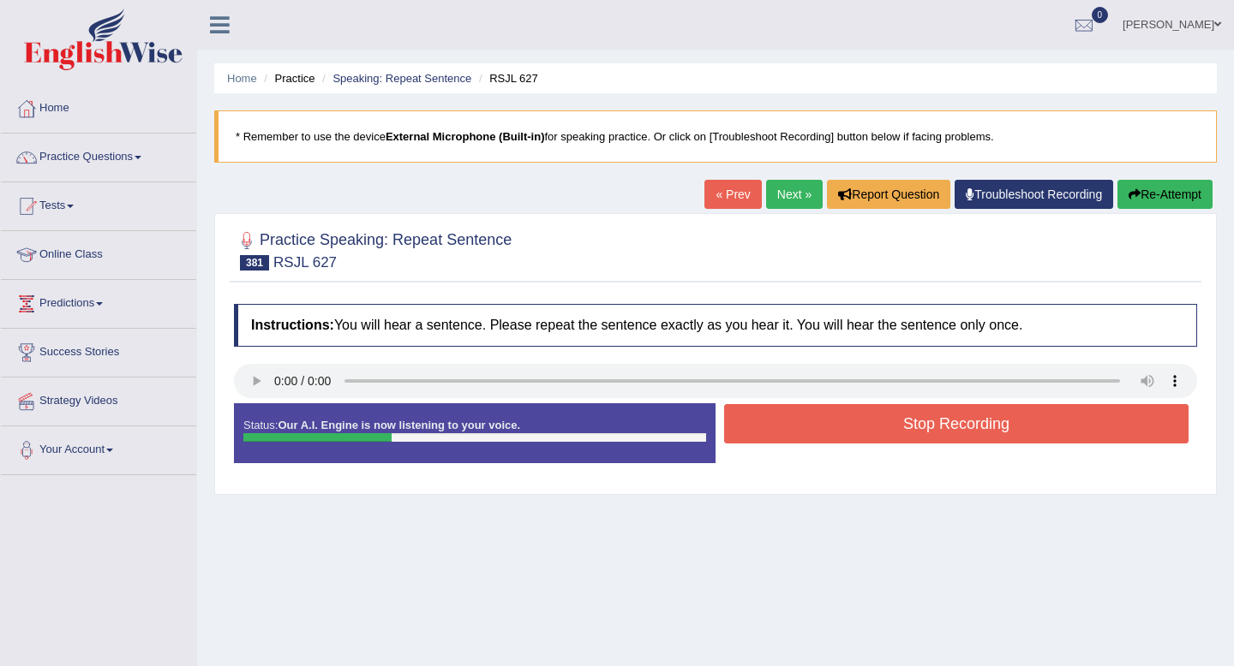
click at [920, 433] on button "Stop Recording" at bounding box center [956, 423] width 464 height 39
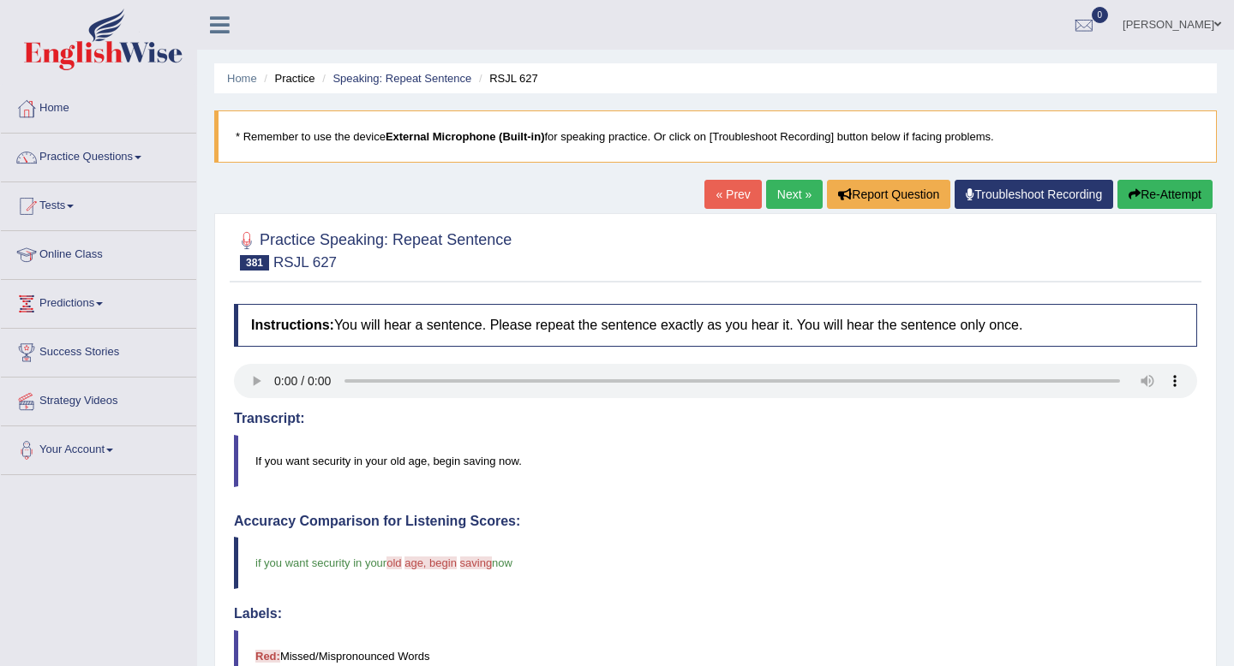
click at [789, 187] on link "Next »" at bounding box center [794, 194] width 57 height 29
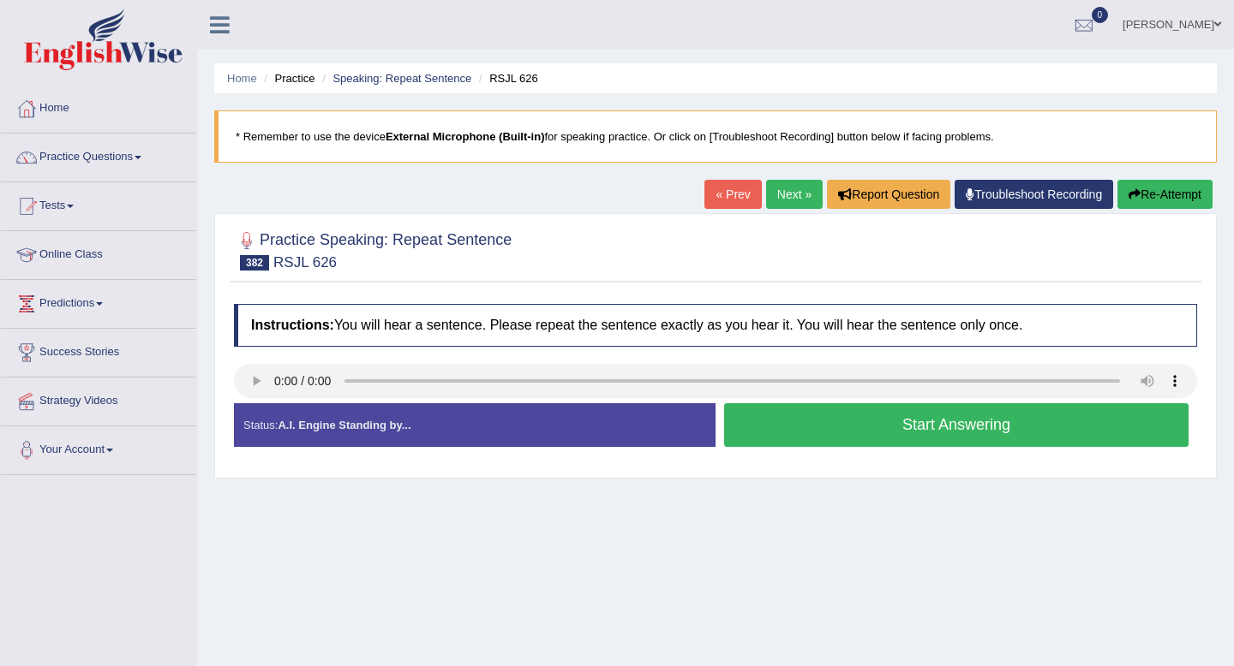
click at [773, 431] on button "Start Answering" at bounding box center [956, 425] width 464 height 44
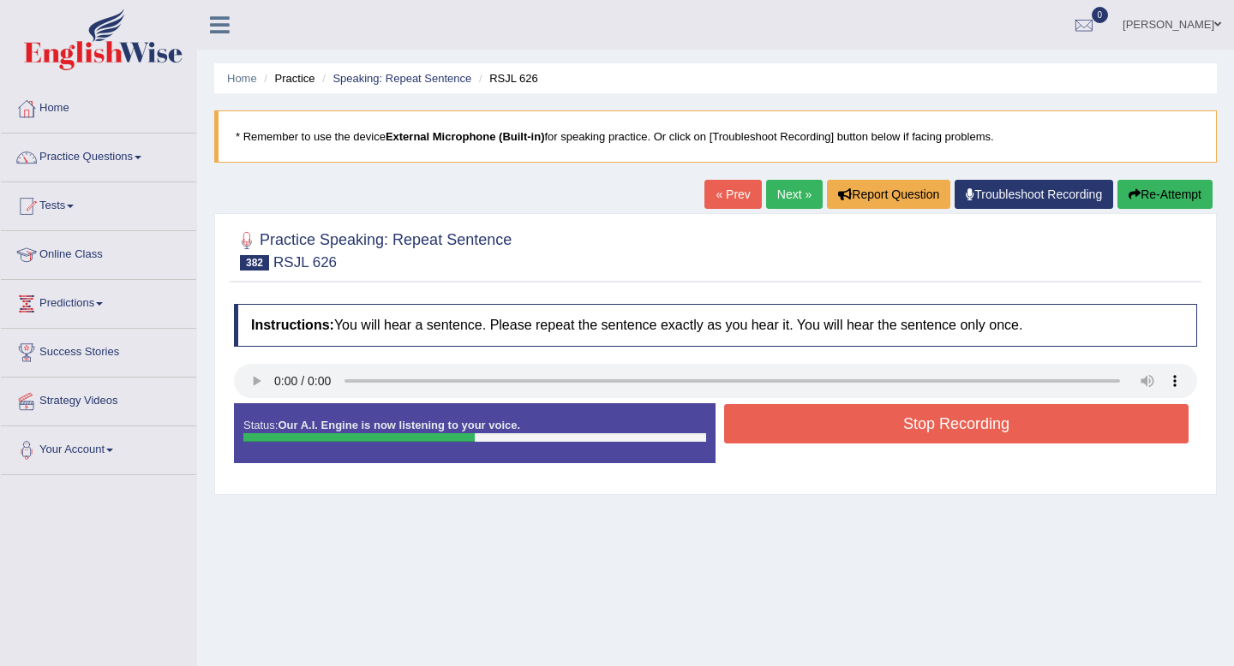
click at [773, 431] on button "Stop Recording" at bounding box center [956, 423] width 464 height 39
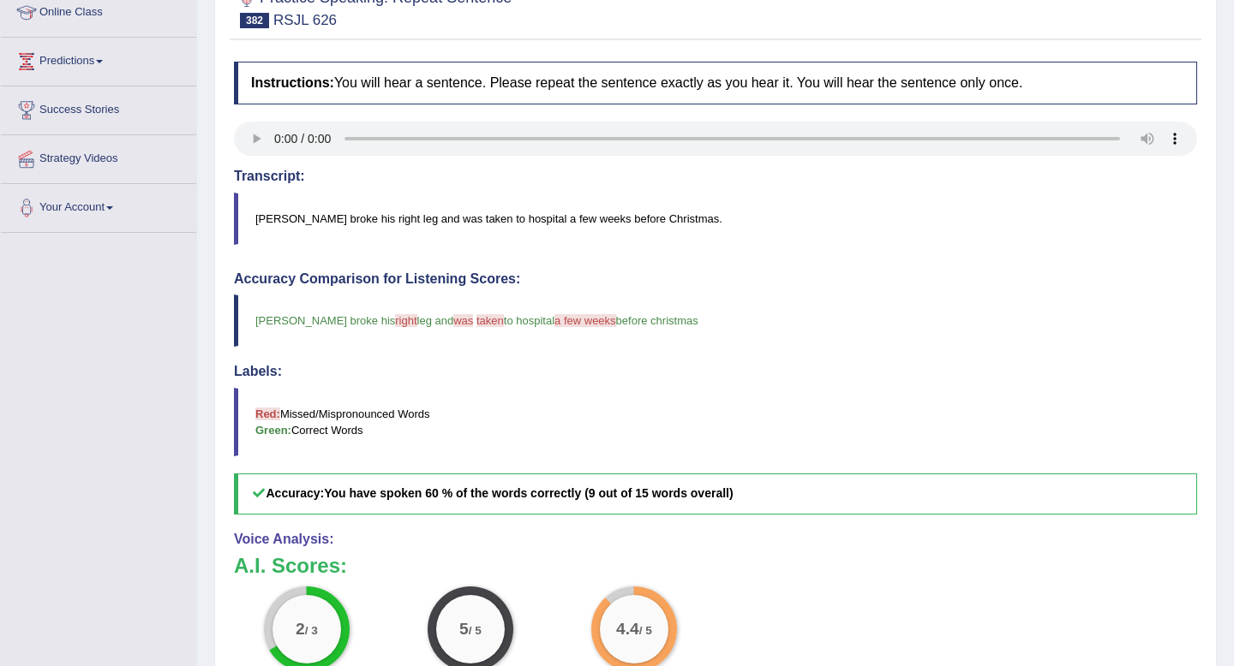
scroll to position [16, 0]
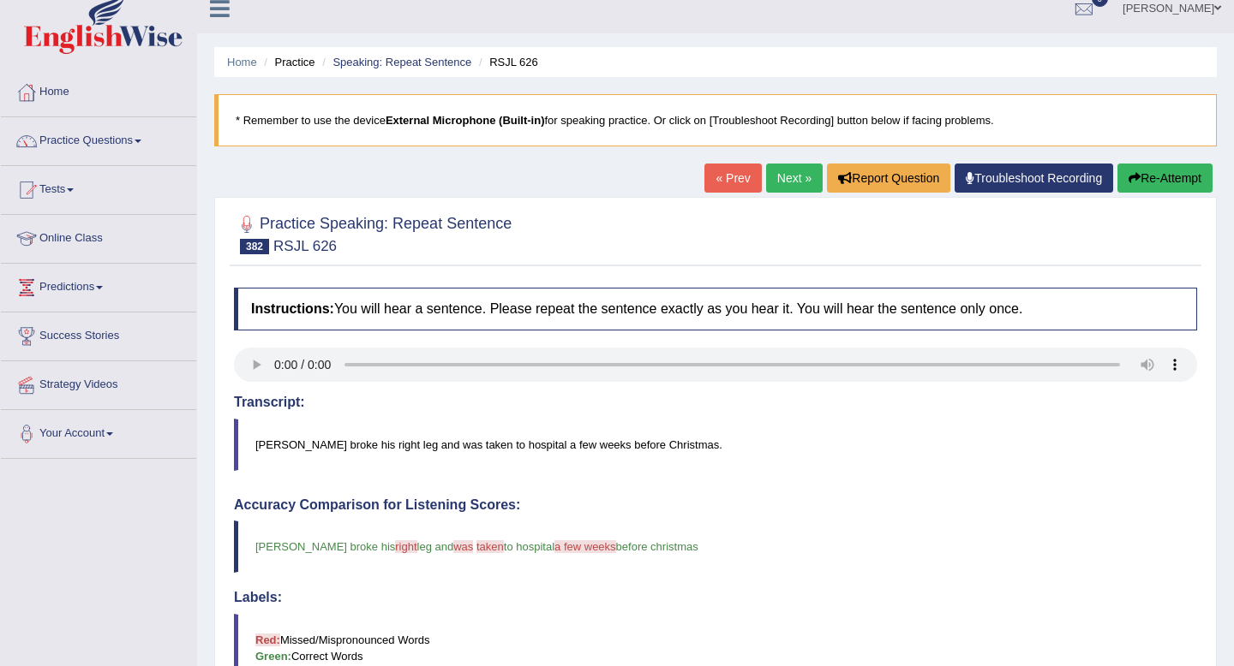
click at [778, 182] on link "Next »" at bounding box center [794, 178] width 57 height 29
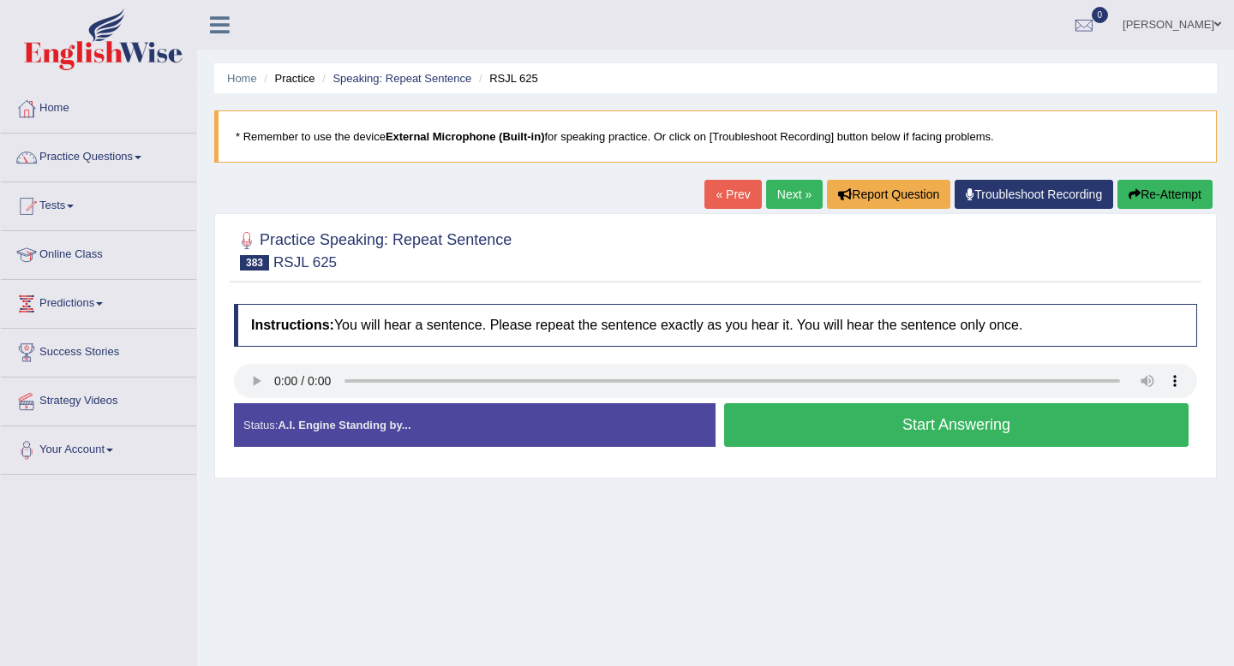
click at [799, 427] on button "Start Answering" at bounding box center [956, 425] width 464 height 44
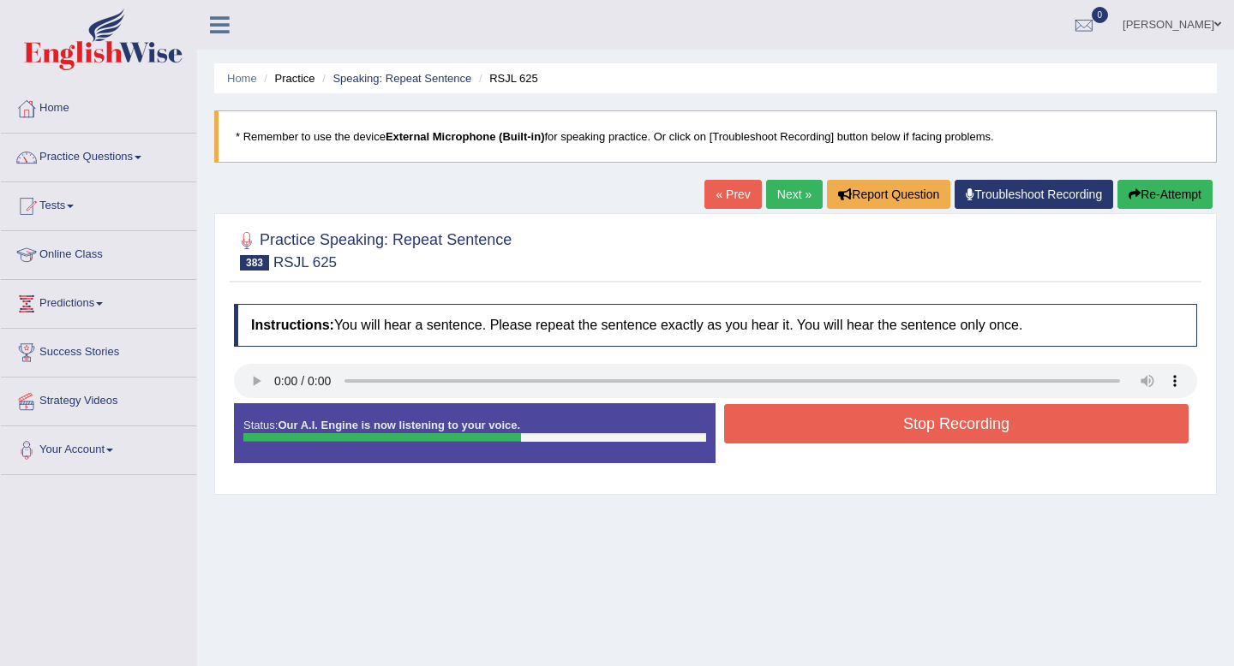
click at [799, 427] on button "Stop Recording" at bounding box center [956, 423] width 464 height 39
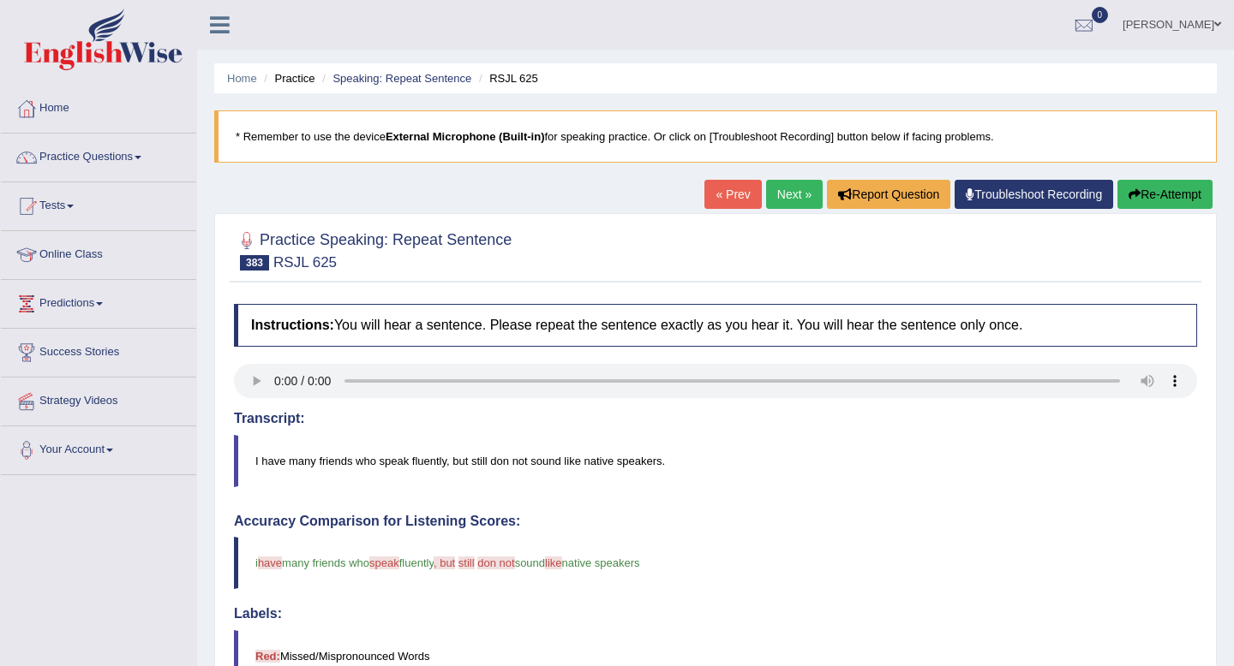
click at [785, 196] on link "Next »" at bounding box center [794, 194] width 57 height 29
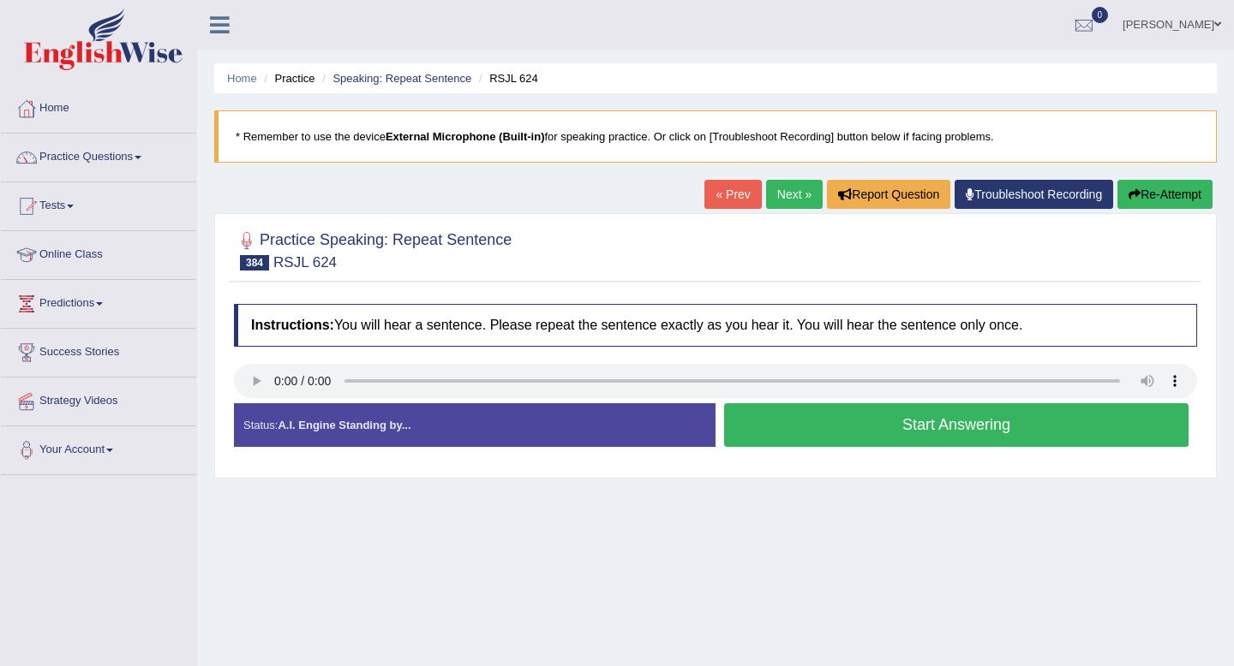
click at [906, 431] on button "Start Answering" at bounding box center [956, 425] width 464 height 44
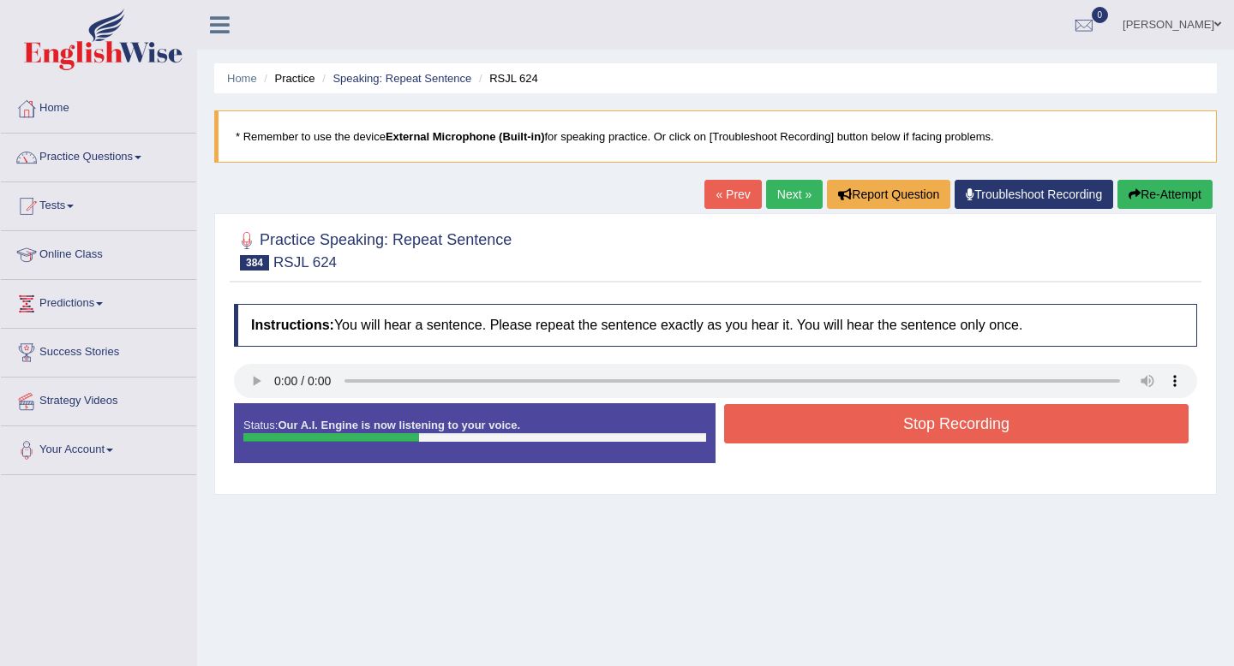
click at [906, 431] on button "Stop Recording" at bounding box center [956, 423] width 464 height 39
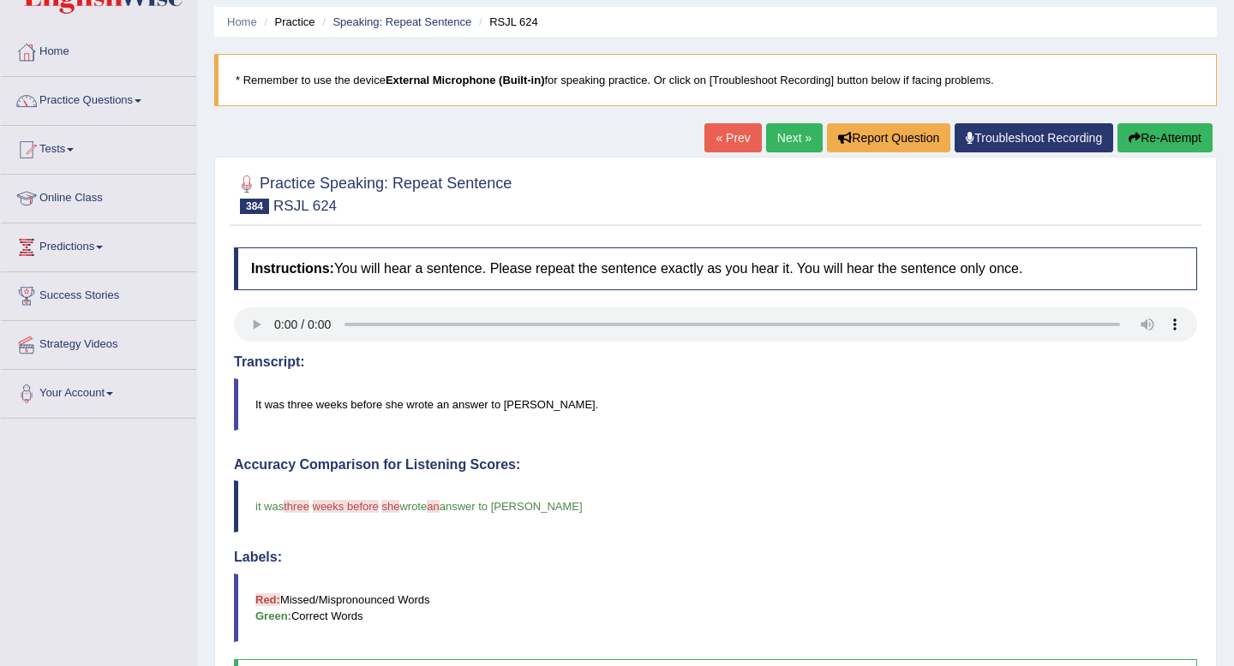
scroll to position [60, 0]
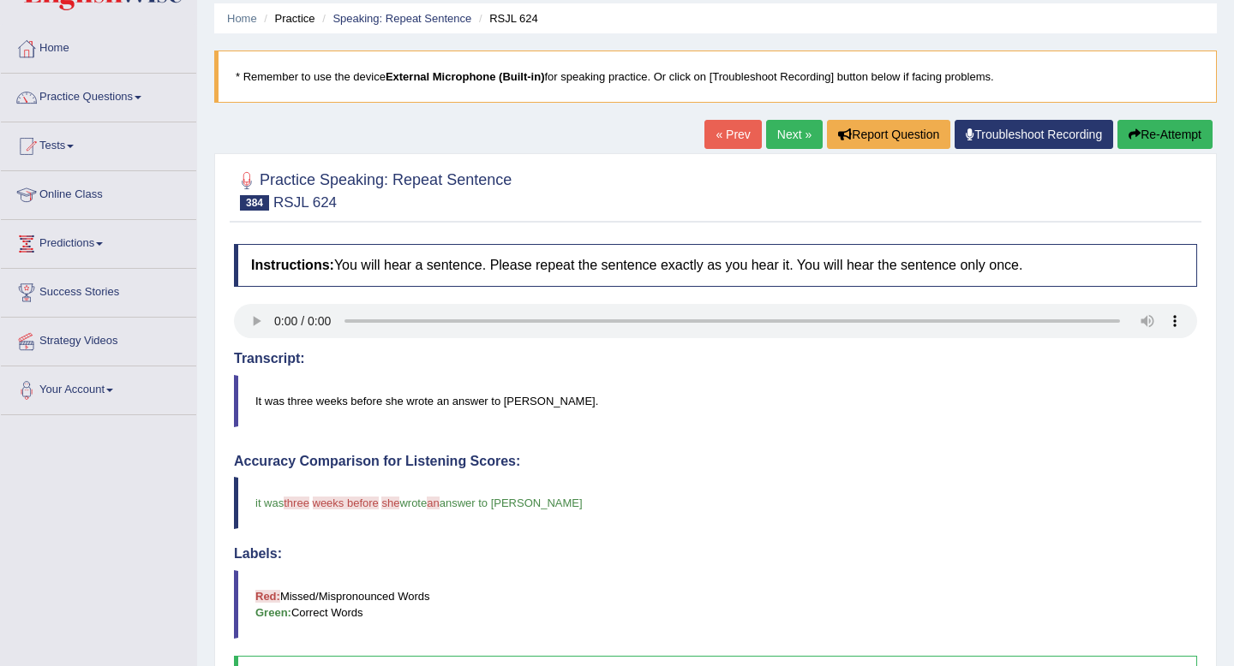
click link "Next »"
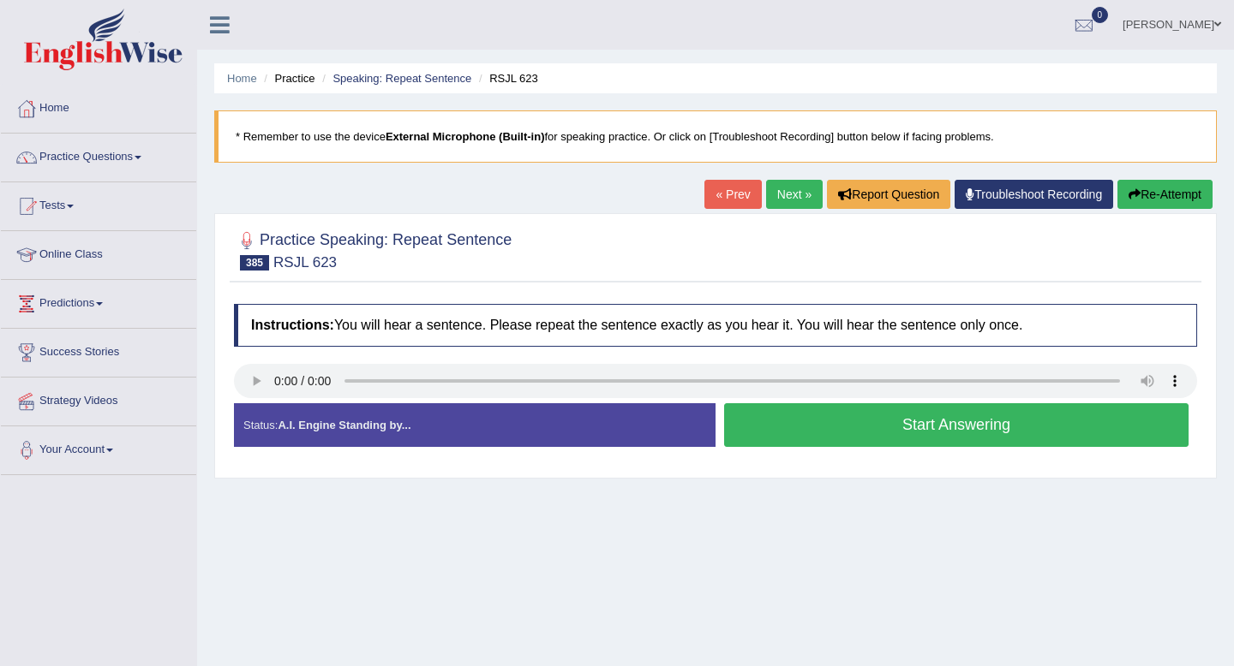
click at [770, 421] on button "Start Answering" at bounding box center [956, 425] width 464 height 44
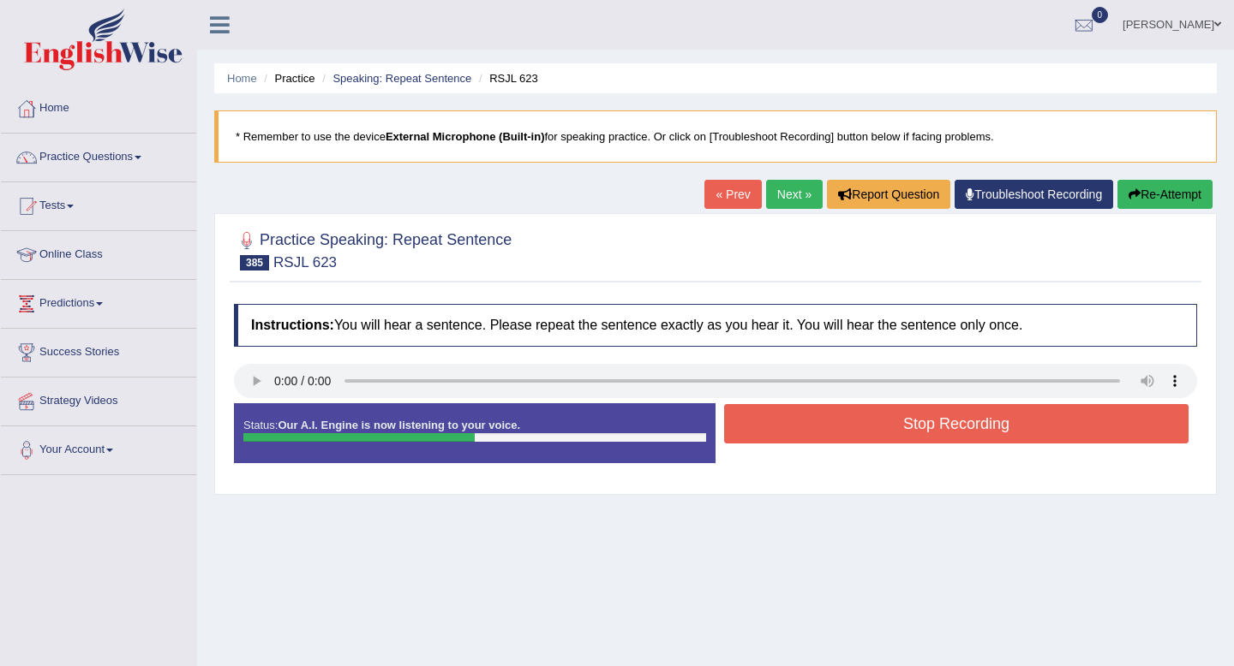
click at [770, 421] on button "Stop Recording" at bounding box center [956, 423] width 464 height 39
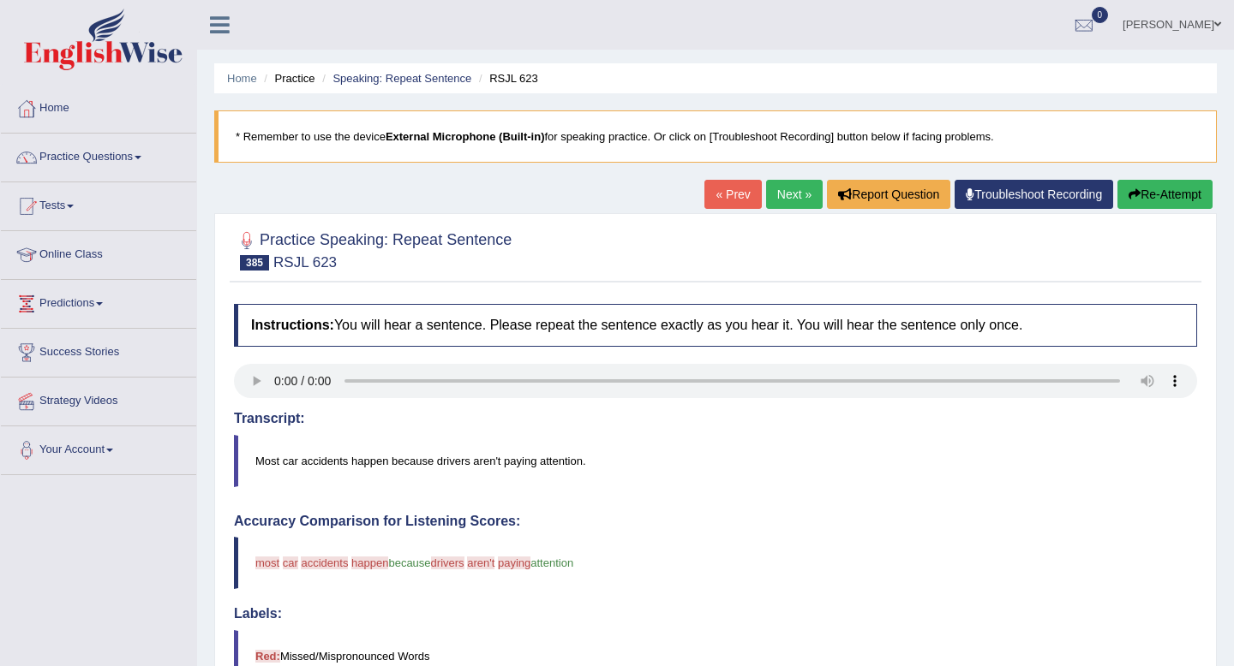
click at [795, 201] on link "Next »" at bounding box center [794, 194] width 57 height 29
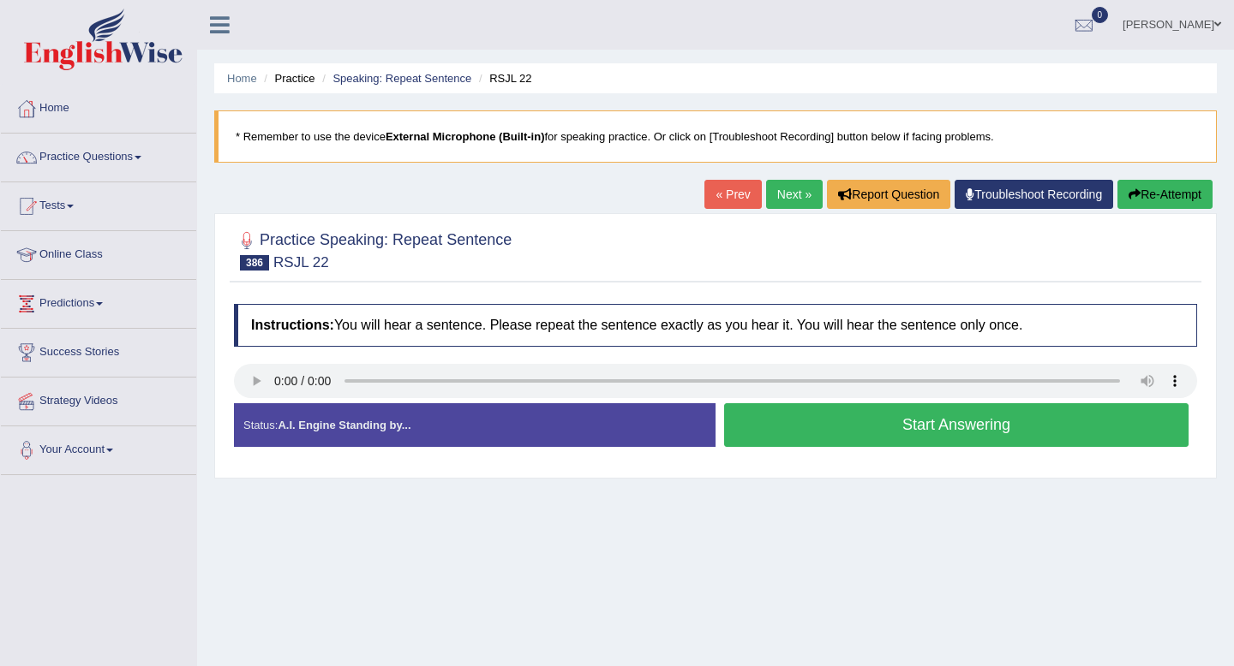
click at [867, 432] on button "Start Answering" at bounding box center [956, 425] width 464 height 44
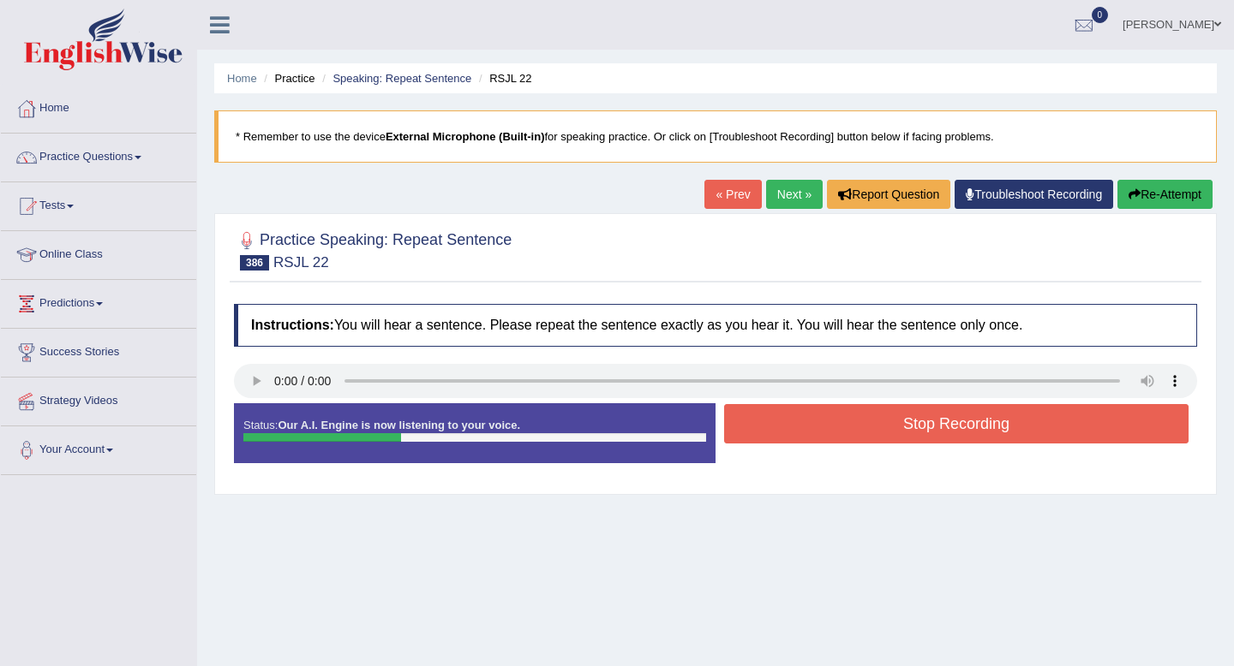
click at [867, 432] on button "Stop Recording" at bounding box center [956, 423] width 464 height 39
